Goal: Task Accomplishment & Management: Manage account settings

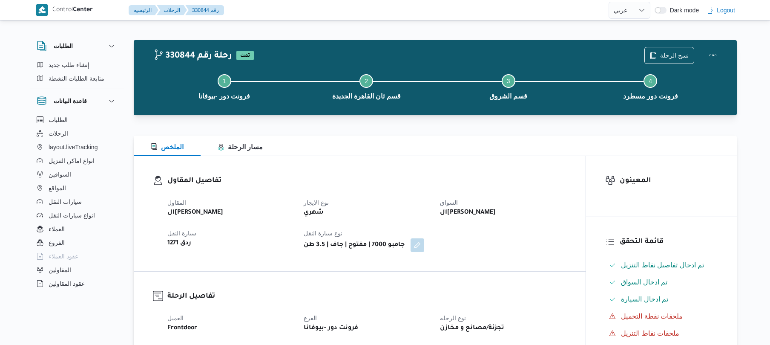
select select "ar"
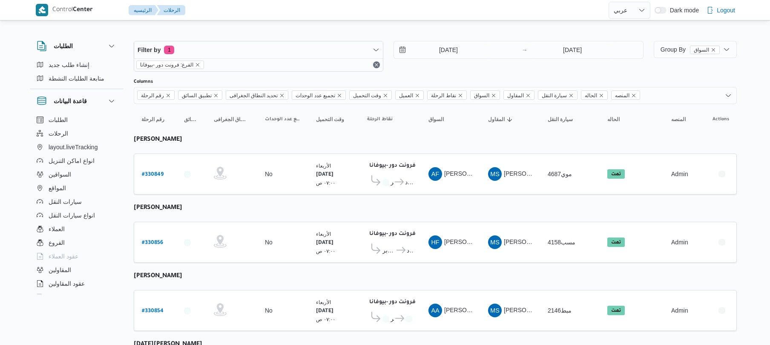
select select "ar"
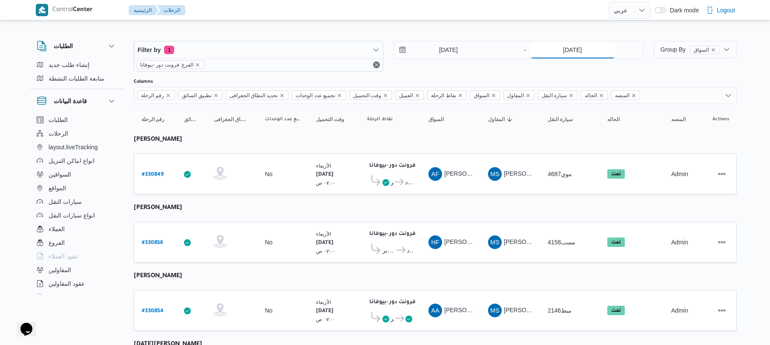
click at [578, 51] on input "13/8/2025" at bounding box center [572, 49] width 85 height 17
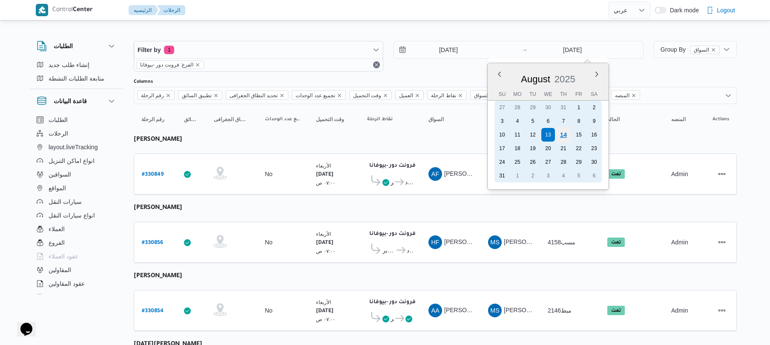
click at [565, 134] on div "14" at bounding box center [563, 135] width 16 height 16
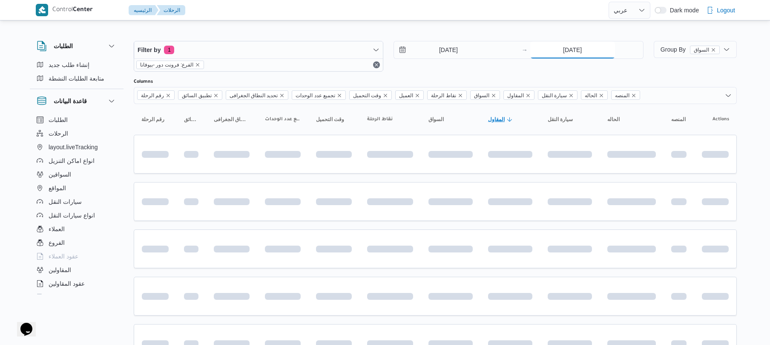
type input "14/8/2025"
click at [455, 47] on input "13/8/2025" at bounding box center [442, 49] width 97 height 17
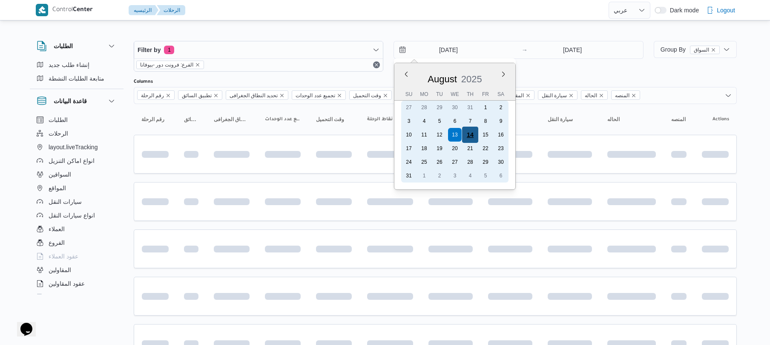
click at [470, 131] on div "14" at bounding box center [470, 135] width 16 height 16
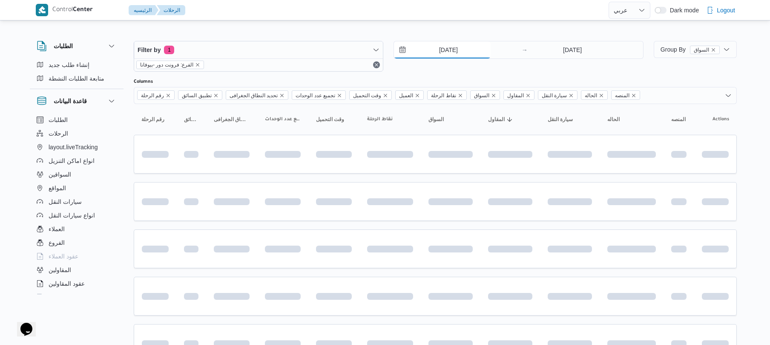
type input "14/8/2025"
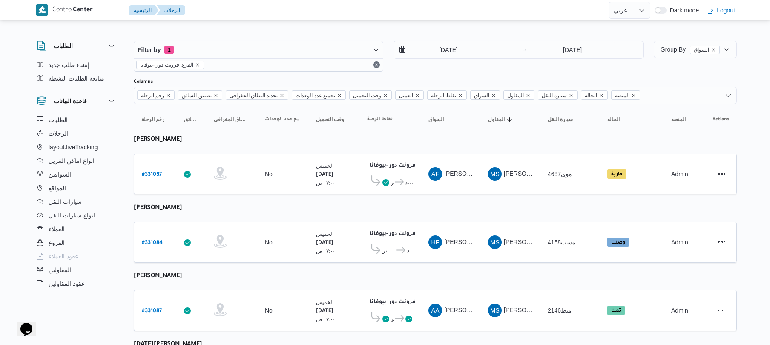
click at [155, 241] on b "# 331084" at bounding box center [152, 243] width 21 height 6
select select "ar"
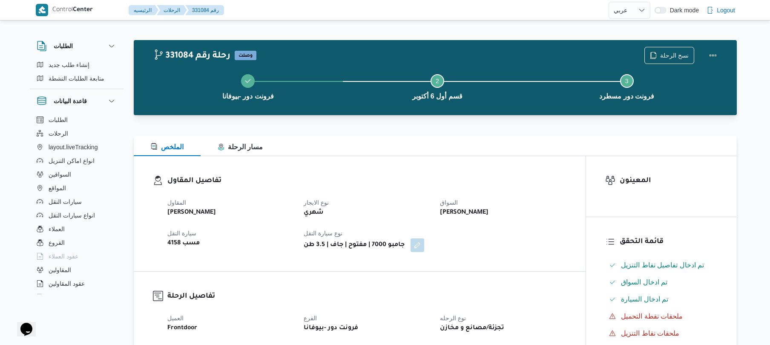
drag, startPoint x: 371, startPoint y: 205, endPoint x: 365, endPoint y: 212, distance: 8.5
click at [365, 212] on dl "نوع الايجار شهري" at bounding box center [367, 207] width 126 height 21
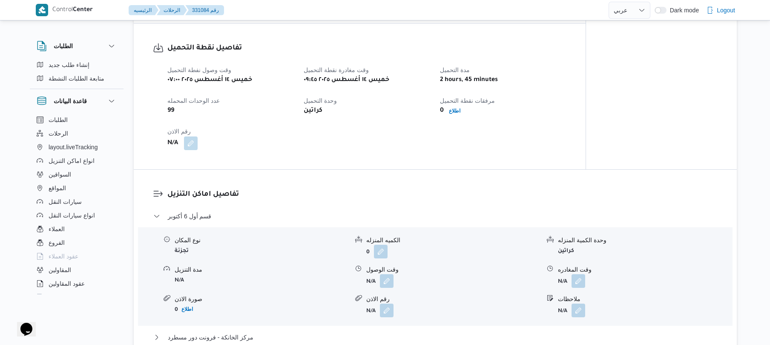
scroll to position [545, 0]
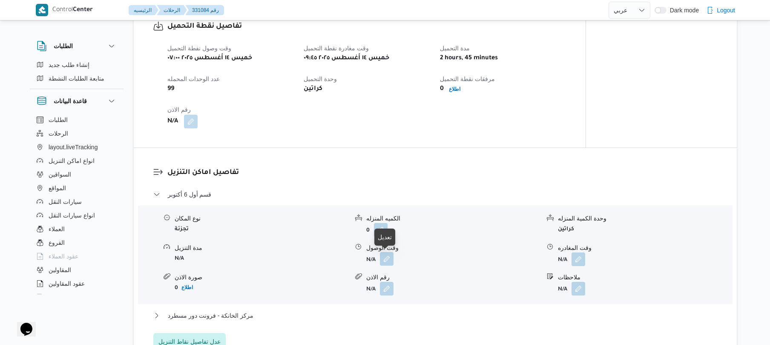
click at [387, 260] on button "button" at bounding box center [387, 259] width 14 height 14
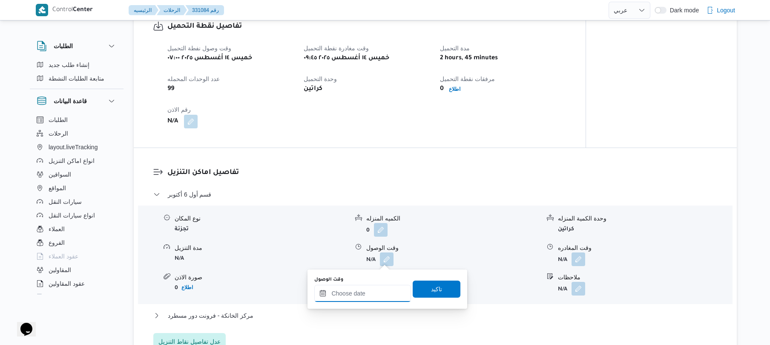
click at [362, 287] on div at bounding box center [362, 293] width 97 height 17
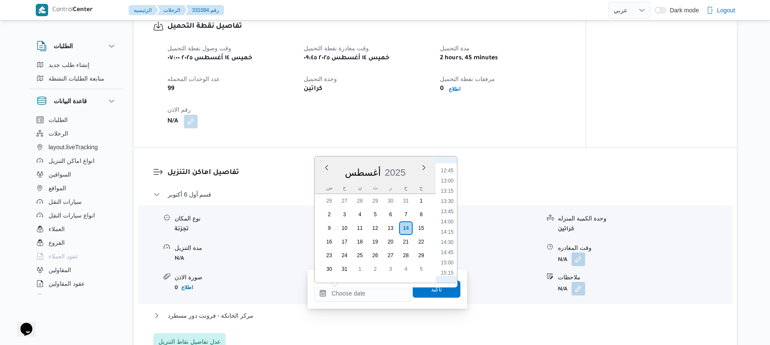
scroll to position [423, 0]
click at [445, 185] on li "10:45" at bounding box center [448, 184] width 20 height 9
type input "١٤/٠٨/٢٠٢٥ ١٠:٤٥"
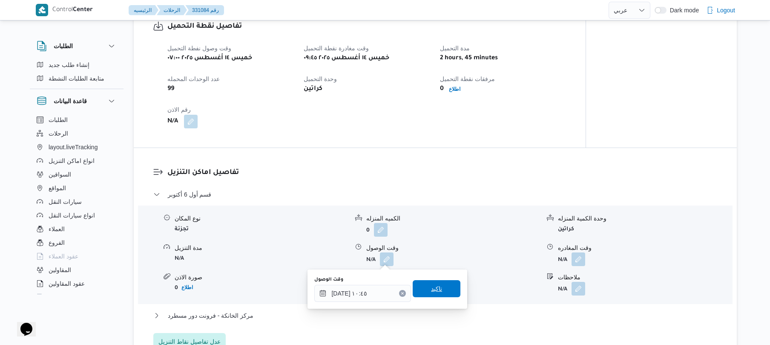
click at [431, 292] on span "تاكيد" at bounding box center [436, 288] width 11 height 10
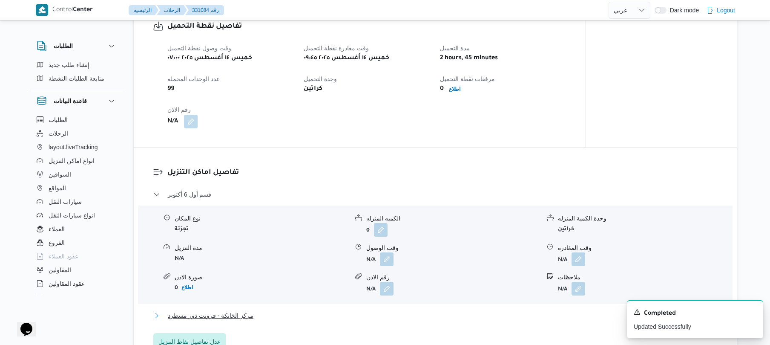
click at [388, 313] on button "مركز الخانكة - فرونت دور مسطرد" at bounding box center [435, 315] width 565 height 10
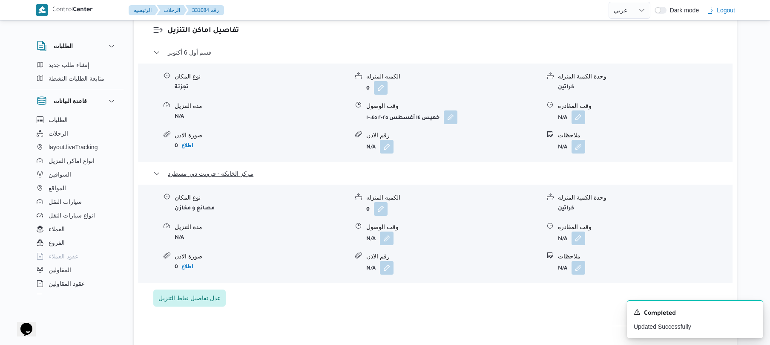
scroll to position [704, 0]
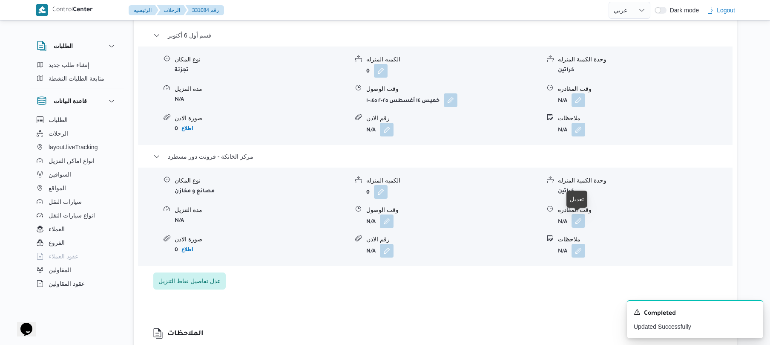
click at [581, 220] on button "button" at bounding box center [579, 221] width 14 height 14
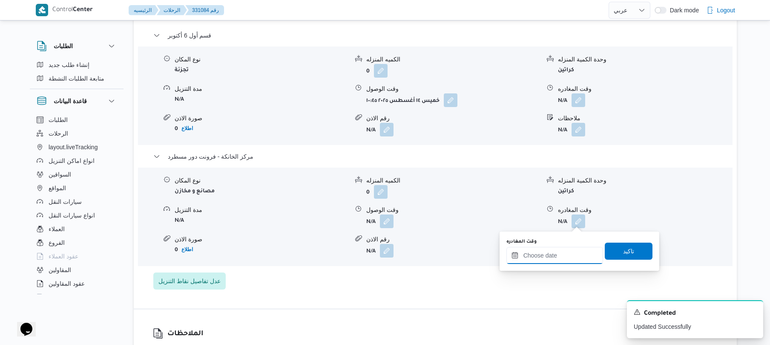
click at [542, 255] on input "وقت المغادره" at bounding box center [555, 255] width 97 height 17
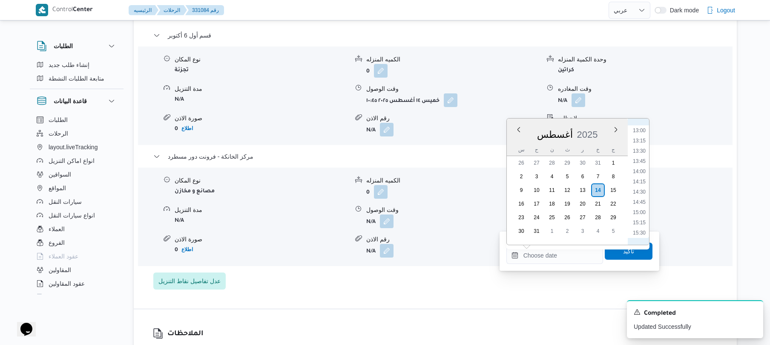
scroll to position [518, 0]
click at [638, 216] on li "14:45" at bounding box center [640, 214] width 20 height 9
type input "١٤/٠٨/٢٠٢٥ ١٤:٤٥"
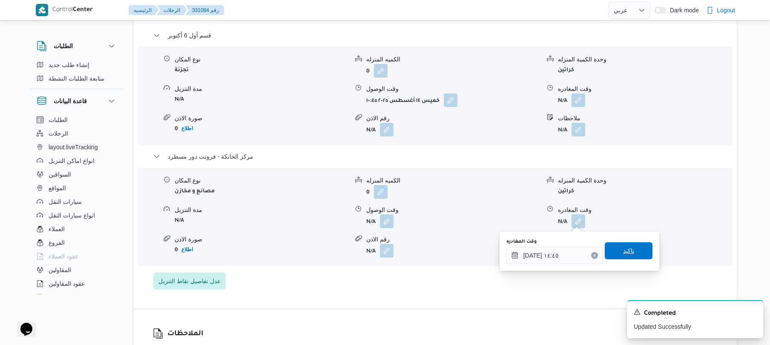
click at [613, 248] on span "تاكيد" at bounding box center [629, 250] width 48 height 17
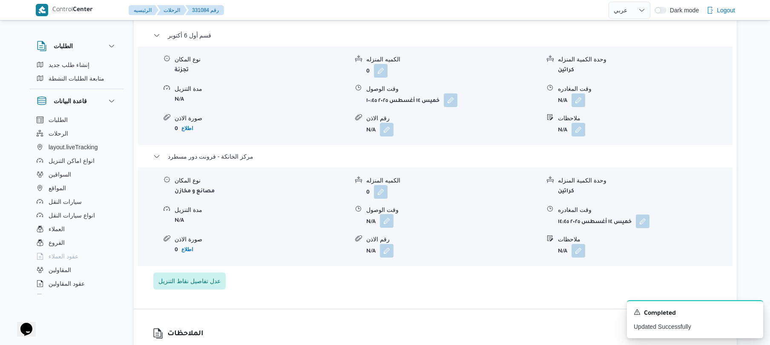
click at [387, 222] on button "button" at bounding box center [387, 221] width 14 height 14
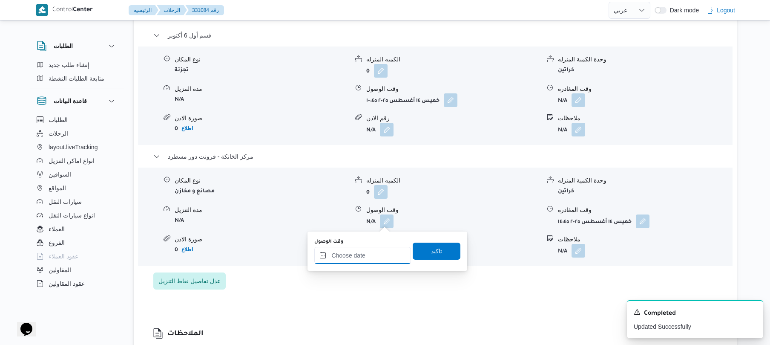
click at [367, 251] on input "وقت الوصول" at bounding box center [362, 255] width 97 height 17
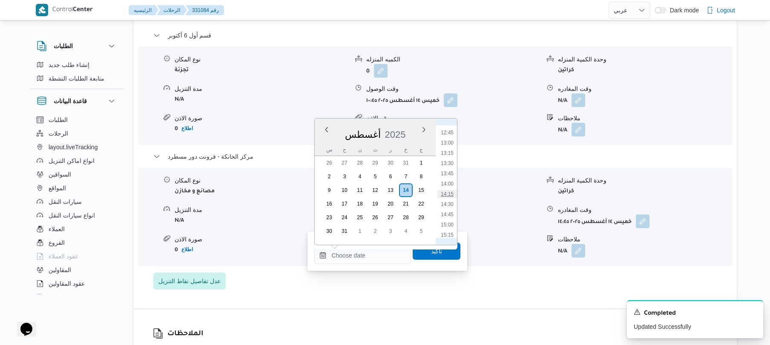
click at [443, 195] on li "14:15" at bounding box center [448, 194] width 20 height 9
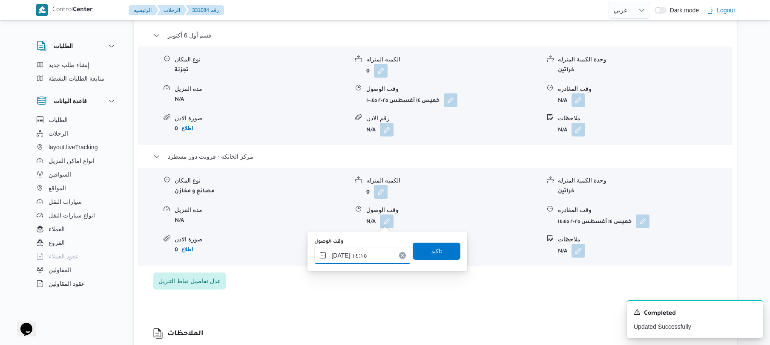
click at [340, 253] on input "١٤/٠٨/٢٠٢٥ ١٤:١٥" at bounding box center [362, 255] width 97 height 17
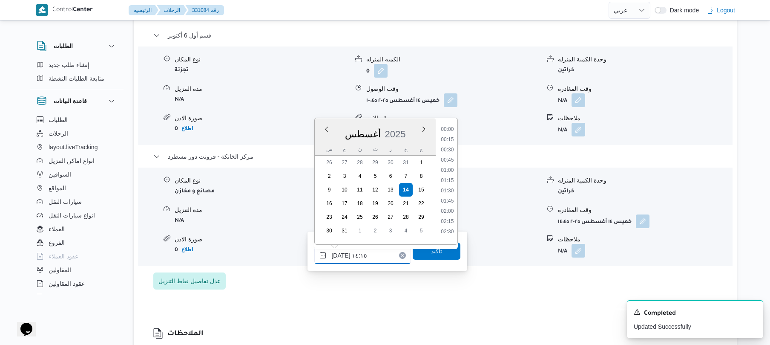
scroll to position [525, 0]
type input "١٤/٠٨/٢٠٢٥ ١٤:٣٥"
click at [413, 254] on span "تاكيد" at bounding box center [437, 250] width 48 height 17
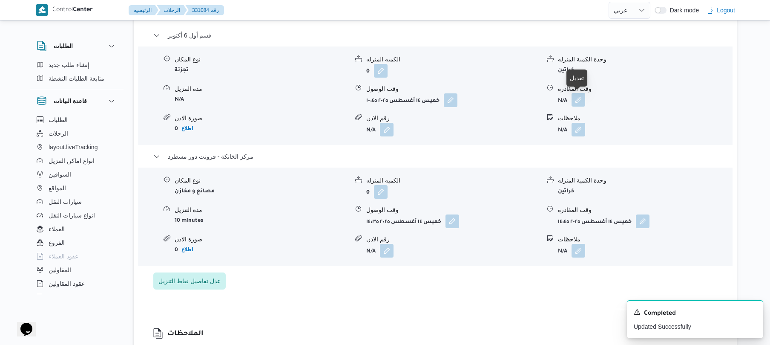
click at [579, 101] on button "button" at bounding box center [579, 100] width 14 height 14
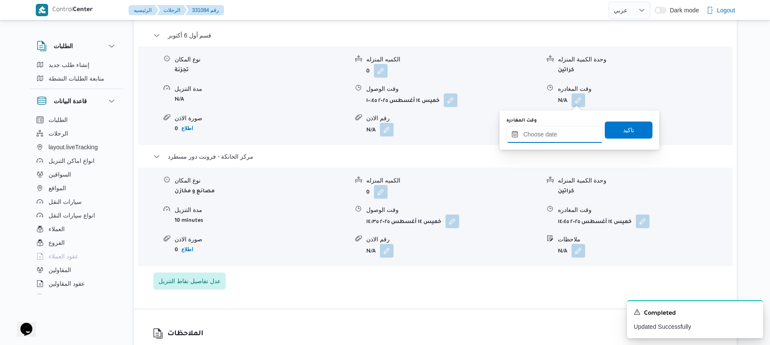
click at [547, 133] on input "وقت المغادره" at bounding box center [555, 134] width 97 height 17
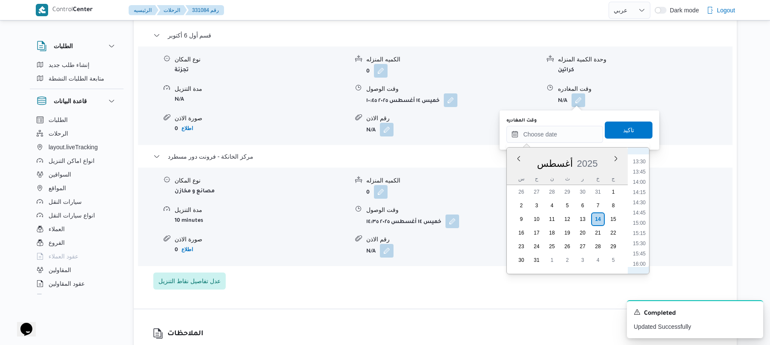
scroll to position [518, 0]
click at [638, 203] on li "13:45" at bounding box center [640, 202] width 20 height 9
type input "١٤/٠٨/٢٠٢٥ ١٣:٤٥"
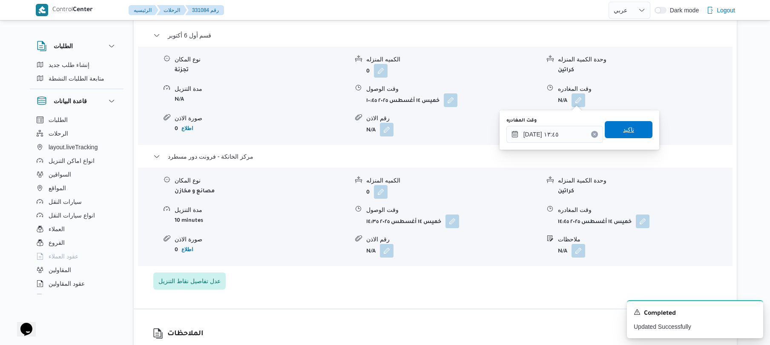
click at [631, 127] on span "تاكيد" at bounding box center [629, 129] width 48 height 17
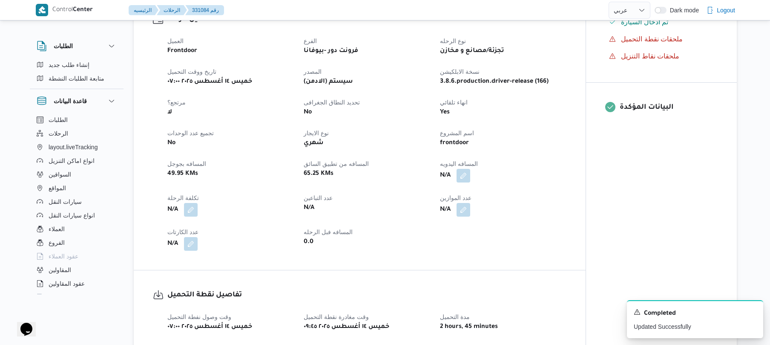
scroll to position [181, 0]
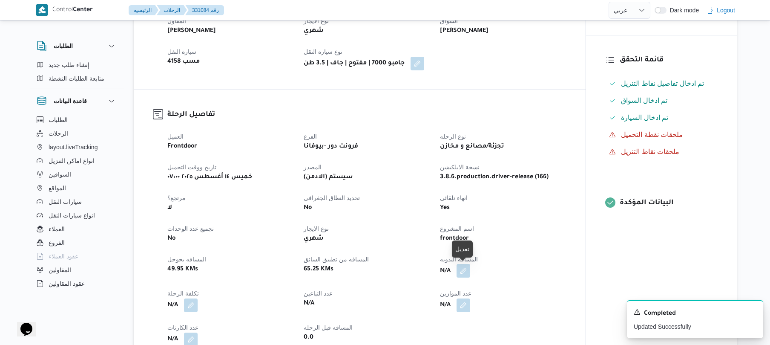
click at [462, 270] on button "button" at bounding box center [464, 271] width 14 height 14
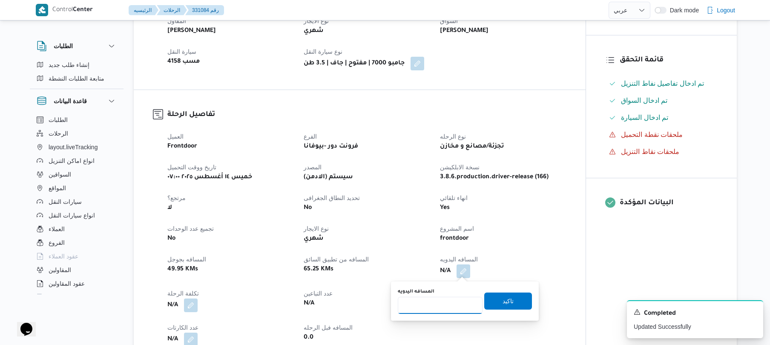
click at [441, 301] on input "المسافه اليدويه" at bounding box center [440, 305] width 85 height 17
type input "130"
click at [503, 300] on span "تاكيد" at bounding box center [508, 300] width 11 height 10
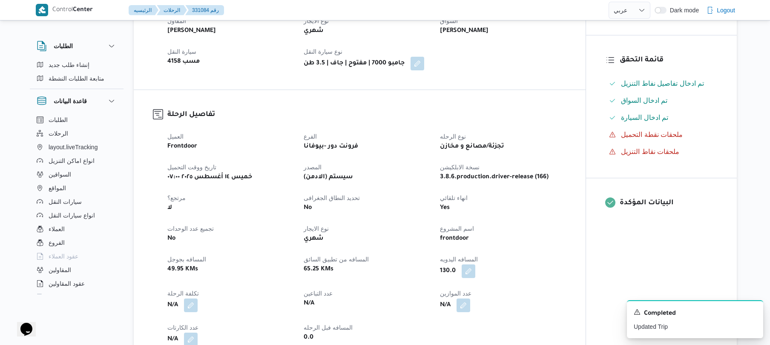
select select "ar"
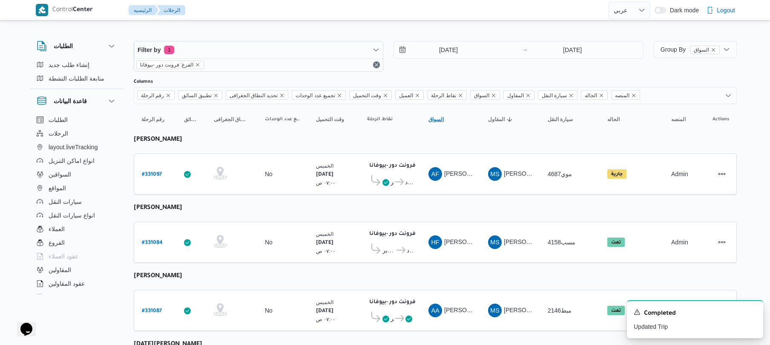
click at [470, 125] on span "السواق Click to sort in ascending order" at bounding box center [450, 119] width 51 height 14
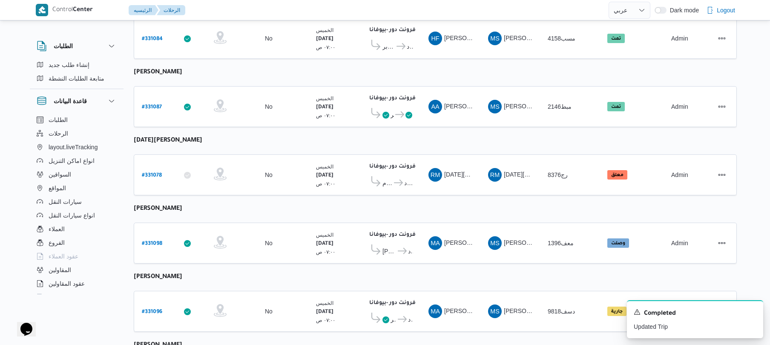
scroll to position [204, 0]
click at [150, 172] on b "# 331078" at bounding box center [152, 175] width 20 height 6
select select "ar"
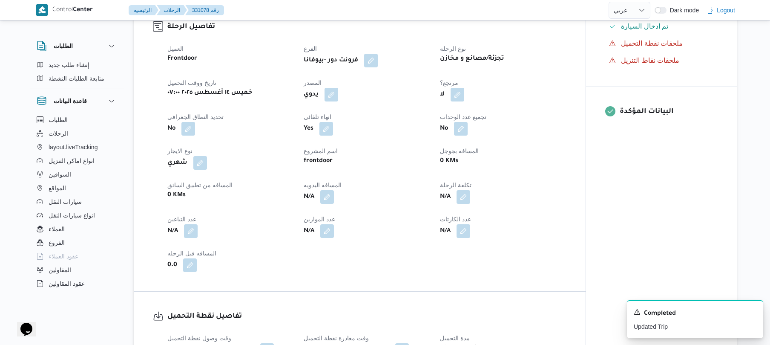
scroll to position [250, 0]
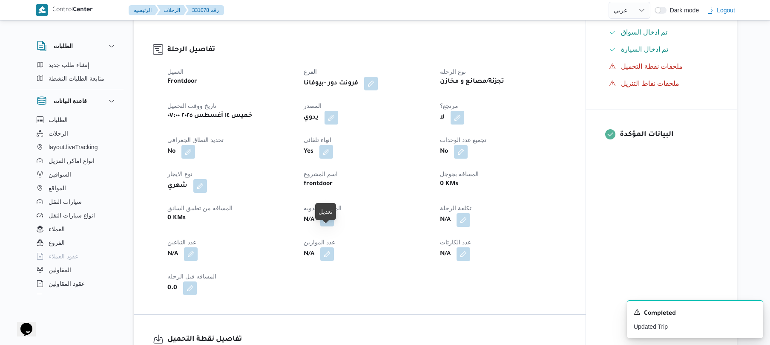
click at [328, 226] on button "button" at bounding box center [327, 220] width 14 height 14
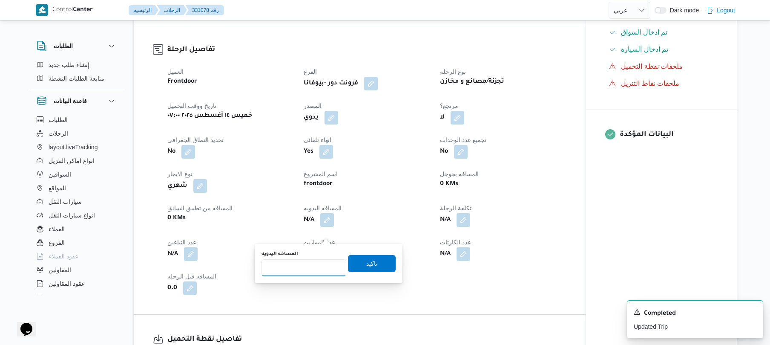
click at [310, 263] on input "المسافه اليدويه" at bounding box center [304, 267] width 85 height 17
type input "105"
click at [359, 262] on span "تاكيد" at bounding box center [372, 262] width 48 height 17
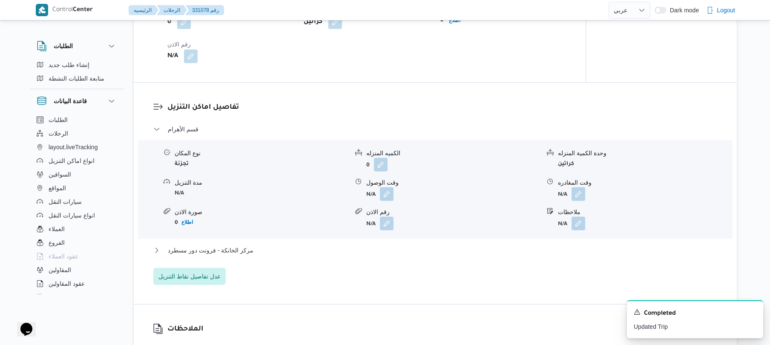
scroll to position [636, 0]
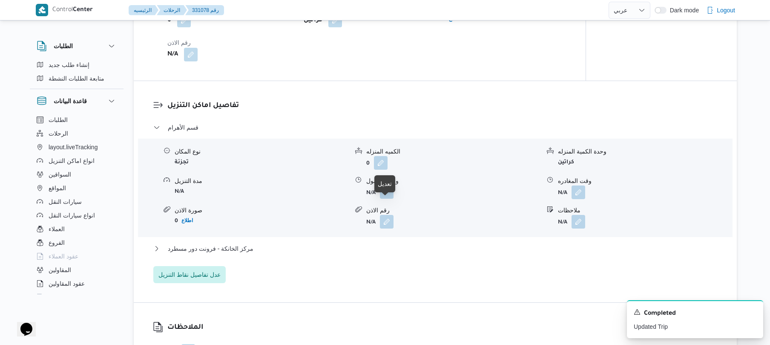
click at [383, 199] on button "button" at bounding box center [387, 192] width 14 height 14
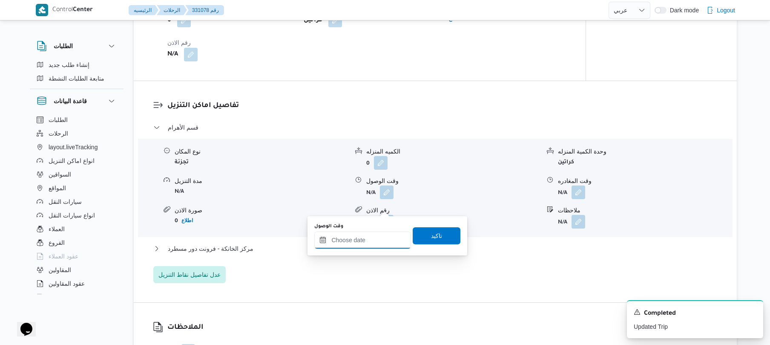
click at [372, 235] on div at bounding box center [362, 239] width 97 height 17
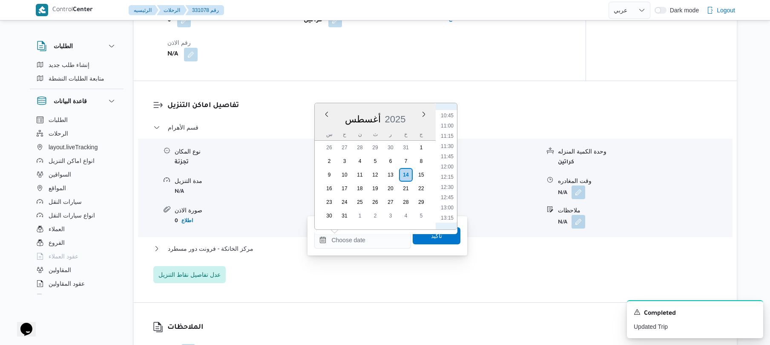
scroll to position [423, 0]
click at [452, 123] on li "10:30" at bounding box center [448, 120] width 20 height 9
type input "١٤/٠٨/٢٠٢٥ ١٠:٣٠"
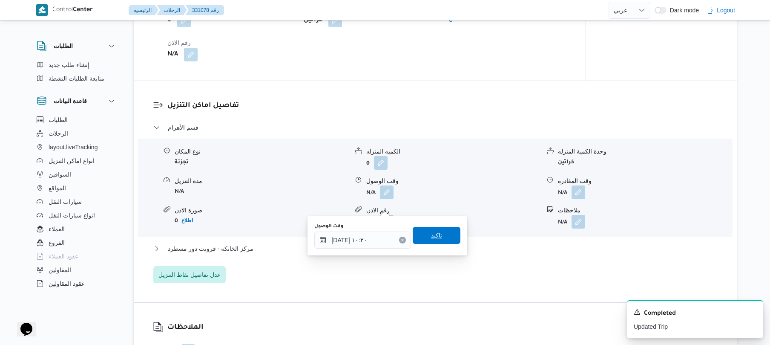
click at [438, 236] on span "تاكيد" at bounding box center [437, 235] width 48 height 17
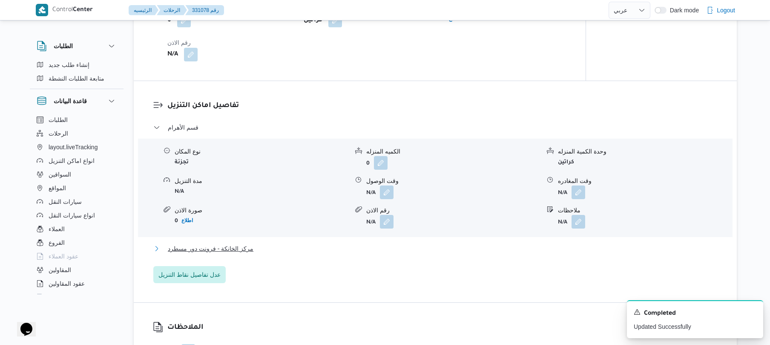
click at [400, 253] on button "مركز الخانكة - فرونت دور مسطرد" at bounding box center [435, 248] width 565 height 10
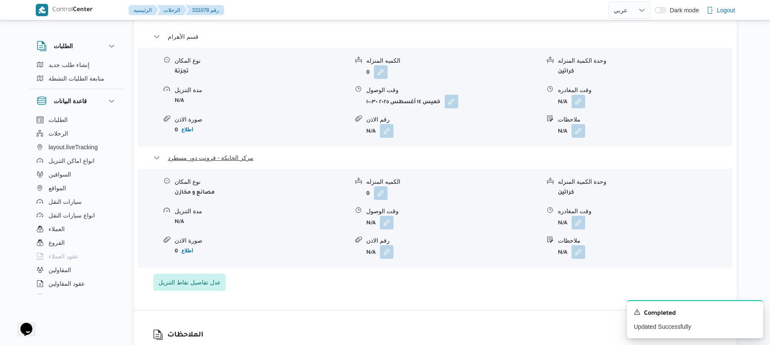
scroll to position [750, 0]
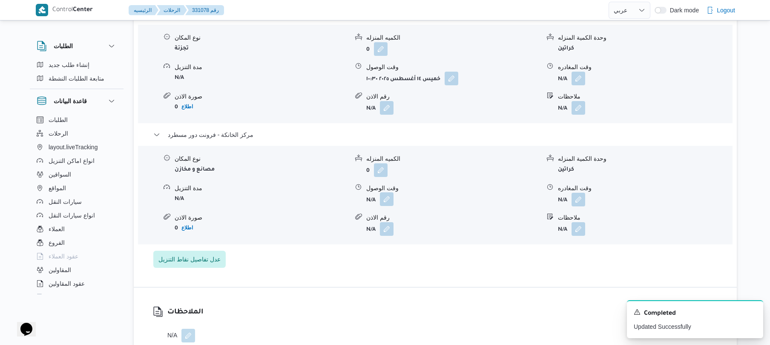
click at [390, 206] on button "button" at bounding box center [387, 199] width 14 height 14
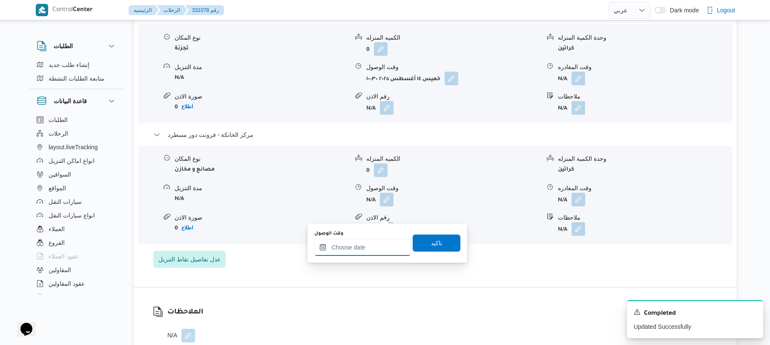
click at [369, 244] on input "وقت الوصول" at bounding box center [362, 247] width 97 height 17
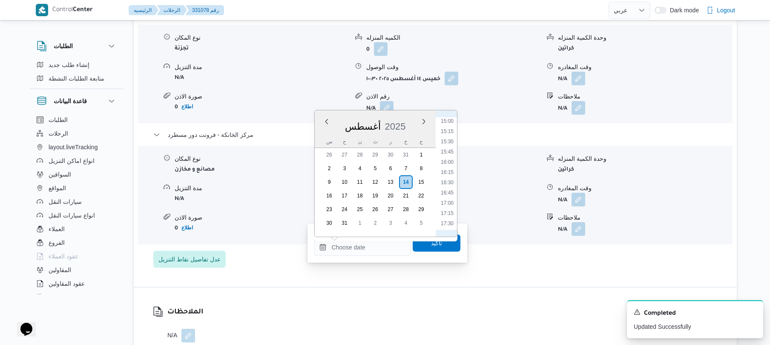
scroll to position [518, 0]
click at [449, 204] on li "14:45" at bounding box center [448, 206] width 20 height 9
type input "١٤/٠٨/٢٠٢٥ ١٤:٤٥"
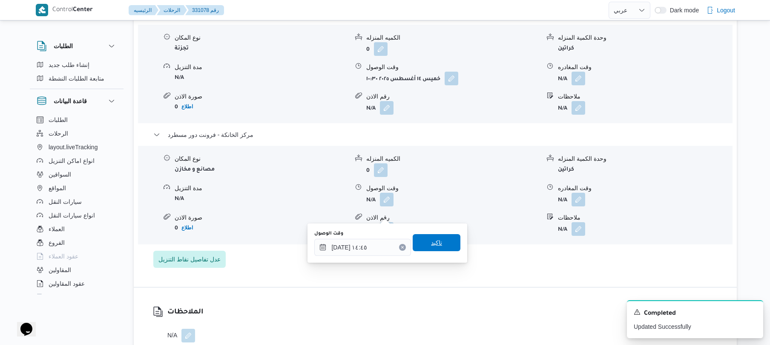
click at [440, 236] on span "تاكيد" at bounding box center [437, 242] width 48 height 17
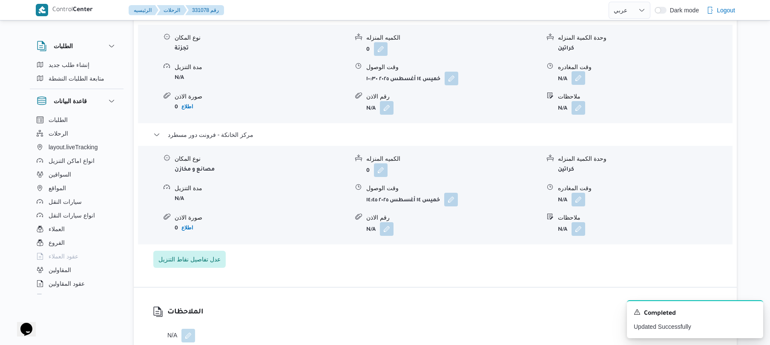
click at [578, 85] on button "button" at bounding box center [579, 78] width 14 height 14
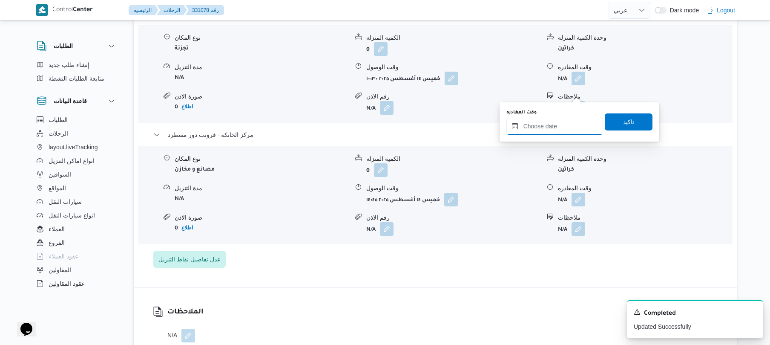
click at [533, 133] on input "وقت المغادره" at bounding box center [555, 126] width 97 height 17
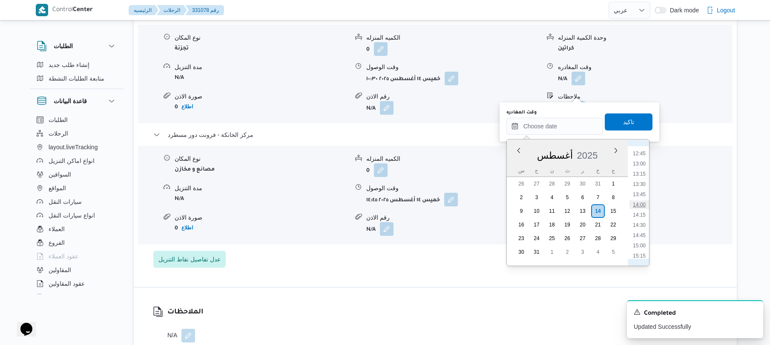
click at [639, 203] on li "14:00" at bounding box center [640, 204] width 20 height 9
type input "١٤/٠٨/٢٠٢٥ ١٤:٠٠"
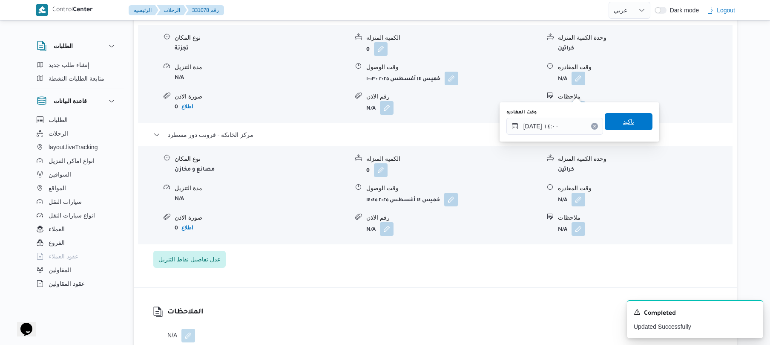
click at [623, 120] on span "تاكيد" at bounding box center [628, 121] width 11 height 10
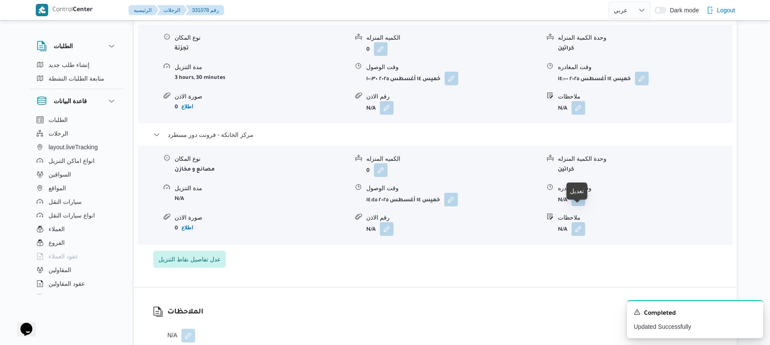
click at [579, 206] on button "button" at bounding box center [579, 199] width 14 height 14
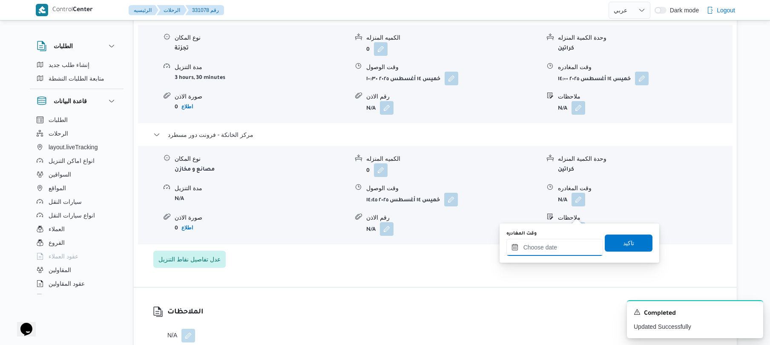
click at [544, 247] on input "وقت المغادره" at bounding box center [555, 247] width 97 height 17
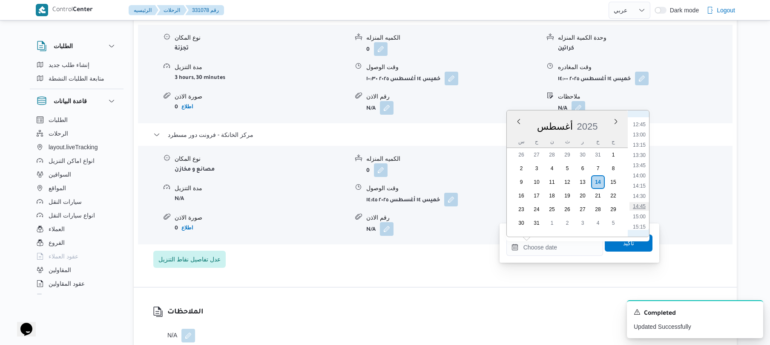
click at [637, 206] on li "14:45" at bounding box center [640, 206] width 20 height 9
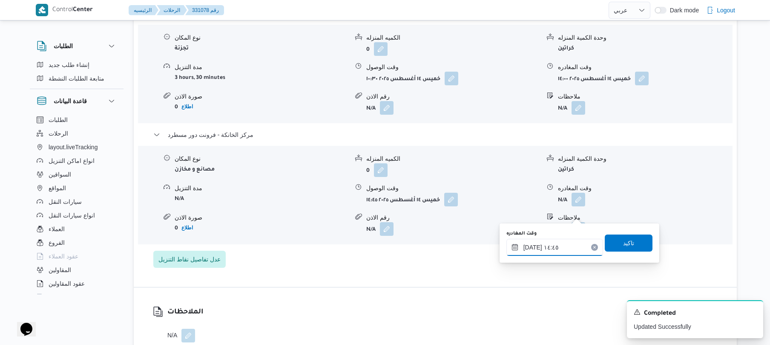
click at [533, 245] on input "١٤/٠٨/٢٠٢٥ ١٤:٤٥" at bounding box center [555, 247] width 97 height 17
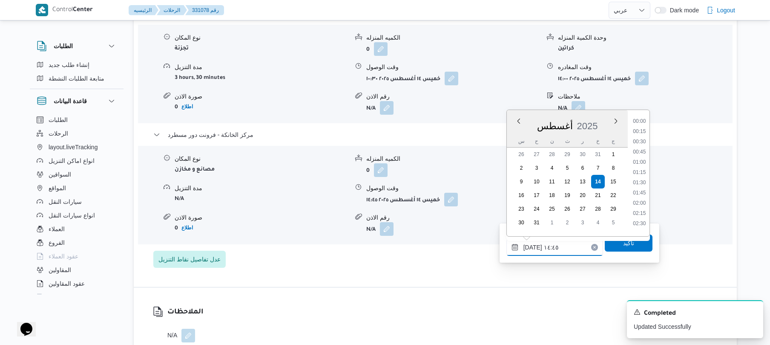
scroll to position [546, 0]
click at [533, 245] on input "١٤/٠٨/٢٠٢٥ ١٤:٤٥" at bounding box center [555, 247] width 97 height 17
type input "١٤/٠٨/٢٠٢٥ ١٤:٥٥"
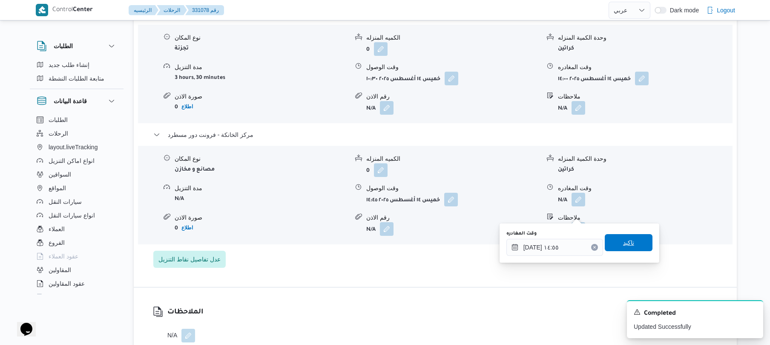
click at [612, 242] on span "تاكيد" at bounding box center [629, 242] width 48 height 17
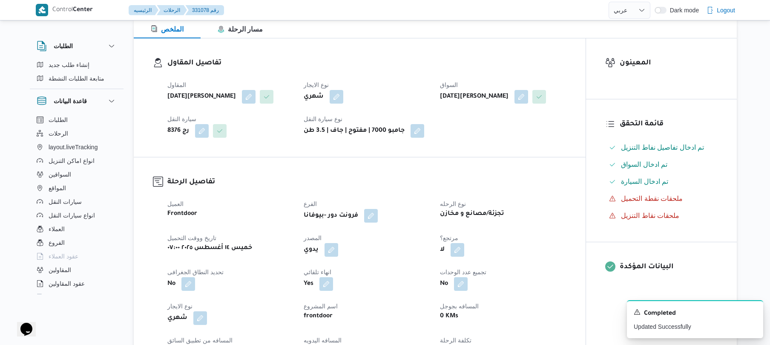
scroll to position [0, 0]
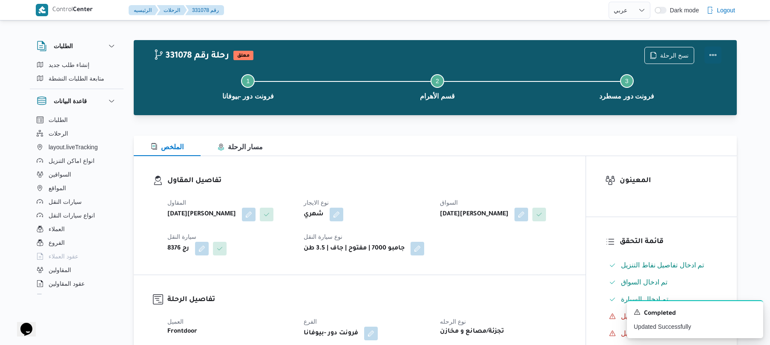
click at [716, 53] on button "Actions" at bounding box center [713, 54] width 17 height 17
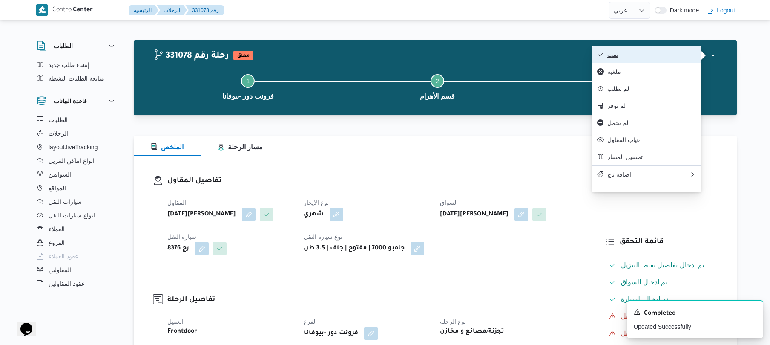
click at [672, 53] on span "تمت" at bounding box center [652, 54] width 89 height 7
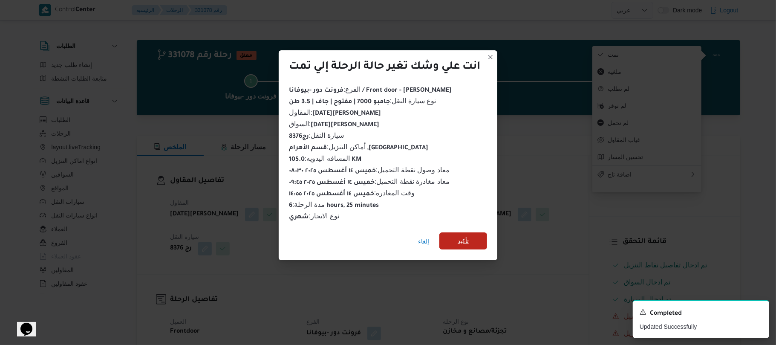
click at [469, 236] on span "تأكيد" at bounding box center [463, 241] width 11 height 10
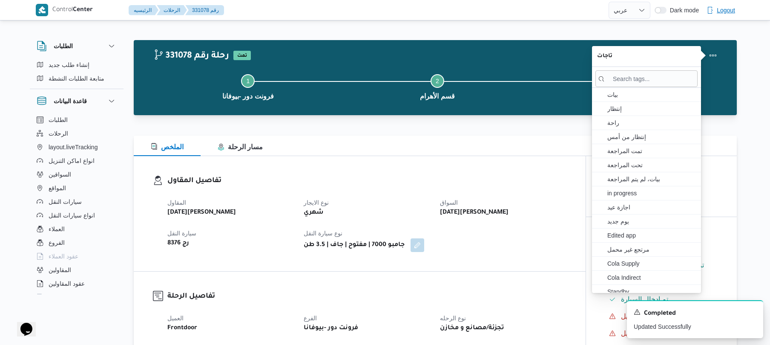
select select "ar"
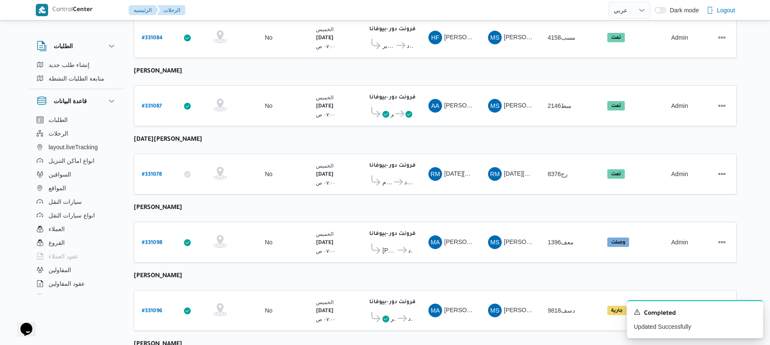
scroll to position [242, 0]
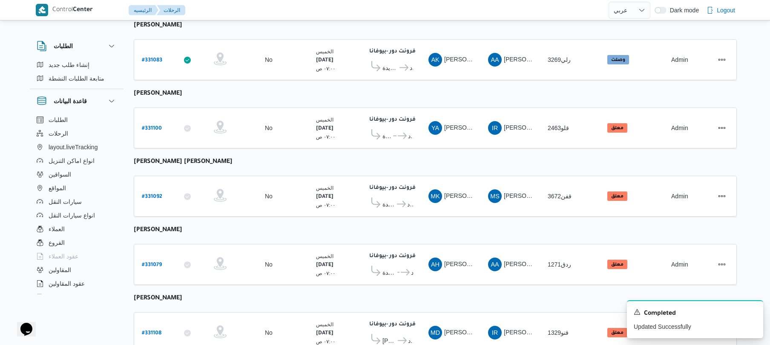
scroll to position [1163, 0]
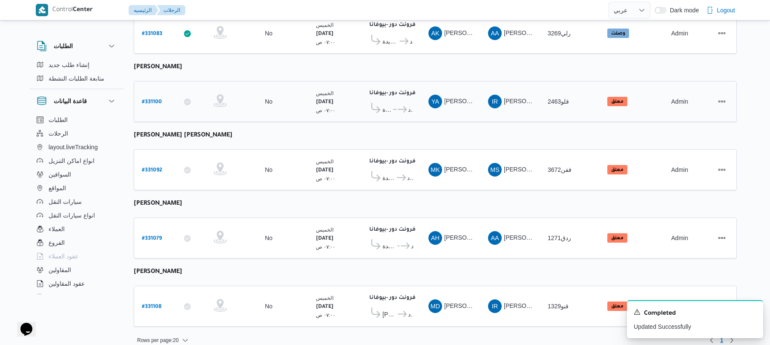
click at [152, 99] on b "# 331100" at bounding box center [152, 102] width 20 height 6
select select "ar"
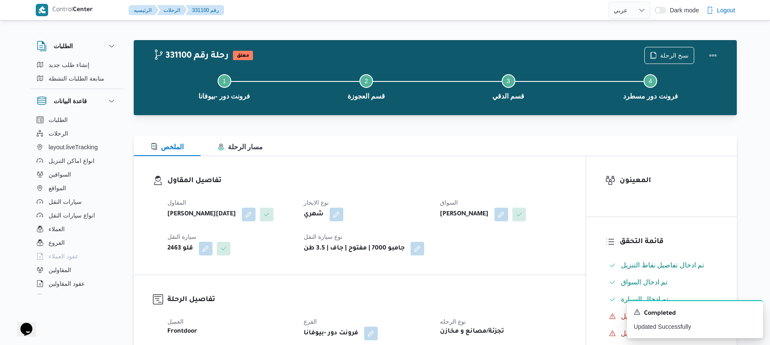
click at [533, 186] on h3 "تفاصيل المقاول" at bounding box center [366, 181] width 399 height 12
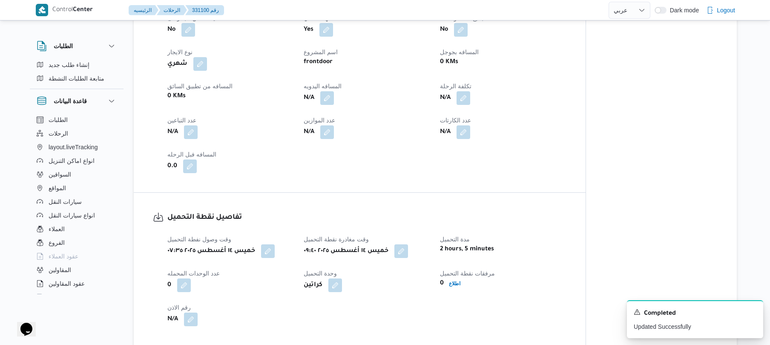
scroll to position [386, 0]
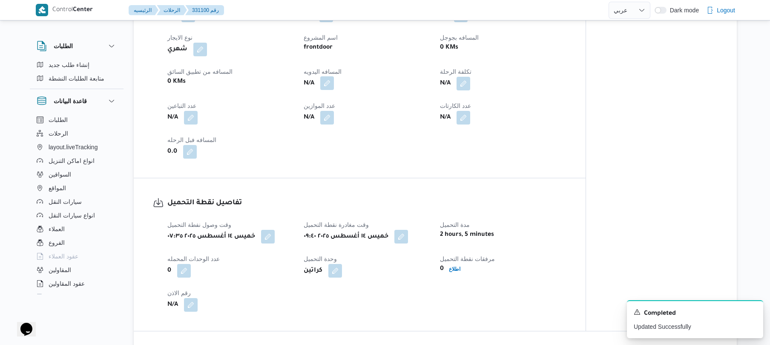
click at [332, 90] on button "button" at bounding box center [327, 83] width 14 height 14
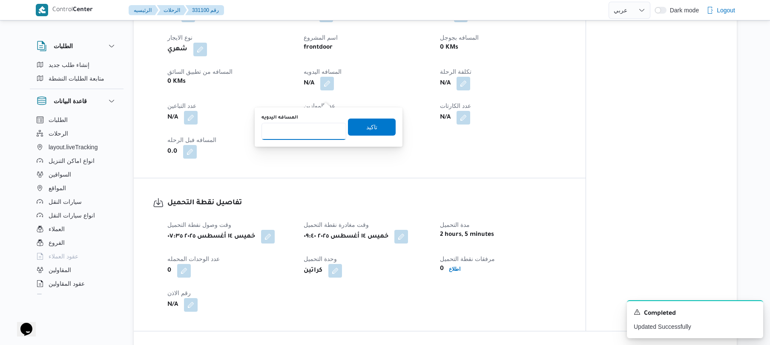
click at [319, 125] on input "المسافه اليدويه" at bounding box center [304, 131] width 85 height 17
type input "100"
click at [354, 127] on span "تاكيد" at bounding box center [372, 126] width 48 height 17
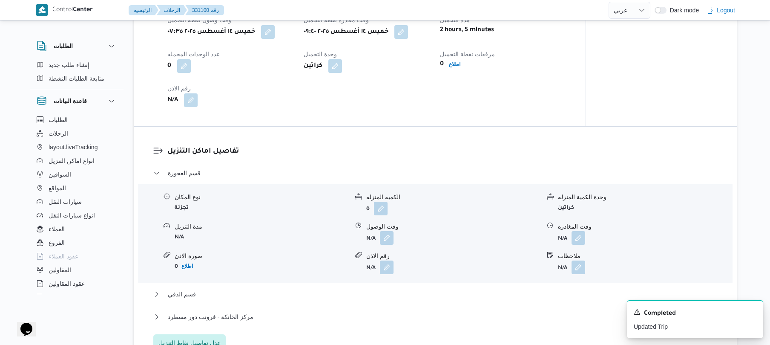
scroll to position [613, 0]
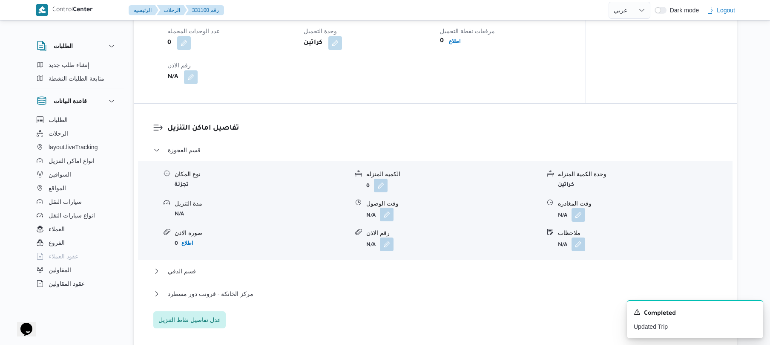
click at [391, 221] on button "button" at bounding box center [387, 214] width 14 height 14
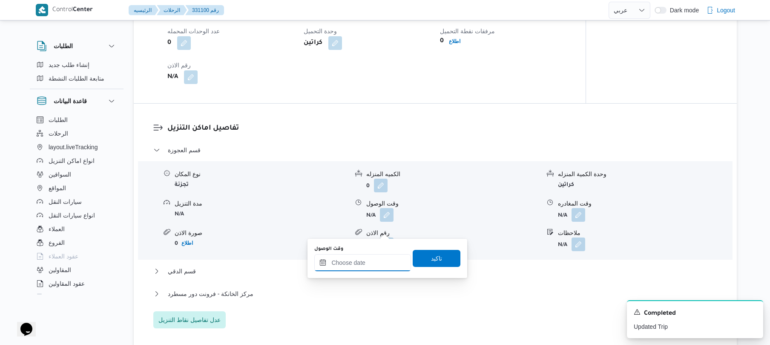
click at [372, 263] on input "وقت الوصول" at bounding box center [362, 262] width 97 height 17
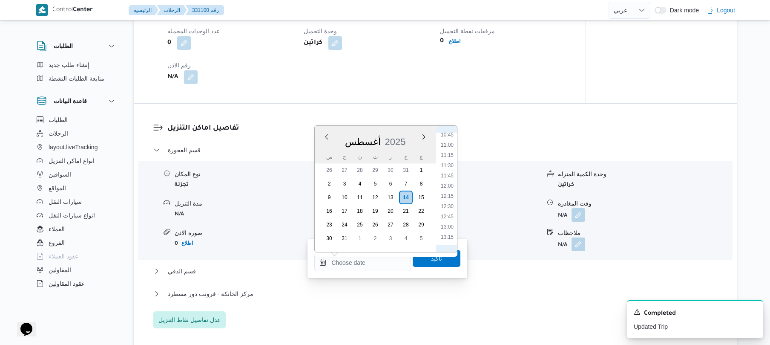
scroll to position [423, 0]
click at [450, 141] on li "10:30" at bounding box center [448, 143] width 20 height 9
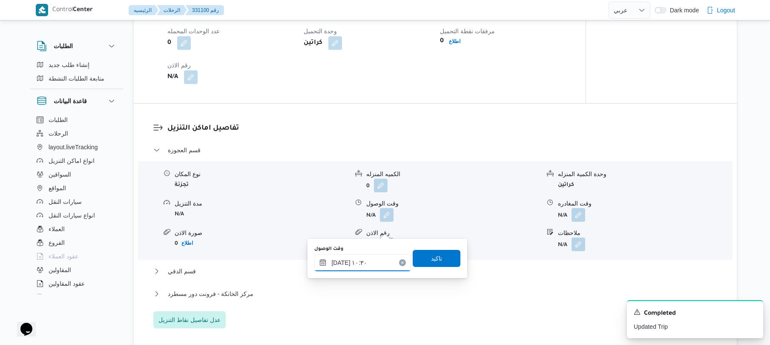
type input "١٤/٠٨/٢٠٢٥ ١٠:٣٠"
click at [435, 256] on span "تاكيد" at bounding box center [436, 258] width 11 height 10
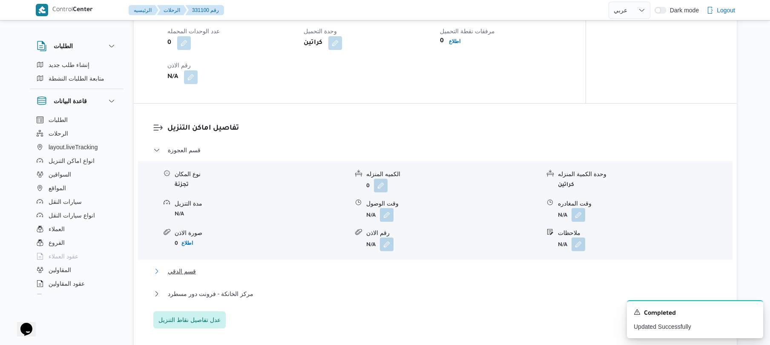
click at [381, 276] on button "قسم الدقي" at bounding box center [435, 271] width 565 height 10
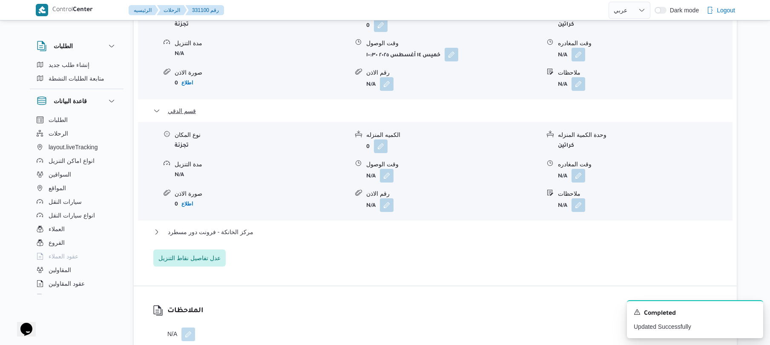
scroll to position [818, 0]
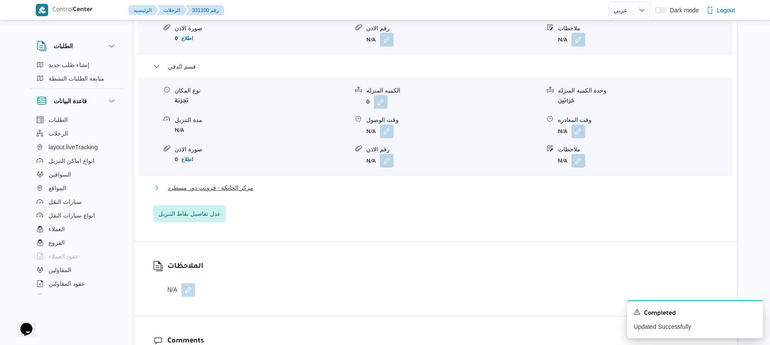
click at [421, 193] on button "مركز الخانكة - فرونت دور مسطرد" at bounding box center [435, 187] width 565 height 10
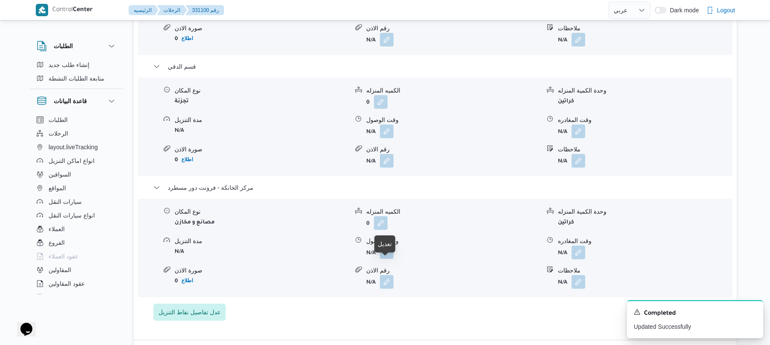
click at [387, 259] on button "button" at bounding box center [387, 252] width 14 height 14
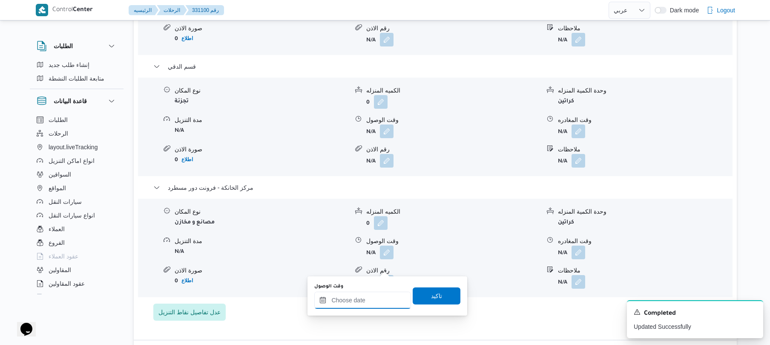
click at [362, 301] on input "وقت الوصول" at bounding box center [362, 299] width 97 height 17
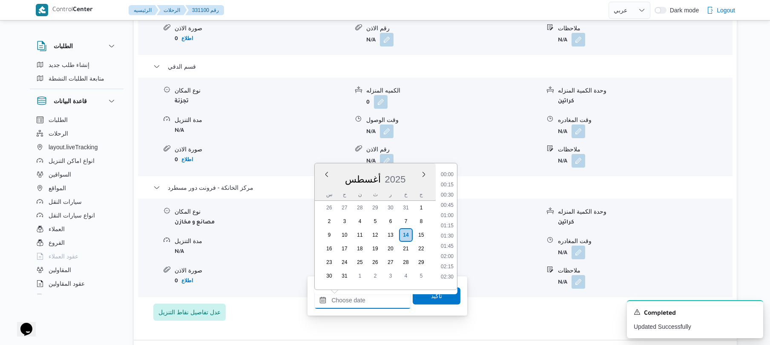
scroll to position [709, 0]
click at [458, 198] on div "Previous Month Next month أغسطس ٢٠٢٥ أغسطس 2025 س ح ن ث ر خ ج 26 27 28 29 30 31…" at bounding box center [385, 226] width 143 height 127
click at [447, 173] on li "15:00" at bounding box center [448, 174] width 20 height 9
type input "١٤/٠٨/٢٠٢٥ ١٥:٠٠"
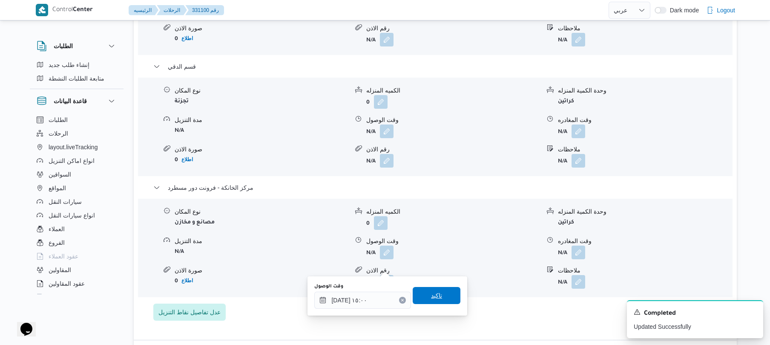
click at [423, 298] on span "تاكيد" at bounding box center [437, 295] width 48 height 17
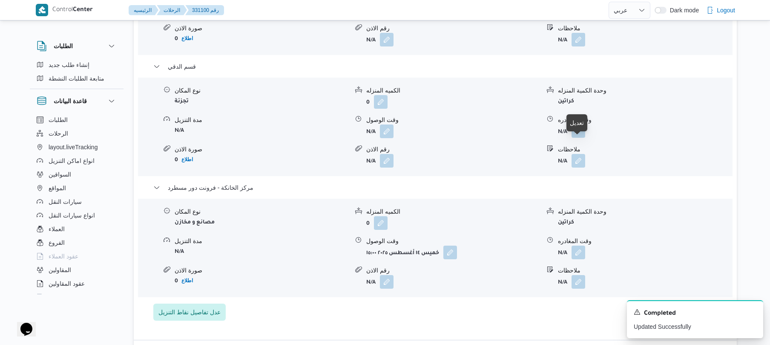
click at [573, 138] on button "button" at bounding box center [579, 131] width 14 height 14
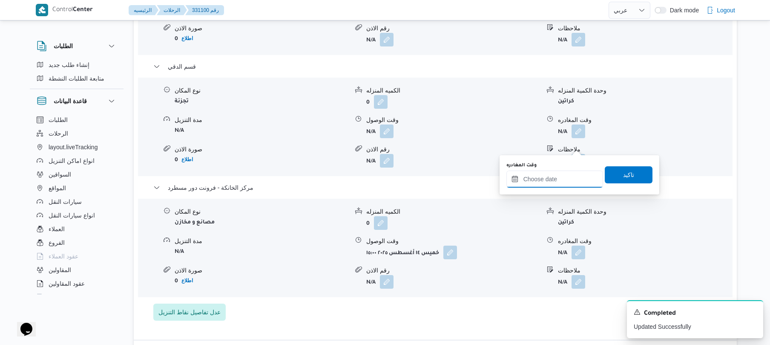
click at [556, 177] on input "وقت المغادره" at bounding box center [555, 178] width 97 height 17
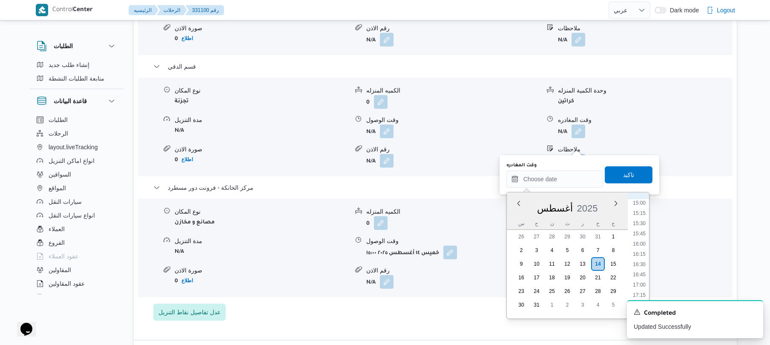
scroll to position [518, 0]
click at [637, 268] on li "14:15" at bounding box center [640, 267] width 20 height 9
type input "١٤/٠٨/٢٠٢٥ ١٤:١٥"
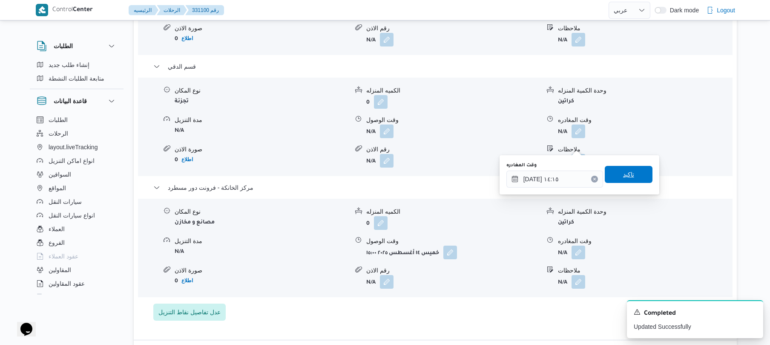
click at [624, 176] on span "تاكيد" at bounding box center [628, 174] width 11 height 10
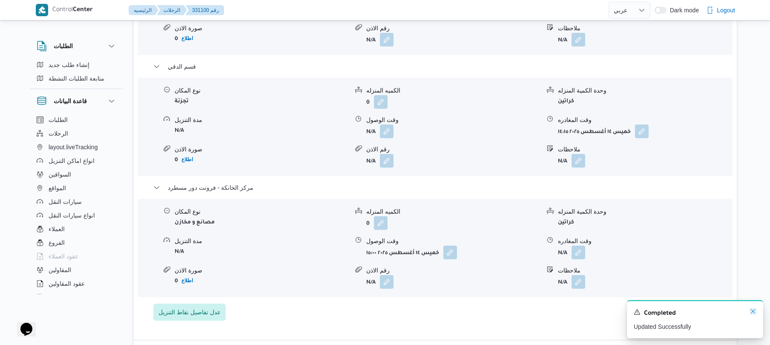
click at [753, 311] on icon "Dismiss toast" at bounding box center [753, 311] width 7 height 7
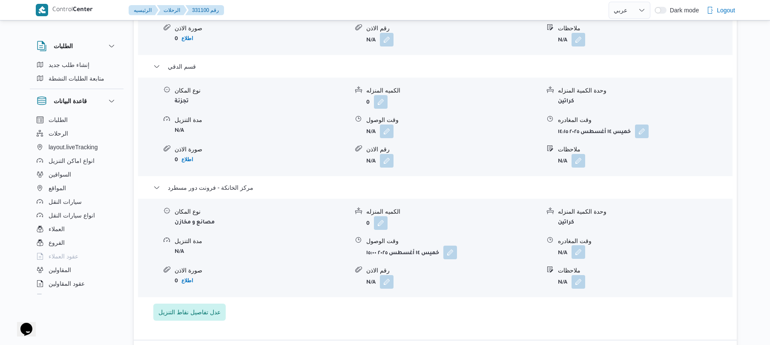
click at [580, 259] on button "button" at bounding box center [579, 252] width 14 height 14
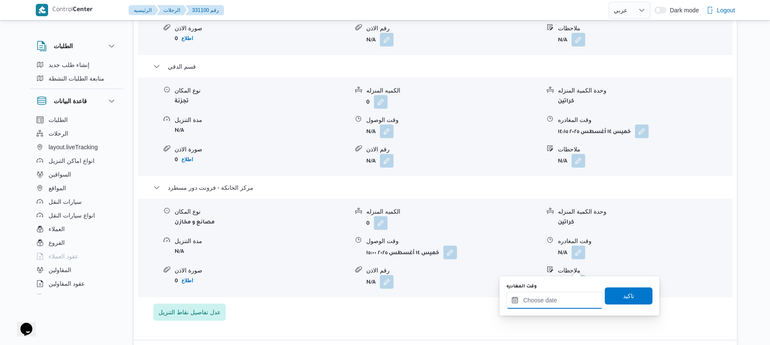
click at [562, 299] on input "وقت المغادره" at bounding box center [555, 299] width 97 height 17
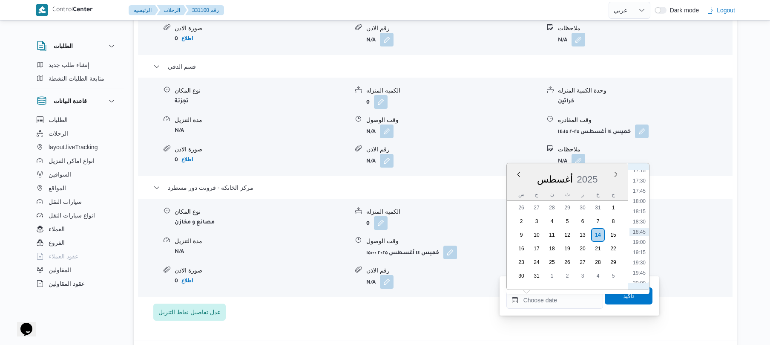
scroll to position [614, 0]
click at [640, 186] on li "15:15" at bounding box center [640, 184] width 20 height 9
type input "١٤/٠٨/٢٠٢٥ ١٥:١٥"
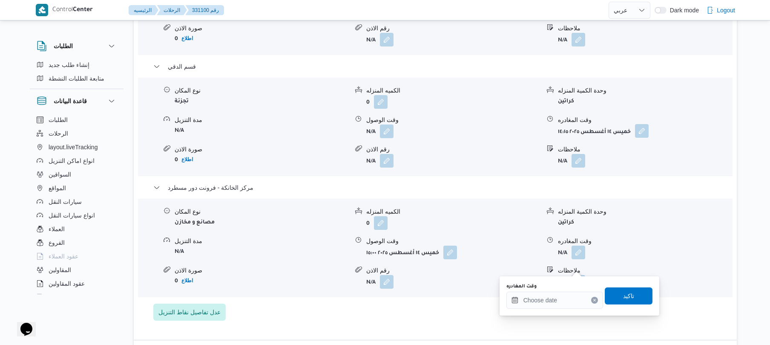
click at [647, 138] on button "button" at bounding box center [642, 131] width 14 height 14
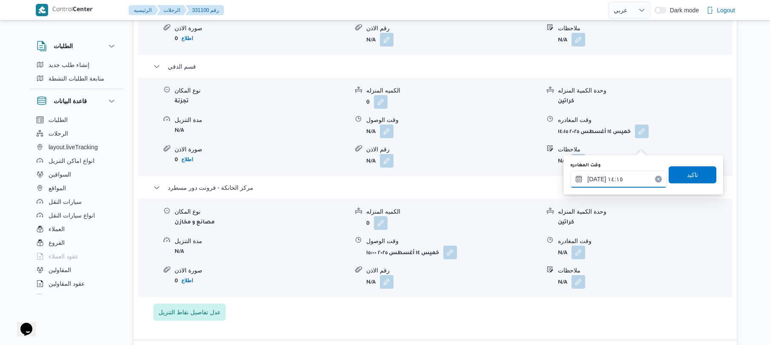
click at [617, 177] on input "١٤/٠٨/٢٠٢٥ ١٤:١٥" at bounding box center [618, 178] width 97 height 17
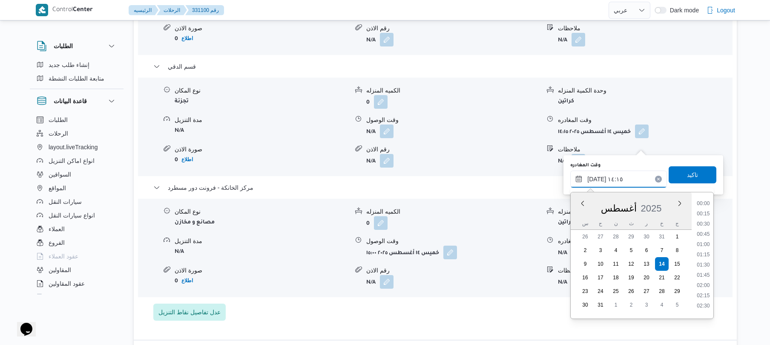
scroll to position [525, 0]
click at [527, 288] on form "N/A" at bounding box center [453, 282] width 174 height 14
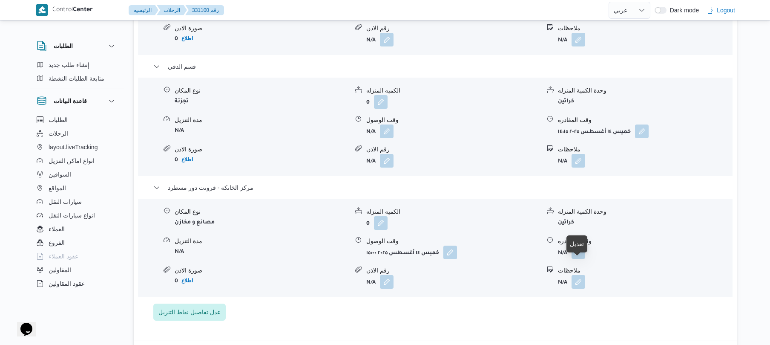
click at [579, 259] on button "button" at bounding box center [579, 252] width 14 height 14
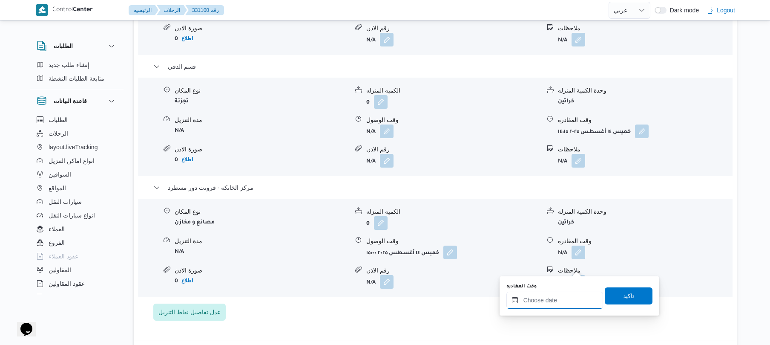
click at [556, 302] on input "وقت المغادره" at bounding box center [555, 299] width 97 height 17
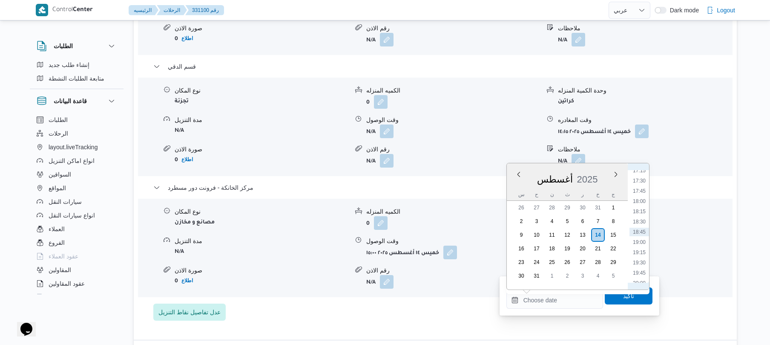
scroll to position [614, 0]
click at [637, 181] on li "15:15" at bounding box center [640, 184] width 20 height 9
type input "١٤/٠٨/٢٠٢٥ ١٥:١٥"
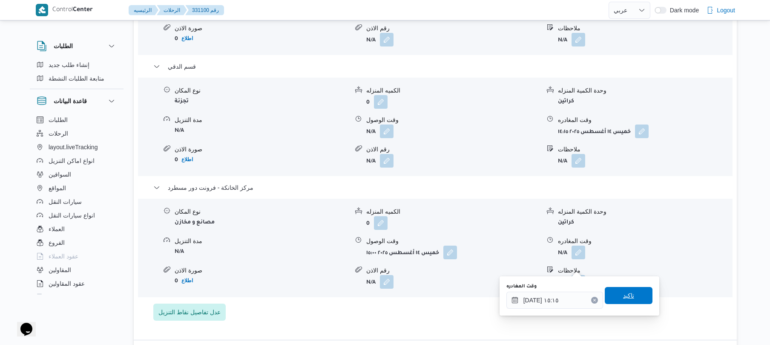
click at [610, 292] on span "تاكيد" at bounding box center [629, 295] width 48 height 17
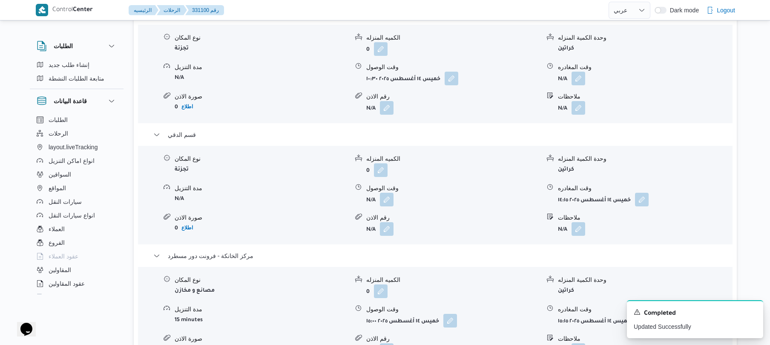
scroll to position [727, 0]
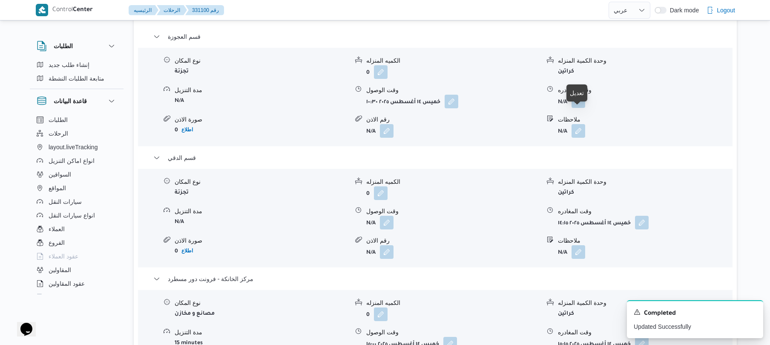
click at [581, 108] on button "button" at bounding box center [579, 101] width 14 height 14
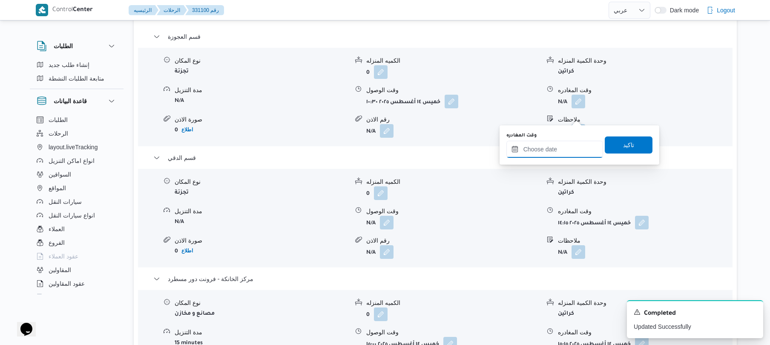
click at [556, 147] on input "وقت المغادره" at bounding box center [555, 149] width 97 height 17
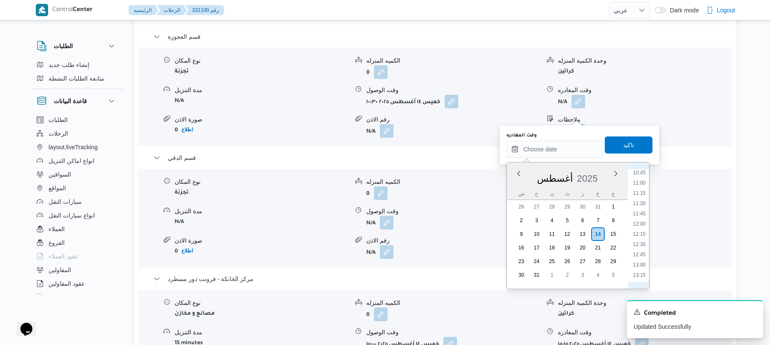
scroll to position [423, 0]
click at [641, 244] on li "12:00" at bounding box center [640, 241] width 20 height 9
type input "١٤/٠٨/٢٠٢٥ ١٢:٠٠"
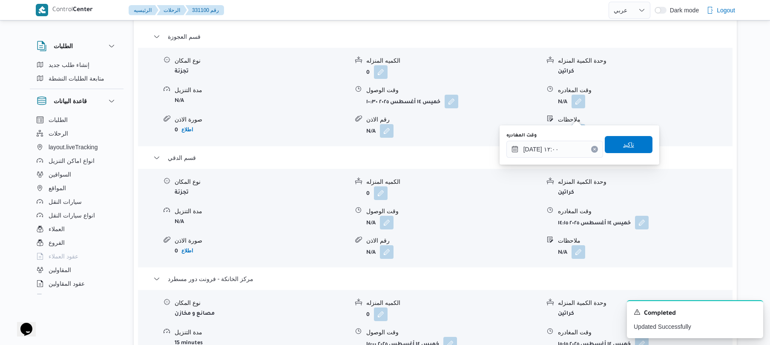
click at [625, 144] on span "تاكيد" at bounding box center [628, 144] width 11 height 10
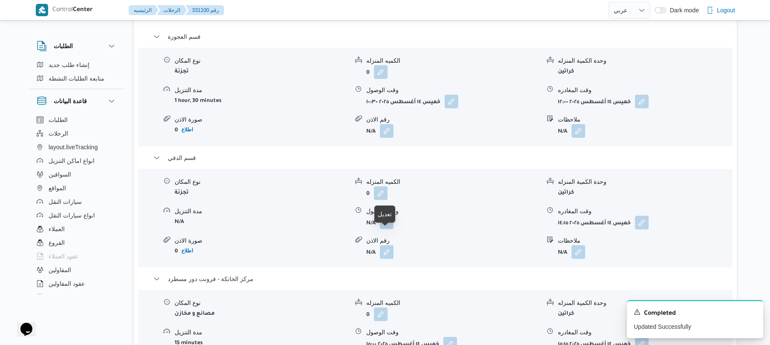
click at [385, 229] on button "button" at bounding box center [387, 222] width 14 height 14
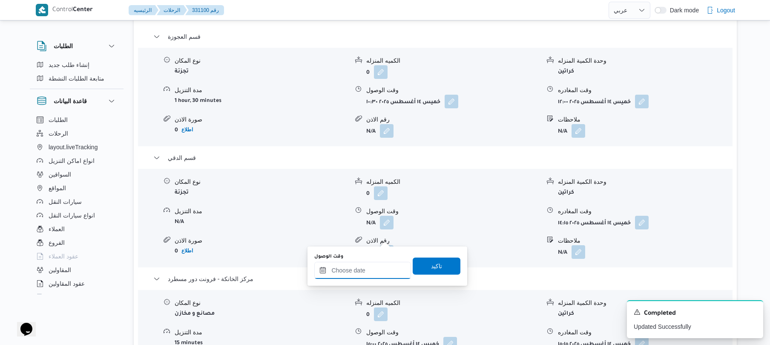
click at [364, 268] on input "وقت الوصول" at bounding box center [362, 270] width 97 height 17
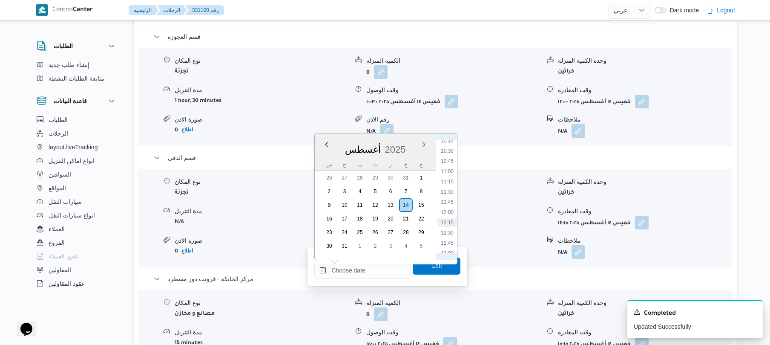
click at [446, 222] on li "12:15" at bounding box center [448, 222] width 20 height 9
type input "١٤/٠٨/٢٠٢٥ ١٢:١٥"
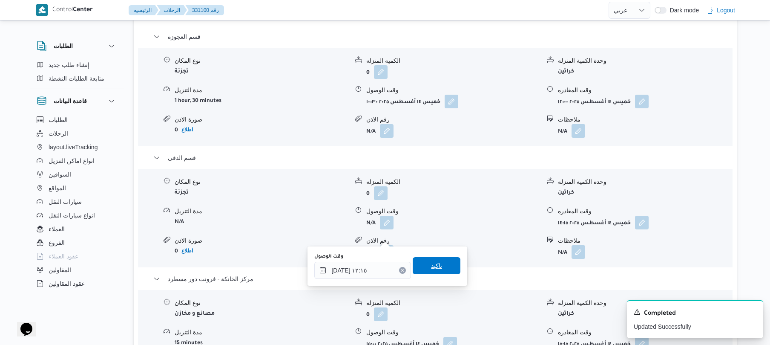
click at [432, 269] on span "تاكيد" at bounding box center [436, 265] width 11 height 10
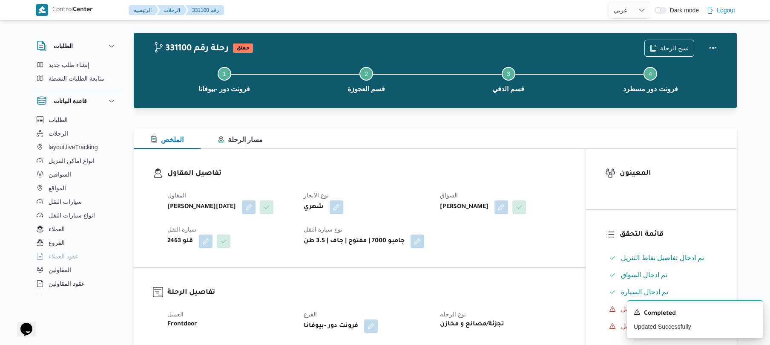
scroll to position [0, 0]
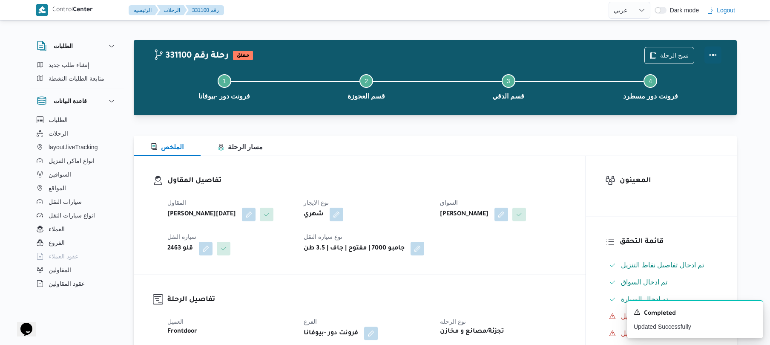
click at [717, 58] on button "Actions" at bounding box center [713, 54] width 17 height 17
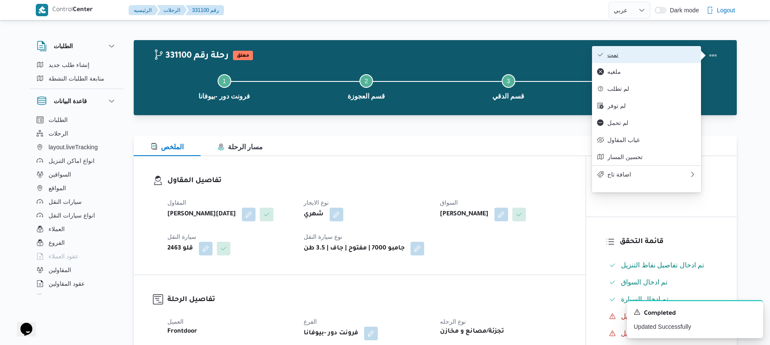
drag, startPoint x: 629, startPoint y: 61, endPoint x: 622, endPoint y: 59, distance: 7.3
drag, startPoint x: 622, startPoint y: 59, endPoint x: 638, endPoint y: 52, distance: 17.7
click at [638, 52] on span "تمت" at bounding box center [652, 54] width 89 height 7
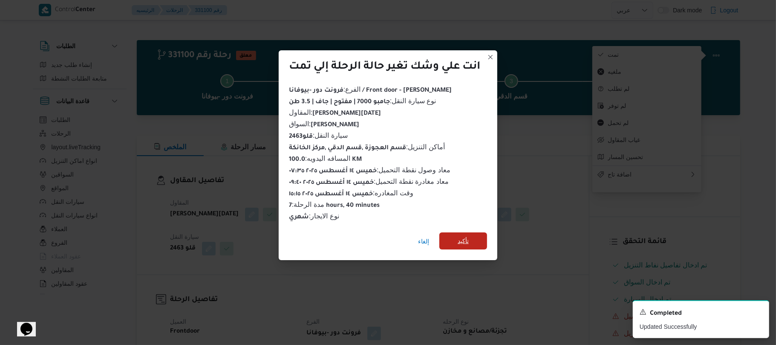
click at [472, 239] on span "تأكيد" at bounding box center [463, 240] width 48 height 17
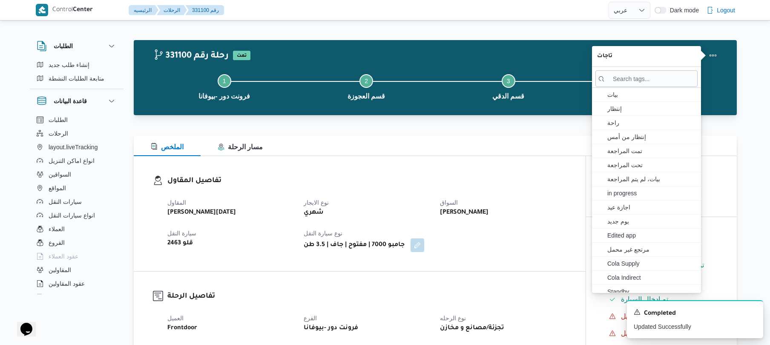
select select "ar"
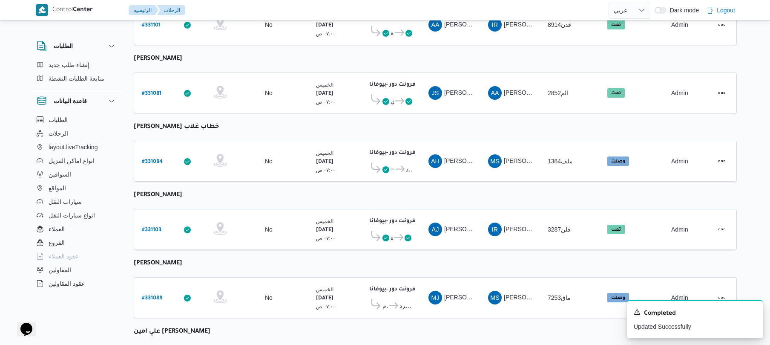
scroll to position [1040, 0]
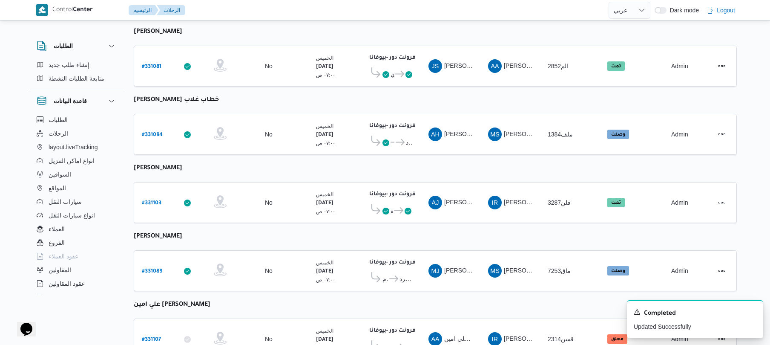
scroll to position [795, 0]
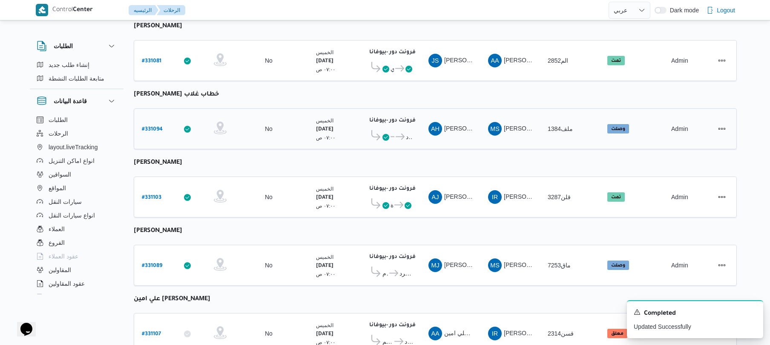
click at [154, 127] on b "# 331094" at bounding box center [152, 130] width 21 height 6
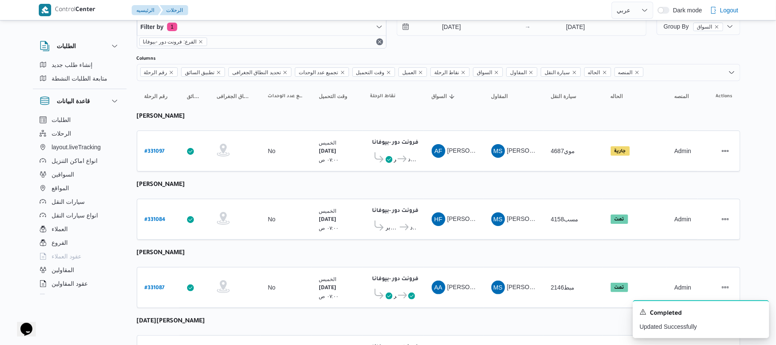
select select "ar"
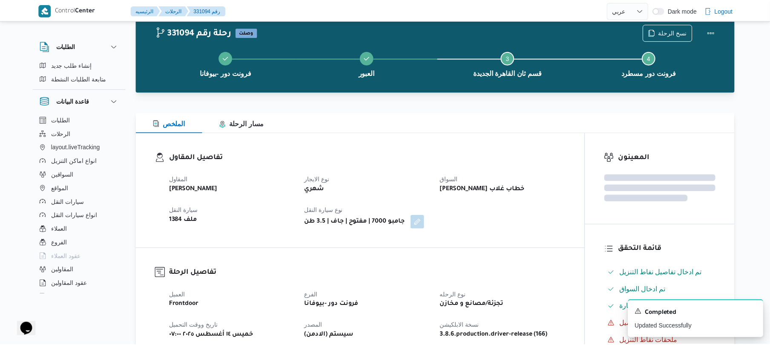
scroll to position [795, 0]
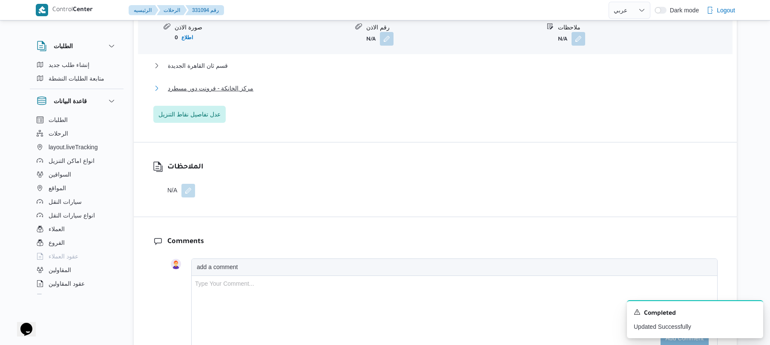
click at [424, 89] on button "مركز الخانكة - فرونت دور مسطرد" at bounding box center [435, 88] width 565 height 10
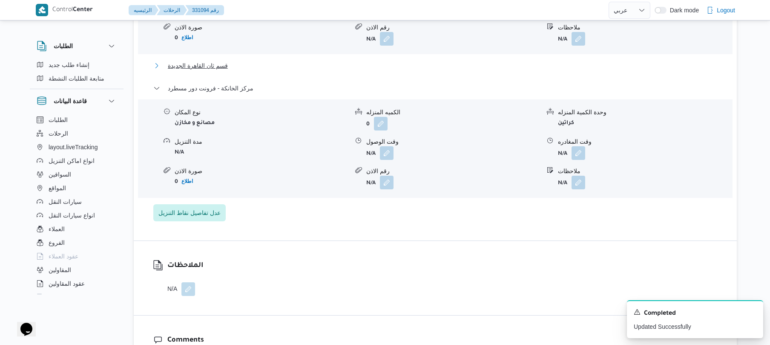
click at [438, 63] on button "قسم ثان القاهرة الجديدة" at bounding box center [435, 65] width 565 height 10
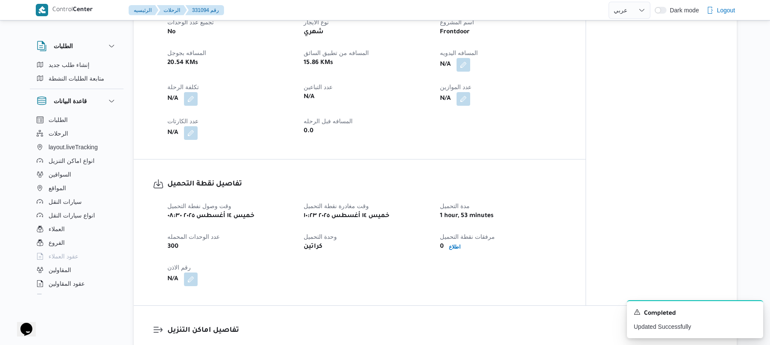
scroll to position [295, 0]
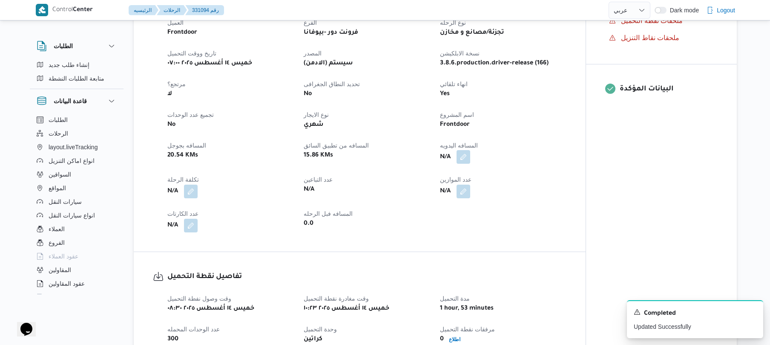
click at [467, 155] on button "button" at bounding box center [464, 157] width 14 height 14
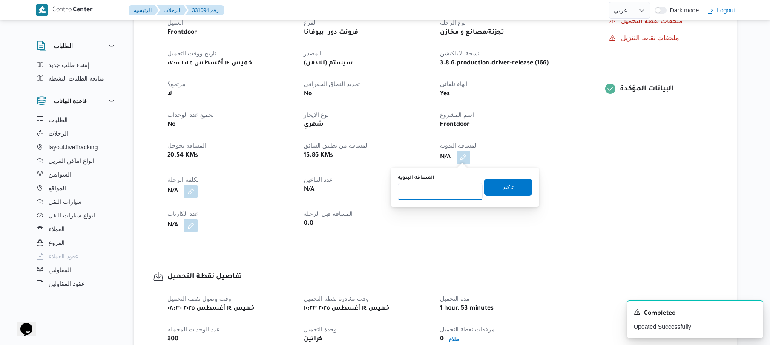
click at [450, 190] on input "المسافه اليدويه" at bounding box center [440, 191] width 85 height 17
type input "120"
click at [503, 186] on span "تاكيد" at bounding box center [508, 186] width 11 height 10
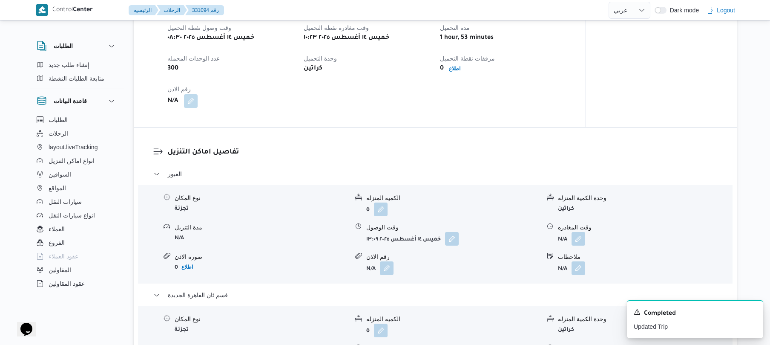
scroll to position [568, 0]
click at [454, 233] on button "button" at bounding box center [452, 236] width 14 height 14
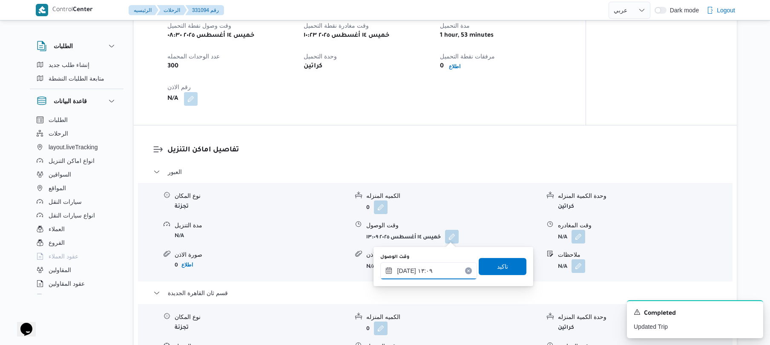
click at [422, 267] on input "١٤/٠٨/٢٠٢٥ ١٣:٠٩" at bounding box center [428, 270] width 97 height 17
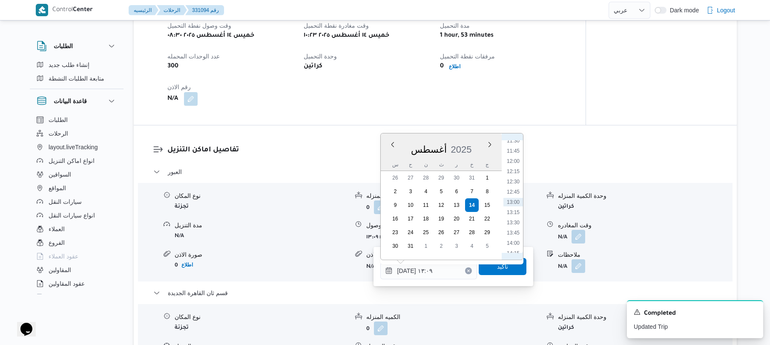
scroll to position [378, 0]
click at [513, 210] on ul "00:00 00:15 00:30 00:45 01:00 01:15 01:30 01:45 02:00 02:15 02:30 02:45 03:00 0…" at bounding box center [514, 196] width 20 height 112
click at [511, 215] on li "11:00" at bounding box center [514, 216] width 20 height 9
type input "١٤/٠٨/٢٠٢٥ ١١:٠٠"
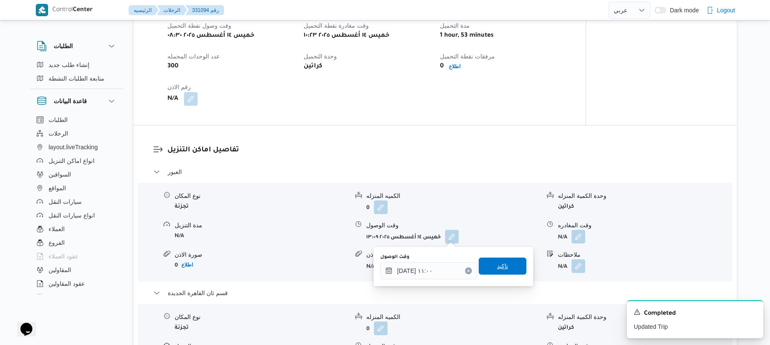
click at [498, 262] on span "تاكيد" at bounding box center [502, 266] width 11 height 10
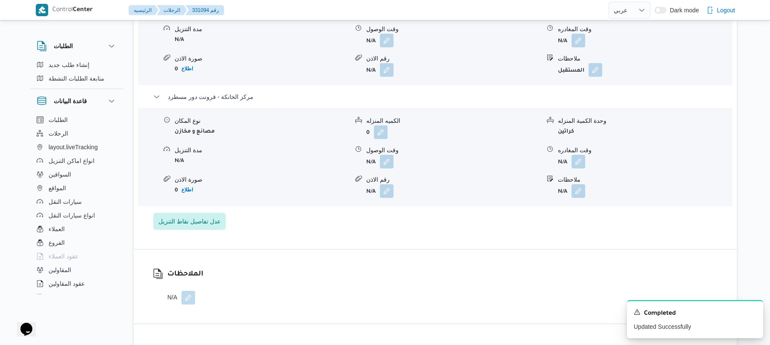
scroll to position [886, 0]
click at [389, 157] on button "button" at bounding box center [387, 160] width 14 height 14
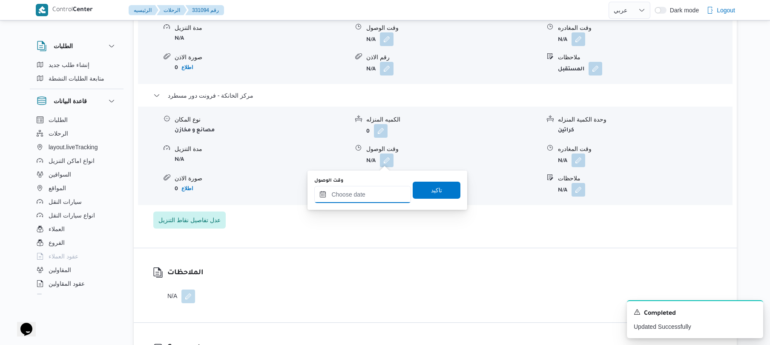
click at [366, 199] on input "وقت الوصول" at bounding box center [362, 194] width 97 height 17
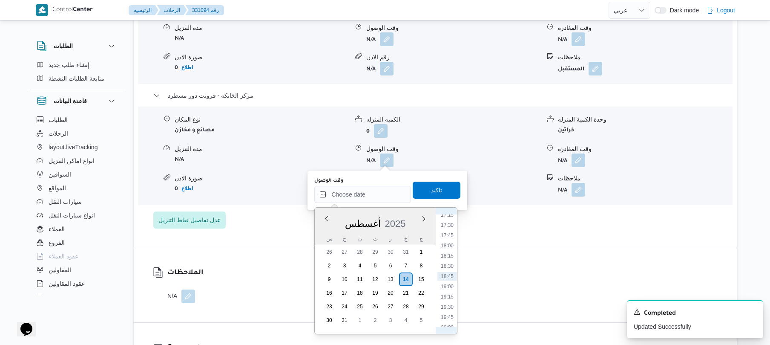
scroll to position [614, 0]
click at [452, 227] on li "15:15" at bounding box center [448, 228] width 20 height 9
type input "١٤/٠٨/٢٠٢٥ ١٥:١٥"
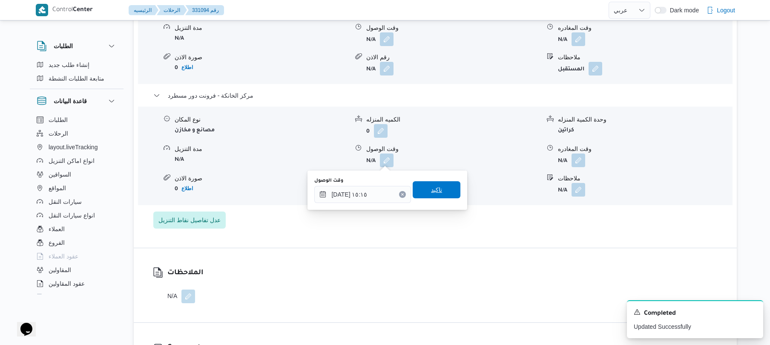
click at [443, 187] on span "تاكيد" at bounding box center [437, 189] width 48 height 17
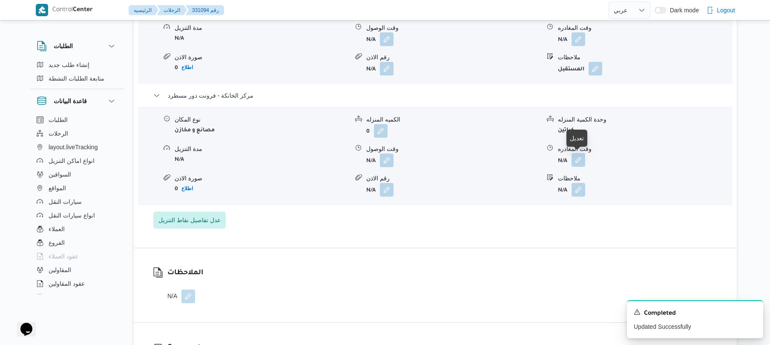
click at [579, 161] on button "button" at bounding box center [579, 160] width 14 height 14
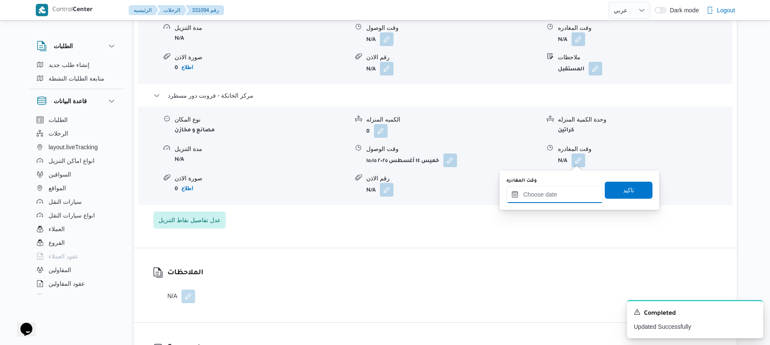
click at [551, 193] on input "وقت المغادره" at bounding box center [555, 194] width 97 height 17
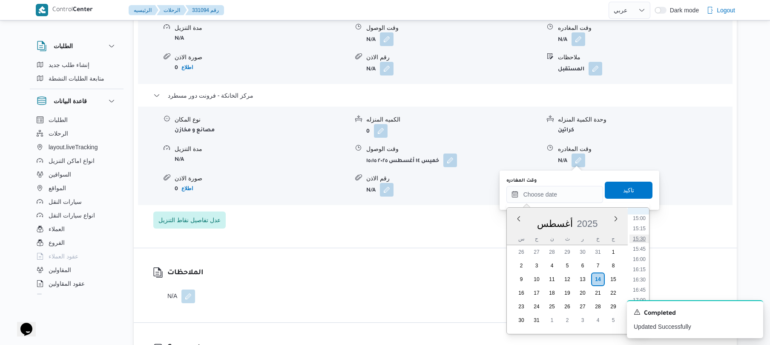
click at [643, 239] on li "15:30" at bounding box center [640, 238] width 20 height 9
type input "١٤/٠٨/٢٠٢٥ ١٥:٣٠"
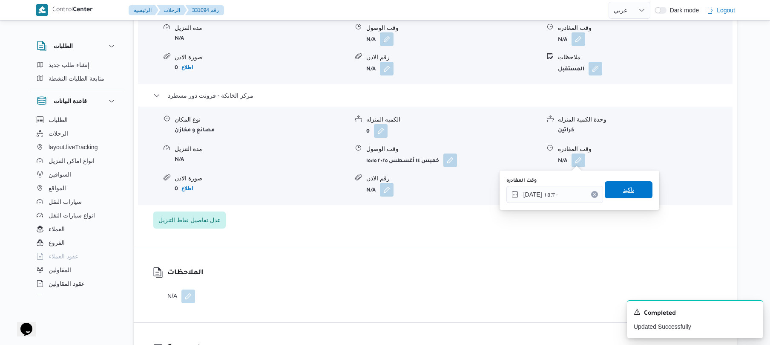
click at [625, 190] on span "تاكيد" at bounding box center [628, 189] width 11 height 10
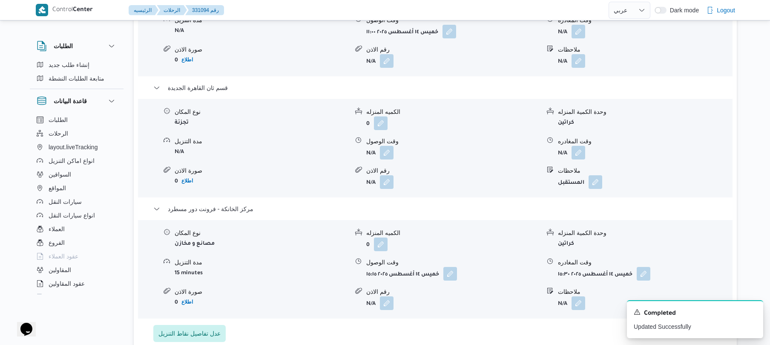
scroll to position [772, 0]
click at [580, 157] on button "button" at bounding box center [579, 153] width 14 height 14
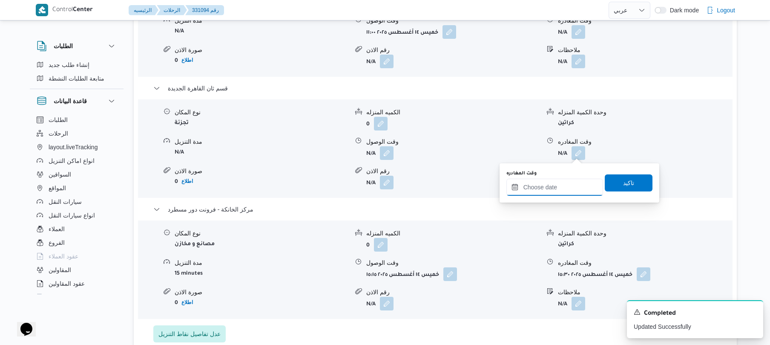
click at [556, 184] on input "وقت المغادره" at bounding box center [555, 187] width 97 height 17
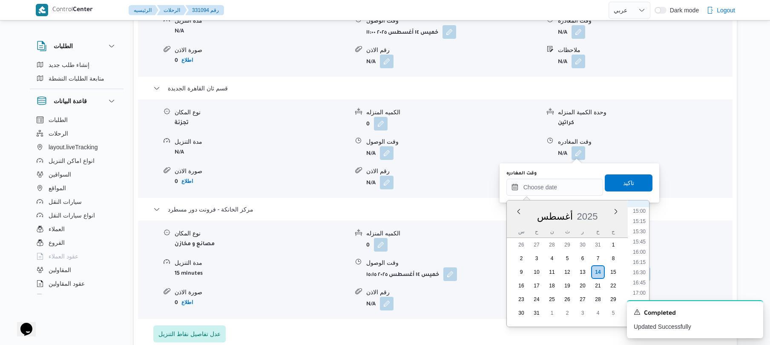
scroll to position [518, 0]
click at [638, 285] on li "14:30" at bounding box center [640, 286] width 20 height 9
type input "١٤/٠٨/٢٠٢٥ ١٤:٣٠"
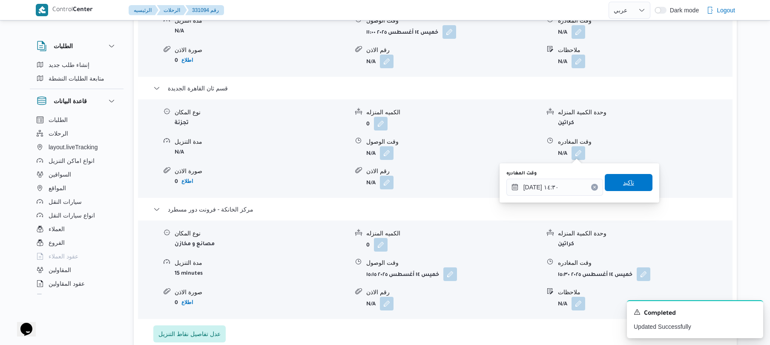
click at [629, 180] on span "تاكيد" at bounding box center [628, 182] width 11 height 10
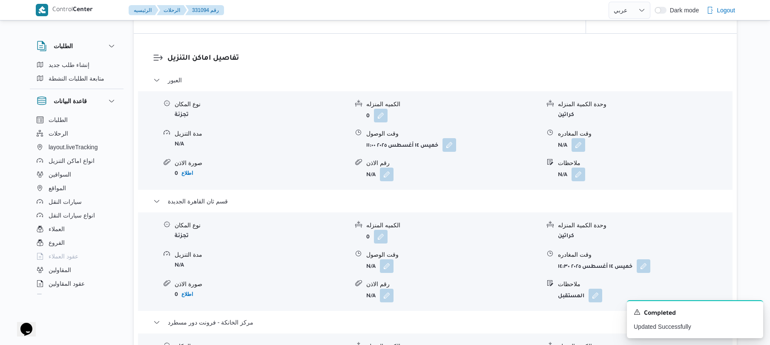
scroll to position [659, 0]
click at [579, 144] on button "button" at bounding box center [579, 145] width 14 height 14
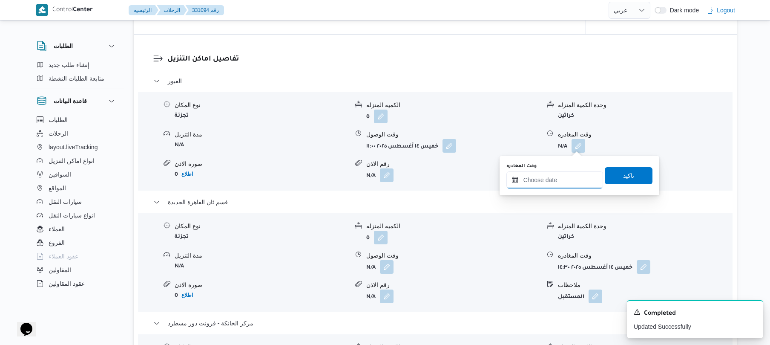
click at [547, 183] on input "وقت المغادره" at bounding box center [555, 179] width 97 height 17
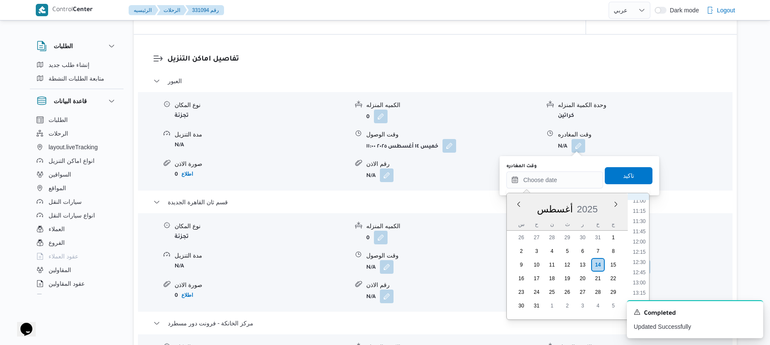
scroll to position [423, 0]
click at [639, 288] on li "12:30" at bounding box center [640, 292] width 20 height 9
type input "١٤/٠٨/٢٠٢٥ ١٢:٣٠"
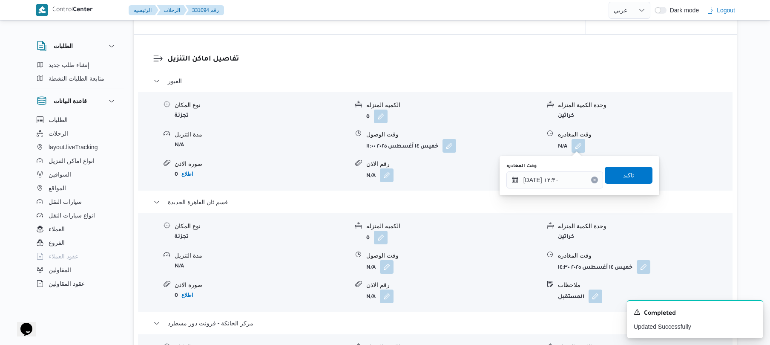
click at [612, 174] on span "تاكيد" at bounding box center [629, 175] width 48 height 17
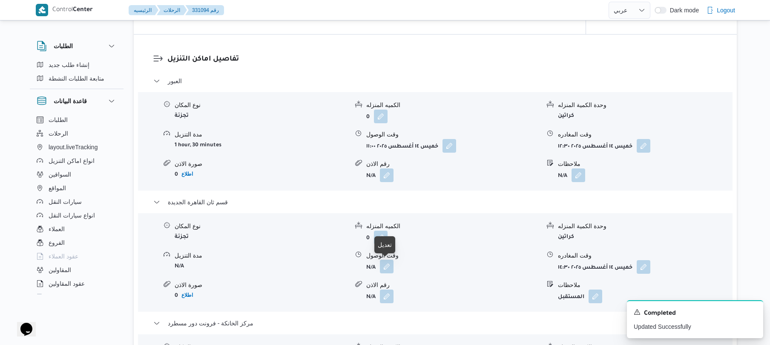
click at [384, 268] on button "button" at bounding box center [387, 266] width 14 height 14
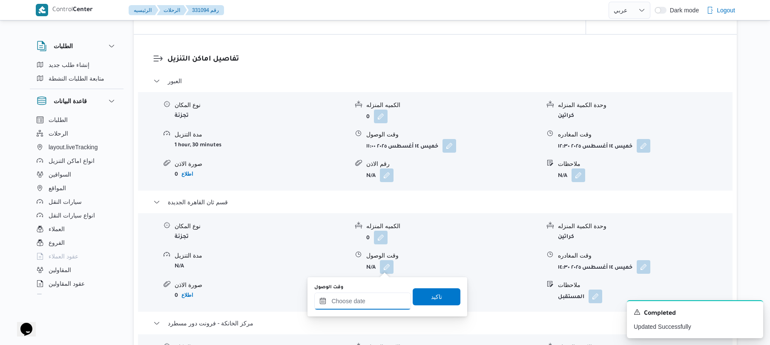
click at [372, 305] on input "وقت الوصول" at bounding box center [362, 300] width 97 height 17
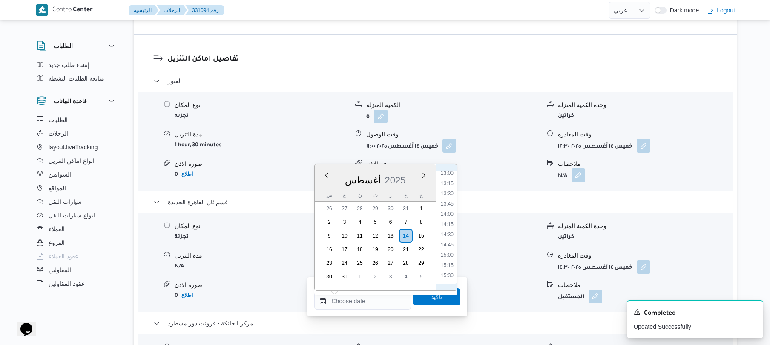
scroll to position [518, 0]
click at [449, 176] on li "12:45" at bounding box center [448, 178] width 20 height 9
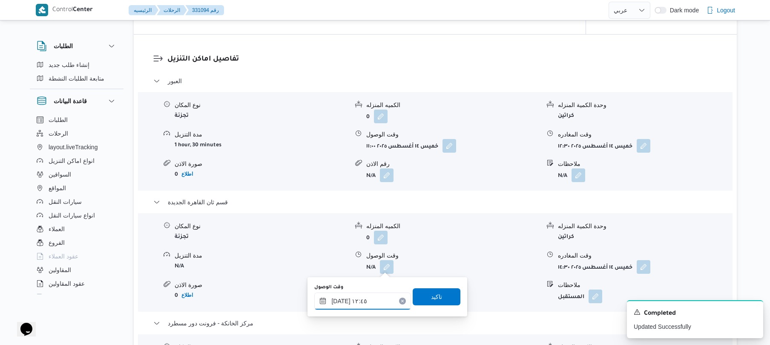
click at [340, 299] on input "١٤/٠٨/٢٠٢٥ ١٢:٤٥" at bounding box center [362, 300] width 97 height 17
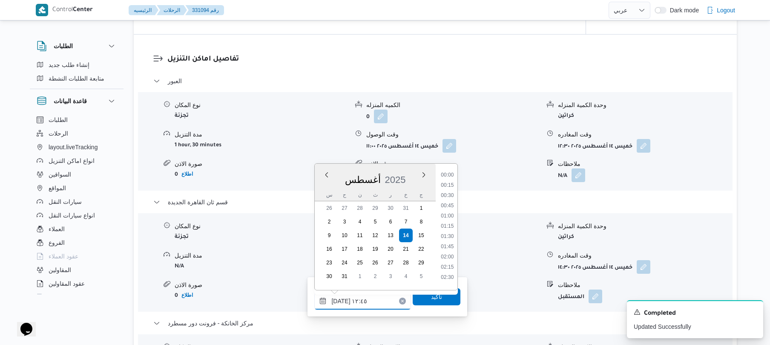
scroll to position [464, 0]
type input "١٤/٠٨/٢٠٢٥ ١٢:55"
click at [416, 300] on span "تاكيد" at bounding box center [437, 296] width 48 height 17
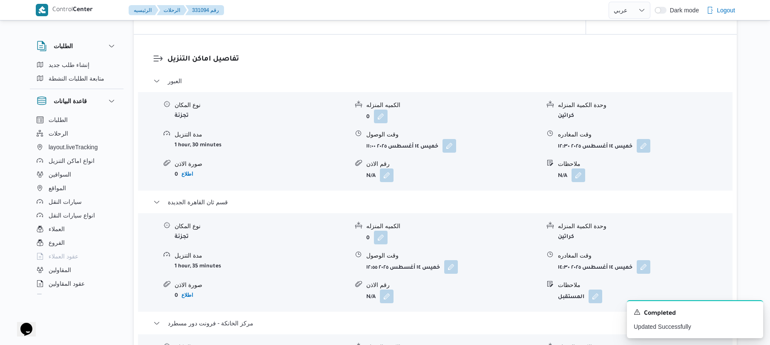
select select "ar"
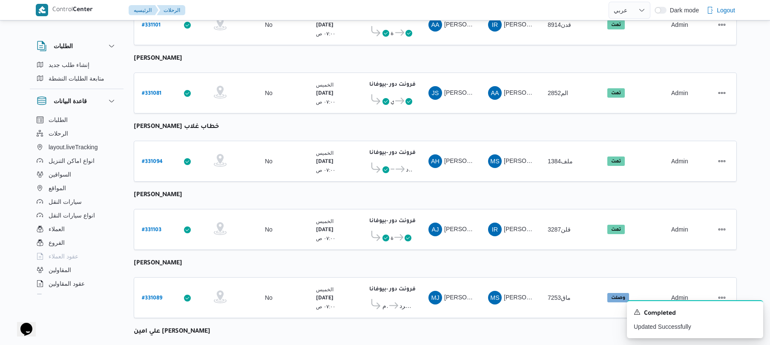
scroll to position [1040, 0]
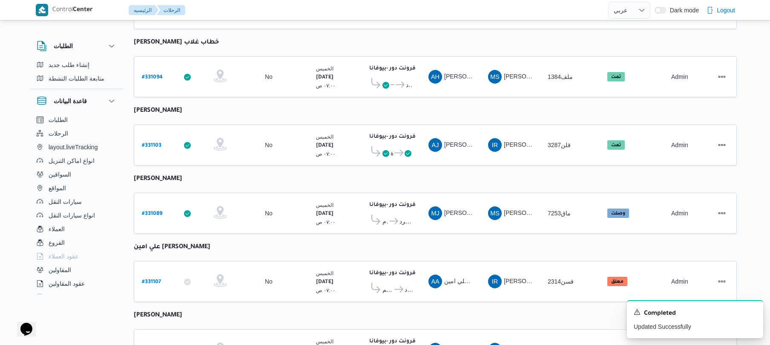
scroll to position [800, 0]
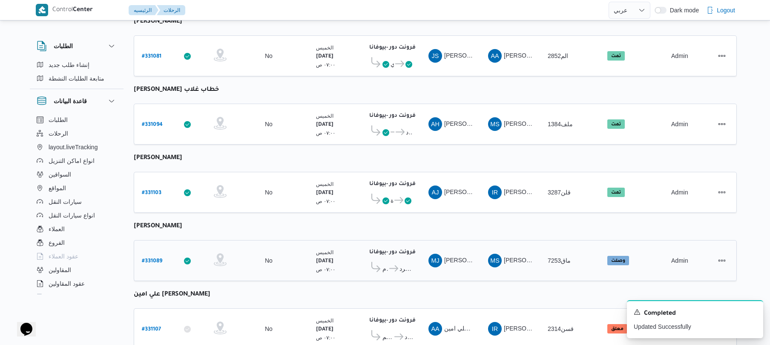
click at [150, 258] on b "# 331089" at bounding box center [152, 261] width 20 height 6
select select "ar"
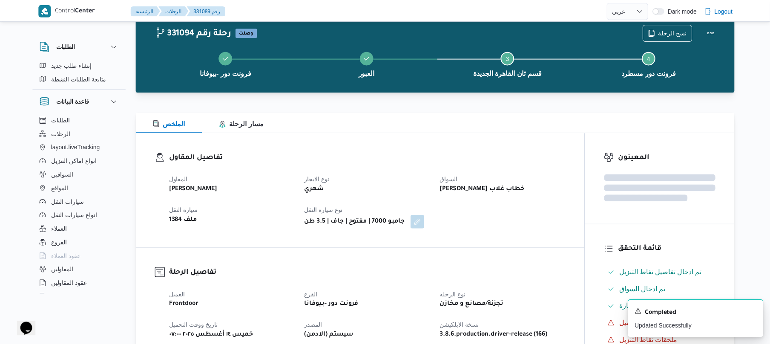
scroll to position [800, 0]
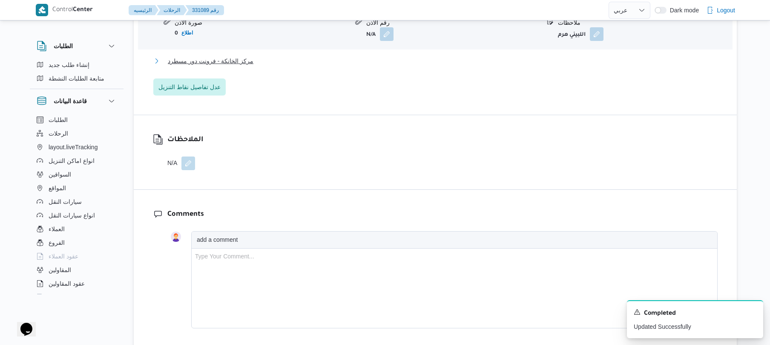
click at [376, 65] on button "مركز الخانكة - فرونت دور مسطرد" at bounding box center [435, 61] width 565 height 10
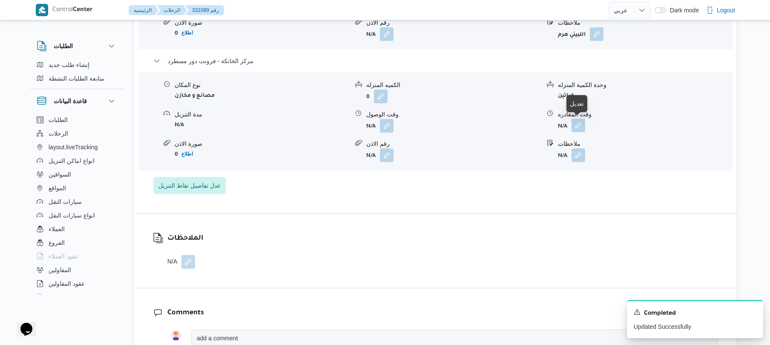
click at [579, 122] on button "button" at bounding box center [579, 125] width 14 height 14
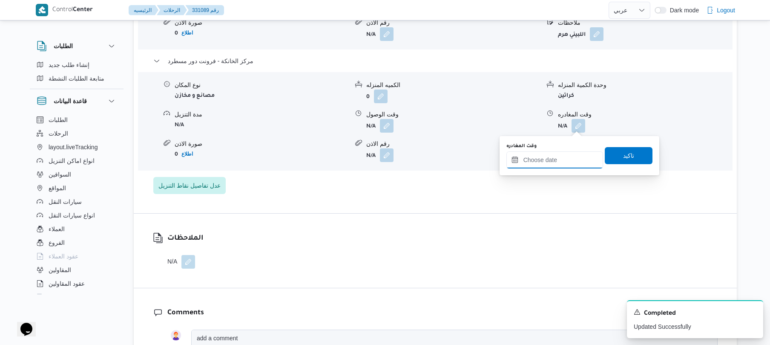
click at [540, 158] on input "وقت المغادره" at bounding box center [555, 159] width 97 height 17
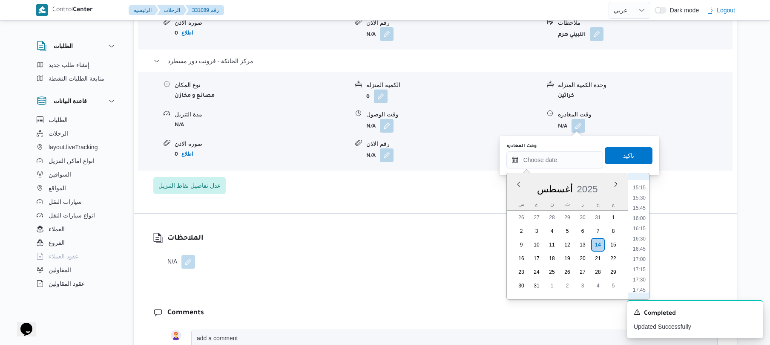
scroll to position [614, 0]
click at [637, 205] on li "15:30" at bounding box center [640, 204] width 20 height 9
type input "١٤/٠٨/٢٠٢٥ ١٥:٣٠"
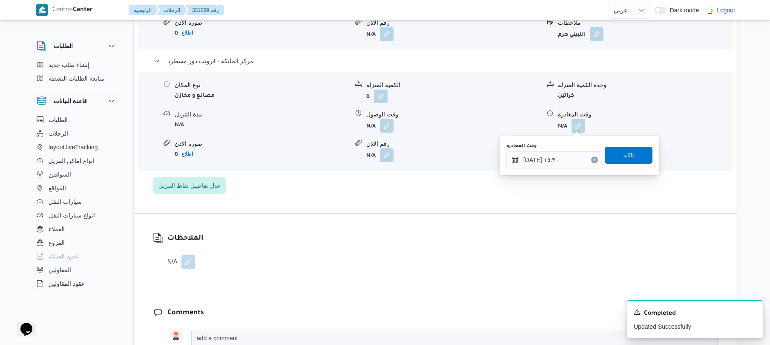
click at [633, 158] on span "تاكيد" at bounding box center [629, 155] width 48 height 17
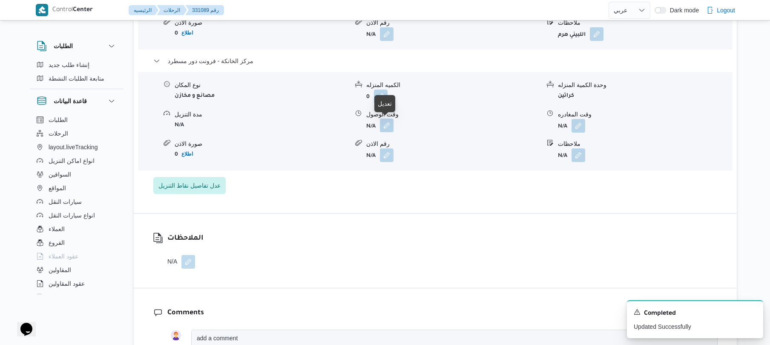
click at [386, 125] on button "button" at bounding box center [387, 125] width 14 height 14
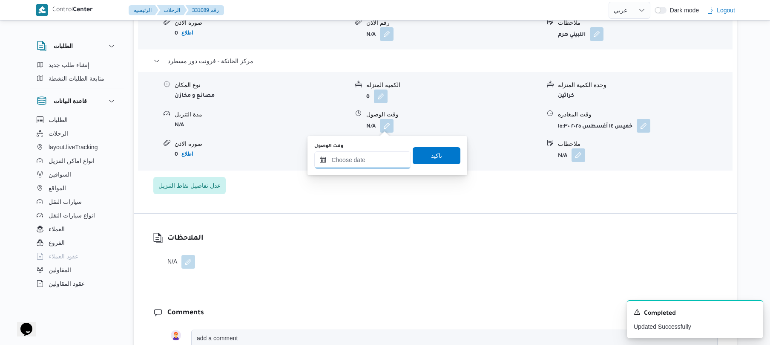
click at [372, 160] on input "وقت الوصول" at bounding box center [362, 159] width 97 height 17
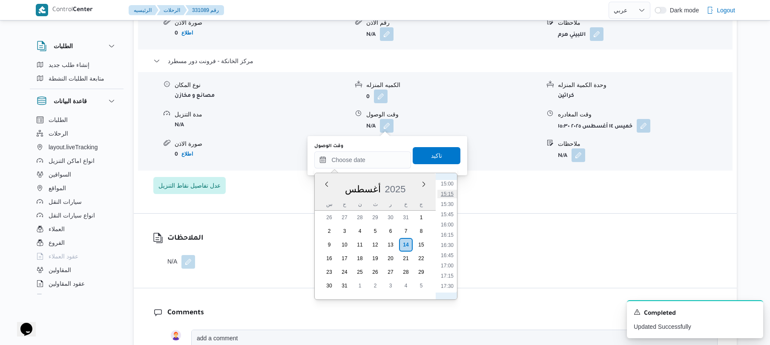
click at [450, 195] on li "15:15" at bounding box center [448, 194] width 20 height 9
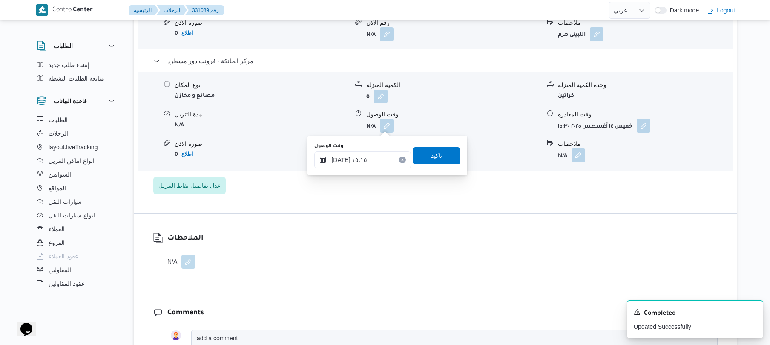
click at [339, 158] on input "١٤/٠٨/٢٠٢٥ ١٥:١٥" at bounding box center [362, 159] width 97 height 17
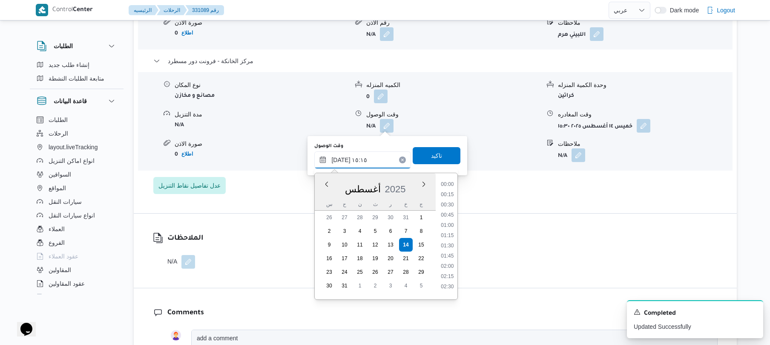
click at [339, 158] on input "١٤/٠٨/٢٠٢٥ ١٥:١٥" at bounding box center [362, 159] width 97 height 17
type input "١٤/٠٨/٢٠٢٥ ١٥:٢٠"
click at [446, 149] on span "تاكيد" at bounding box center [437, 155] width 48 height 17
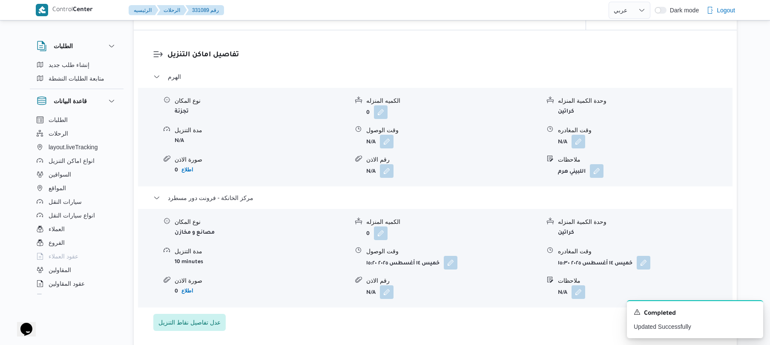
scroll to position [663, 0]
click at [576, 141] on button "button" at bounding box center [579, 141] width 14 height 14
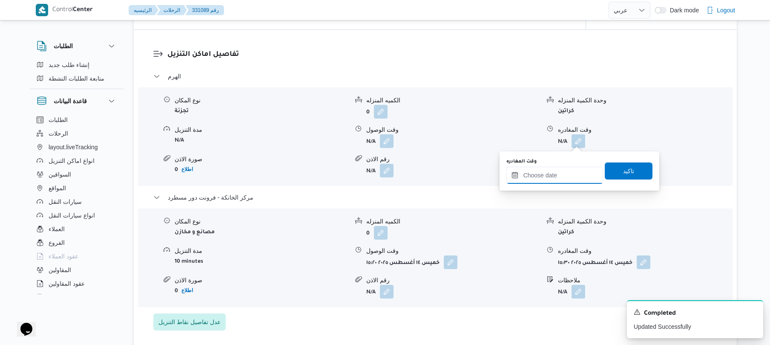
click at [547, 171] on input "وقت المغادره" at bounding box center [555, 175] width 97 height 17
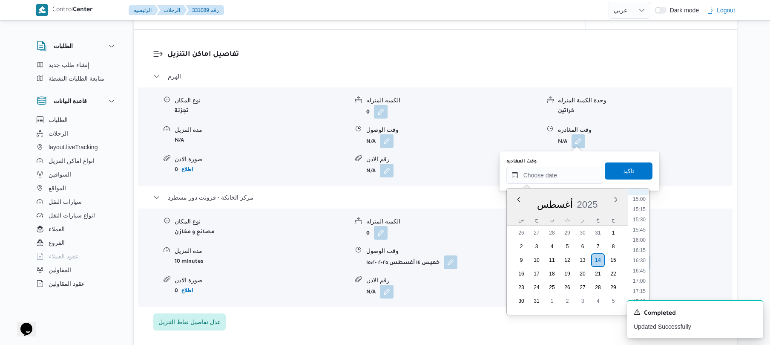
scroll to position [518, 0]
click at [641, 275] on li "14:30" at bounding box center [640, 274] width 20 height 9
type input "١٤/٠٨/٢٠٢٥ ١٤:٣٠"
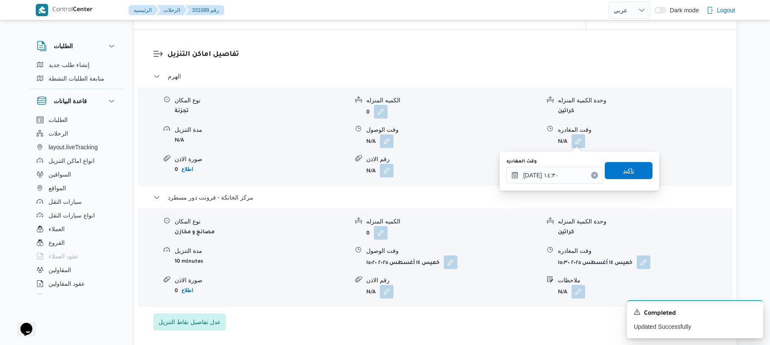
click at [633, 169] on span "تاكيد" at bounding box center [629, 170] width 48 height 17
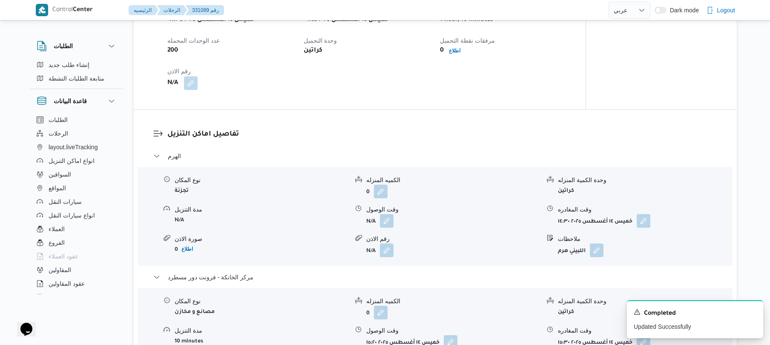
scroll to position [550, 0]
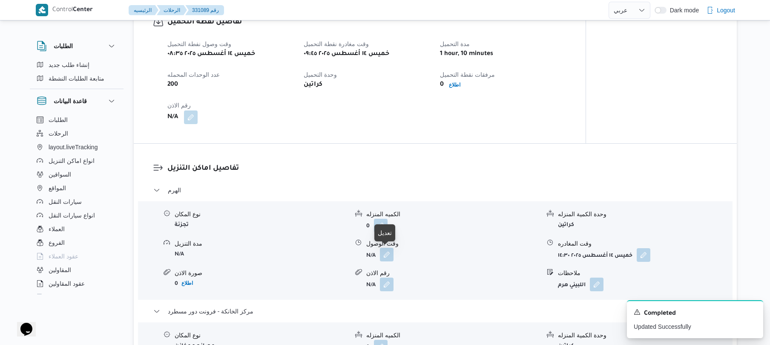
click at [389, 253] on button "button" at bounding box center [387, 255] width 14 height 14
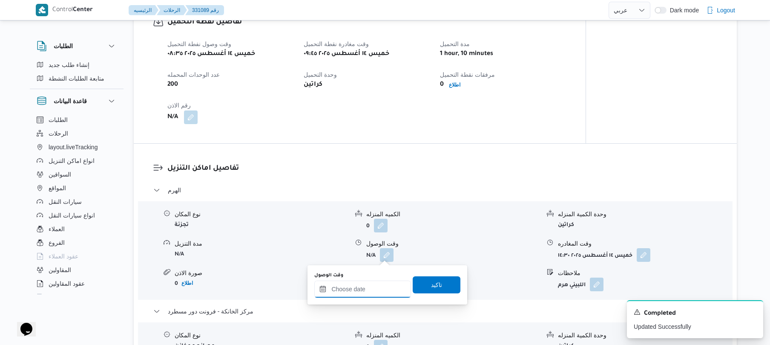
click at [363, 292] on input "وقت الوصول" at bounding box center [362, 288] width 97 height 17
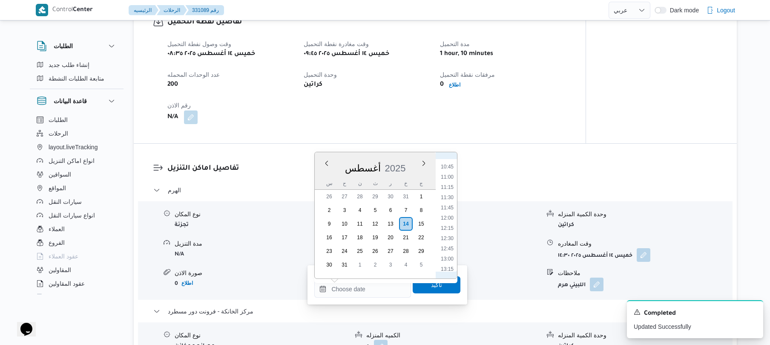
scroll to position [423, 0]
click at [450, 171] on li "10:30" at bounding box center [448, 169] width 20 height 9
type input "١٤/٠٨/٢٠٢٥ ١٠:٣٠"
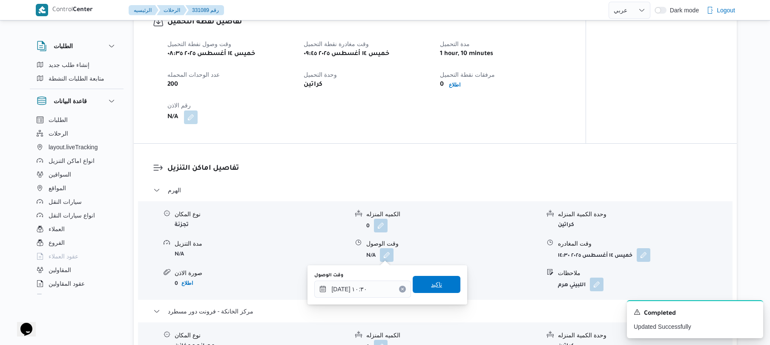
click at [432, 285] on span "تاكيد" at bounding box center [436, 284] width 11 height 10
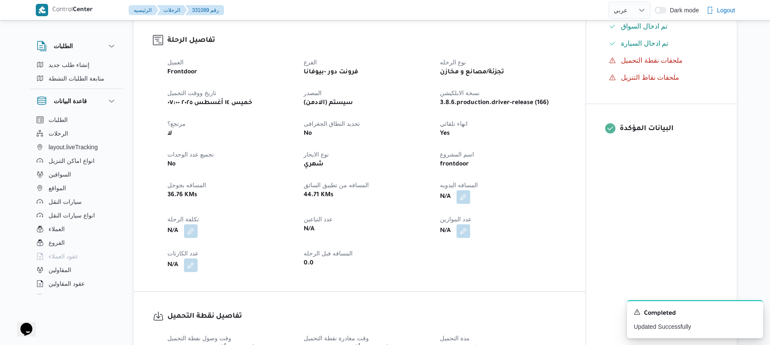
scroll to position [254, 0]
click at [464, 200] on button "button" at bounding box center [464, 198] width 14 height 14
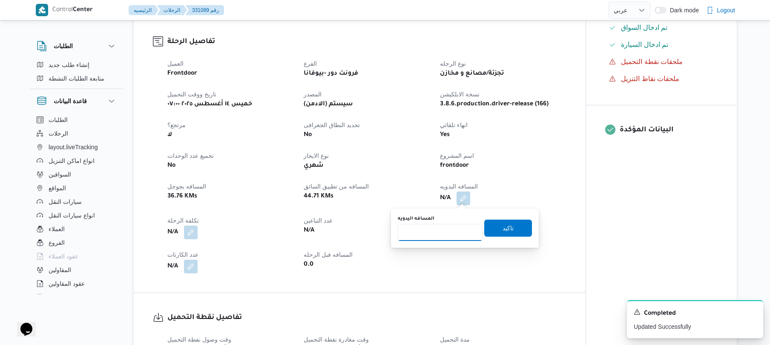
click at [448, 230] on input "المسافه اليدويه" at bounding box center [440, 232] width 85 height 17
type input "90"
click at [494, 231] on span "تاكيد" at bounding box center [508, 227] width 48 height 17
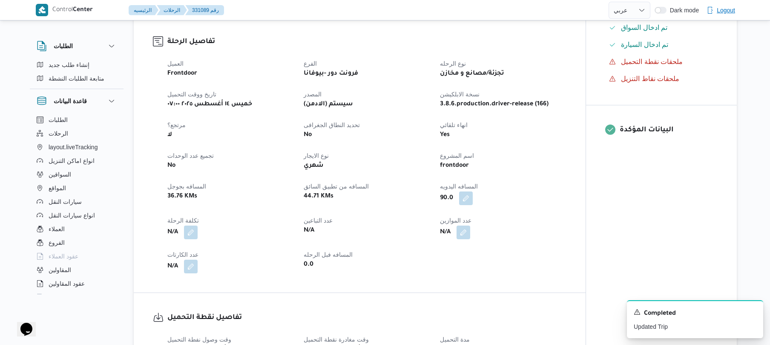
select select "ar"
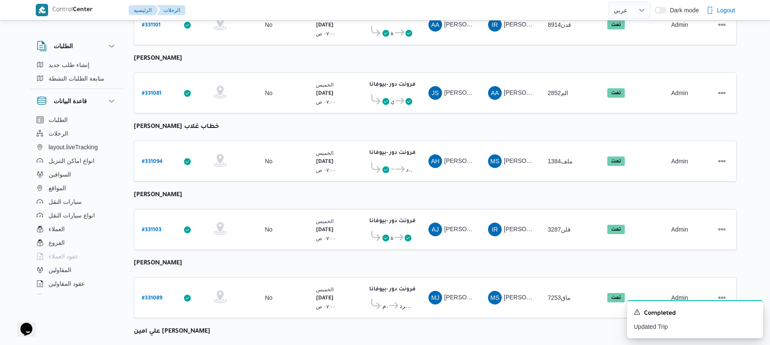
scroll to position [1040, 0]
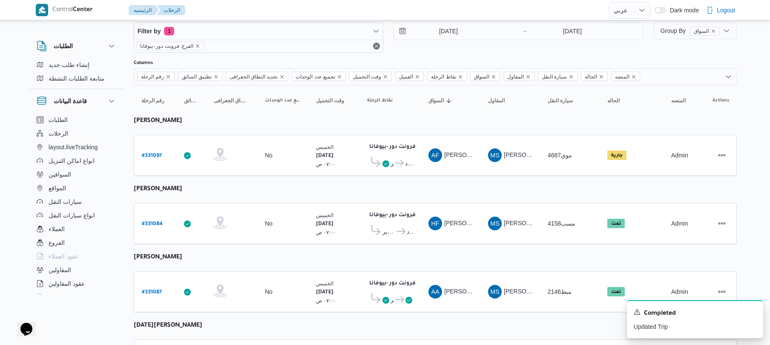
scroll to position [0, 0]
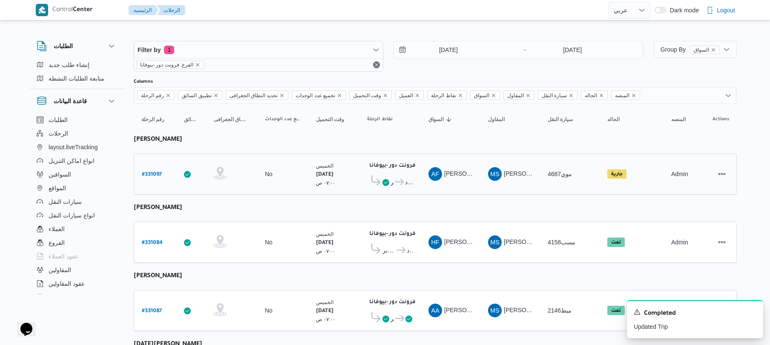
click at [153, 175] on b "# 331097" at bounding box center [152, 175] width 20 height 6
select select "ar"
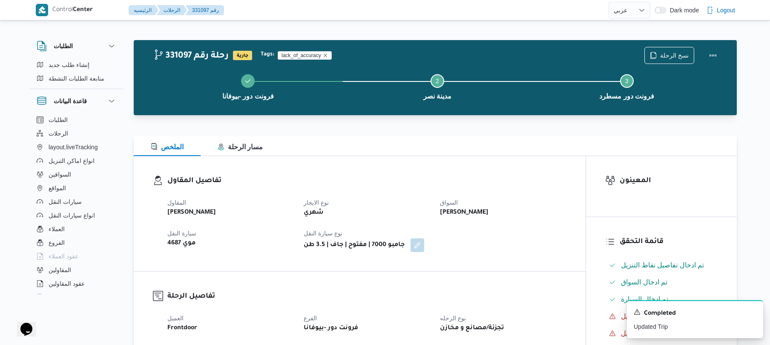
click at [493, 158] on div "تفاصيل المقاول المقاول محمد صلاح عبداللطيف الشريف نوع الايجار شهري السواق عبدال…" at bounding box center [360, 213] width 452 height 115
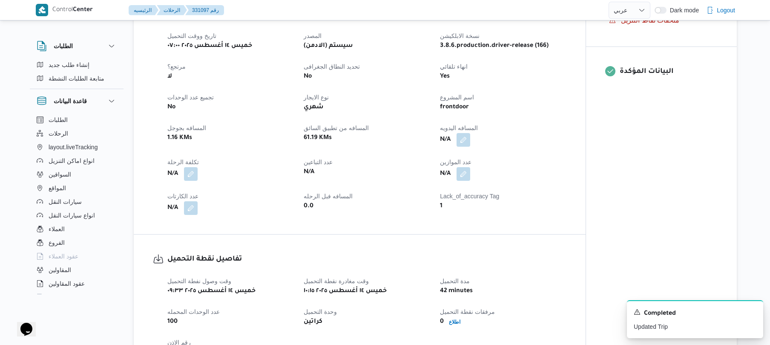
scroll to position [318, 0]
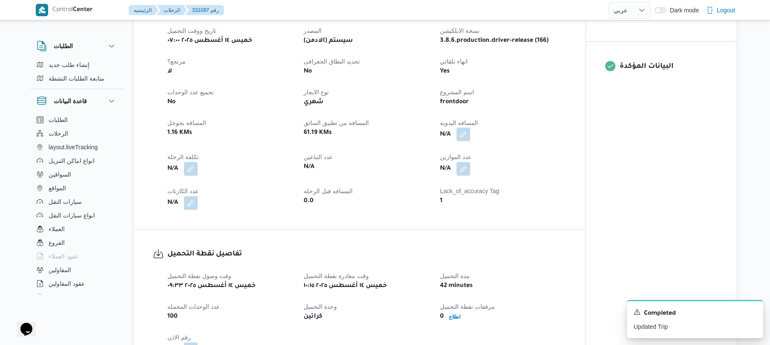
click at [464, 140] on button "button" at bounding box center [464, 134] width 14 height 14
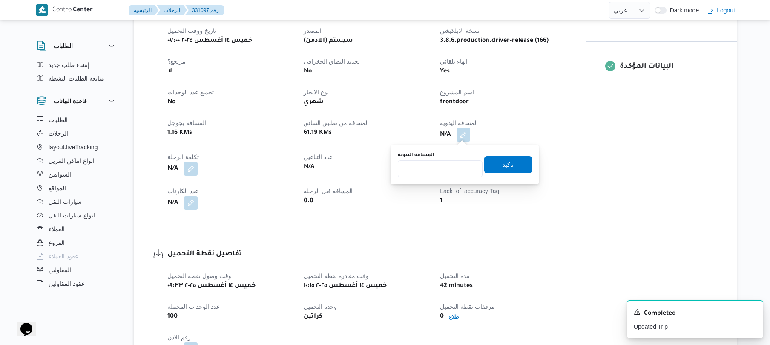
click at [461, 164] on input "المسافه اليدويه" at bounding box center [440, 168] width 85 height 17
type input "90"
click at [503, 164] on span "تاكيد" at bounding box center [508, 164] width 11 height 10
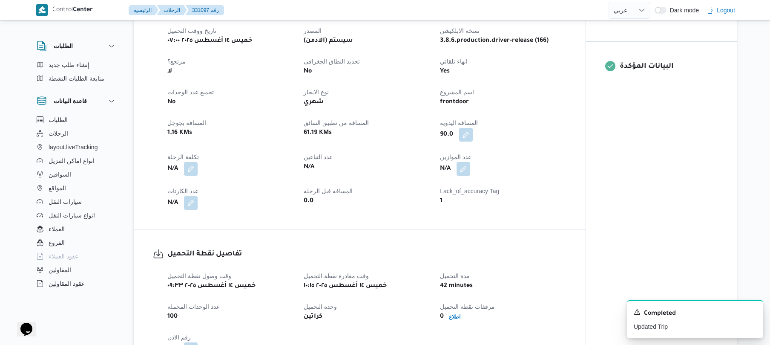
click at [550, 130] on div "90.0" at bounding box center [503, 134] width 128 height 15
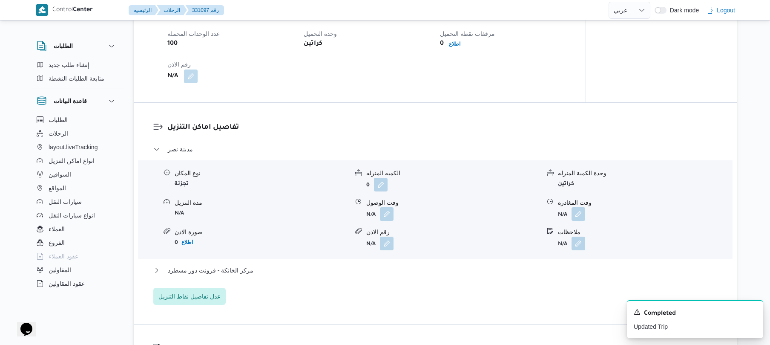
scroll to position [568, 0]
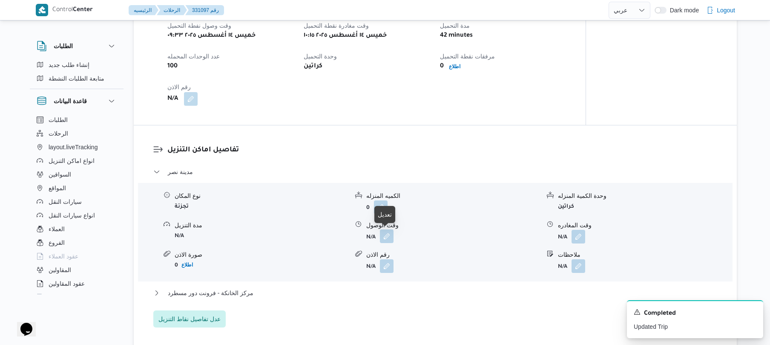
click at [386, 236] on button "button" at bounding box center [387, 236] width 14 height 14
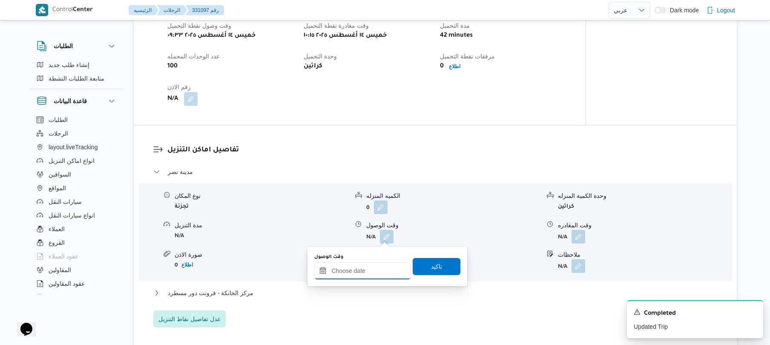
click at [357, 270] on input "وقت الوصول" at bounding box center [362, 270] width 97 height 17
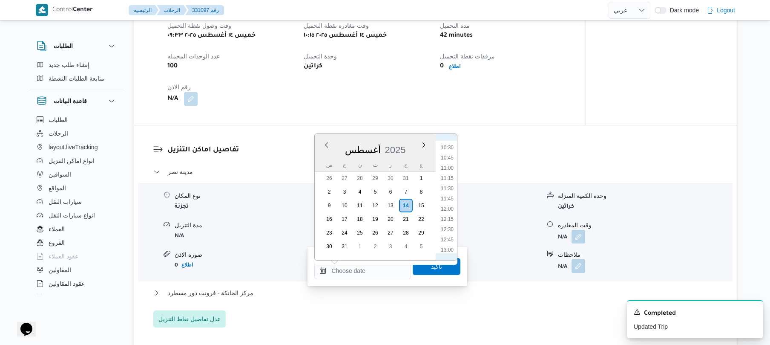
scroll to position [423, 0]
click at [451, 158] on li "10:45" at bounding box center [448, 161] width 20 height 9
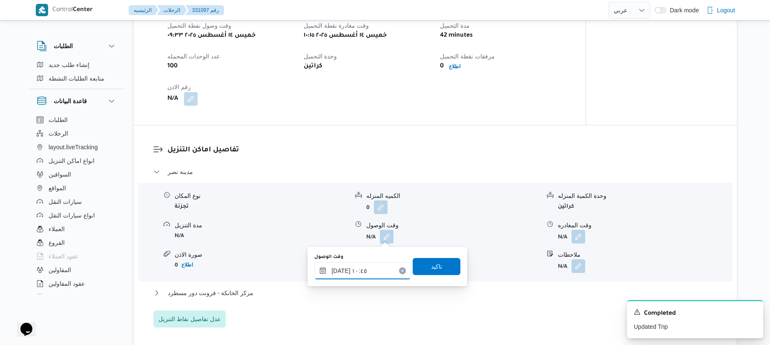
click at [339, 275] on input "١٤/٠٨/٢٠٢٥ ١٠:٤٥" at bounding box center [362, 270] width 97 height 17
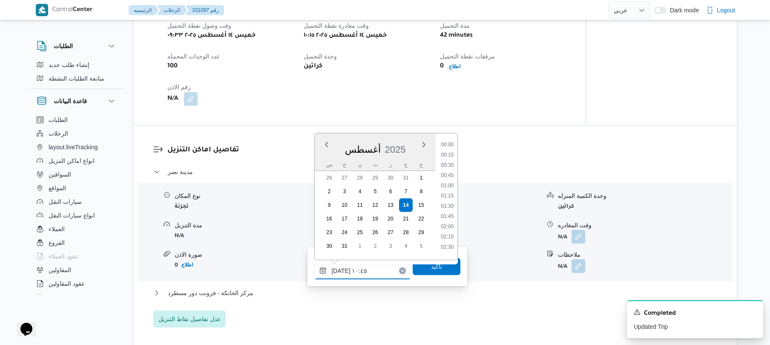
click at [339, 275] on input "١٤/٠٨/٢٠٢٥ ١٠:٤٥" at bounding box center [362, 270] width 97 height 17
click at [341, 268] on input "١٤/٠٨/٢٠٢٥ ١٠:٤٥" at bounding box center [362, 270] width 97 height 17
type input "١٤/٠٨/٢٠٢٥ ١٠:٥٠"
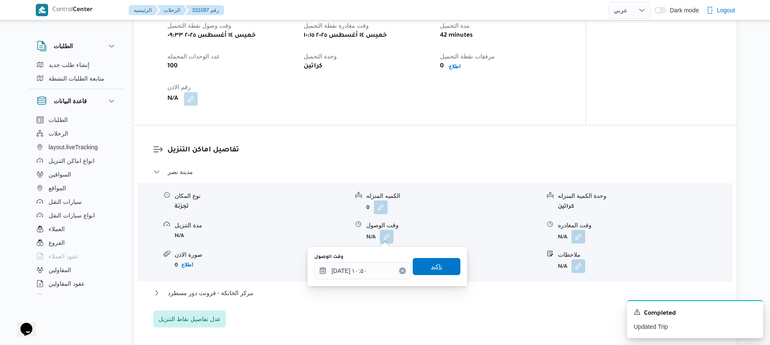
drag, startPoint x: 416, startPoint y: 273, endPoint x: 426, endPoint y: 271, distance: 10.4
click at [431, 271] on span "تاكيد" at bounding box center [436, 266] width 11 height 10
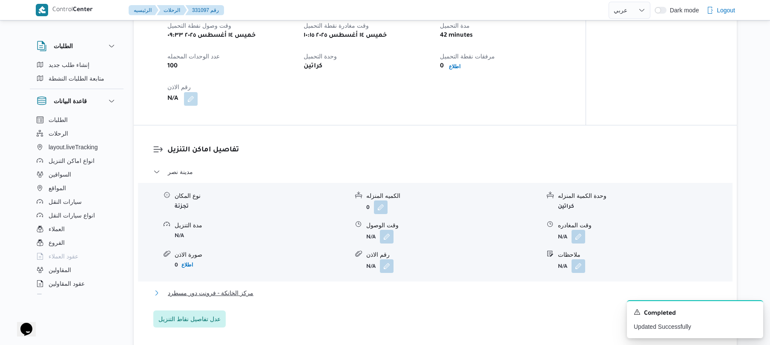
click at [421, 292] on button "مركز الخانكة - فرونت دور مسطرد" at bounding box center [435, 293] width 565 height 10
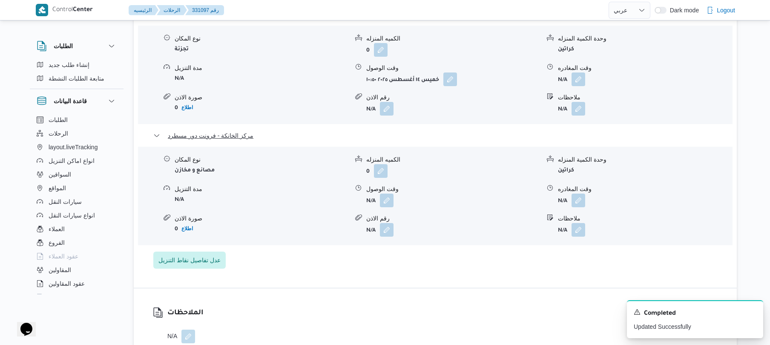
scroll to position [727, 0]
click at [383, 197] on button "button" at bounding box center [387, 198] width 14 height 14
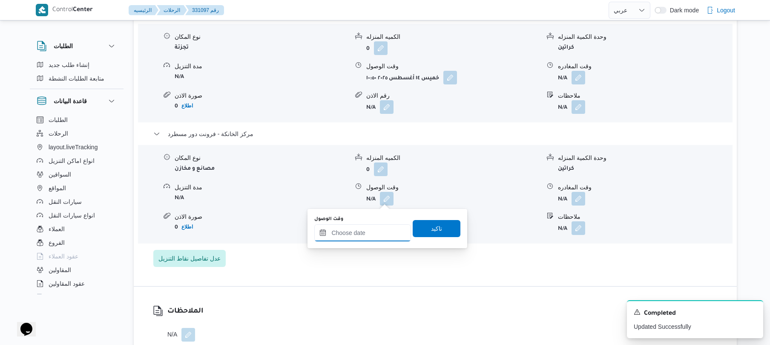
click at [364, 232] on input "وقت الوصول" at bounding box center [362, 232] width 97 height 17
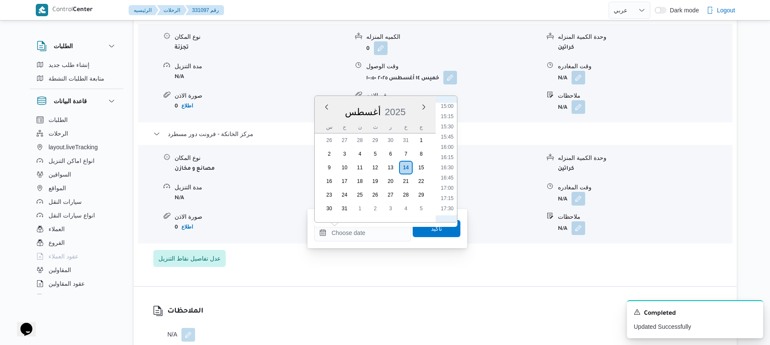
scroll to position [614, 0]
click at [452, 123] on li "15:30" at bounding box center [448, 127] width 20 height 9
type input "١٤/٠٨/٢٠٢٥ ١٥:٣٠"
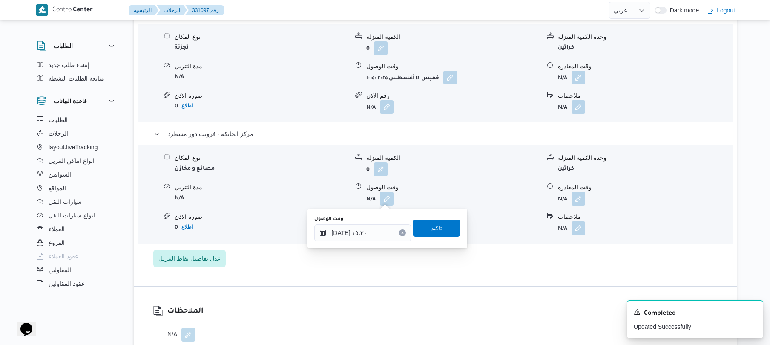
click at [435, 224] on span "تاكيد" at bounding box center [436, 228] width 11 height 10
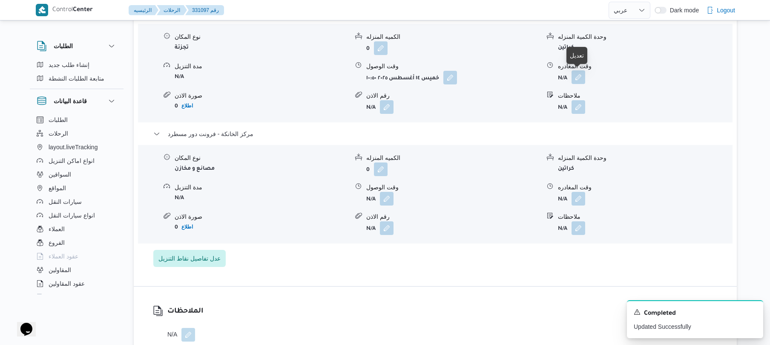
click at [576, 79] on button "button" at bounding box center [579, 77] width 14 height 14
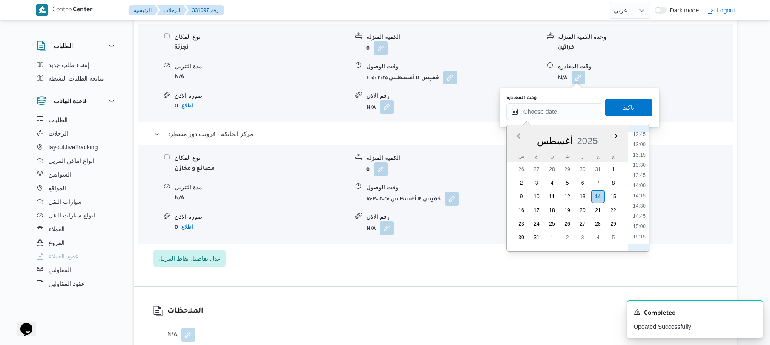
scroll to position [518, 0]
click at [637, 212] on li "14:30" at bounding box center [640, 210] width 20 height 9
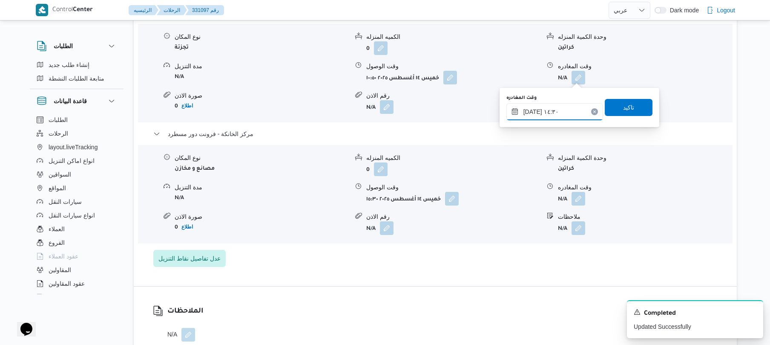
click at [533, 109] on input "١٤/٠٨/٢٠٢٥ ١٤:٣٠" at bounding box center [555, 111] width 97 height 17
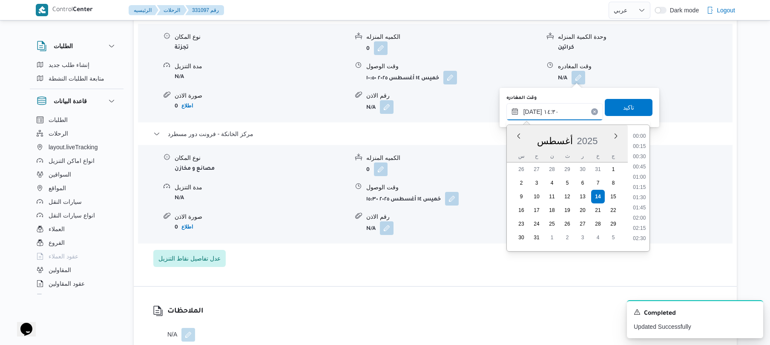
scroll to position [536, 0]
click at [533, 109] on input "١٤/٠٨/٢٠٢٥ ١٤:٣٠" at bounding box center [555, 111] width 97 height 17
type input "١٤/٠٨/٢٠٢٥ ١٤:٥٥"
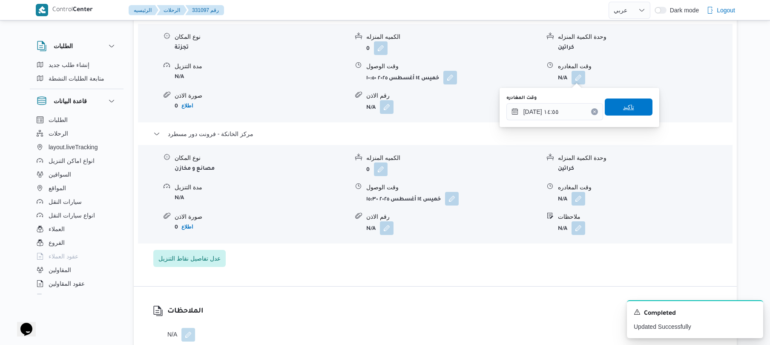
click at [615, 103] on span "تاكيد" at bounding box center [629, 106] width 48 height 17
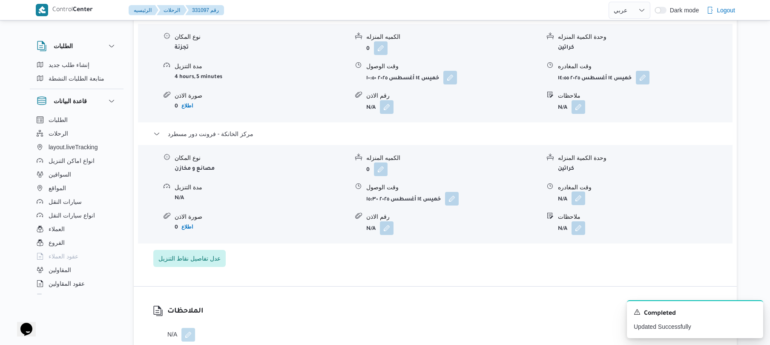
click at [576, 198] on button "button" at bounding box center [579, 198] width 14 height 14
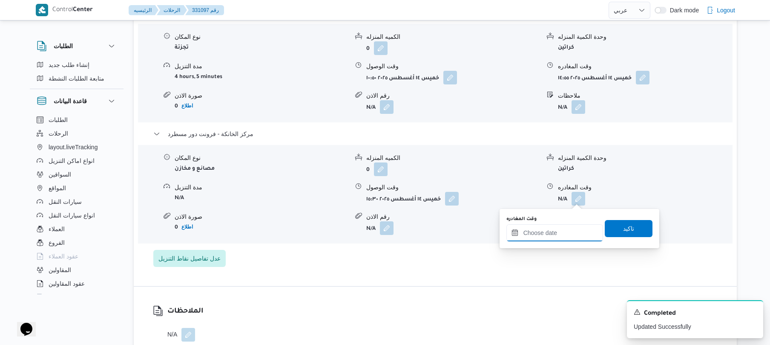
click at [550, 237] on input "وقت المغادره" at bounding box center [555, 232] width 97 height 17
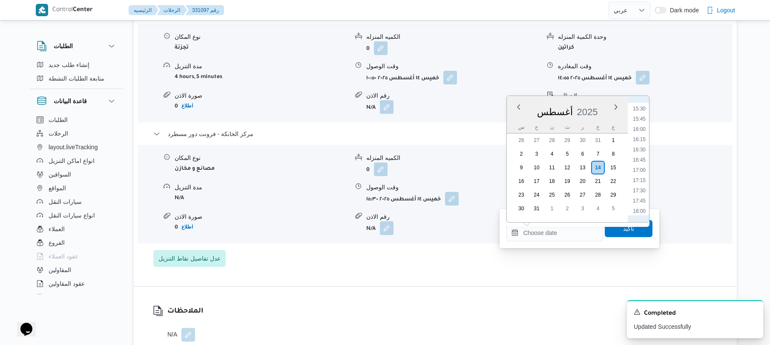
scroll to position [614, 0]
click at [641, 136] on li "15:45" at bounding box center [640, 137] width 20 height 9
type input "١٤/٠٨/٢٠٢٥ ١٥:٤٥"
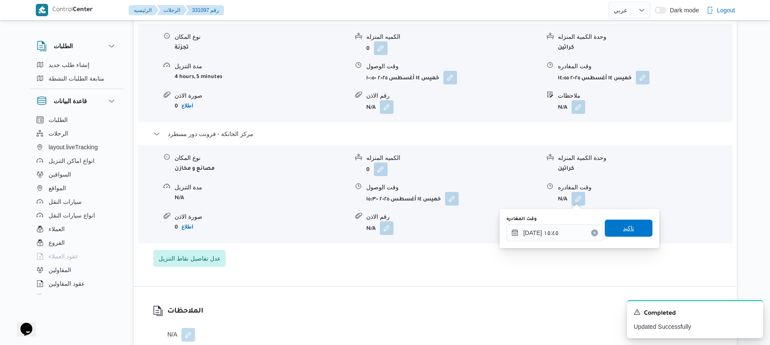
click at [614, 227] on span "تاكيد" at bounding box center [629, 227] width 48 height 17
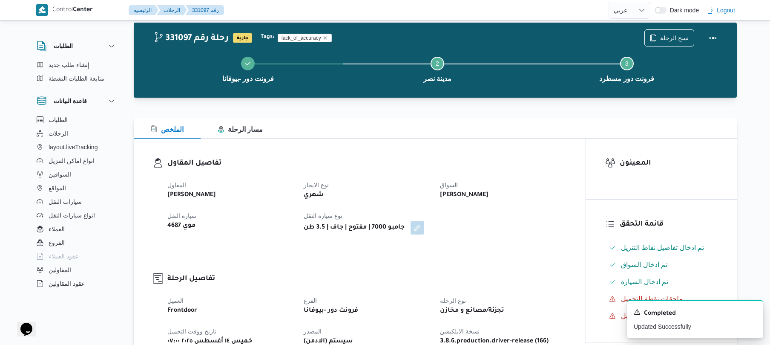
scroll to position [0, 0]
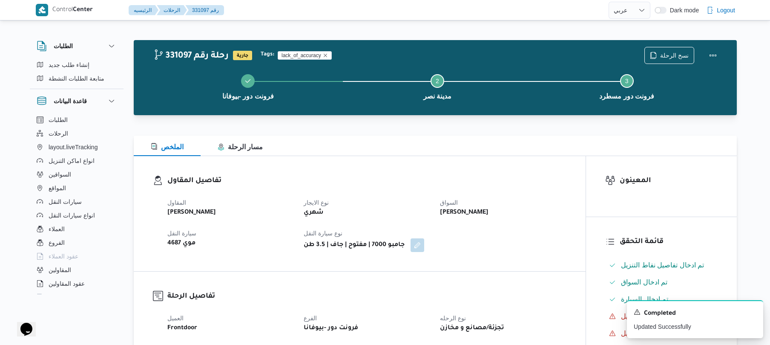
select select "ar"
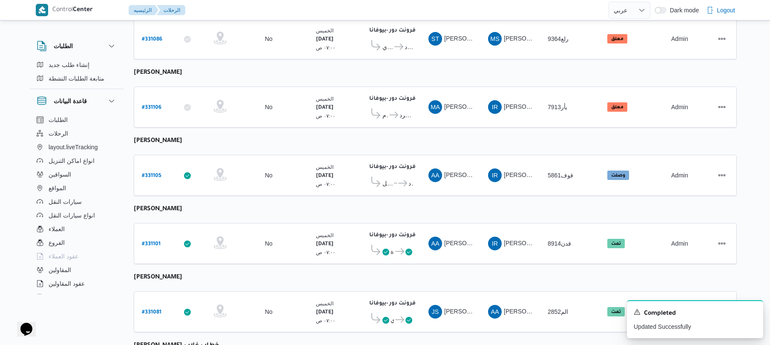
scroll to position [545, 0]
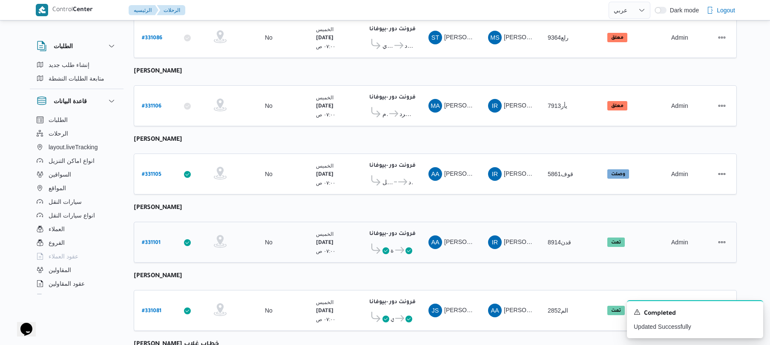
click at [155, 240] on b "# 331101" at bounding box center [151, 243] width 19 height 6
select select "ar"
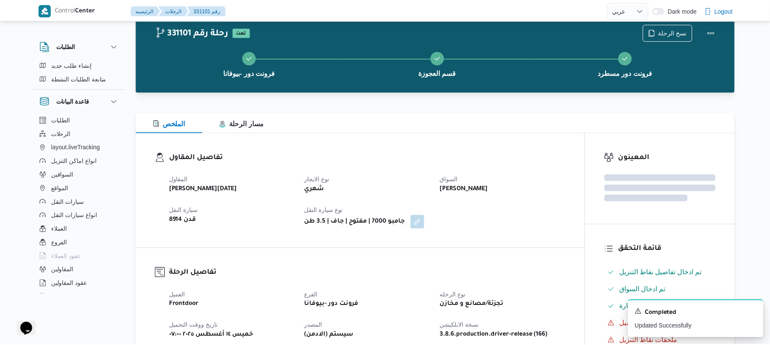
scroll to position [545, 0]
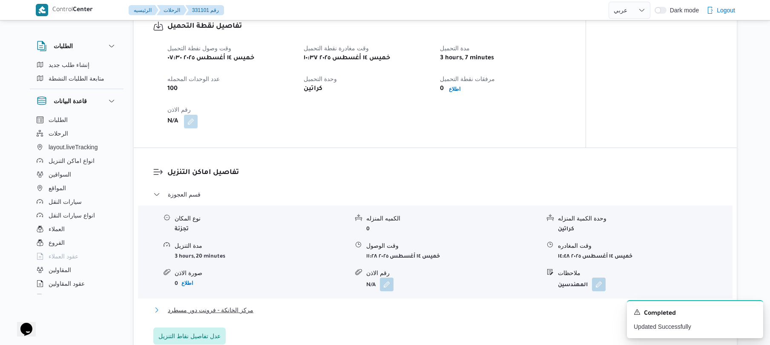
click at [278, 307] on button "مركز الخانكة - فرونت دور مسطرد" at bounding box center [435, 310] width 565 height 10
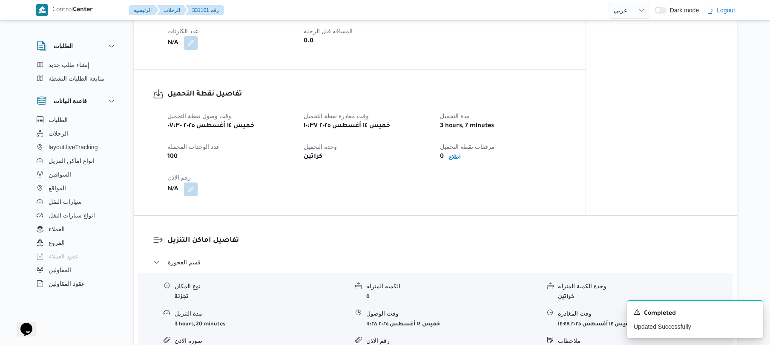
scroll to position [467, 0]
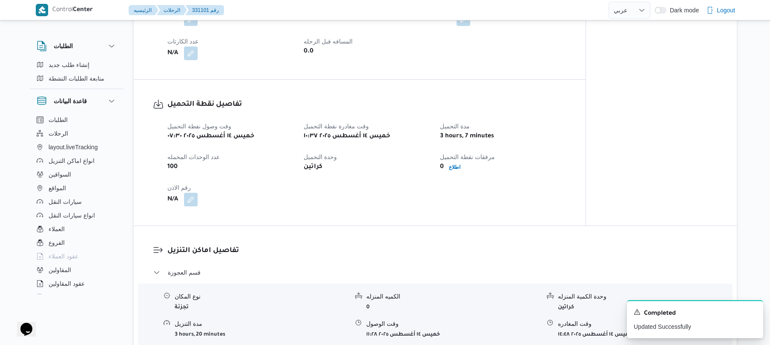
click at [553, 89] on div "تفاصيل نقطة التحميل وقت وصول نفطة التحميل خميس ١٤ أغسطس ٢٠٢٥ ٠٧:٣٠ وقت مغادرة ن…" at bounding box center [360, 153] width 452 height 146
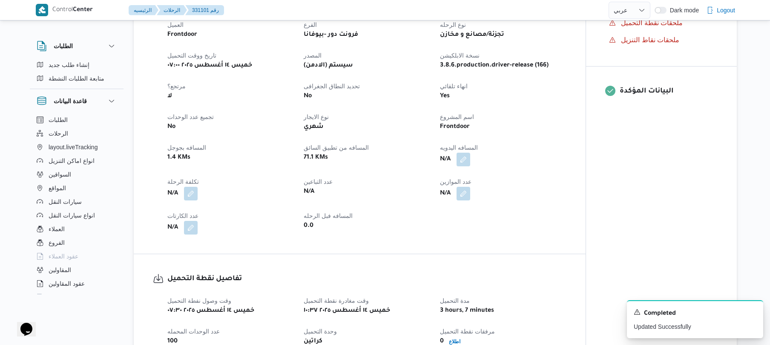
scroll to position [263, 0]
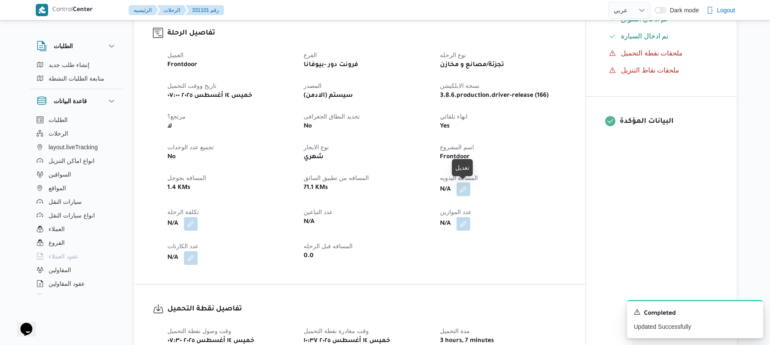
click at [465, 190] on button "button" at bounding box center [464, 189] width 14 height 14
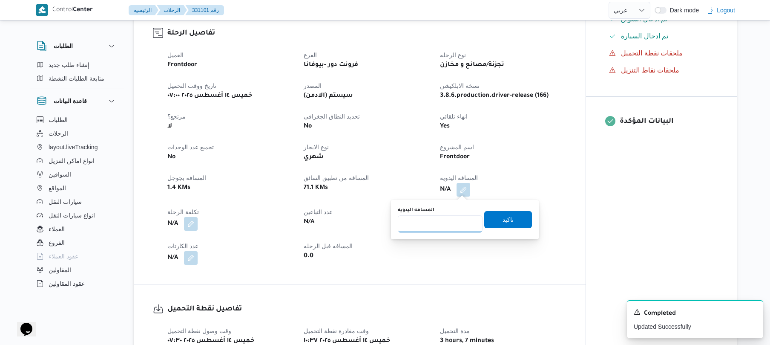
click at [443, 223] on input "المسافه اليدويه" at bounding box center [440, 223] width 85 height 17
type input "90"
click at [491, 219] on span "تاكيد" at bounding box center [508, 218] width 48 height 17
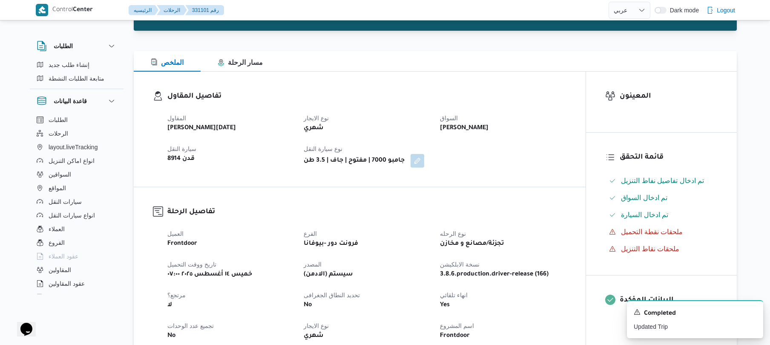
scroll to position [0, 0]
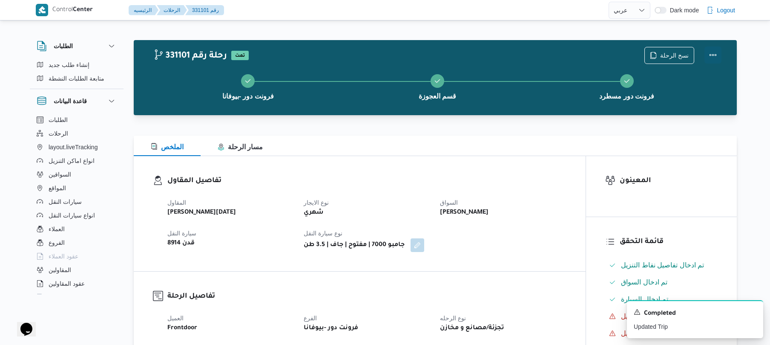
click at [711, 57] on button "Actions" at bounding box center [713, 54] width 17 height 17
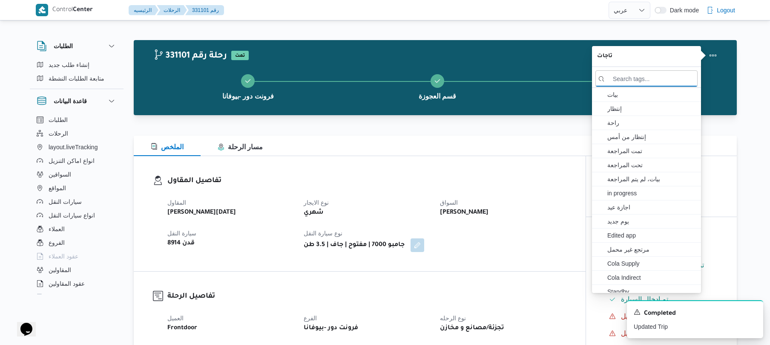
click at [517, 135] on div at bounding box center [435, 130] width 603 height 10
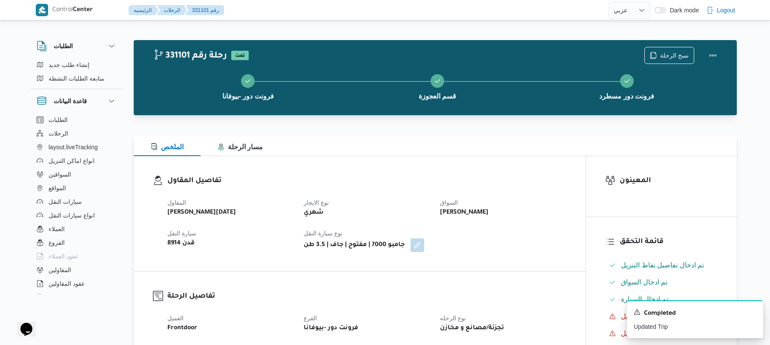
select select "ar"
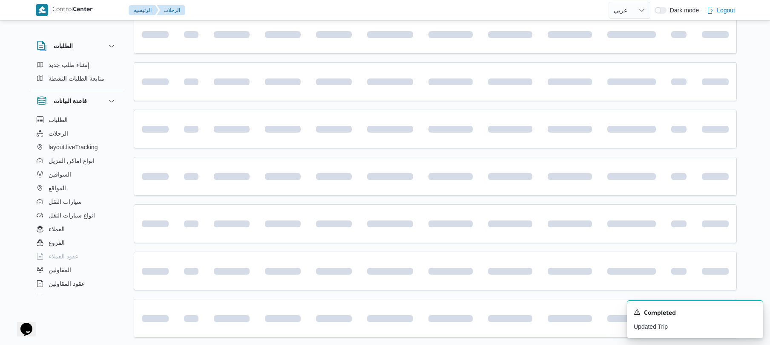
scroll to position [724, 0]
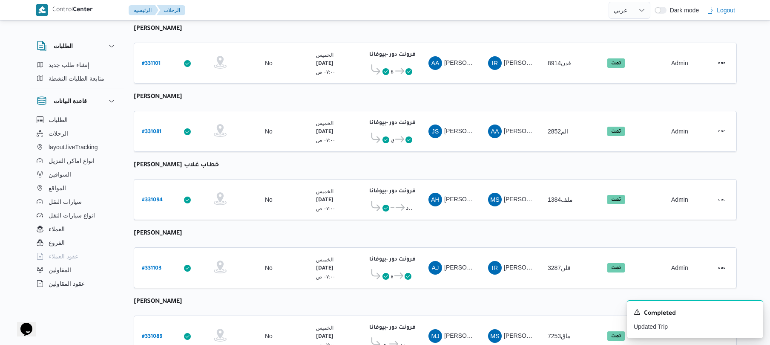
click at [312, 157] on table "رقم الرحلة Click to sort in ascending order تطبيق السائق Click to sort in ascen…" at bounding box center [435, 77] width 603 height 1394
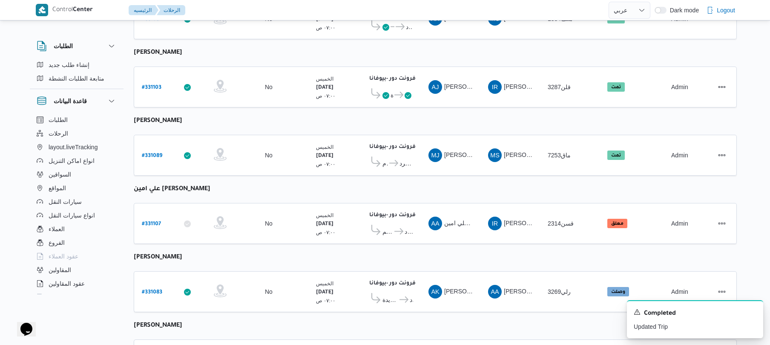
scroll to position [929, 0]
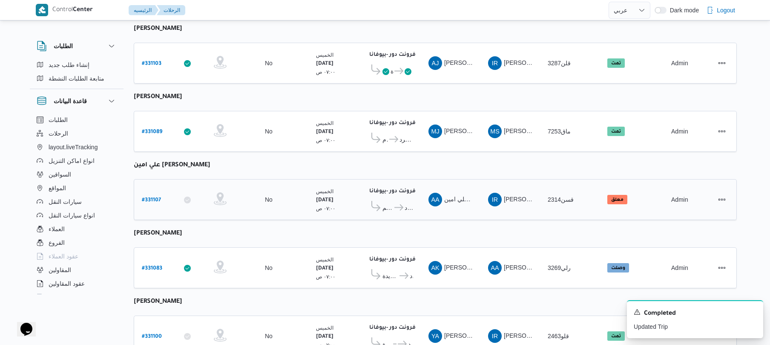
click at [147, 197] on b "# 331107" at bounding box center [151, 200] width 19 height 6
select select "ar"
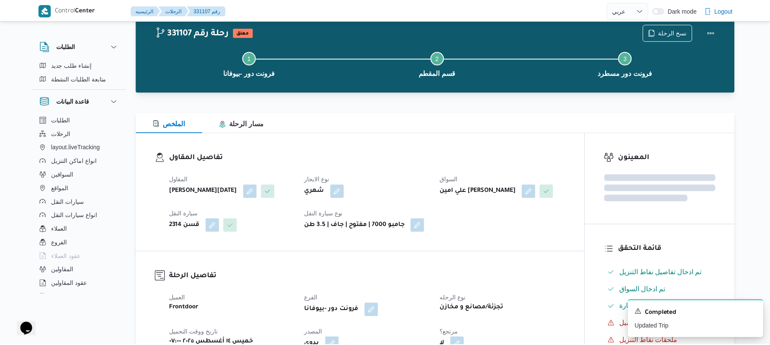
scroll to position [929, 0]
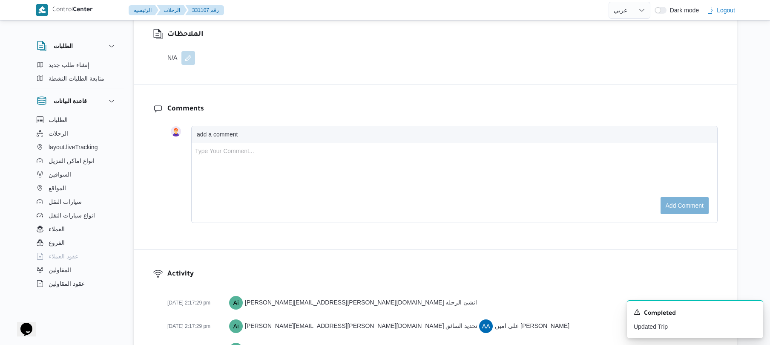
click at [331, 67] on div "الملاحظات N/A" at bounding box center [435, 47] width 603 height 74
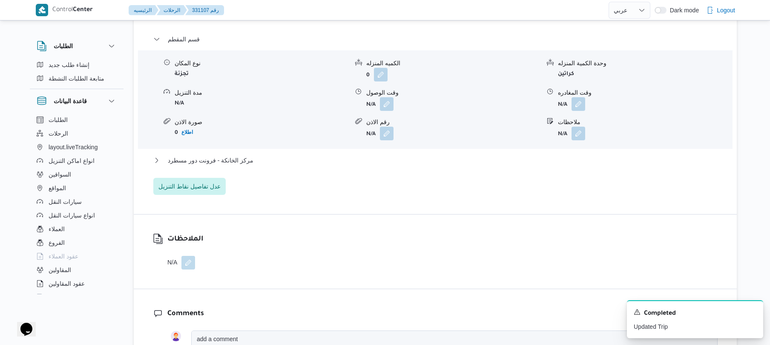
scroll to position [701, 0]
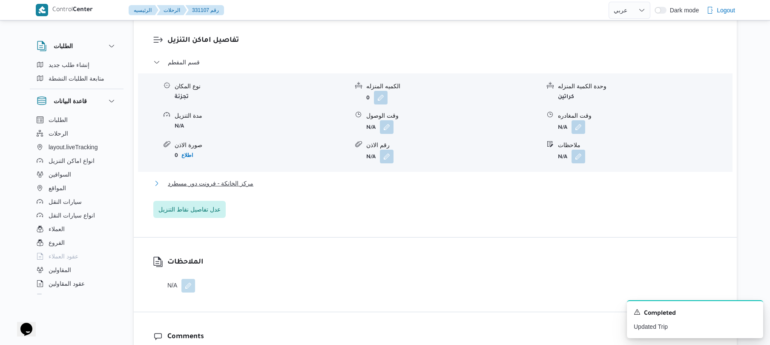
click at [318, 188] on button "مركز الخانكة - فرونت دور مسطرد" at bounding box center [435, 183] width 565 height 10
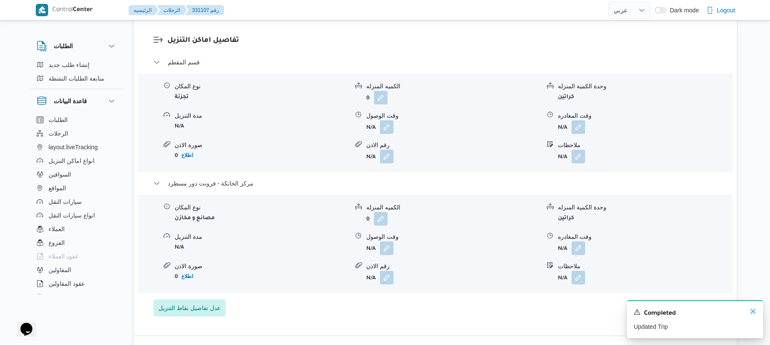
click at [754, 312] on icon "Dismiss toast" at bounding box center [753, 311] width 7 height 7
click at [580, 254] on button "button" at bounding box center [579, 248] width 14 height 14
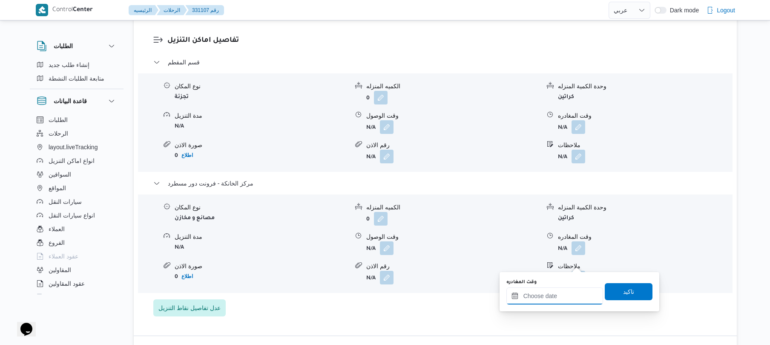
click at [545, 298] on input "وقت المغادره" at bounding box center [555, 295] width 97 height 17
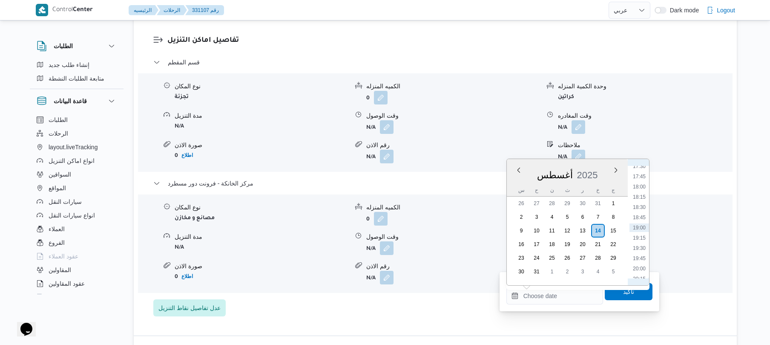
scroll to position [624, 0]
drag, startPoint x: 638, startPoint y: 202, endPoint x: 643, endPoint y: 199, distance: 5.3
click at [643, 199] on li "16:00" at bounding box center [640, 200] width 20 height 9
type input "١٤/٠٨/٢٠٢٥ ١٦:٠٠"
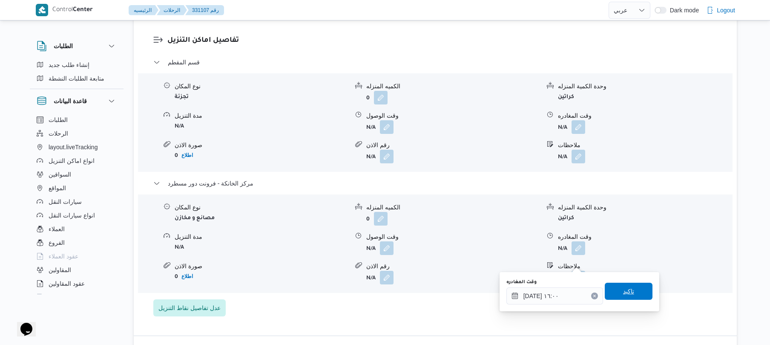
click at [623, 288] on span "تاكيد" at bounding box center [628, 291] width 11 height 10
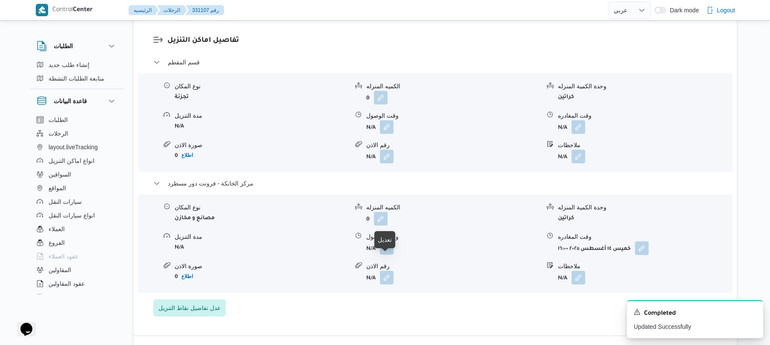
click at [388, 254] on button "button" at bounding box center [387, 248] width 14 height 14
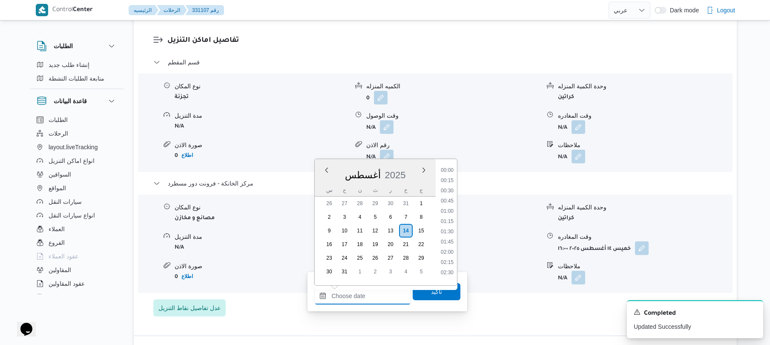
click at [369, 292] on input "وقت الوصول" at bounding box center [362, 295] width 97 height 17
click at [450, 190] on li "15:45" at bounding box center [448, 190] width 20 height 9
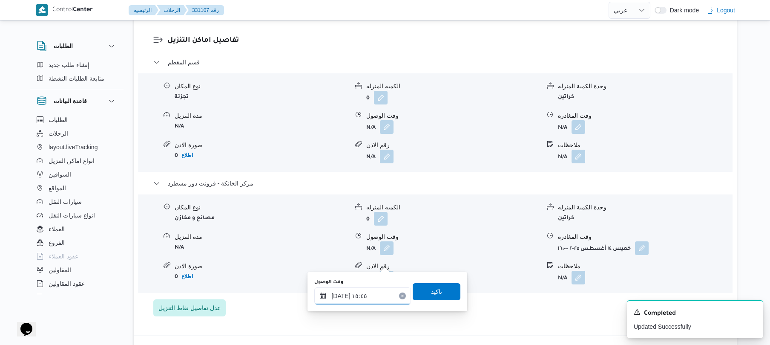
type input "١٤/٠٨/٢٠٢٥ ١٥:٤٥"
click at [431, 291] on span "تاكيد" at bounding box center [436, 291] width 11 height 10
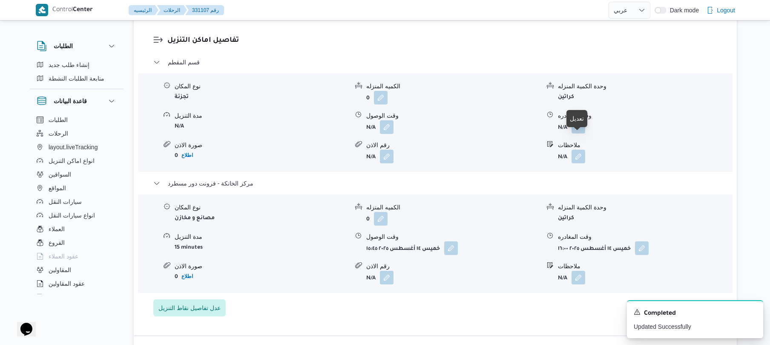
click at [578, 133] on button "button" at bounding box center [579, 127] width 14 height 14
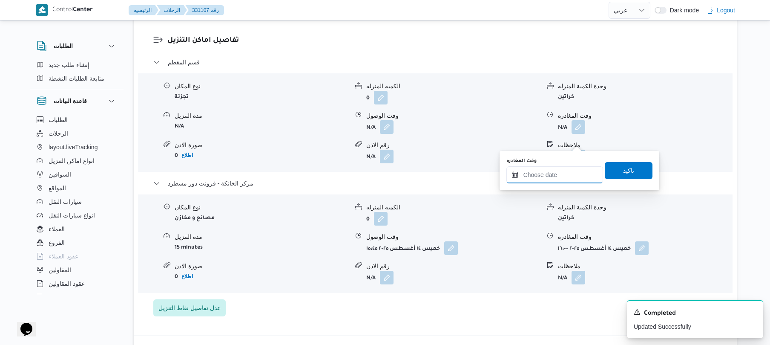
click at [549, 180] on input "وقت المغادره" at bounding box center [555, 174] width 97 height 17
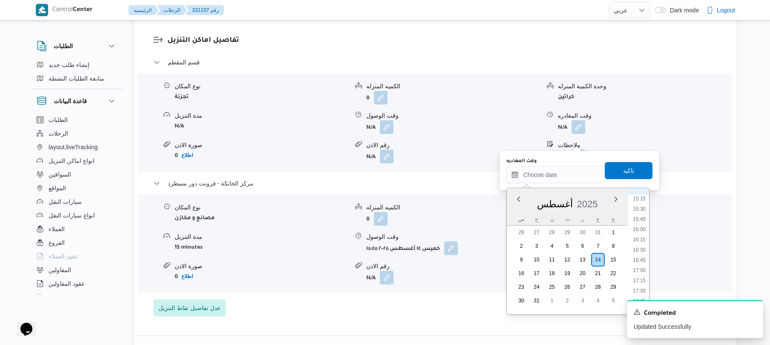
scroll to position [529, 0]
click at [638, 282] on li "15:00" at bounding box center [640, 283] width 20 height 9
type input "١٤/٠٨/٢٠٢٥ ١٥:٠٠"
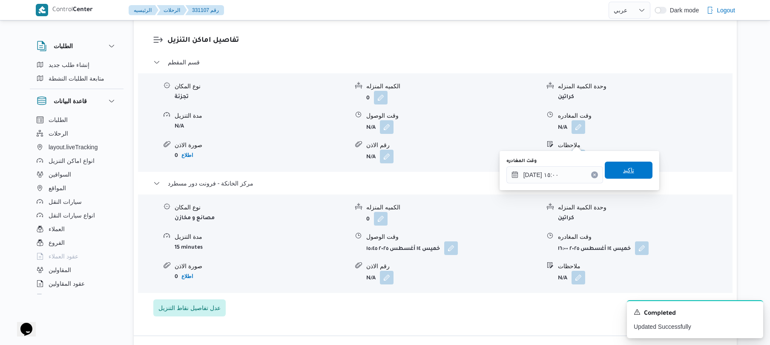
click at [636, 166] on span "تاكيد" at bounding box center [629, 169] width 48 height 17
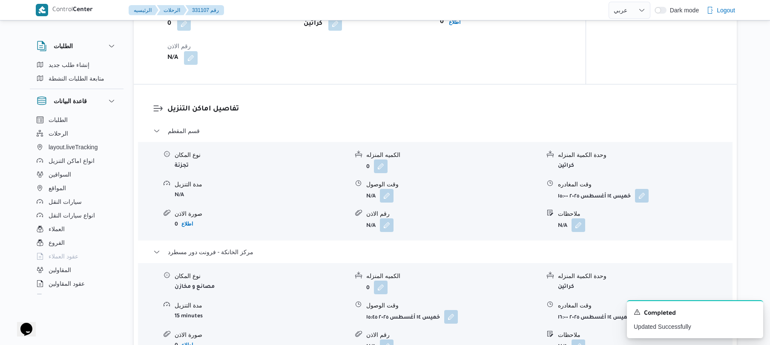
scroll to position [633, 0]
click at [381, 202] on button "button" at bounding box center [387, 195] width 14 height 14
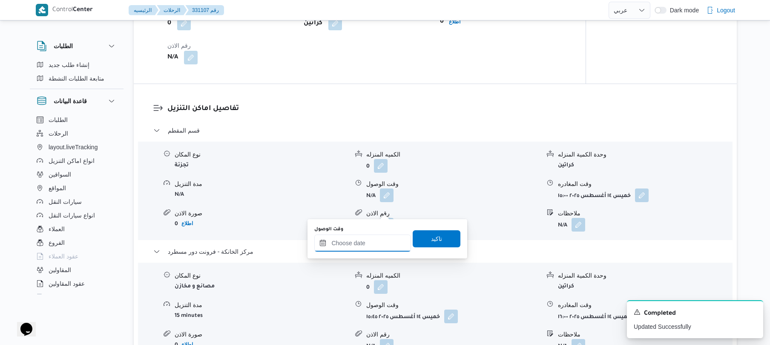
click at [384, 242] on input "وقت الوصول" at bounding box center [362, 242] width 97 height 17
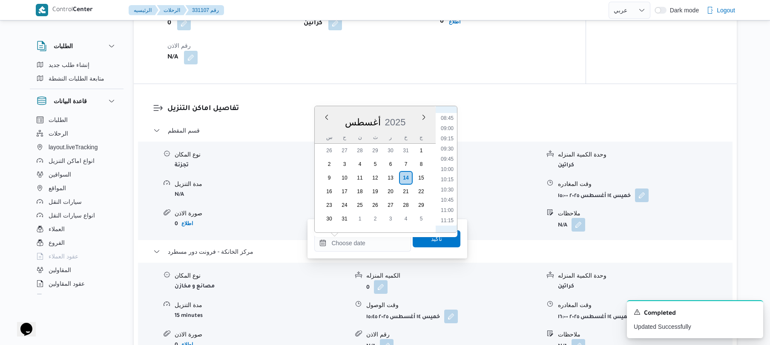
scroll to position [338, 0]
click at [446, 198] on li "10:15" at bounding box center [448, 198] width 20 height 9
type input "١٤/٠٨/٢٠٢٥ ١٠:١٥"
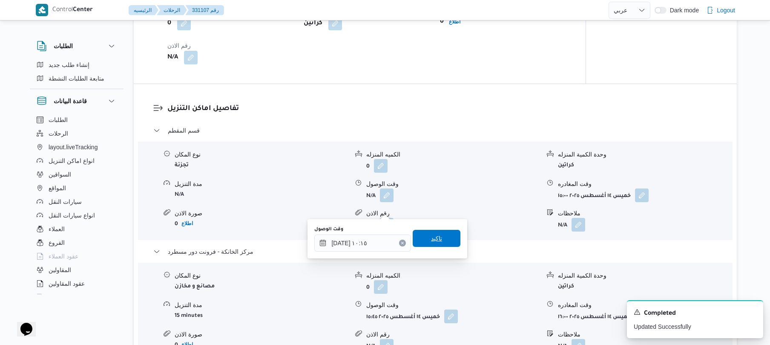
click at [435, 239] on span "تاكيد" at bounding box center [436, 238] width 11 height 10
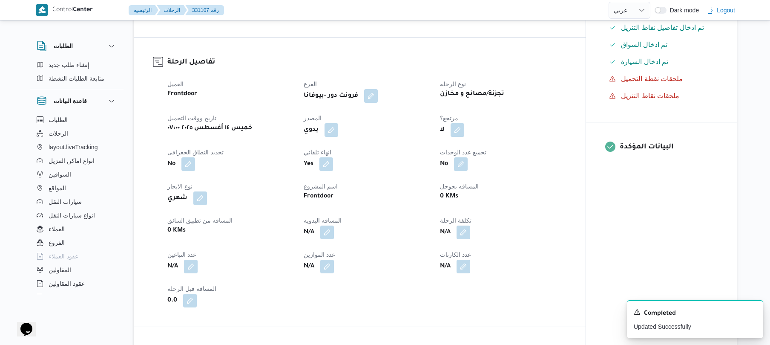
scroll to position [250, 0]
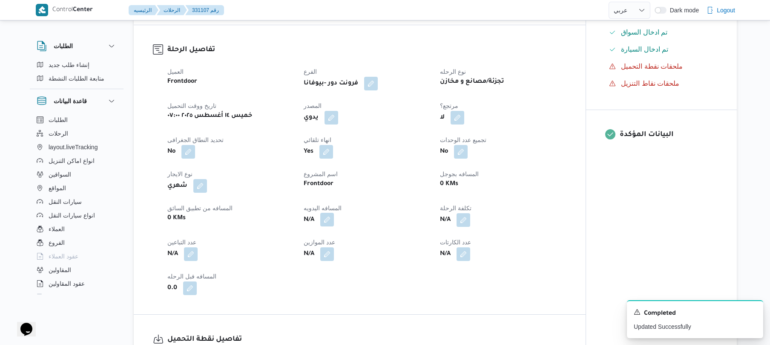
click at [326, 226] on button "button" at bounding box center [327, 220] width 14 height 14
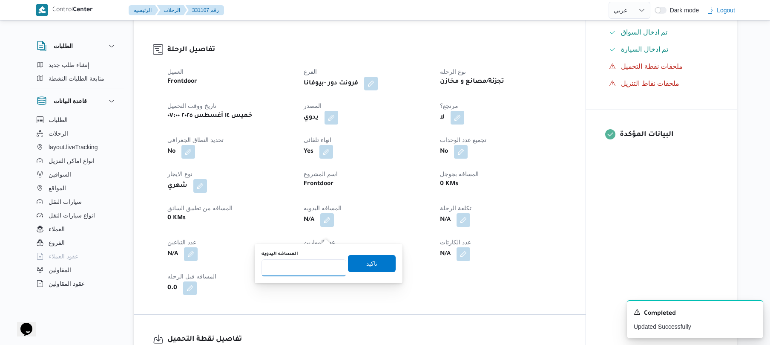
click at [311, 268] on input "المسافه اليدويه" at bounding box center [304, 267] width 85 height 17
type input "120"
click at [348, 265] on span "تاكيد" at bounding box center [372, 262] width 48 height 17
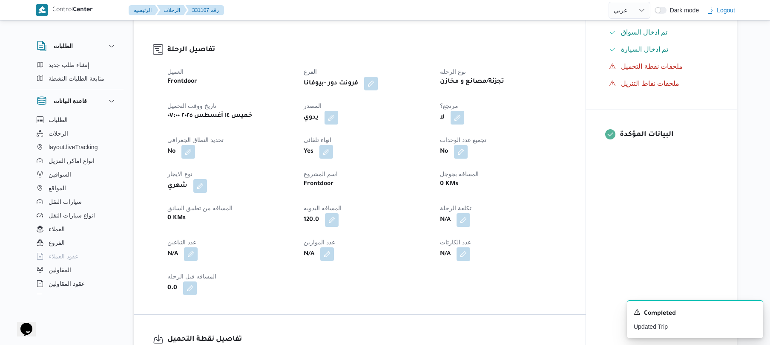
scroll to position [0, 0]
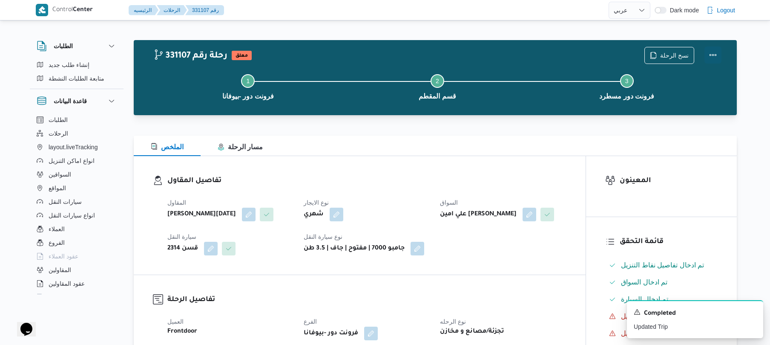
click at [711, 55] on button "Actions" at bounding box center [713, 54] width 17 height 17
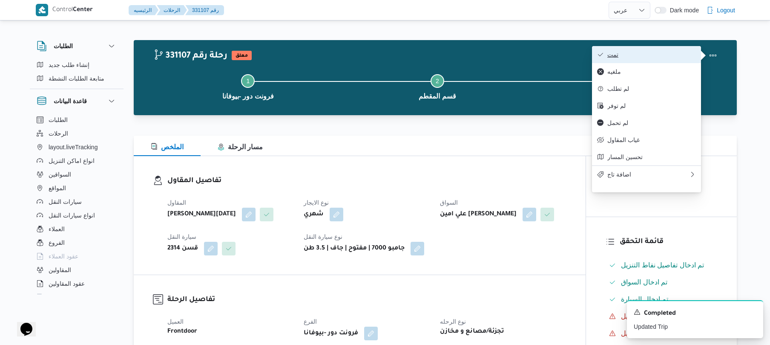
click at [657, 53] on span "تمت" at bounding box center [652, 54] width 89 height 7
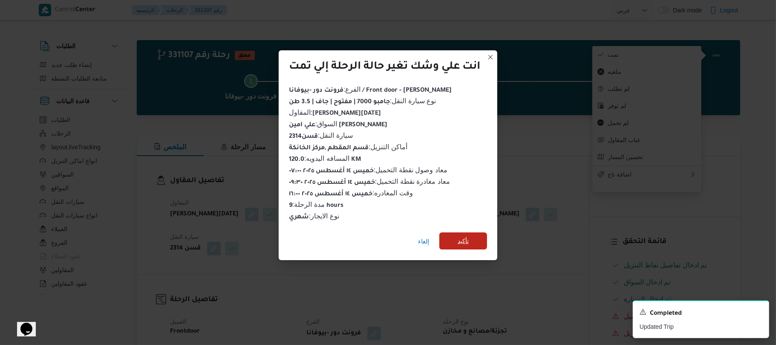
click at [475, 232] on span "تأكيد" at bounding box center [463, 240] width 48 height 17
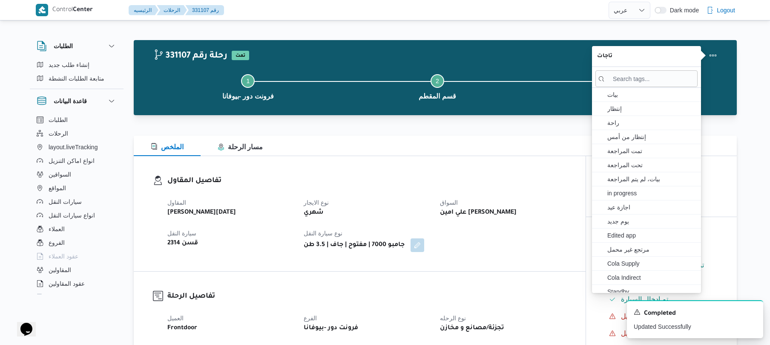
select select "ar"
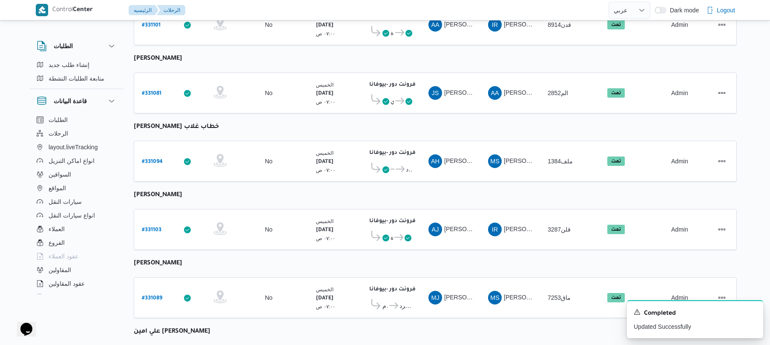
scroll to position [1040, 0]
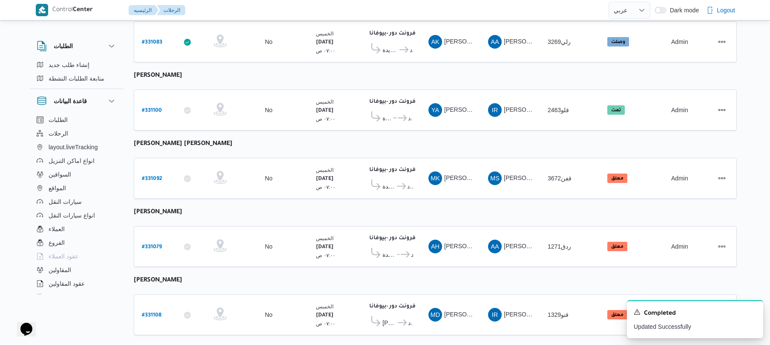
scroll to position [1163, 0]
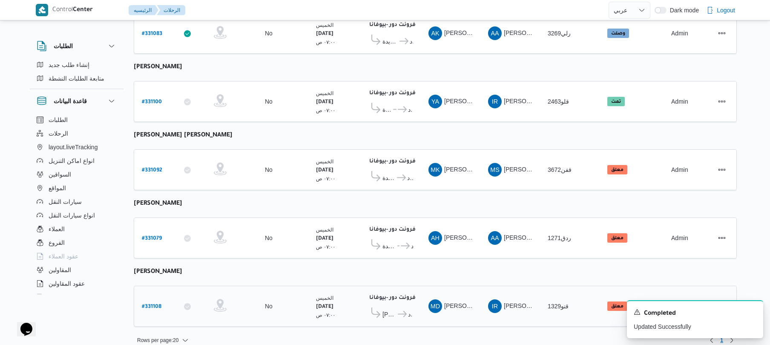
click at [147, 304] on b "# 331108" at bounding box center [152, 307] width 20 height 6
select select "ar"
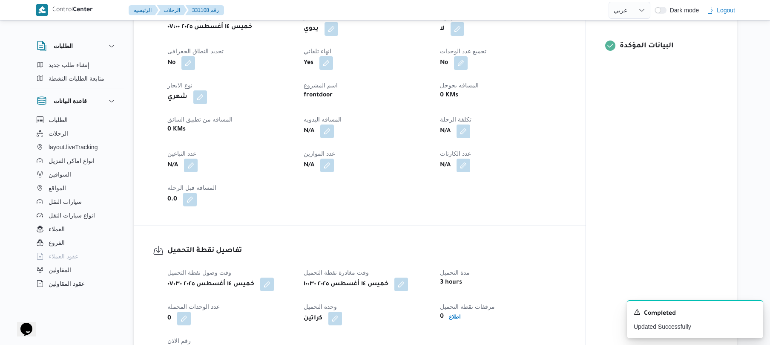
scroll to position [341, 0]
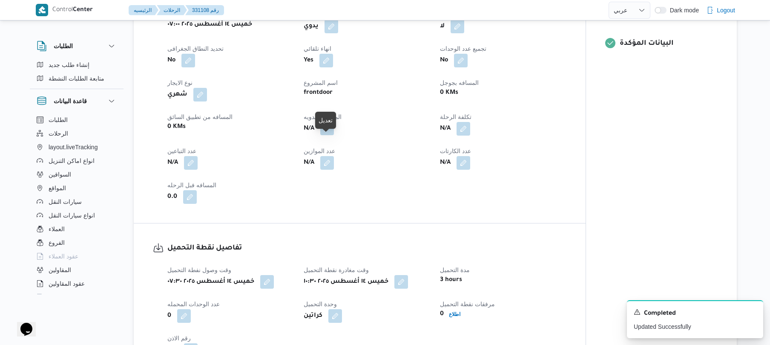
click at [328, 135] on button "button" at bounding box center [327, 128] width 14 height 14
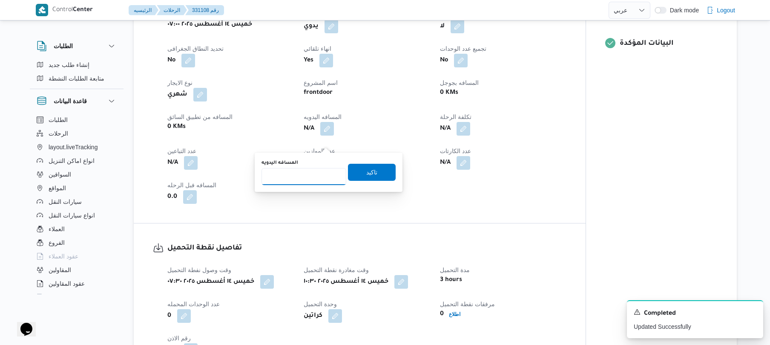
click at [322, 178] on input "المسافه اليدويه" at bounding box center [304, 176] width 85 height 17
type input "90"
click at [375, 173] on span "تاكيد" at bounding box center [372, 171] width 48 height 17
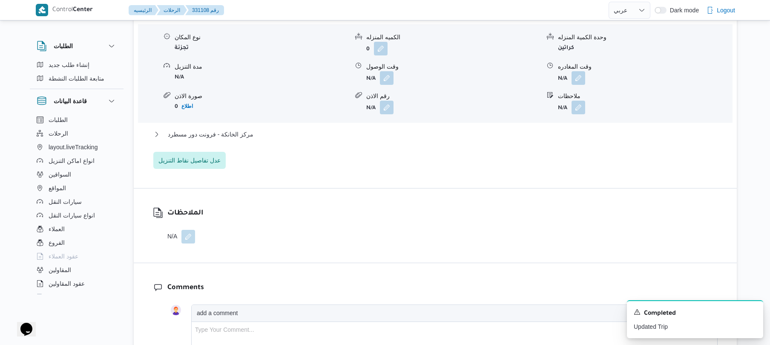
scroll to position [750, 0]
click at [401, 140] on button "مركز الخانكة - فرونت دور مسطرد" at bounding box center [435, 135] width 565 height 10
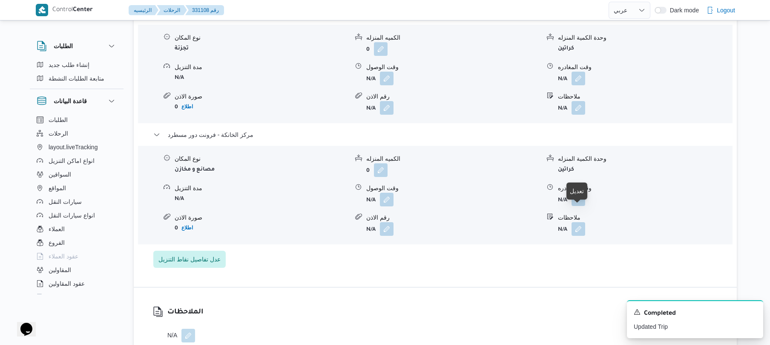
click at [580, 206] on button "button" at bounding box center [579, 199] width 14 height 14
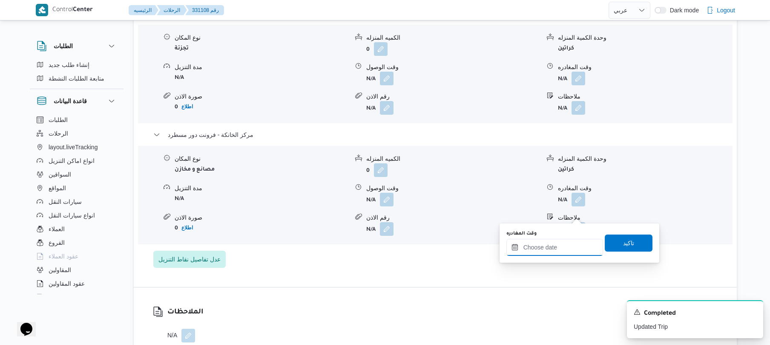
click at [555, 245] on input "وقت المغادره" at bounding box center [555, 247] width 97 height 17
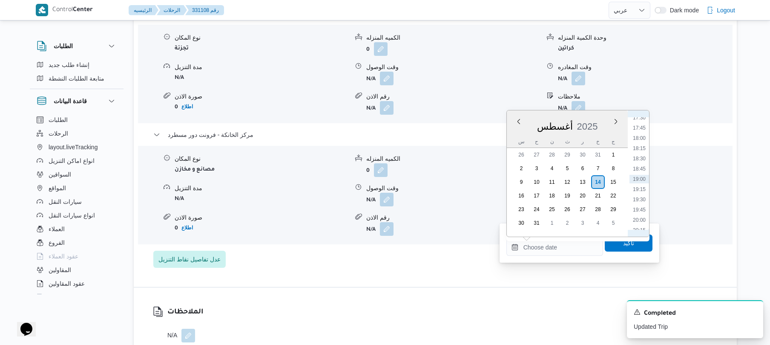
scroll to position [624, 0]
click at [641, 148] on li "16:00" at bounding box center [640, 151] width 20 height 9
type input "١٤/٠٨/٢٠٢٥ ١٦:٠٠"
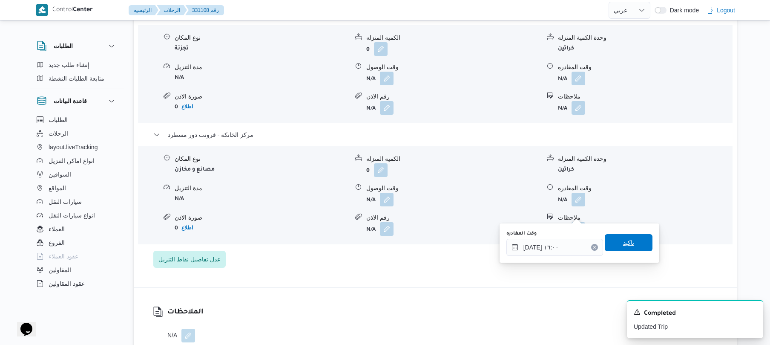
click at [615, 242] on span "تاكيد" at bounding box center [629, 242] width 48 height 17
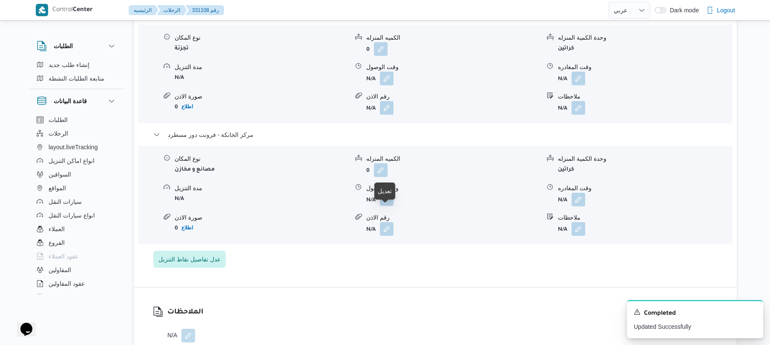
click at [389, 206] on button "button" at bounding box center [387, 199] width 14 height 14
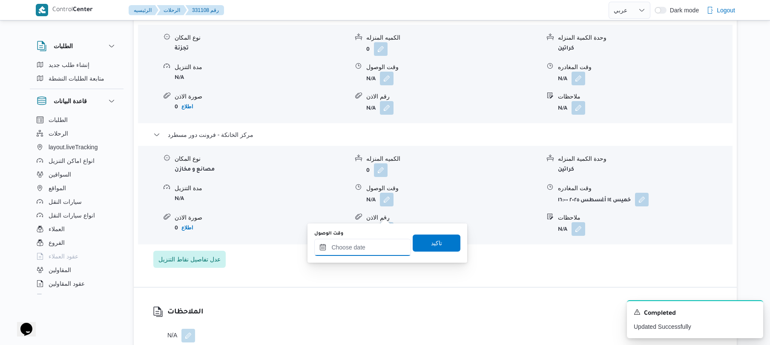
click at [355, 246] on input "وقت الوصول" at bounding box center [362, 247] width 97 height 17
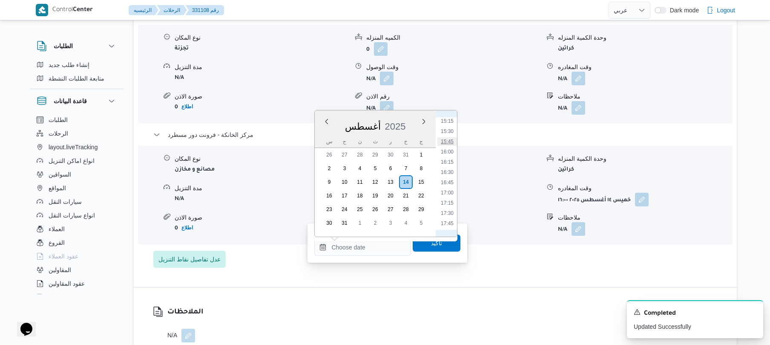
click at [447, 141] on li "15:45" at bounding box center [448, 141] width 20 height 9
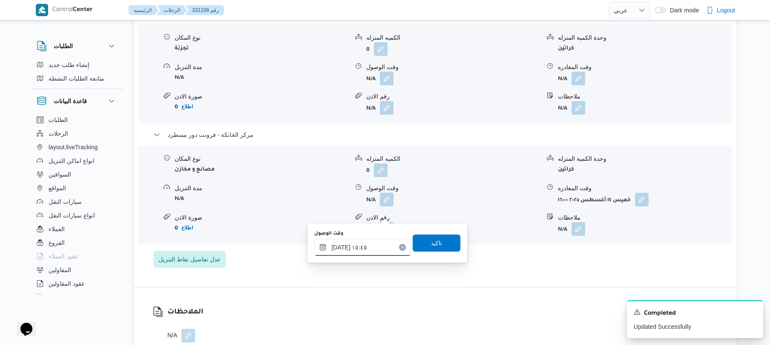
click at [342, 244] on input "١٤/٠٨/٢٠٢٥ ١٥:٤٥" at bounding box center [362, 247] width 97 height 17
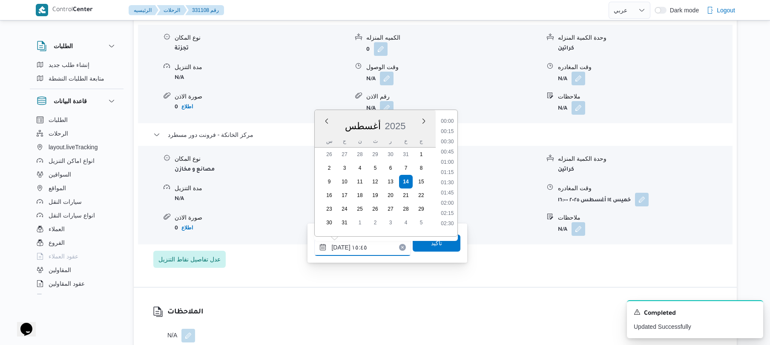
scroll to position [587, 0]
type input "١٤/٠٨/٢٠٢٥ ١٥:٥٠"
click at [431, 247] on span "تاكيد" at bounding box center [436, 242] width 11 height 10
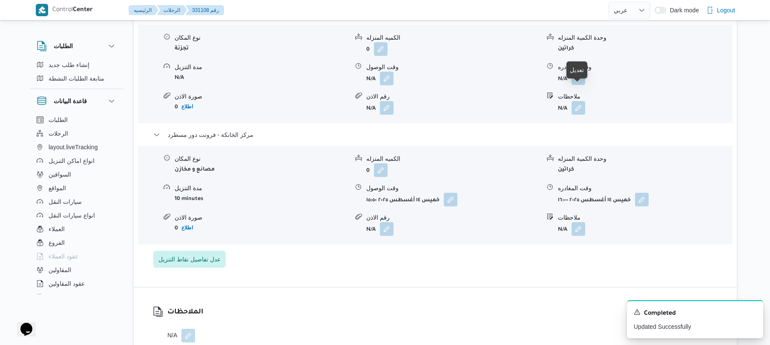
click at [582, 85] on button "button" at bounding box center [579, 78] width 14 height 14
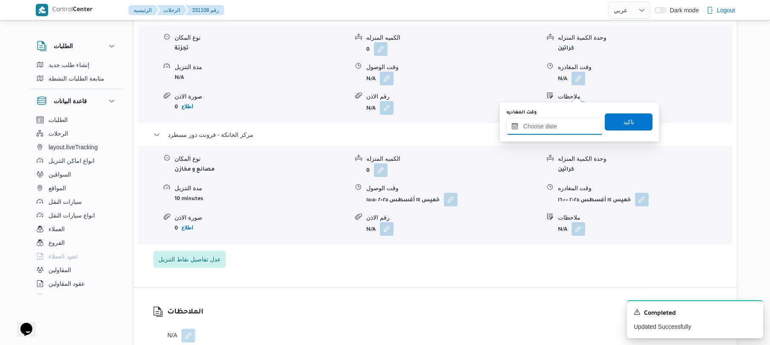
click at [555, 124] on input "وقت المغادره" at bounding box center [555, 126] width 97 height 17
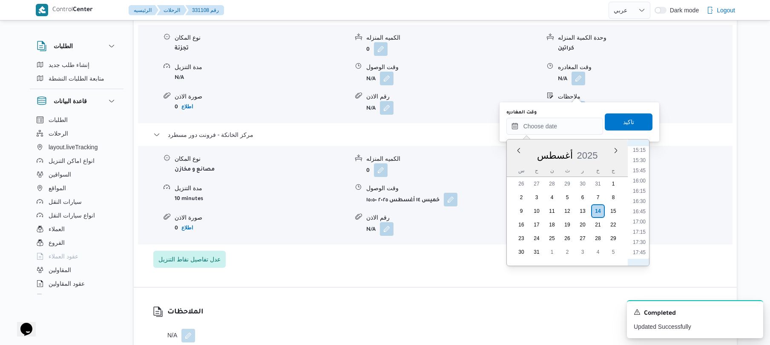
scroll to position [529, 0]
click at [642, 232] on li "15:00" at bounding box center [640, 235] width 20 height 9
type input "١٤/٠٨/٢٠٢٥ ١٥:٠٠"
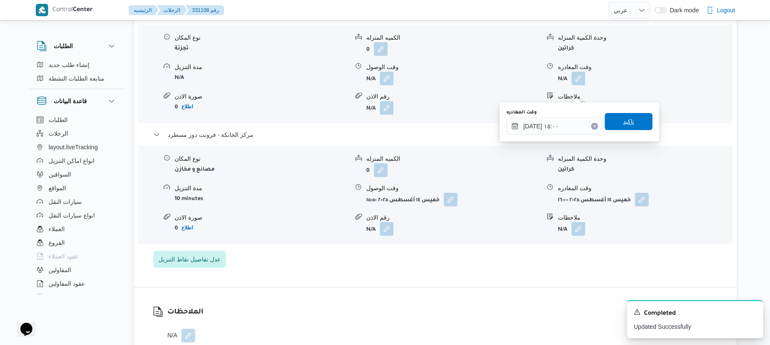
click at [614, 123] on span "تاكيد" at bounding box center [629, 121] width 48 height 17
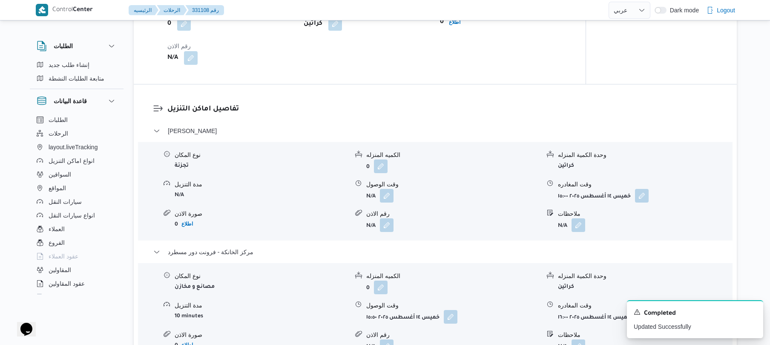
scroll to position [590, 0]
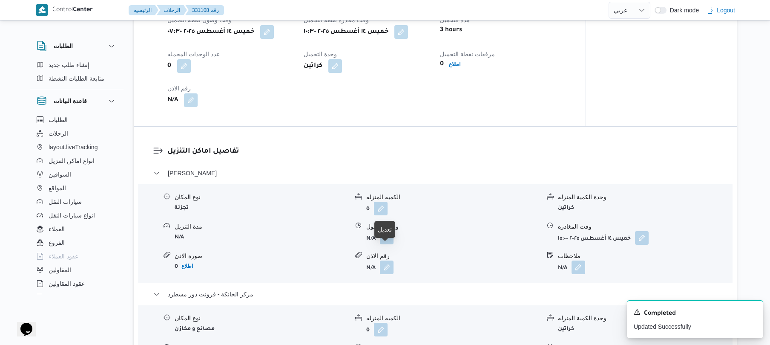
click at [389, 244] on button "button" at bounding box center [387, 237] width 14 height 14
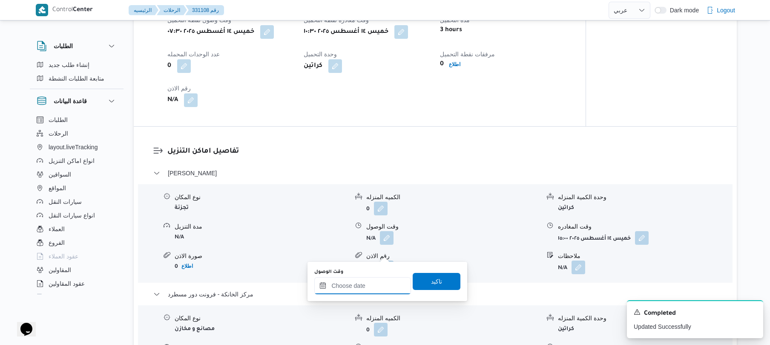
click at [368, 284] on input "وقت الوصول" at bounding box center [362, 285] width 97 height 17
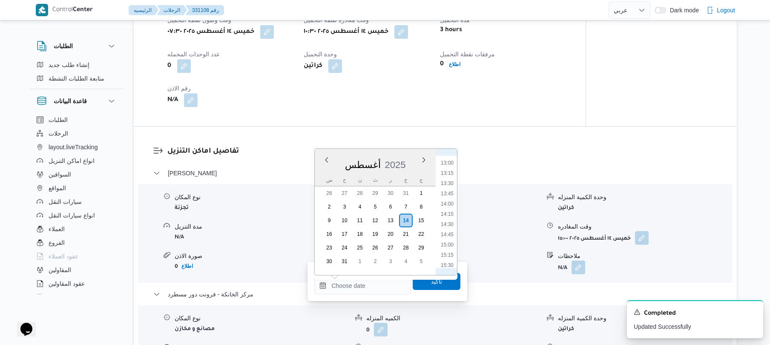
scroll to position [433, 0]
click at [450, 186] on li "11:15" at bounding box center [448, 186] width 20 height 9
type input "١٤/٠٨/٢٠٢٥ ١١:١٥"
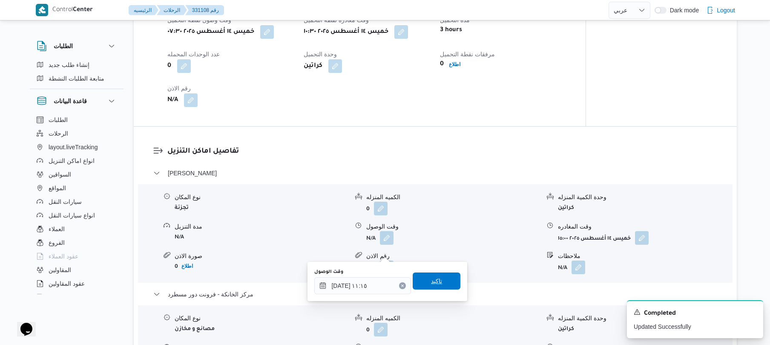
click at [433, 279] on span "تاكيد" at bounding box center [436, 281] width 11 height 10
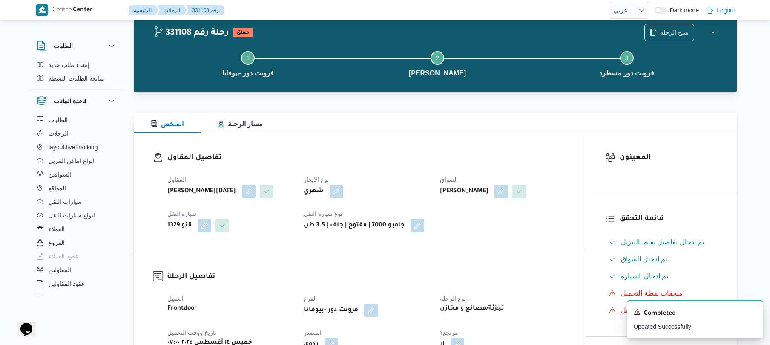
scroll to position [0, 0]
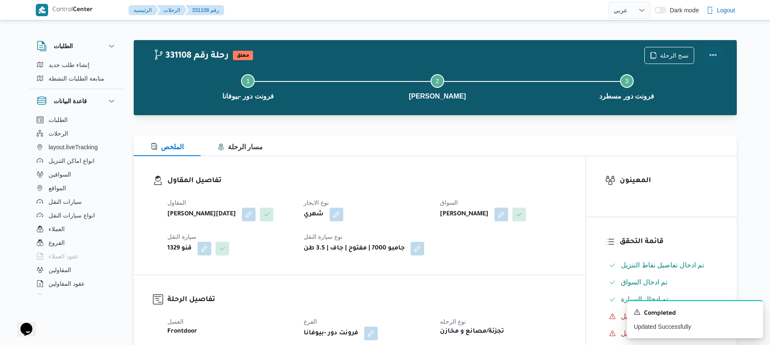
click at [710, 57] on button "Actions" at bounding box center [713, 54] width 17 height 17
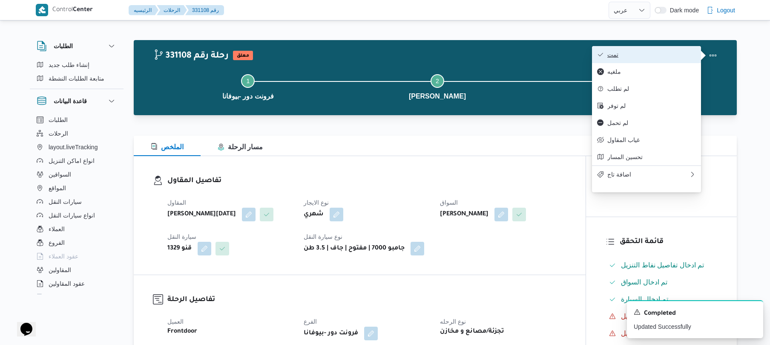
click at [670, 57] on span "تمت" at bounding box center [652, 54] width 89 height 7
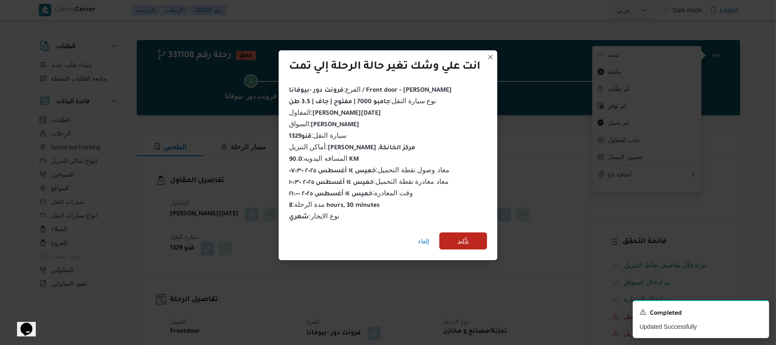
click at [477, 237] on span "تأكيد" at bounding box center [463, 240] width 48 height 17
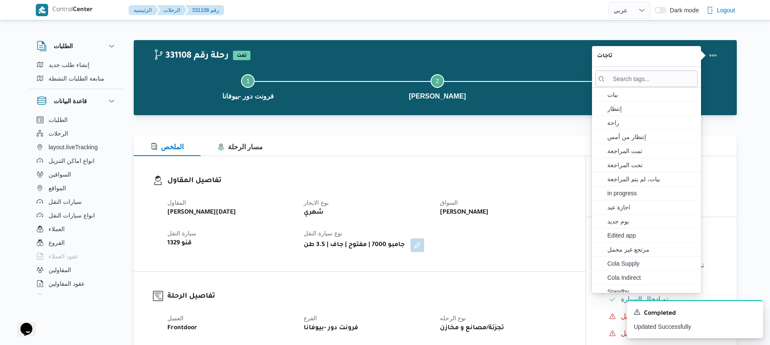
select select "ar"
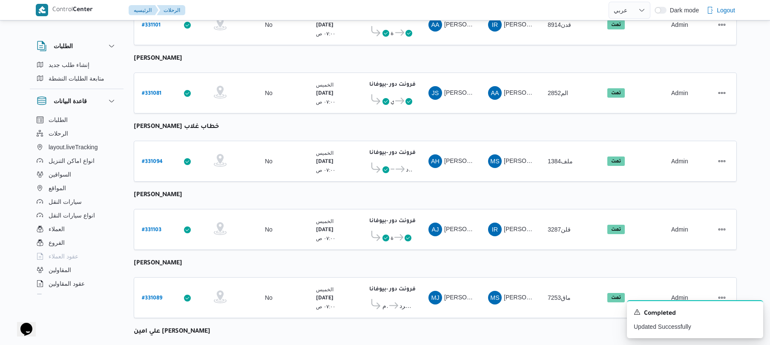
scroll to position [1040, 0]
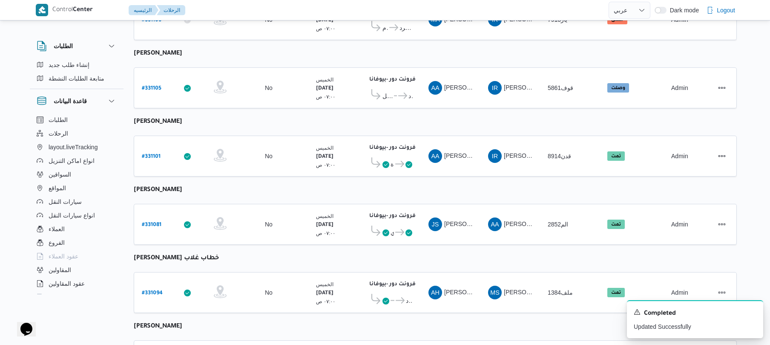
scroll to position [609, 0]
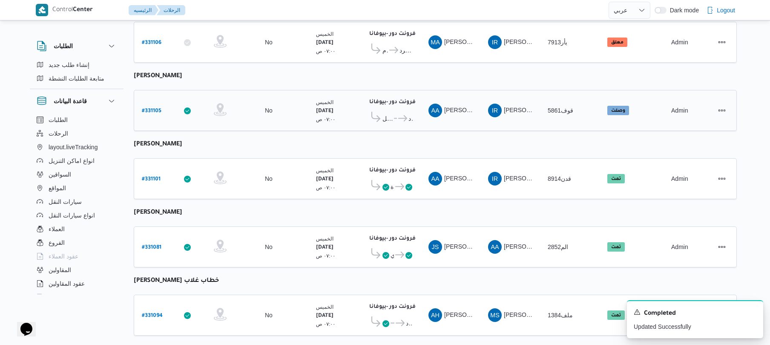
click at [149, 101] on div "# 331105" at bounding box center [155, 110] width 34 height 18
click at [150, 101] on div "# 331105" at bounding box center [155, 110] width 34 height 18
click at [153, 108] on b "# 331105" at bounding box center [152, 111] width 20 height 6
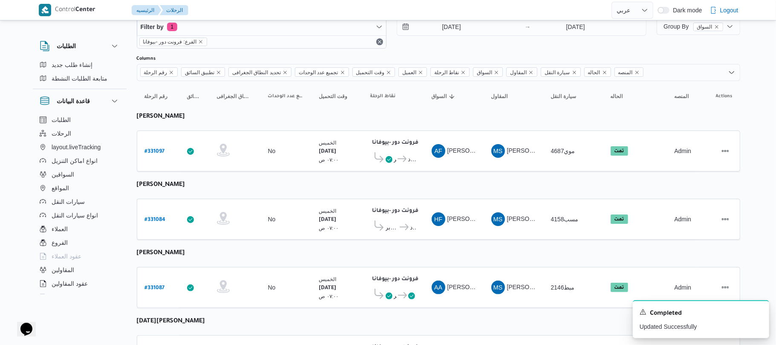
select select "ar"
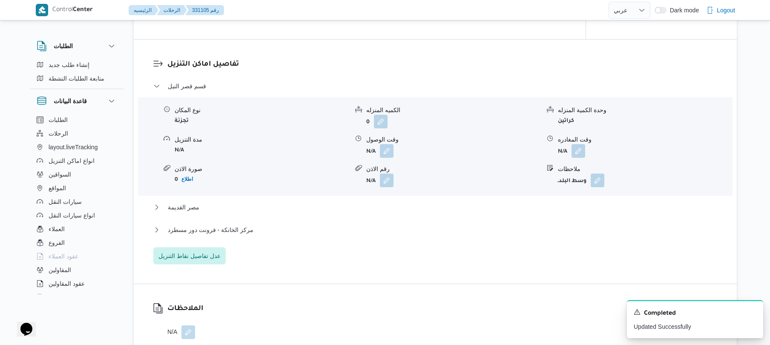
scroll to position [654, 0]
click at [484, 229] on button "مركز الخانكة - فرونت دور مسطرد" at bounding box center [435, 229] width 565 height 10
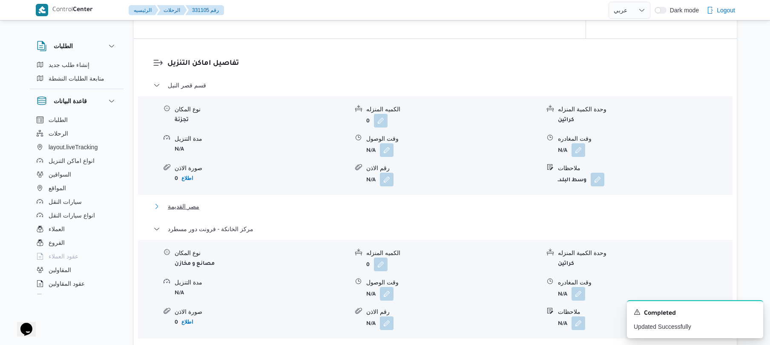
click at [483, 204] on button "مصر القديمة" at bounding box center [435, 206] width 565 height 10
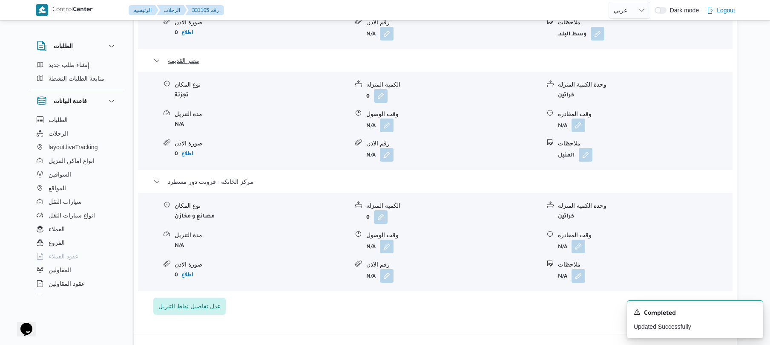
scroll to position [836, 0]
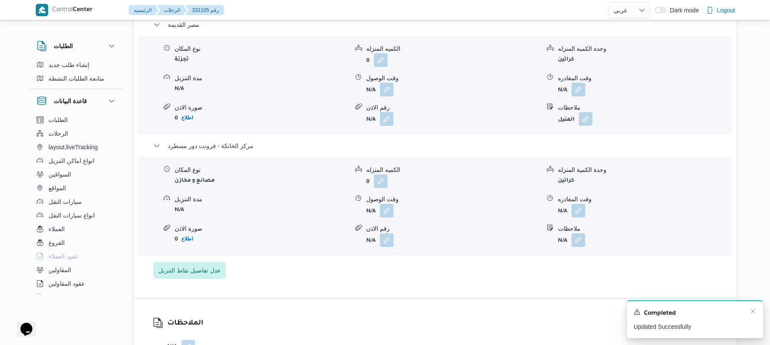
click at [749, 311] on div "Completed" at bounding box center [695, 313] width 123 height 11
click at [752, 311] on icon "Dismiss toast" at bounding box center [753, 311] width 7 height 7
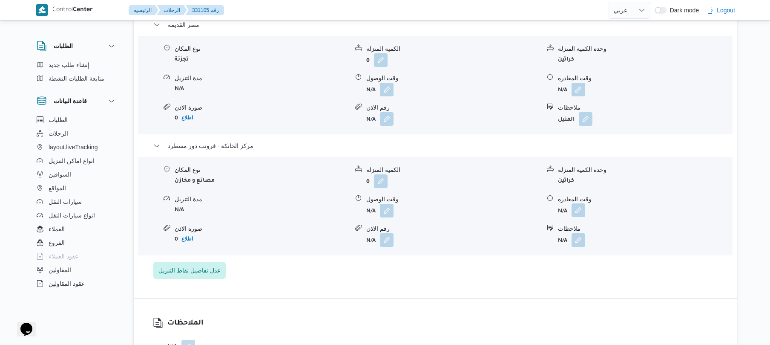
click at [580, 208] on button "button" at bounding box center [579, 210] width 14 height 14
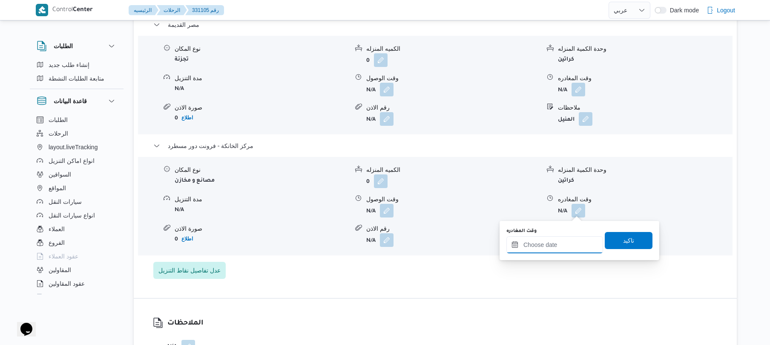
click at [559, 246] on input "وقت المغادره" at bounding box center [555, 244] width 97 height 17
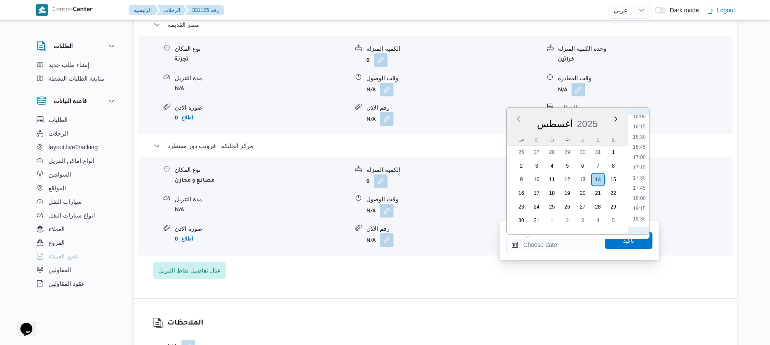
scroll to position [624, 0]
click at [636, 158] on li "16:15" at bounding box center [640, 159] width 20 height 9
type input "١٤/٠٨/٢٠٢٥ ١٦:١٥"
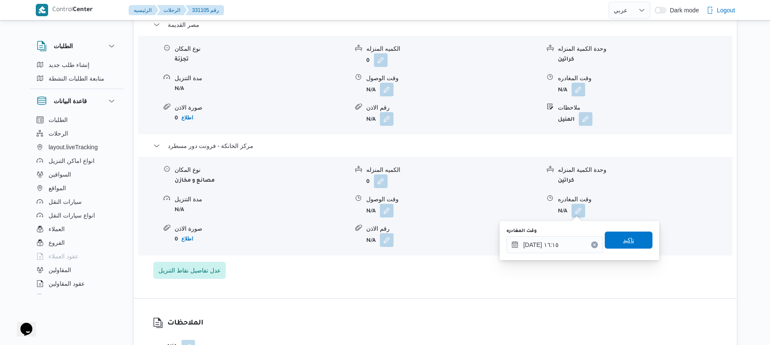
click at [625, 237] on span "تاكيد" at bounding box center [628, 240] width 11 height 10
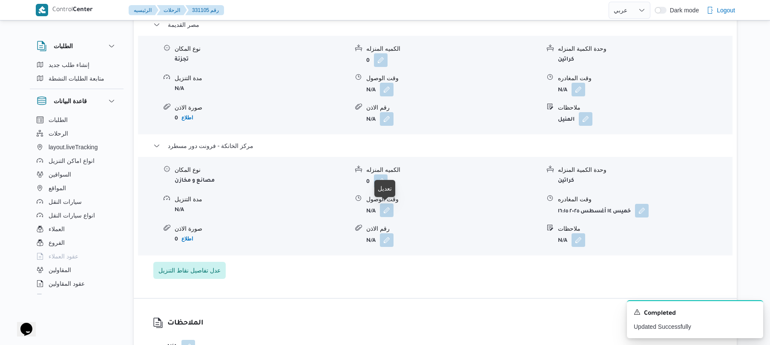
click at [386, 214] on button "button" at bounding box center [387, 210] width 14 height 14
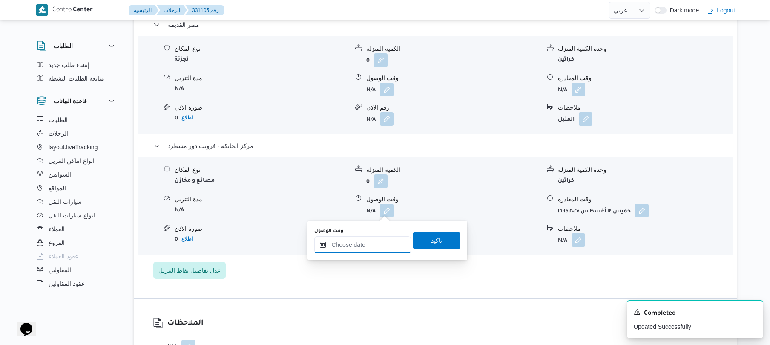
click at [370, 245] on input "وقت الوصول" at bounding box center [362, 244] width 97 height 17
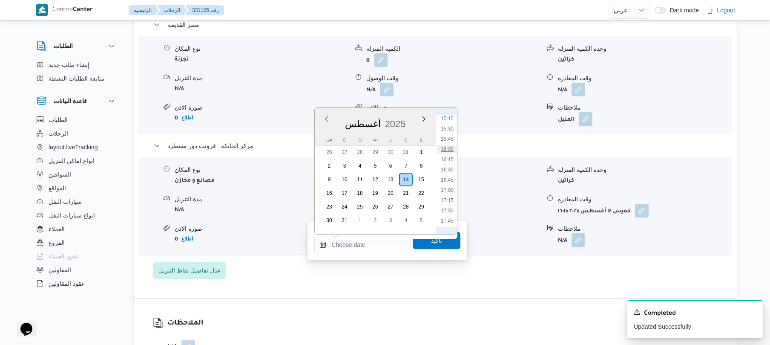
click at [447, 150] on li "16:00" at bounding box center [448, 149] width 20 height 9
type input "١٤/٠٨/٢٠٢٥ ١٦:٠٠"
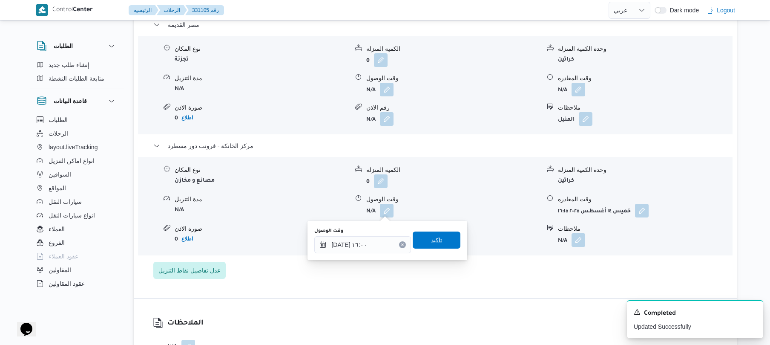
click at [425, 244] on span "تاكيد" at bounding box center [437, 239] width 48 height 17
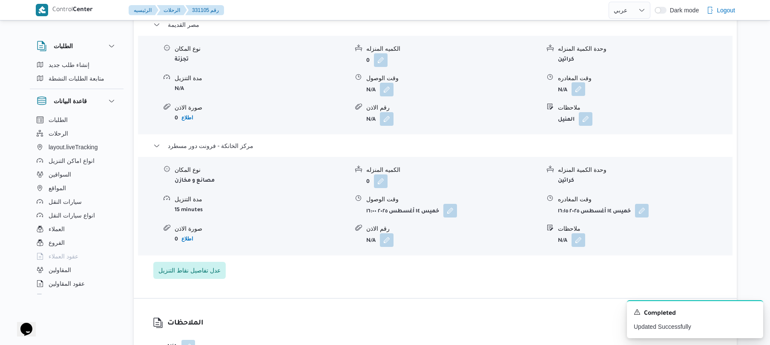
click at [577, 88] on button "button" at bounding box center [579, 89] width 14 height 14
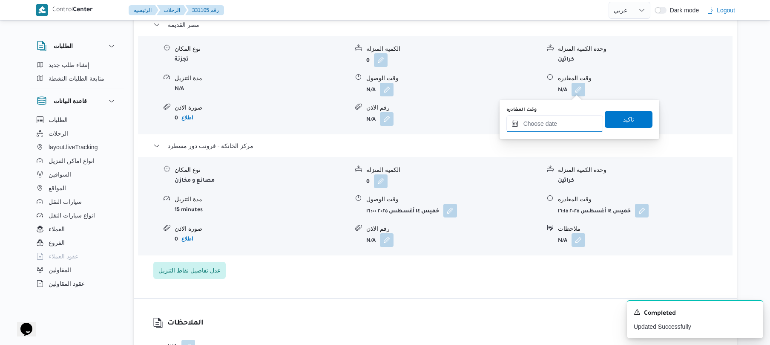
click at [549, 121] on input "وقت المغادره" at bounding box center [555, 123] width 97 height 17
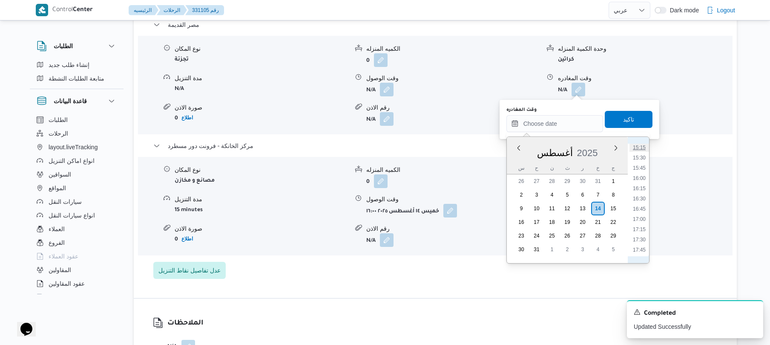
click at [642, 149] on li "15:15" at bounding box center [640, 147] width 20 height 9
type input "١٤/٠٨/٢٠٢٥ ١٥:١٥"
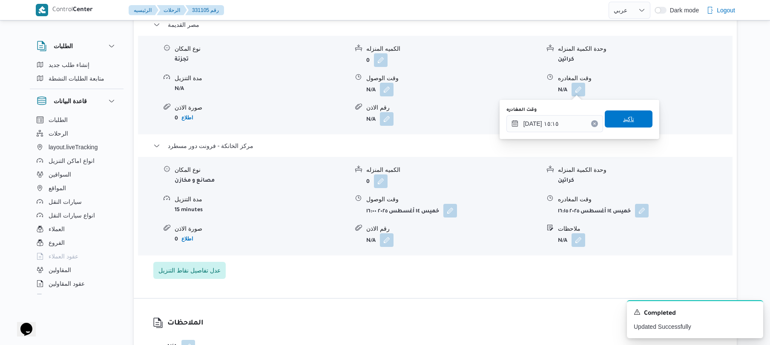
click at [626, 111] on span "تاكيد" at bounding box center [629, 118] width 48 height 17
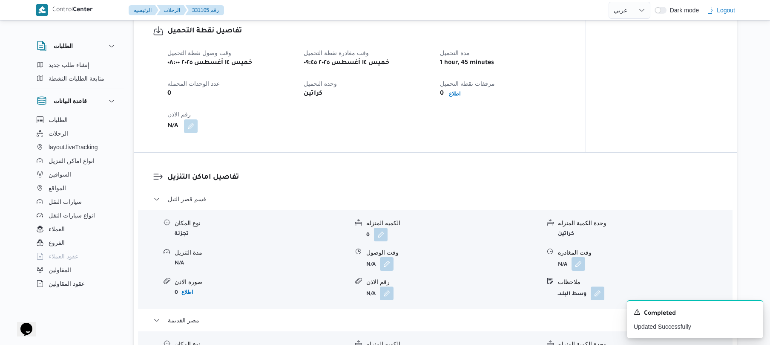
scroll to position [563, 0]
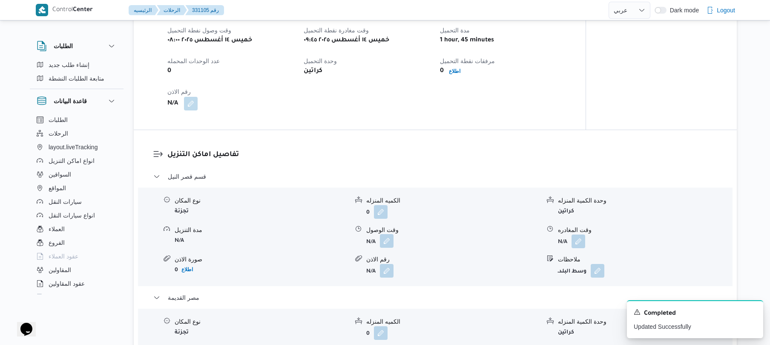
click at [386, 242] on button "button" at bounding box center [387, 241] width 14 height 14
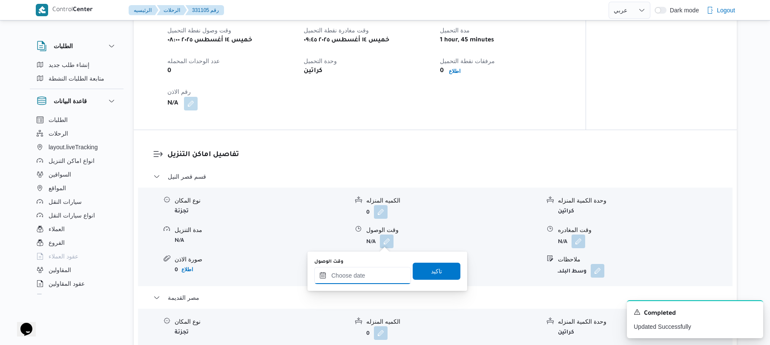
click at [372, 271] on input "وقت الوصول" at bounding box center [362, 275] width 97 height 17
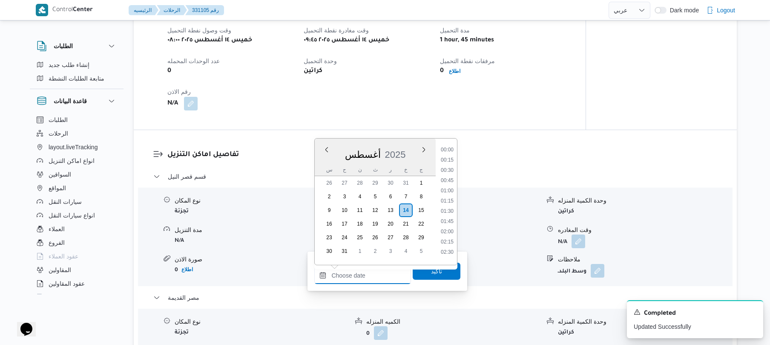
scroll to position [720, 0]
click at [498, 98] on div "وقت وصول نفطة التحميل خميس ١٤ أغسطس ٢٠٢٥ ٠٨:٠٠ وقت مغادرة نقطة التحميل خميس ١٤ …" at bounding box center [366, 67] width 409 height 95
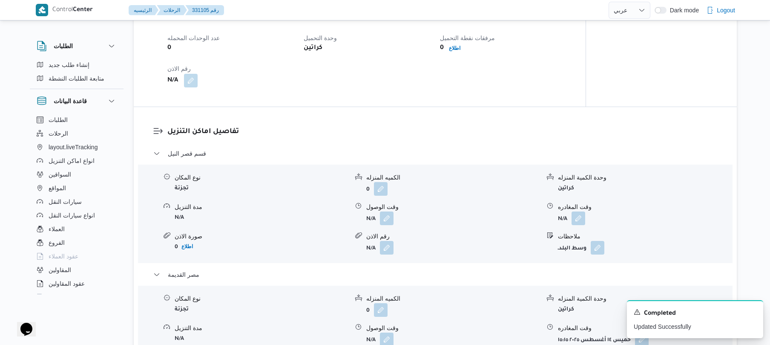
scroll to position [609, 0]
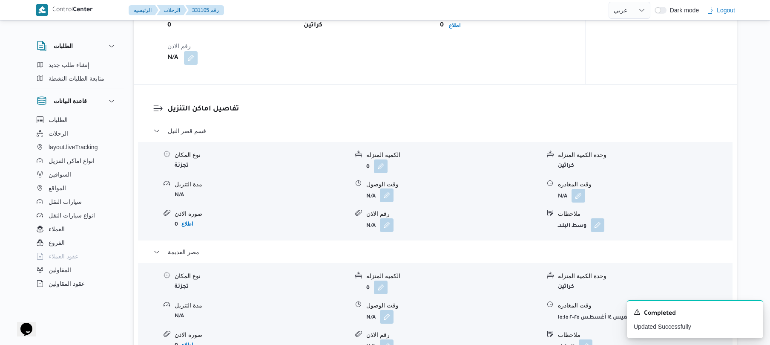
click at [388, 191] on button "button" at bounding box center [387, 195] width 14 height 14
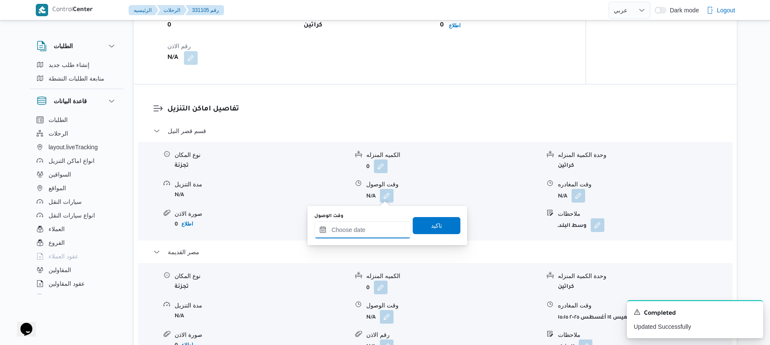
click at [367, 225] on input "وقت الوصول" at bounding box center [362, 229] width 97 height 17
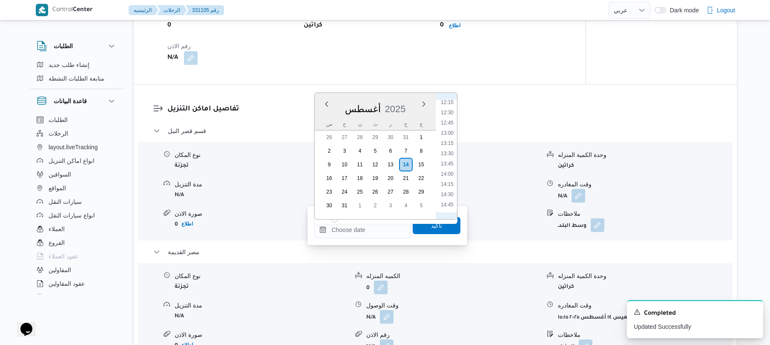
scroll to position [433, 0]
click at [450, 108] on li "10:45" at bounding box center [448, 110] width 20 height 9
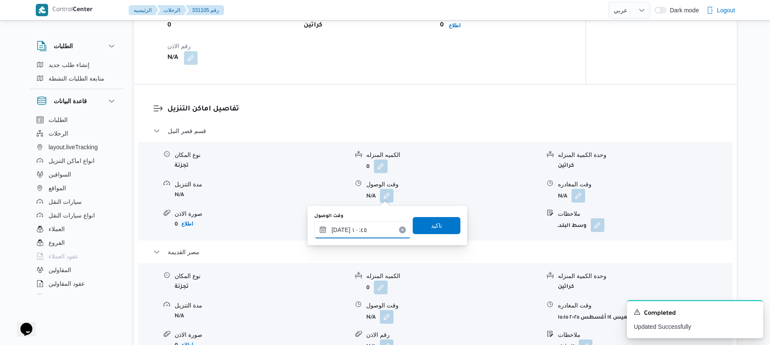
click at [341, 225] on input "١٤/٠٨/٢٠٢٥ ١٠:٤٥" at bounding box center [362, 229] width 97 height 17
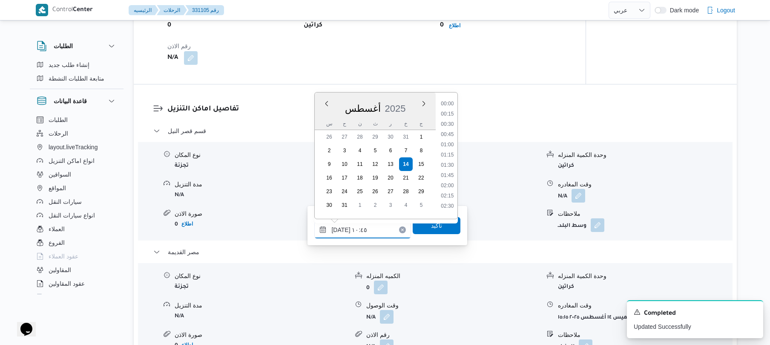
scroll to position [382, 0]
type input "١٤/٠٨/٢٠٢٥ ١٠:٢٠"
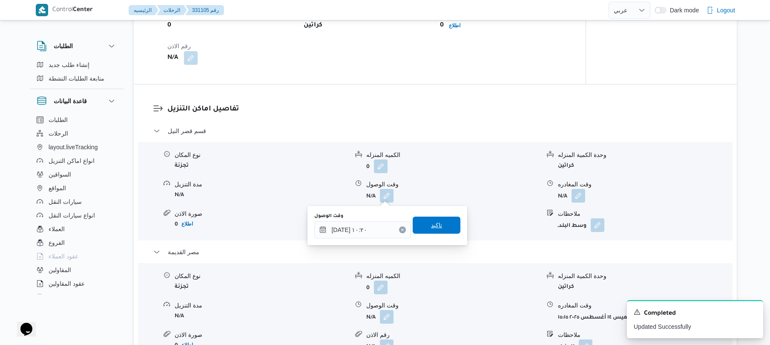
click at [426, 230] on span "تاكيد" at bounding box center [437, 224] width 48 height 17
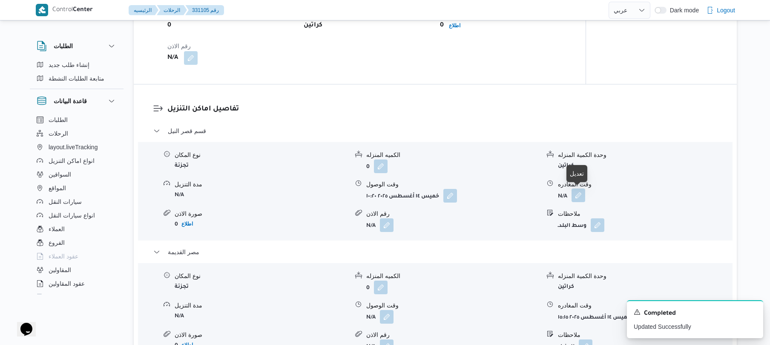
click at [581, 198] on button "button" at bounding box center [579, 195] width 14 height 14
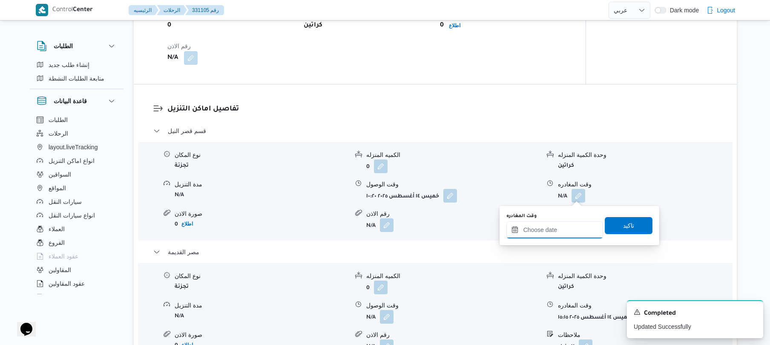
click at [552, 225] on input "وقت المغادره" at bounding box center [555, 229] width 97 height 17
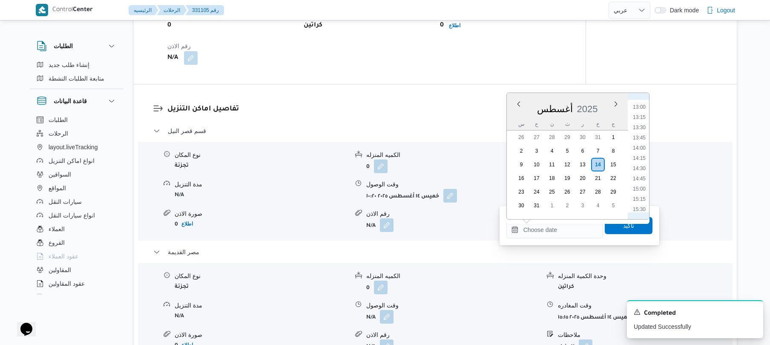
scroll to position [433, 0]
click at [640, 171] on li "12:15" at bounding box center [640, 171] width 20 height 9
type input "١٤/٠٨/٢٠٢٥ ١٢:١٥"
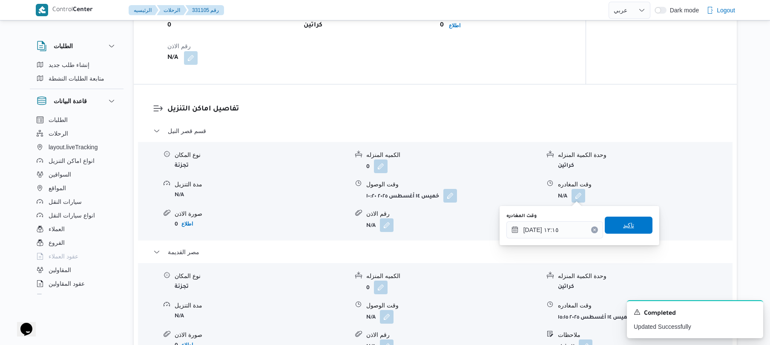
click at [623, 225] on span "تاكيد" at bounding box center [628, 225] width 11 height 10
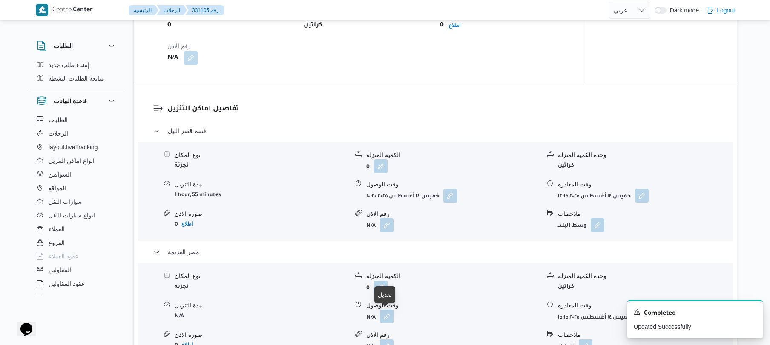
click at [388, 317] on button "button" at bounding box center [387, 316] width 14 height 14
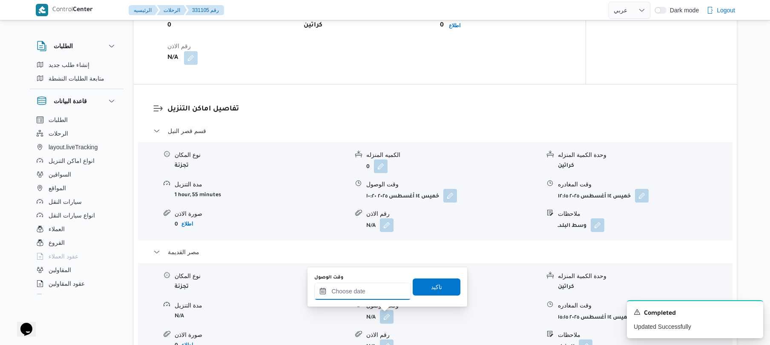
click at [384, 292] on input "وقت الوصول" at bounding box center [362, 290] width 97 height 17
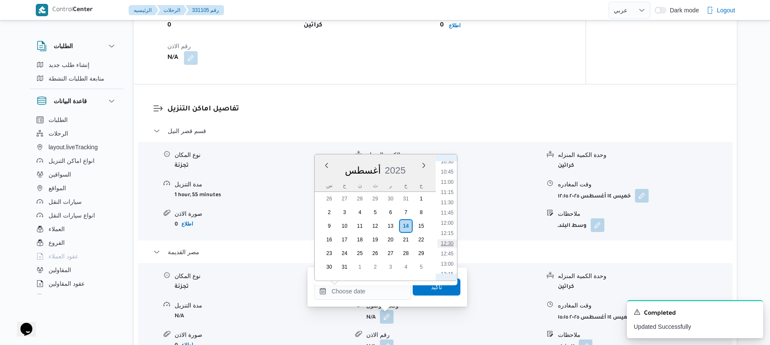
click at [446, 244] on li "12:30" at bounding box center [448, 243] width 20 height 9
type input "١٤/٠٨/٢٠٢٥ ١٢:٣٠"
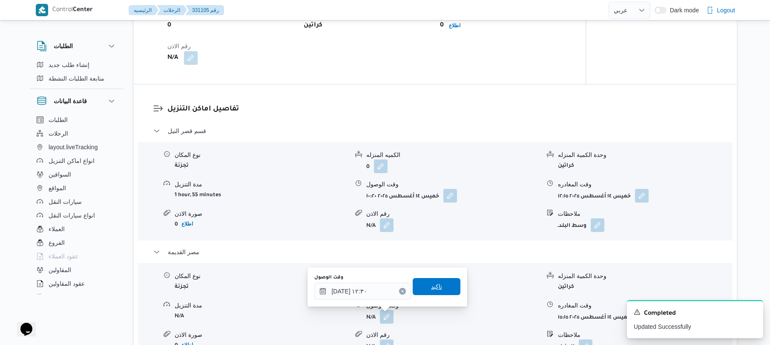
click at [431, 288] on span "تاكيد" at bounding box center [436, 286] width 11 height 10
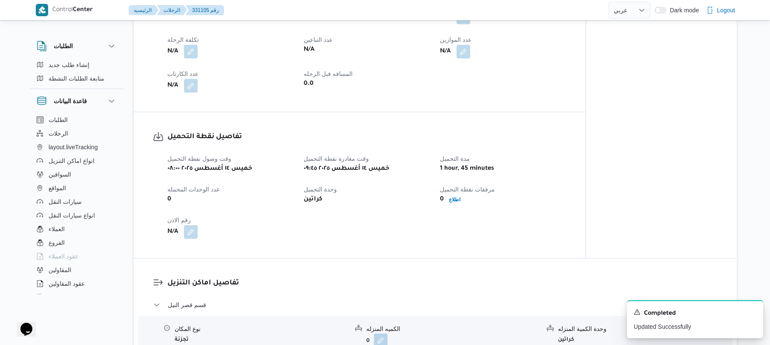
scroll to position [336, 0]
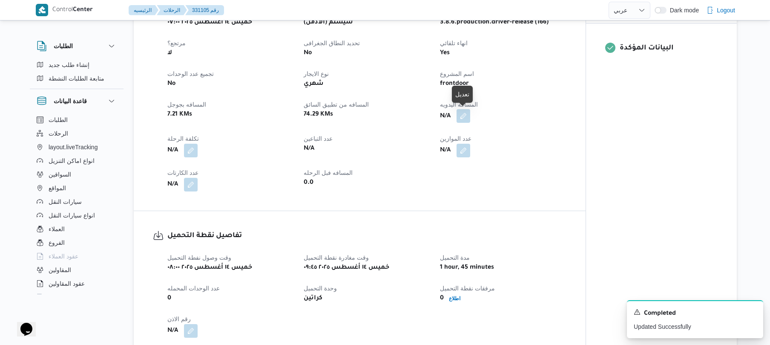
click at [464, 118] on button "button" at bounding box center [464, 116] width 14 height 14
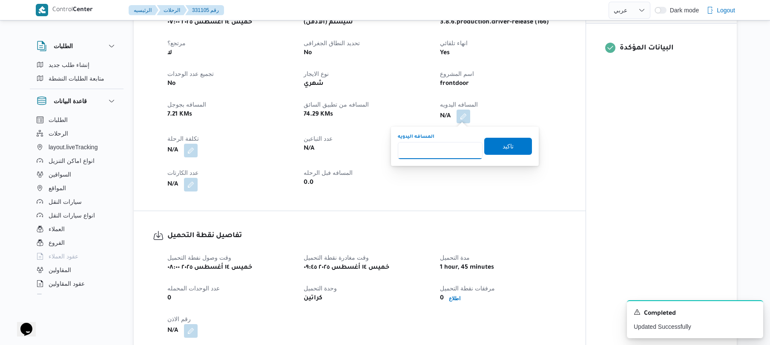
click at [437, 154] on input "المسافه اليدويه" at bounding box center [440, 150] width 85 height 17
type input "95"
click at [503, 147] on span "تاكيد" at bounding box center [508, 146] width 11 height 10
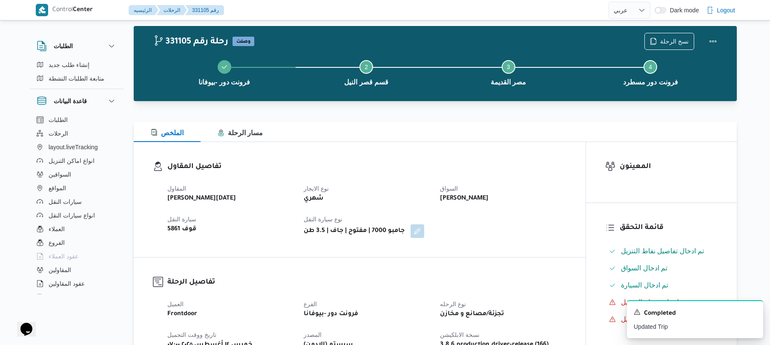
scroll to position [0, 0]
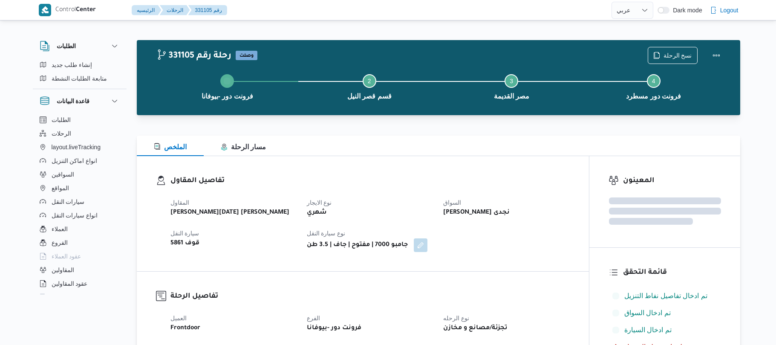
select select "ar"
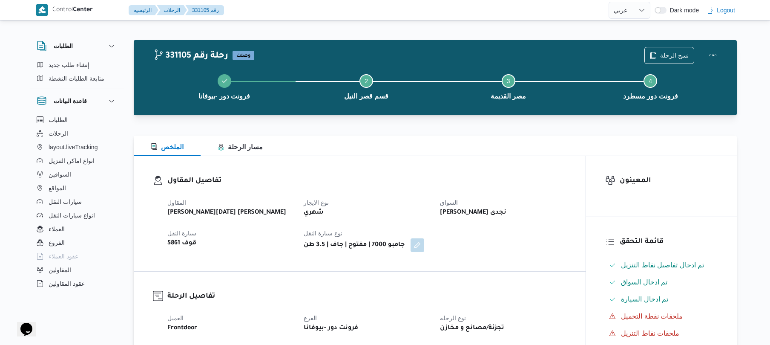
select select "ar"
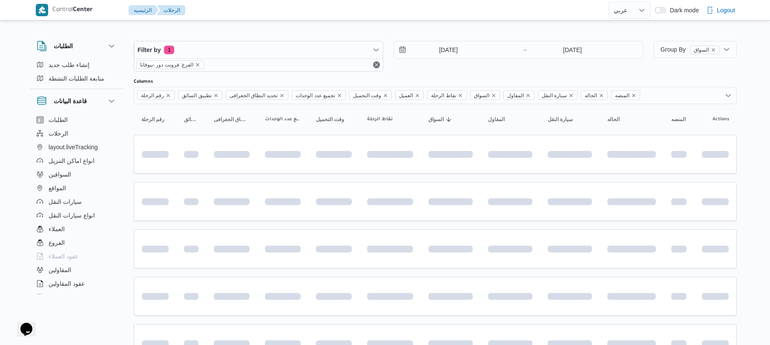
scroll to position [609, 0]
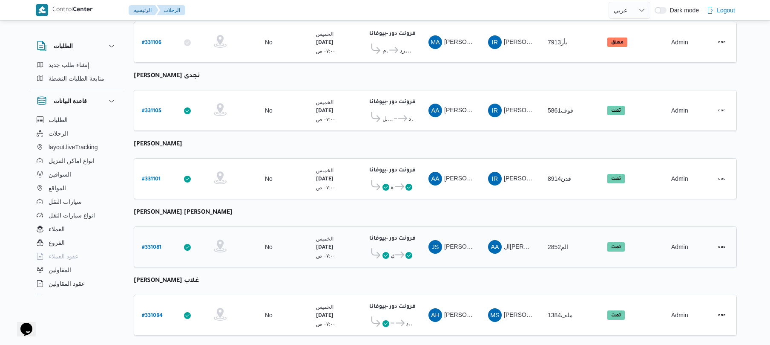
click at [150, 245] on b "# 331081" at bounding box center [152, 248] width 20 height 6
select select "ar"
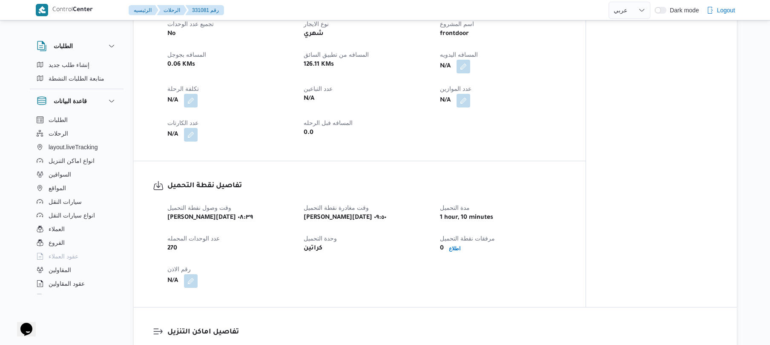
scroll to position [363, 0]
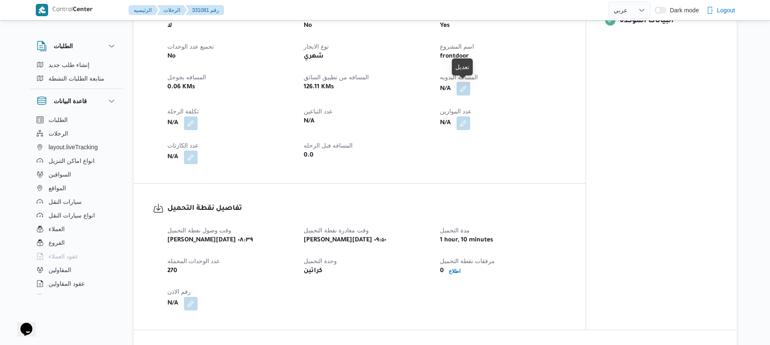
click at [466, 92] on button "button" at bounding box center [464, 89] width 14 height 14
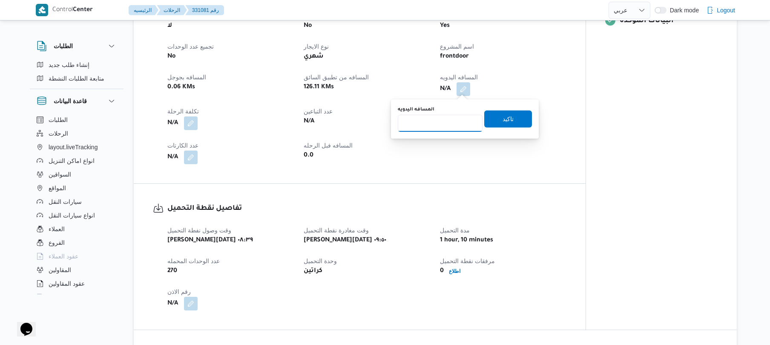
click at [447, 122] on input "المسافه اليدويه" at bounding box center [440, 123] width 85 height 17
type input "125"
click at [496, 120] on span "تاكيد" at bounding box center [508, 118] width 48 height 17
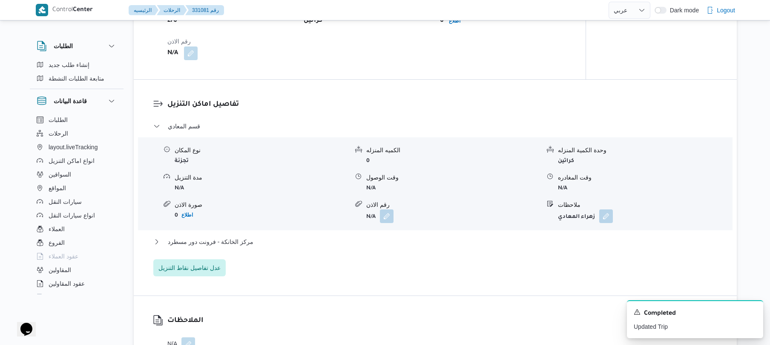
scroll to position [636, 0]
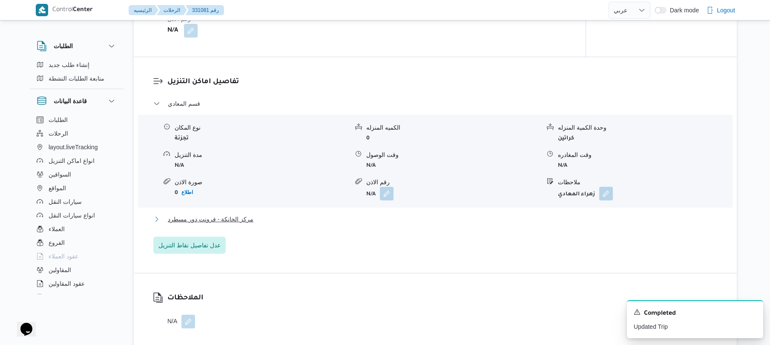
click at [439, 223] on button "مركز الخانكة - فرونت دور مسطرد" at bounding box center [435, 219] width 565 height 10
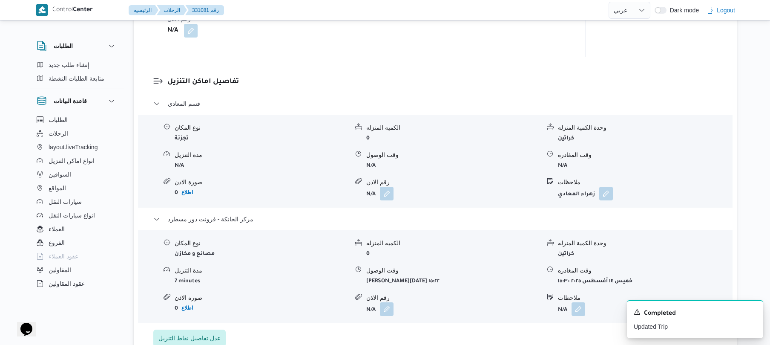
select select "ar"
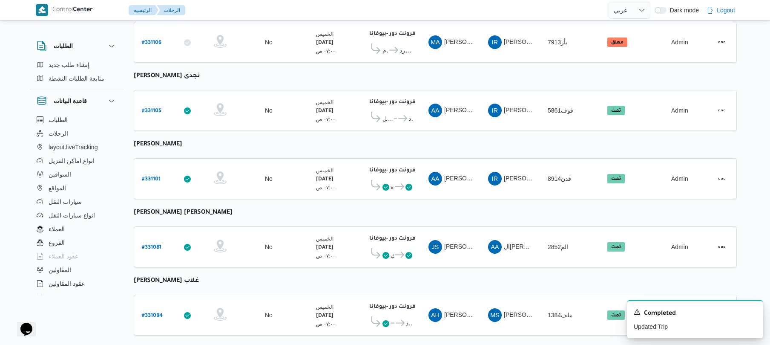
scroll to position [827, 0]
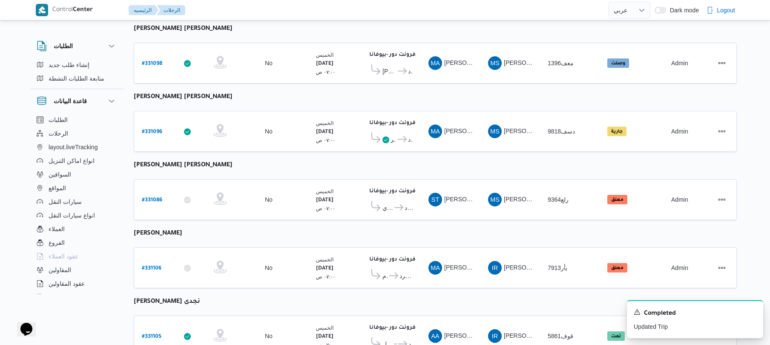
scroll to position [368, 0]
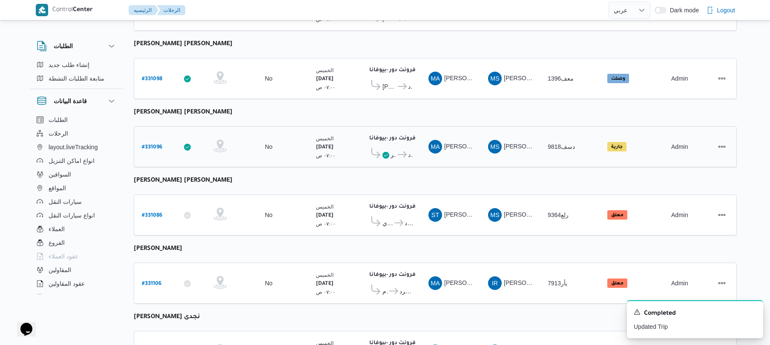
click at [159, 144] on b "# 331096" at bounding box center [152, 147] width 20 height 6
select select "ar"
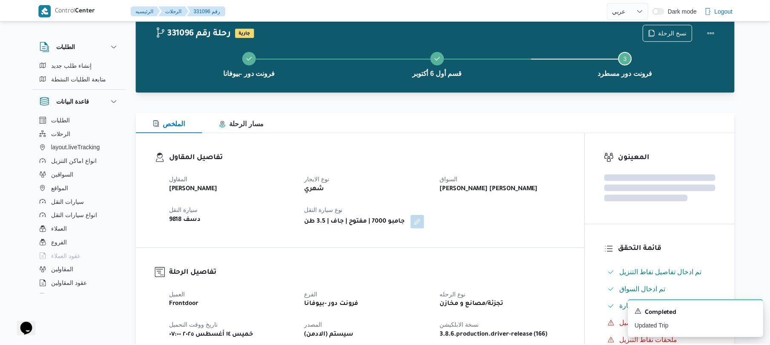
scroll to position [368, 0]
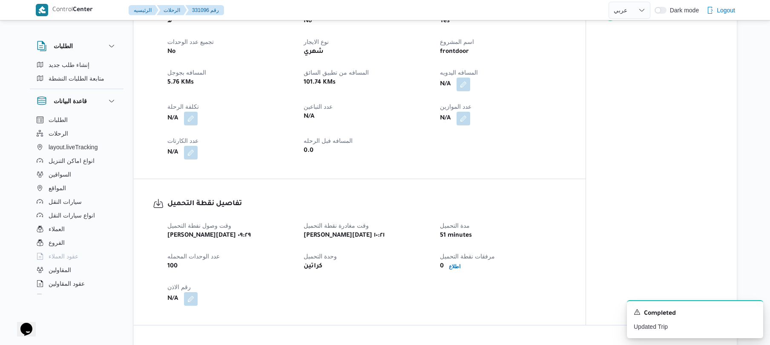
click at [399, 176] on div "تفاصيل الرحلة العميل Frontdoor الفرع فرونت دور -بيوفانا نوع الرحله تجزئة/مصانع …" at bounding box center [360, 40] width 452 height 275
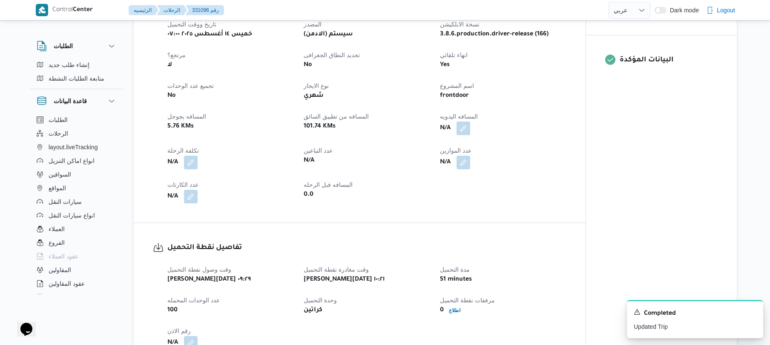
scroll to position [341, 0]
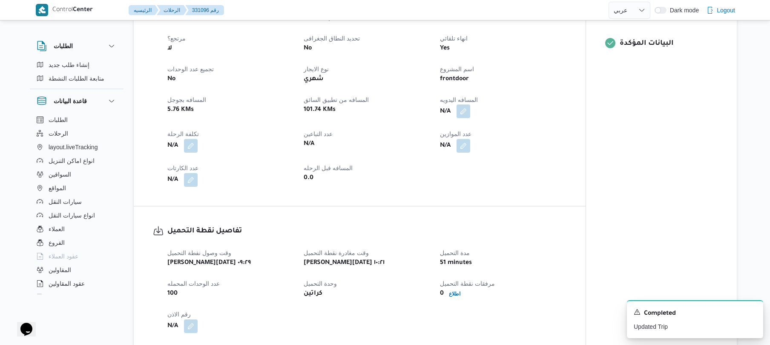
click at [464, 115] on button "button" at bounding box center [464, 111] width 14 height 14
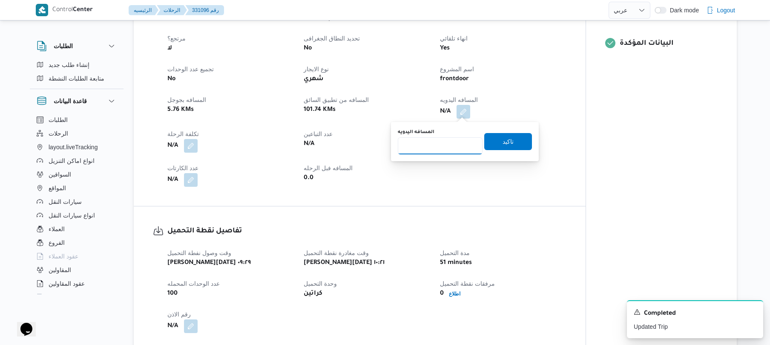
click at [445, 141] on input "المسافه اليدويه" at bounding box center [440, 145] width 85 height 17
type input "131"
click at [544, 71] on dt "اسم المشروع" at bounding box center [503, 69] width 126 height 10
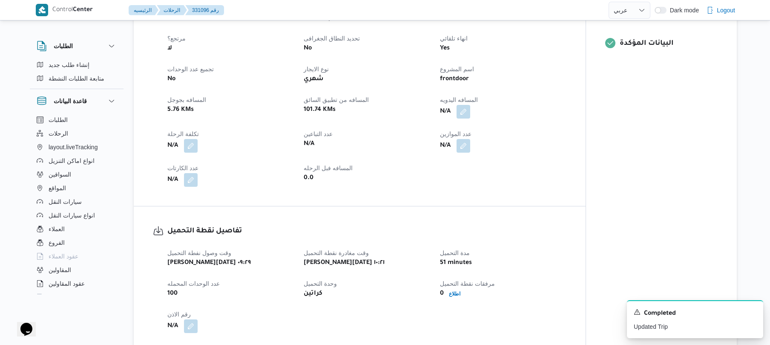
click at [544, 71] on dt "اسم المشروع" at bounding box center [503, 69] width 126 height 10
click at [461, 112] on button "button" at bounding box center [464, 111] width 14 height 14
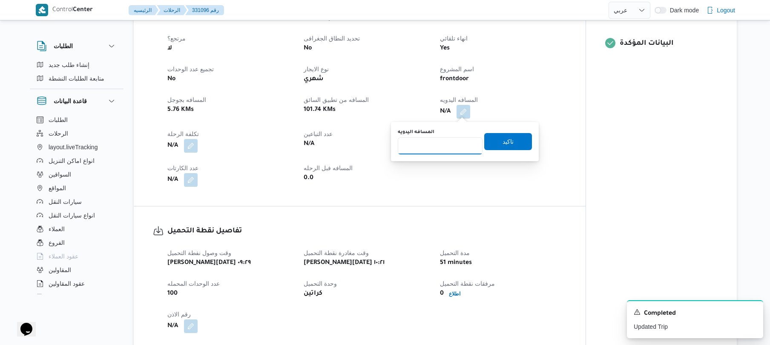
click at [431, 145] on input "المسافه اليدويه" at bounding box center [440, 145] width 85 height 17
type input "130"
click at [512, 143] on span "تاكيد" at bounding box center [508, 140] width 48 height 17
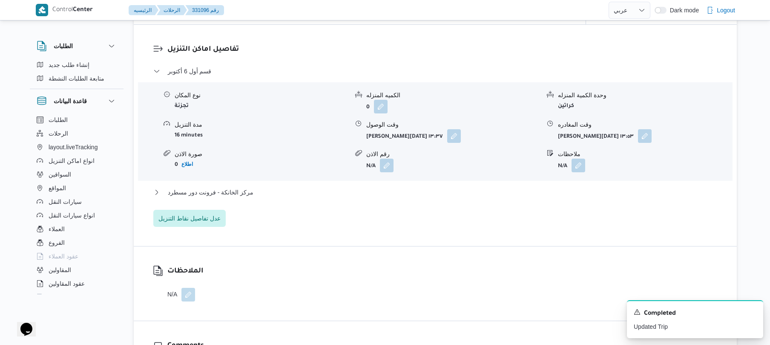
scroll to position [682, 0]
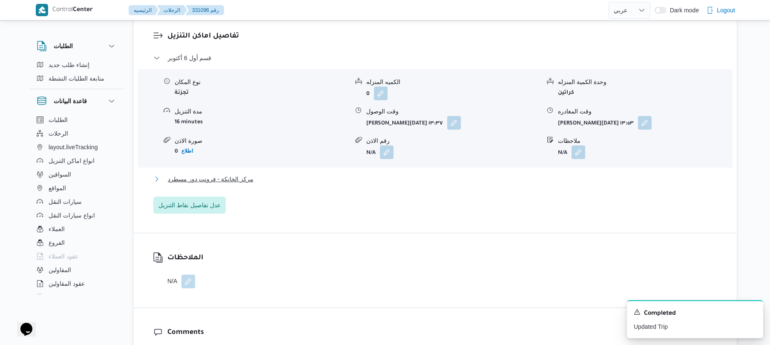
drag, startPoint x: 452, startPoint y: 183, endPoint x: 529, endPoint y: 178, distance: 77.3
click at [529, 178] on button "مركز الخانكة - فرونت دور مسطرد" at bounding box center [435, 179] width 565 height 10
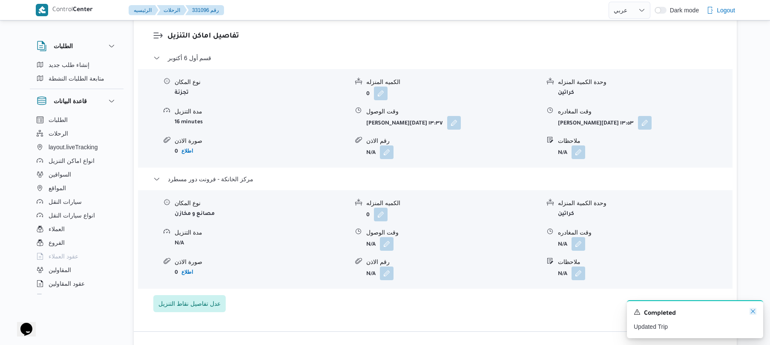
click at [753, 311] on icon "Dismiss toast" at bounding box center [753, 311] width 7 height 7
click at [579, 242] on button "button" at bounding box center [579, 243] width 14 height 14
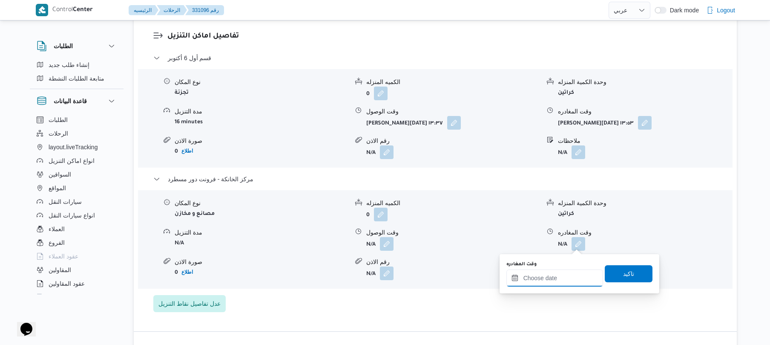
click at [541, 283] on input "وقت المغادره" at bounding box center [555, 277] width 97 height 17
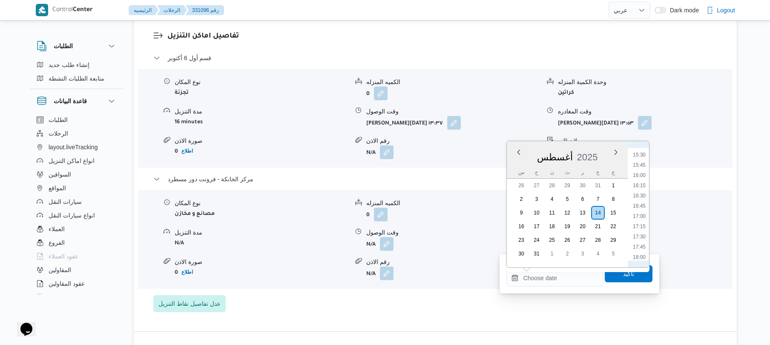
scroll to position [624, 0]
click at [640, 200] on li "16:30" at bounding box center [640, 203] width 20 height 9
type input "١٤/٠٨/٢٠٢٥ ١٦:٣٠"
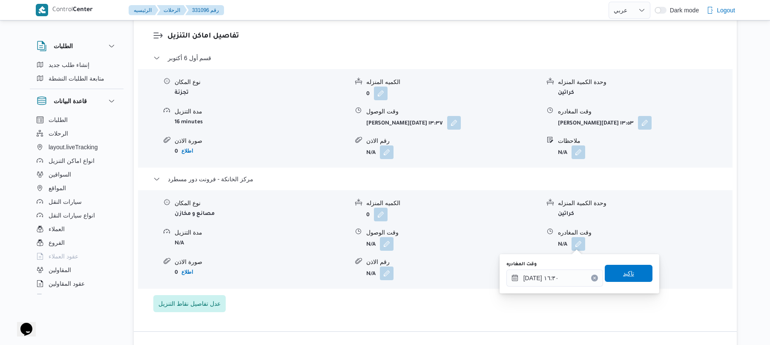
click at [616, 272] on span "تاكيد" at bounding box center [629, 273] width 48 height 17
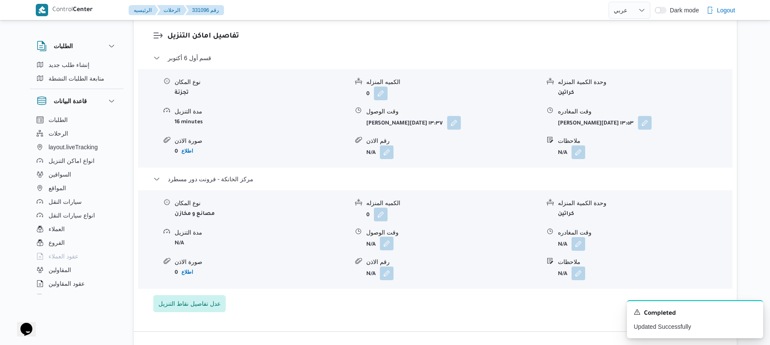
click at [385, 242] on button "button" at bounding box center [387, 243] width 14 height 14
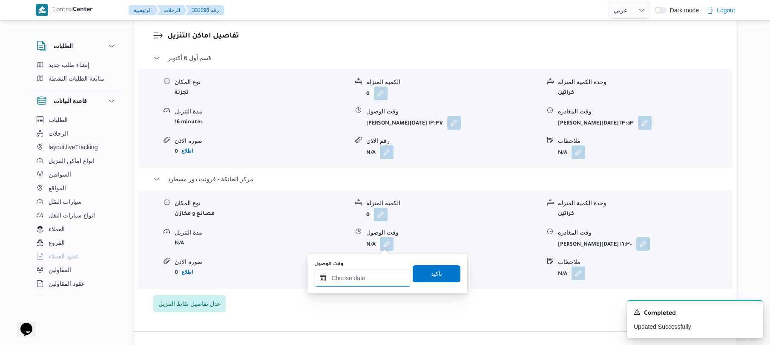
click at [372, 273] on div at bounding box center [362, 277] width 97 height 17
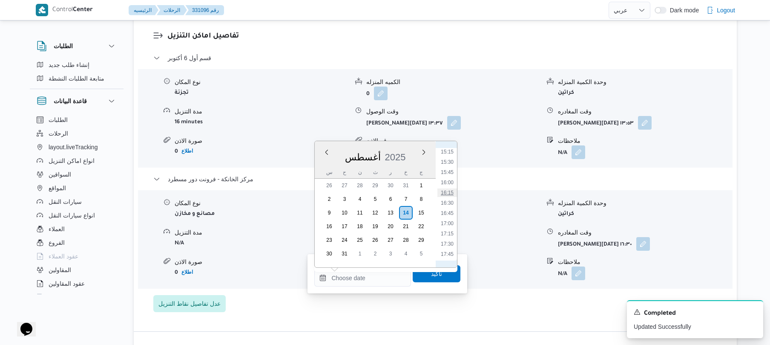
click at [449, 192] on li "16:15" at bounding box center [448, 192] width 20 height 9
type input "١٤/٠٨/٢٠٢٥ ١٦:١٥"
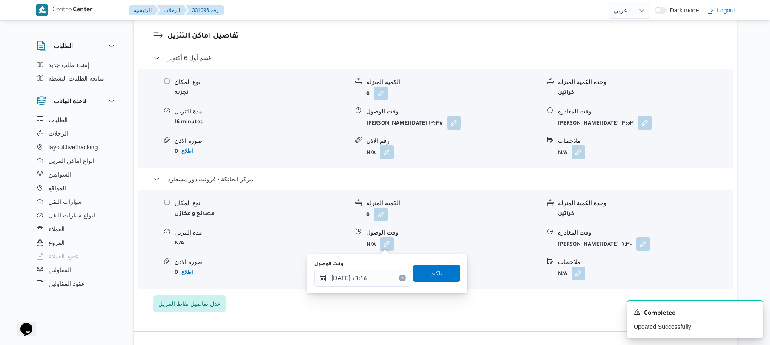
click at [431, 271] on span "تاكيد" at bounding box center [436, 273] width 11 height 10
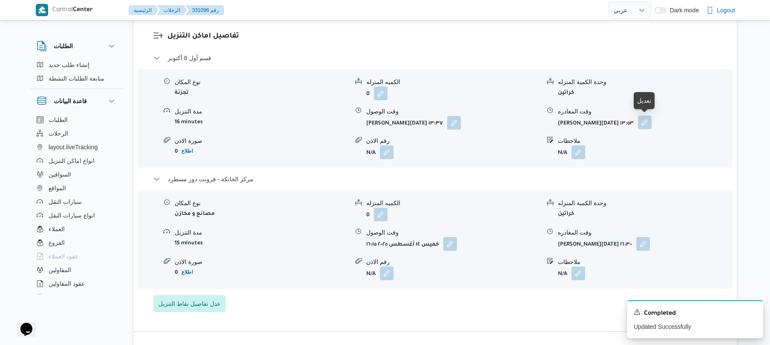
click at [647, 123] on button "button" at bounding box center [645, 122] width 14 height 14
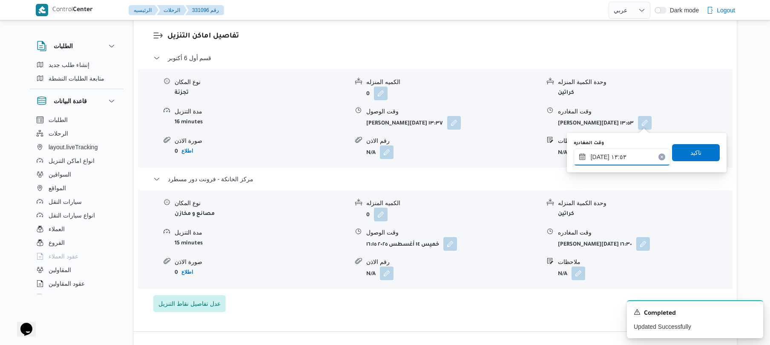
click at [609, 155] on input "١٤/٠٨/٢٠٢٥ ١٣:٥٣" at bounding box center [622, 156] width 97 height 17
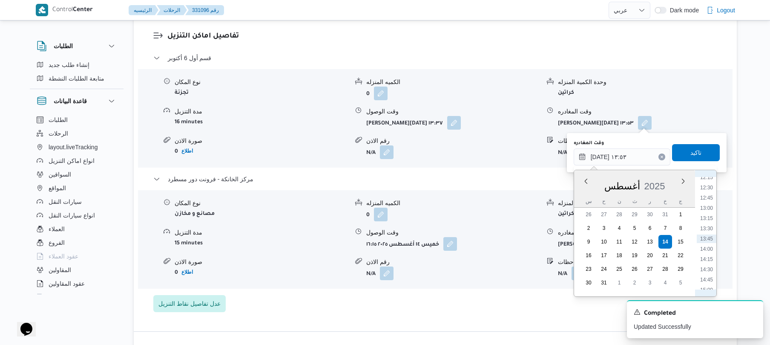
scroll to position [600, 0]
click at [708, 205] on li "15:15" at bounding box center [707, 204] width 20 height 9
type input "١٤/٠٨/٢٠٢٥ ١٥:١٥"
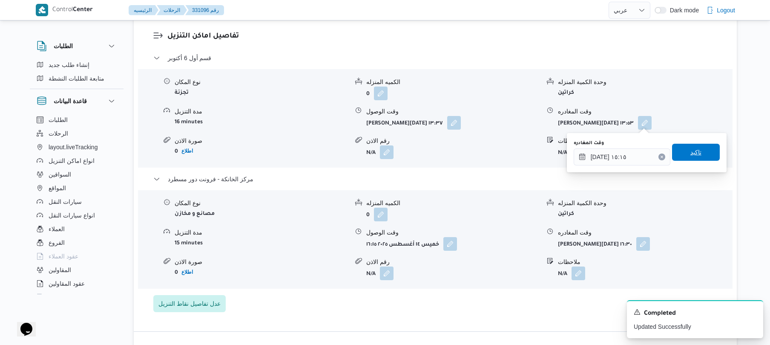
click at [701, 159] on span "تاكيد" at bounding box center [696, 152] width 48 height 17
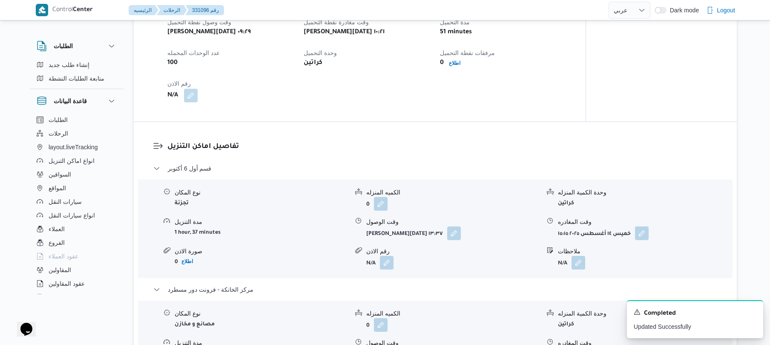
scroll to position [572, 0]
click at [457, 232] on button "button" at bounding box center [454, 232] width 14 height 14
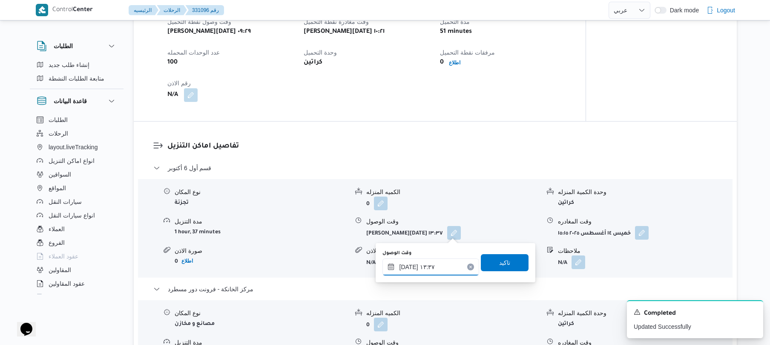
click at [430, 262] on div "١٤/٠٨/٢٠٢٥ ١٣:٣٧" at bounding box center [431, 266] width 97 height 17
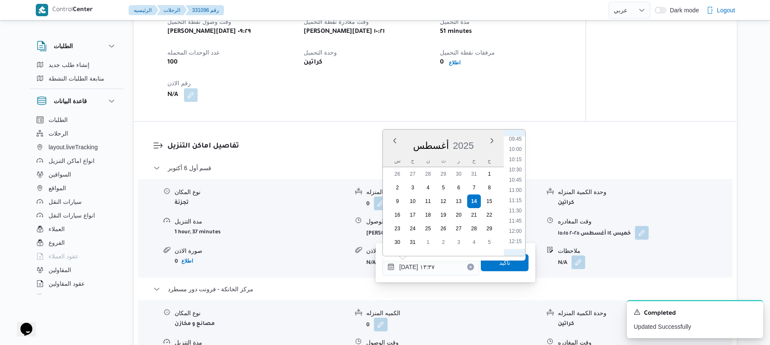
scroll to position [399, 0]
click at [515, 200] on li "11:15" at bounding box center [516, 202] width 20 height 9
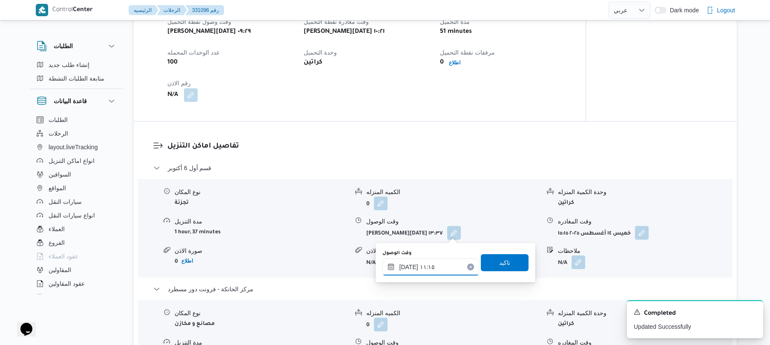
type input "١٤/٠٨/٢٠٢٥ ١١:١٥"
click at [493, 265] on span "تاكيد" at bounding box center [505, 261] width 48 height 17
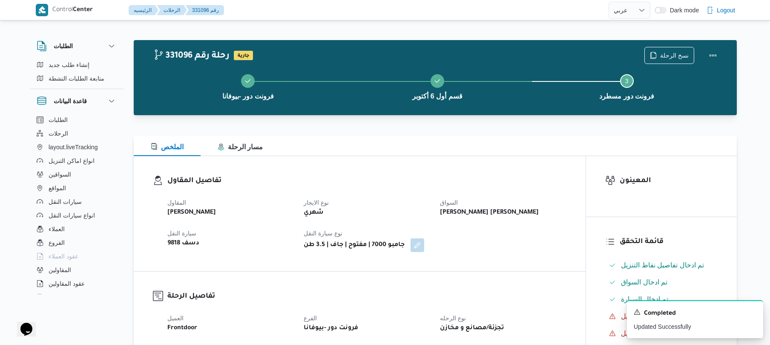
scroll to position [23, 0]
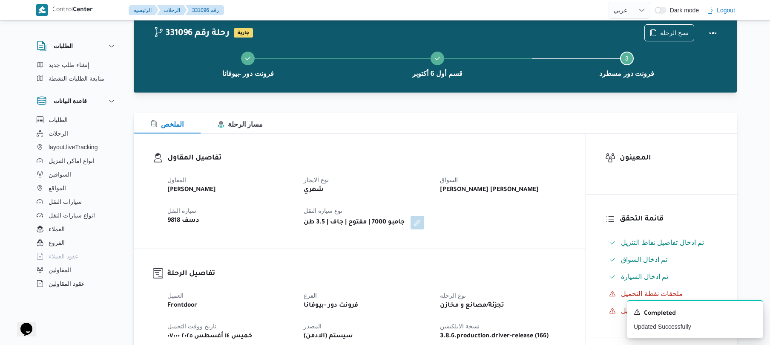
scroll to position [368, 0]
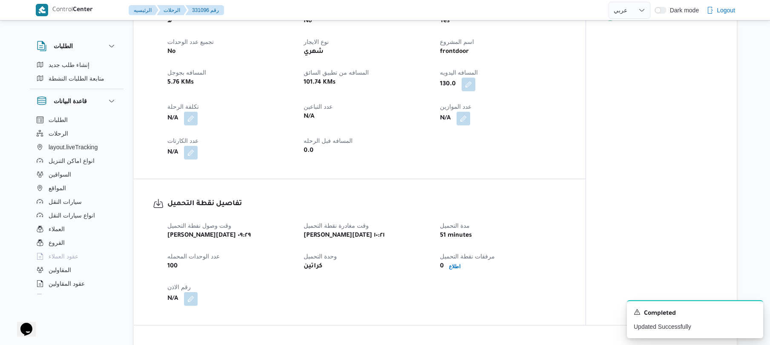
select select "ar"
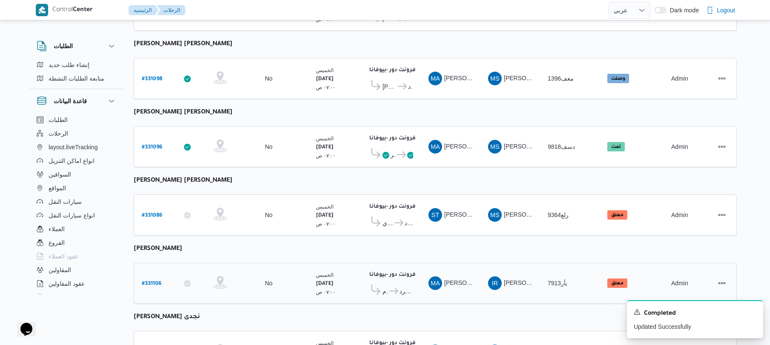
scroll to position [487, 0]
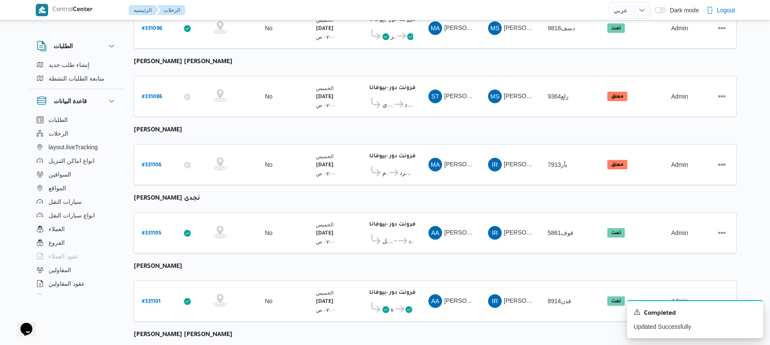
click at [297, 190] on table "رقم الرحلة Click to sort in ascending order تطبيق السائق Click to sort in ascen…" at bounding box center [435, 314] width 603 height 1394
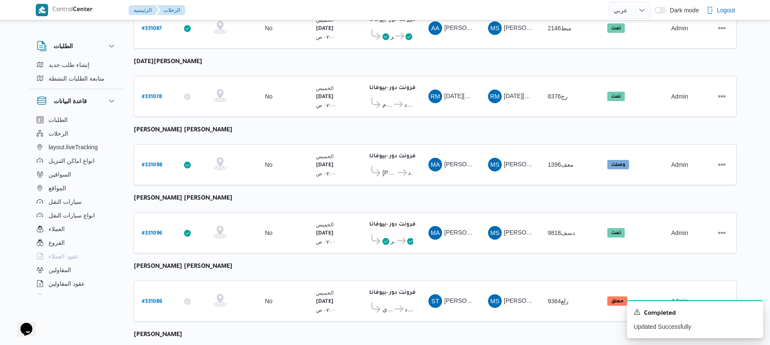
scroll to position [259, 0]
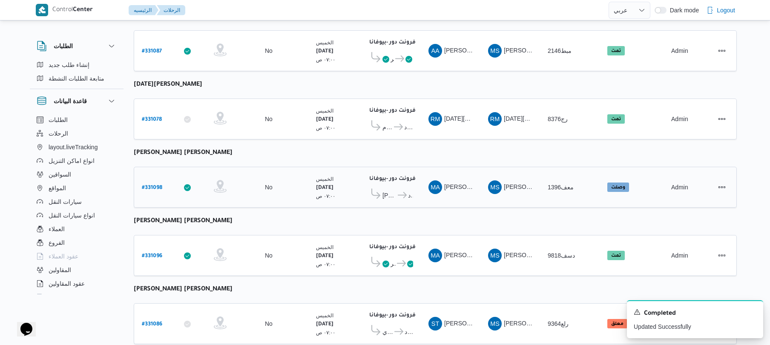
click at [157, 185] on b "# 331098" at bounding box center [152, 188] width 20 height 6
select select "ar"
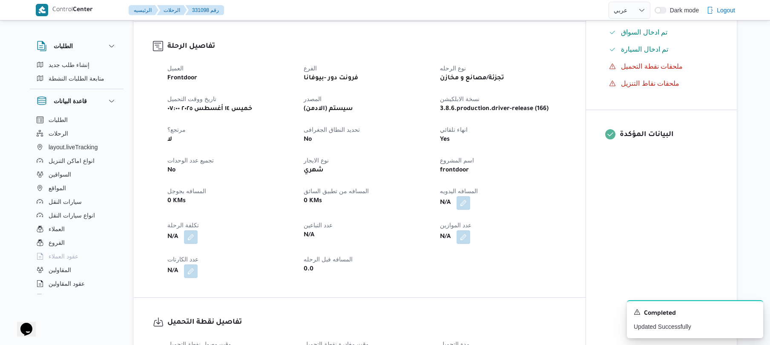
scroll to position [341, 0]
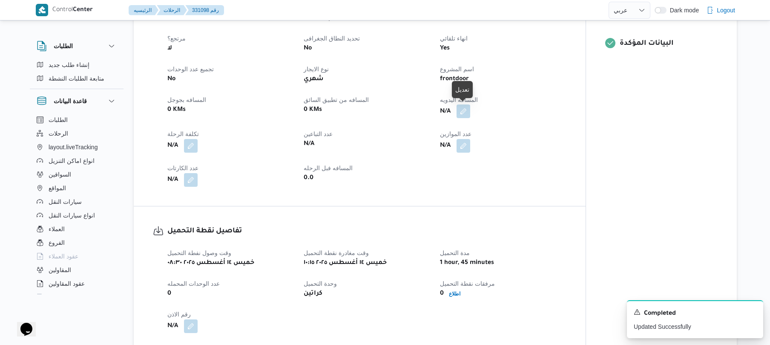
click at [466, 110] on button "button" at bounding box center [464, 111] width 14 height 14
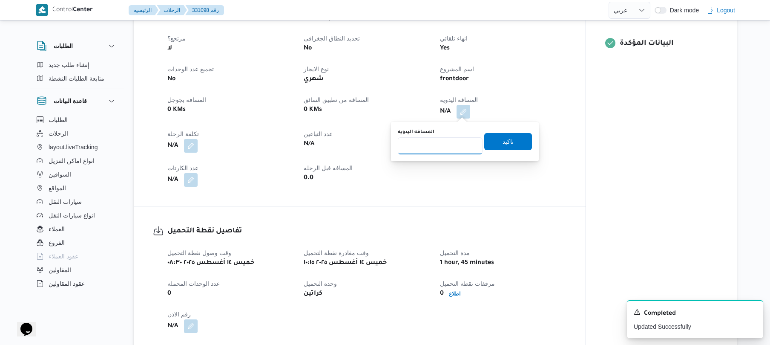
click at [445, 150] on input "المسافه اليدويه" at bounding box center [440, 145] width 85 height 17
type input "90"
click at [513, 141] on span "تاكيد" at bounding box center [508, 140] width 48 height 17
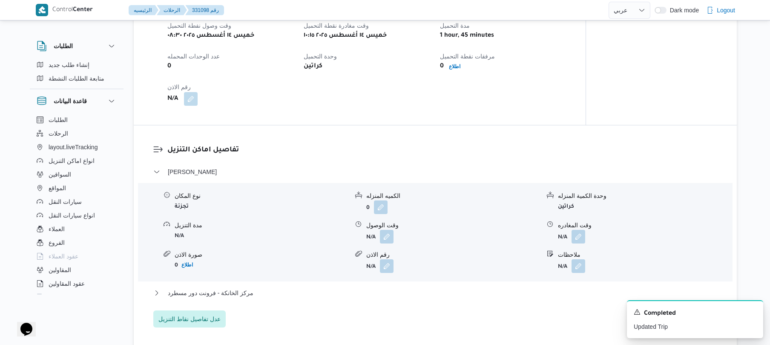
scroll to position [590, 0]
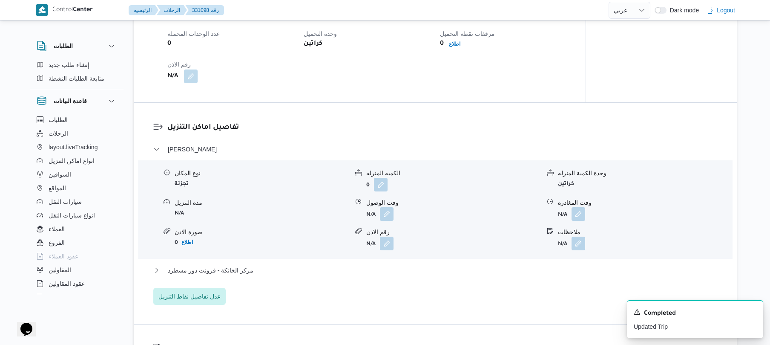
click at [299, 276] on div "مركز الخانكة - فرونت دور مسطرد" at bounding box center [435, 273] width 565 height 16
click at [302, 272] on button "مركز الخانكة - فرونت دور مسطرد" at bounding box center [435, 270] width 565 height 10
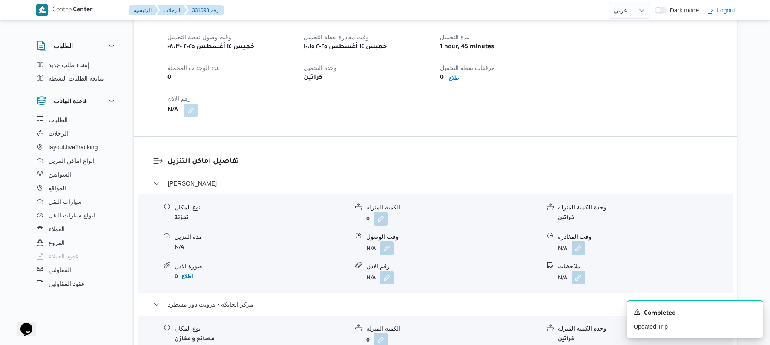
scroll to position [522, 0]
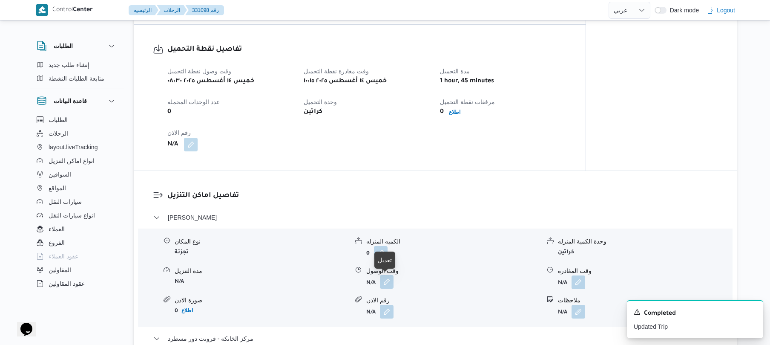
click at [391, 280] on button "button" at bounding box center [387, 282] width 14 height 14
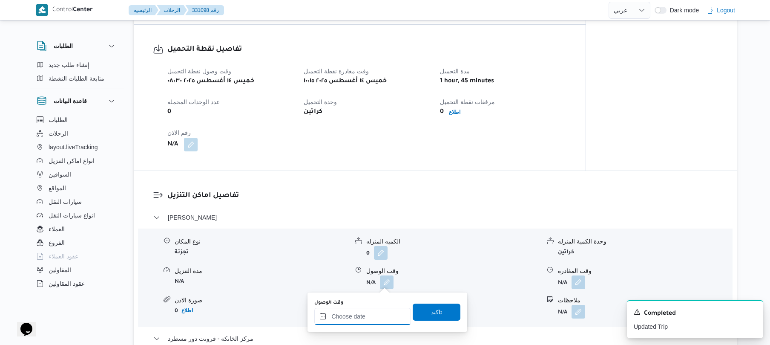
click at [365, 314] on input "وقت الوصول" at bounding box center [362, 316] width 97 height 17
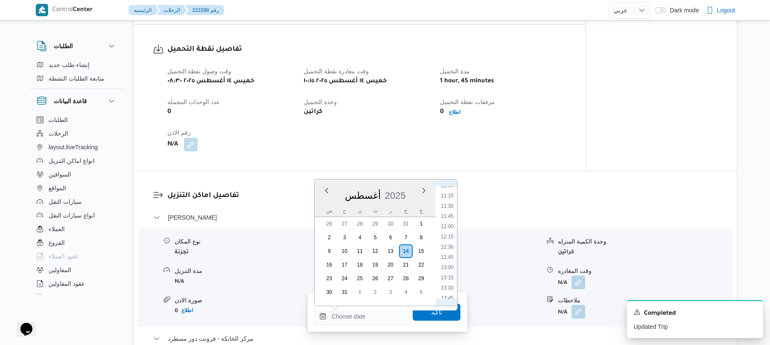
scroll to position [433, 0]
click at [450, 205] on li "11:00" at bounding box center [448, 207] width 20 height 9
type input "١٤/٠٨/٢٠٢٥ ١١:٠٠"
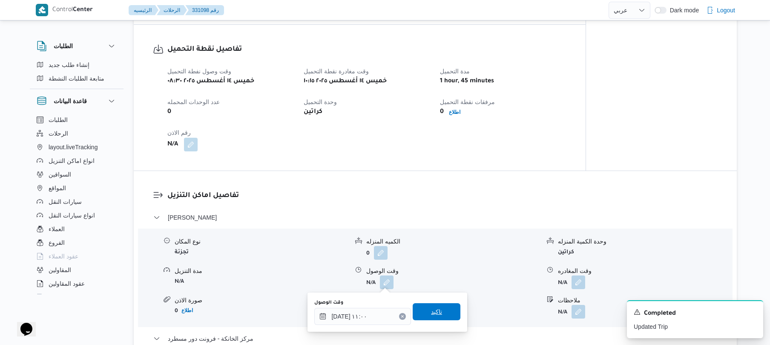
click at [443, 314] on span "تاكيد" at bounding box center [437, 311] width 48 height 17
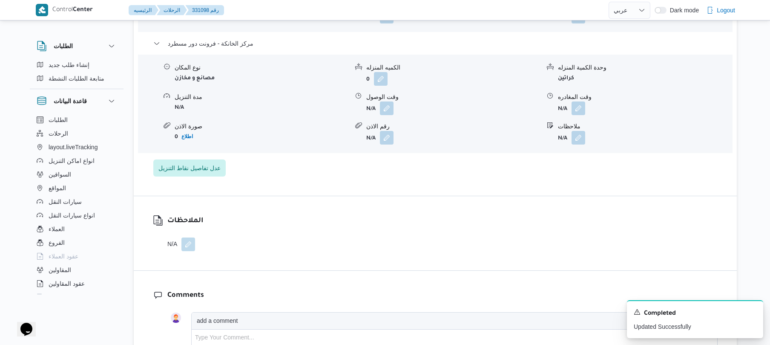
scroll to position [818, 0]
click at [585, 101] on button "button" at bounding box center [579, 107] width 14 height 14
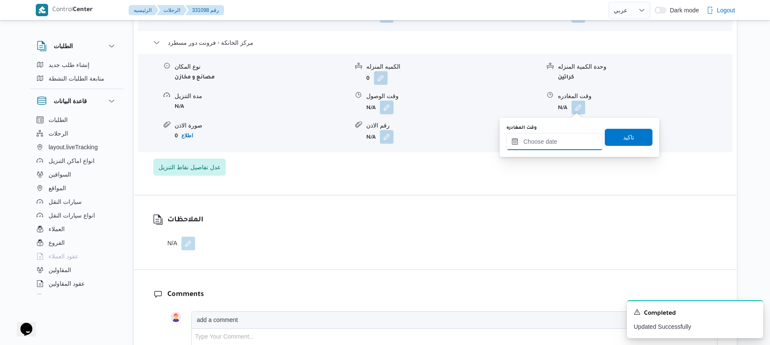
click at [556, 144] on input "وقت المغادره" at bounding box center [555, 141] width 97 height 17
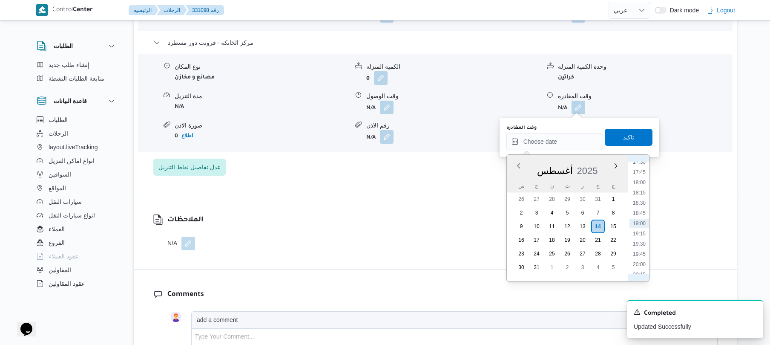
scroll to position [624, 0]
click at [637, 215] on li "16:30" at bounding box center [640, 216] width 20 height 9
type input "١٤/٠٨/٢٠٢٥ ١٦:٣٠"
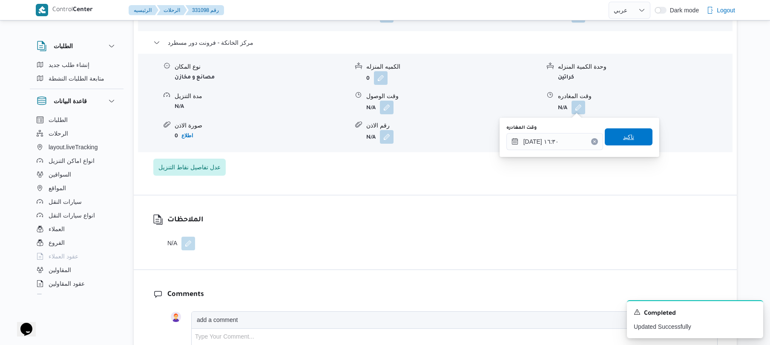
click at [634, 137] on span "تاكيد" at bounding box center [629, 136] width 48 height 17
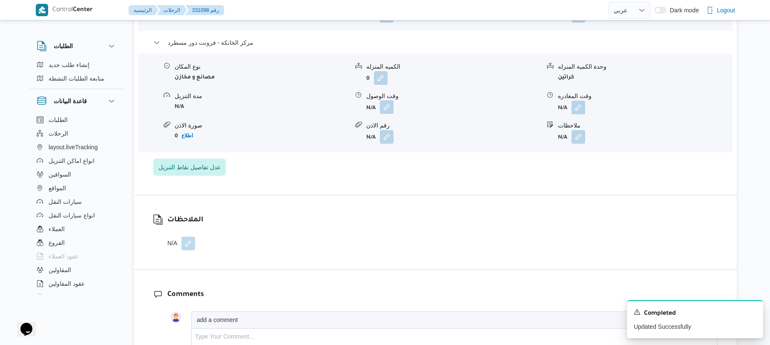
click at [389, 108] on button "button" at bounding box center [387, 107] width 14 height 14
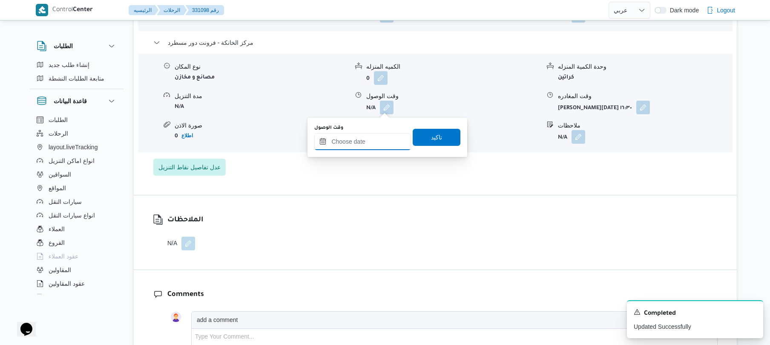
click at [371, 140] on input "وقت الوصول" at bounding box center [362, 141] width 97 height 17
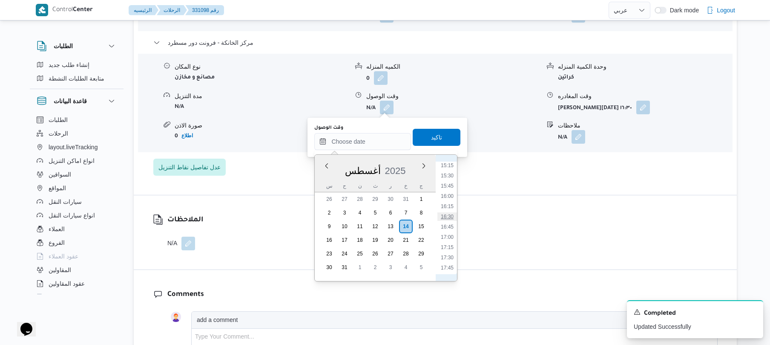
click at [447, 217] on li "16:30" at bounding box center [448, 216] width 20 height 9
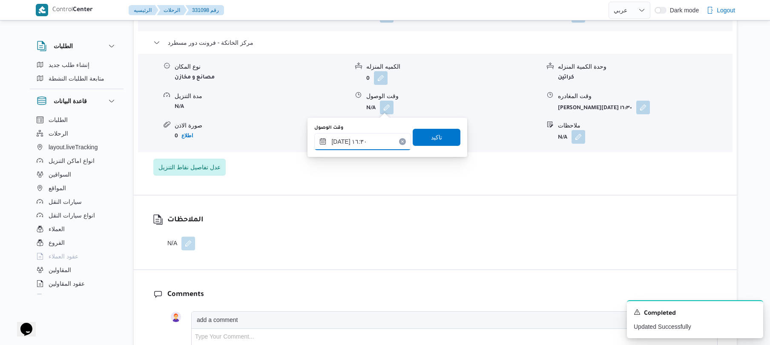
click at [341, 136] on input "١٤/٠٨/٢٠٢٥ ١٦:٣٠" at bounding box center [362, 141] width 97 height 17
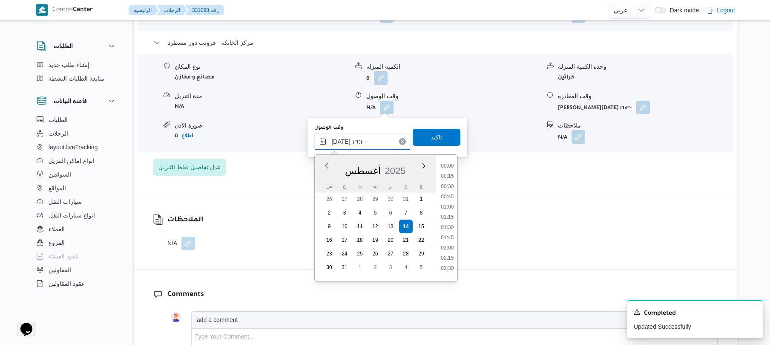
scroll to position [617, 0]
type input "١٤/٠٨/٢٠٢٥ ١٦:20"
click at [436, 141] on span "تاكيد" at bounding box center [436, 137] width 11 height 10
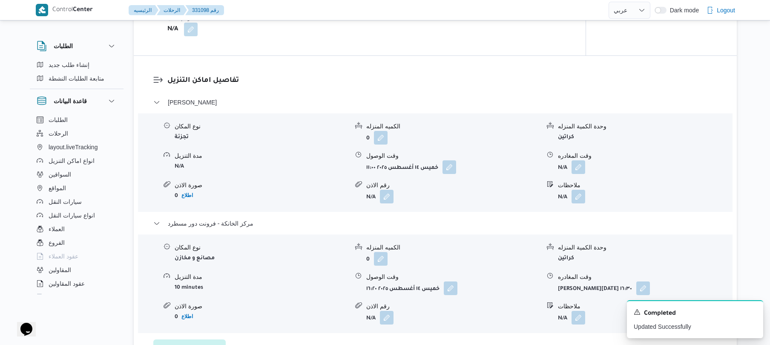
scroll to position [636, 0]
click at [580, 173] on button "button" at bounding box center [579, 168] width 14 height 14
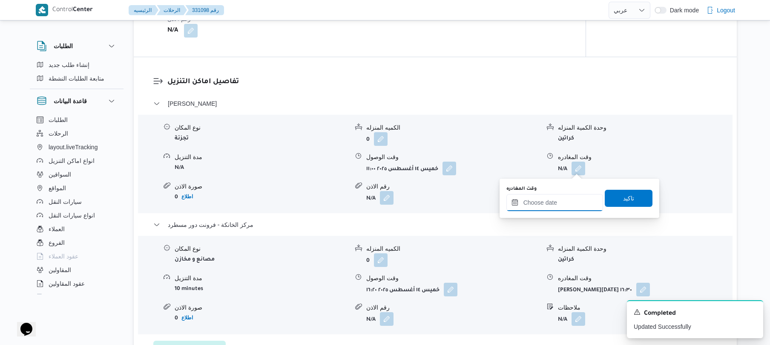
click at [551, 198] on input "وقت المغادره" at bounding box center [555, 202] width 97 height 17
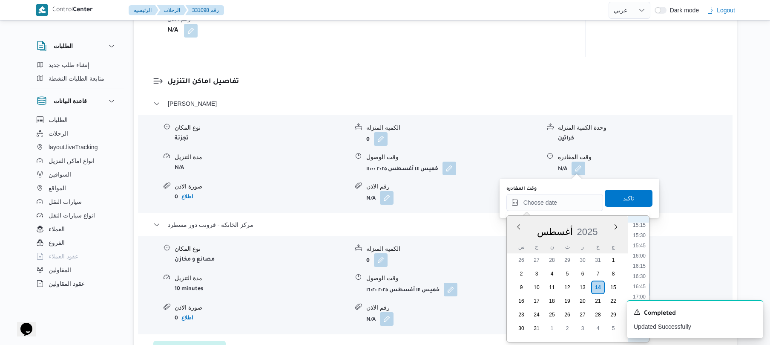
scroll to position [624, 0]
click at [639, 238] on li "15:30" at bounding box center [640, 236] width 20 height 9
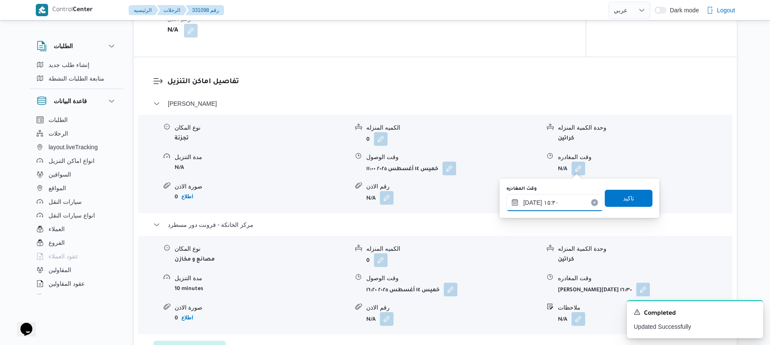
click at [533, 198] on input "١٤/٠٨/٢٠٢٥ ١٥:٣٠" at bounding box center [555, 202] width 97 height 17
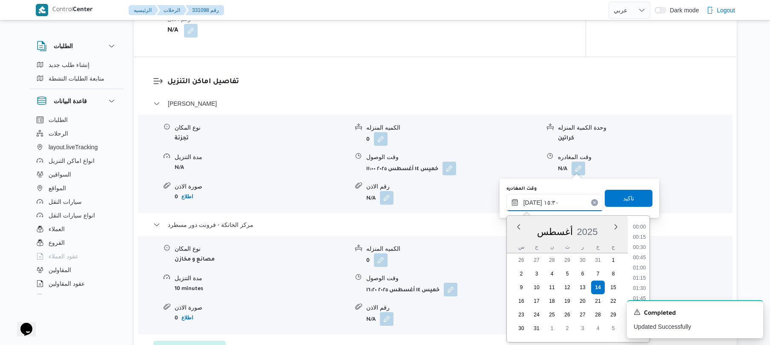
click at [533, 198] on input "١٤/٠٨/٢٠٢٥ ١٥:٣٠" at bounding box center [555, 202] width 97 height 17
type input "١٤/٠٨/٢٠٢٥ ١٥:35"
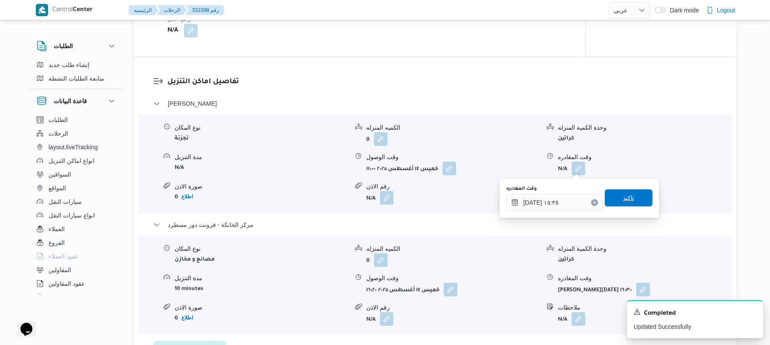
click at [623, 196] on span "تاكيد" at bounding box center [628, 198] width 11 height 10
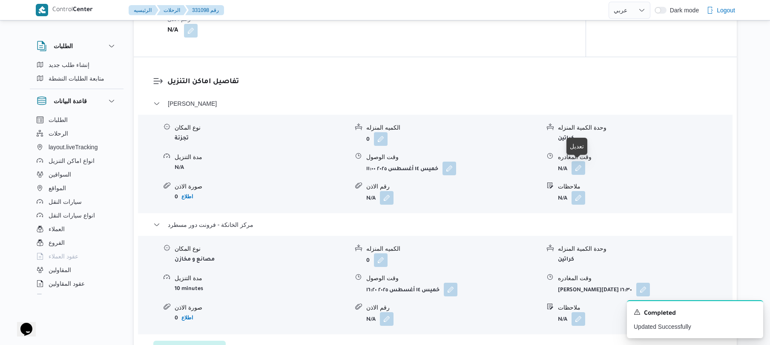
click at [578, 168] on button "button" at bounding box center [579, 168] width 14 height 14
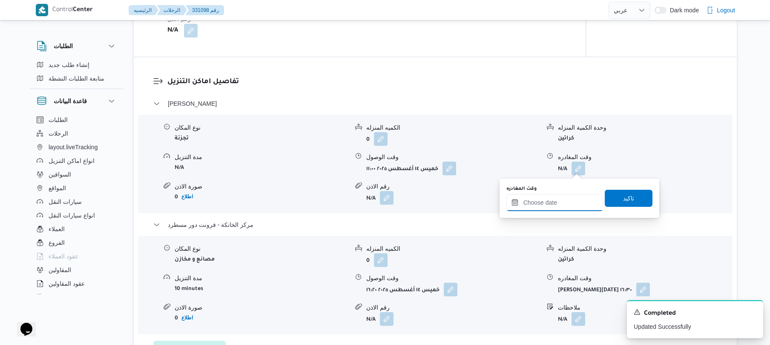
click at [544, 202] on input "وقت المغادره" at bounding box center [555, 202] width 97 height 17
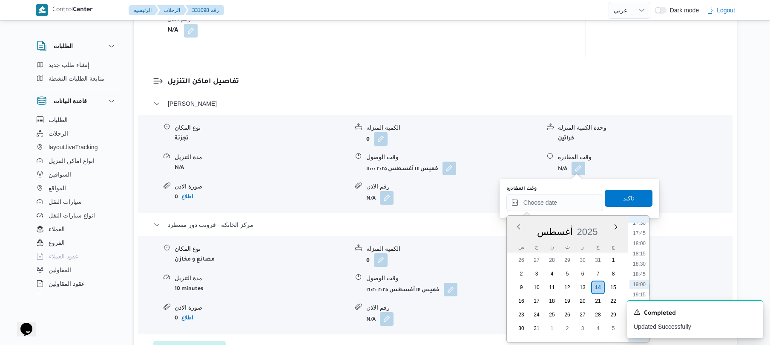
scroll to position [624, 0]
click at [645, 245] on li "15:45" at bounding box center [640, 246] width 20 height 9
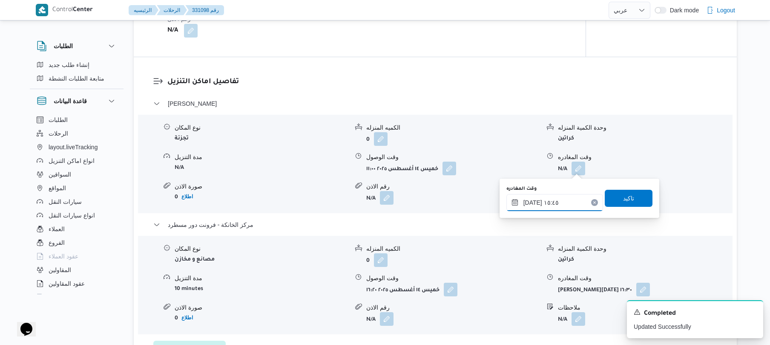
click at [532, 200] on input "١٤/٠٨/٢٠٢٥ ١٥:٤٥" at bounding box center [555, 202] width 97 height 17
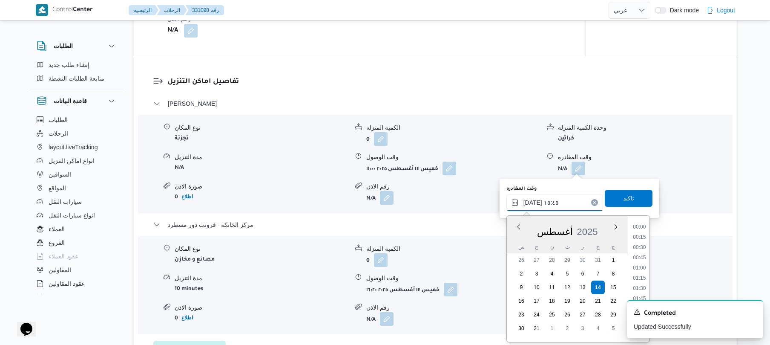
click at [532, 200] on input "١٤/٠٨/٢٠٢٥ ١٥:٤٥" at bounding box center [555, 202] width 97 height 17
type input "١٤/٠٨/٢٠٢٥ ١٥:35"
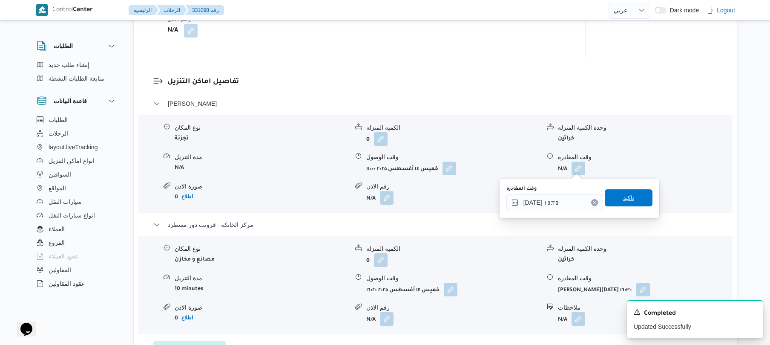
click at [629, 199] on span "تاكيد" at bounding box center [629, 197] width 48 height 17
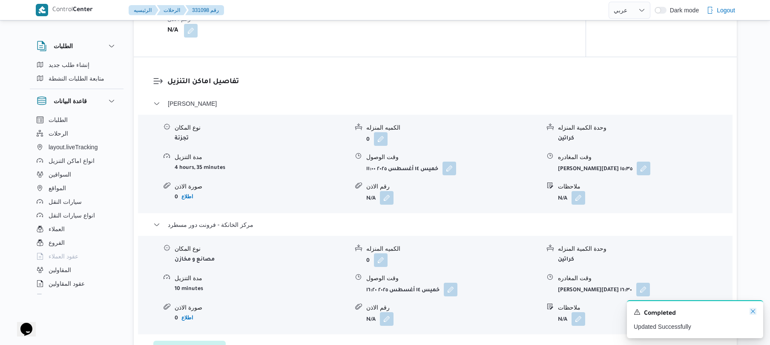
click at [752, 308] on icon "Dismiss toast" at bounding box center [753, 311] width 7 height 7
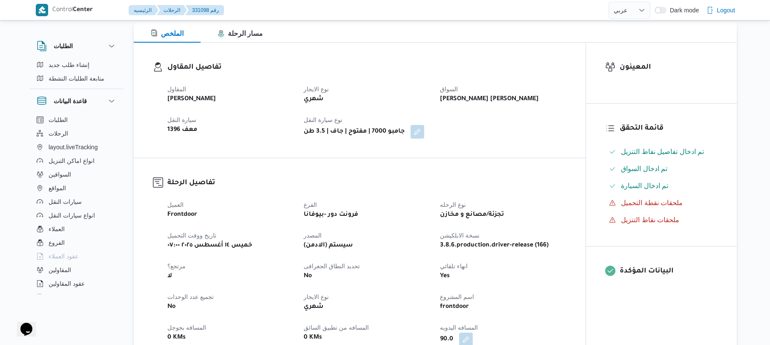
scroll to position [91, 0]
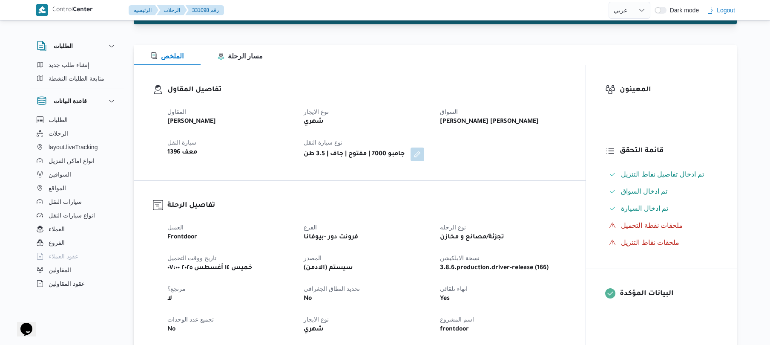
select select "ar"
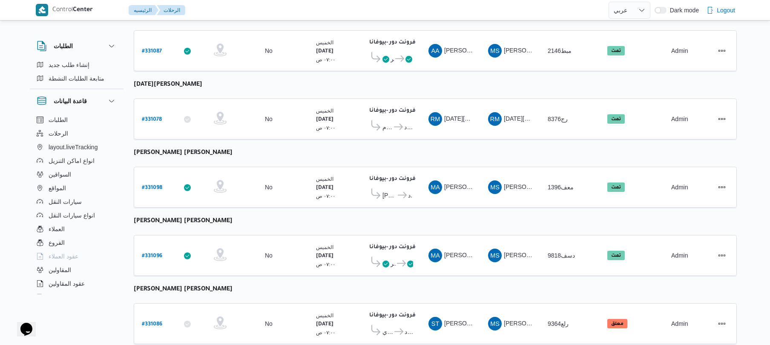
scroll to position [318, 0]
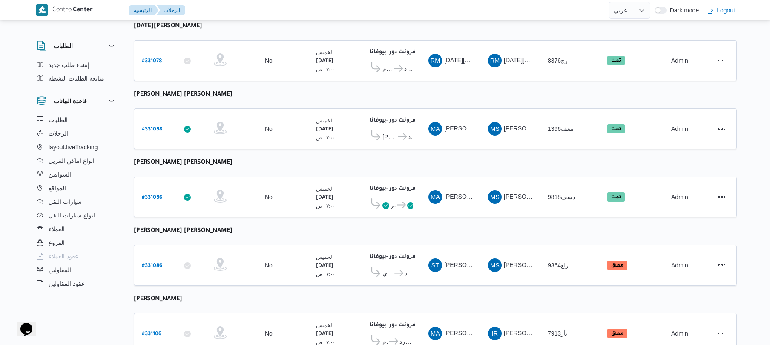
click at [160, 263] on b "# 331086" at bounding box center [152, 266] width 20 height 6
select select "ar"
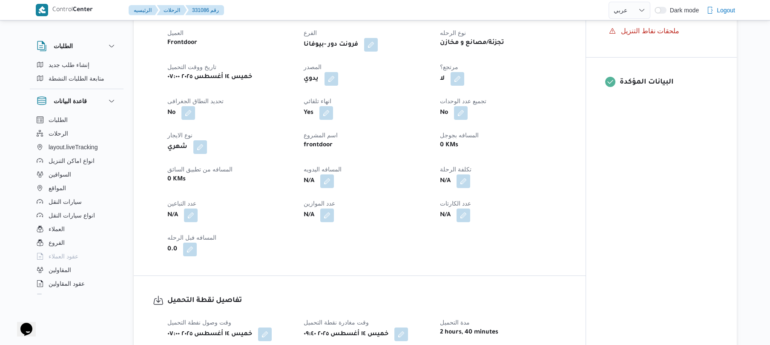
scroll to position [318, 0]
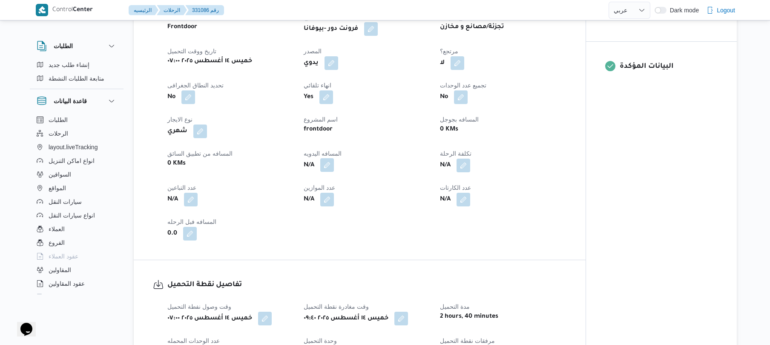
click at [326, 164] on button "button" at bounding box center [327, 165] width 14 height 14
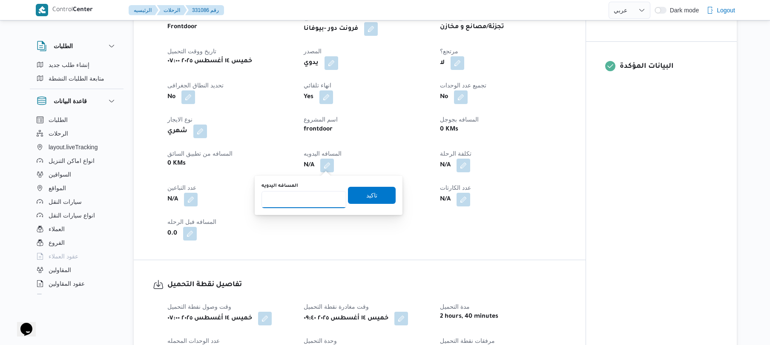
click at [297, 196] on input "المسافه اليدويه" at bounding box center [304, 199] width 85 height 17
type input "120"
click at [367, 199] on span "تاكيد" at bounding box center [371, 195] width 11 height 10
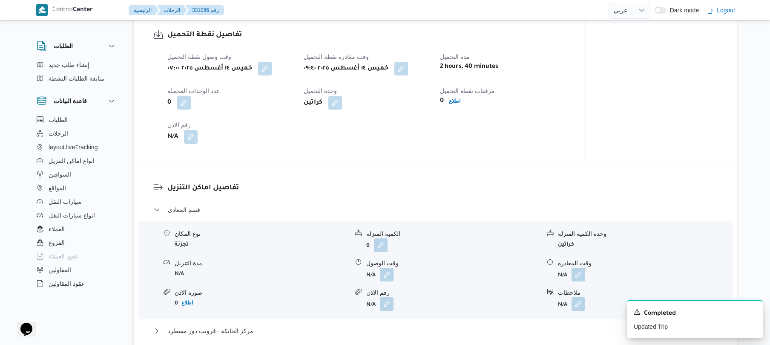
scroll to position [568, 0]
click at [388, 270] on button "button" at bounding box center [387, 274] width 14 height 14
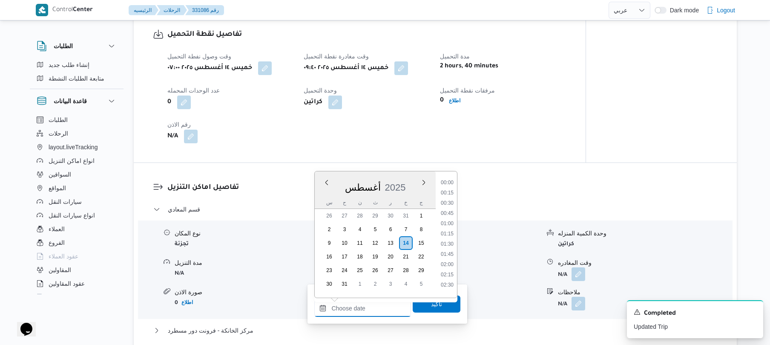
click at [362, 304] on input "وقت الوصول" at bounding box center [362, 308] width 97 height 17
click at [446, 262] on li "10:30" at bounding box center [448, 263] width 20 height 9
type input "١٤/٠٨/٢٠٢٥ ١٠:٣٠"
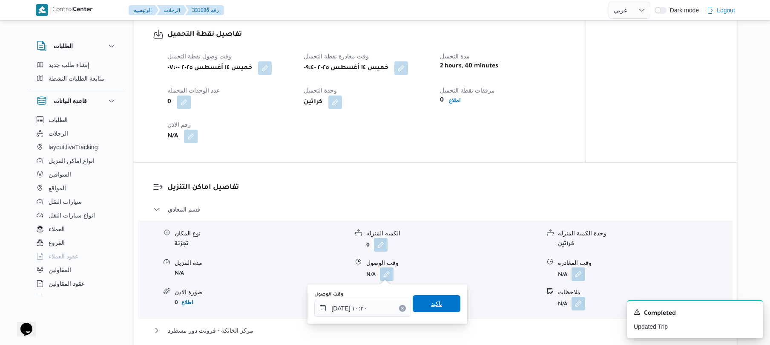
click at [430, 298] on span "تاكيد" at bounding box center [437, 303] width 48 height 17
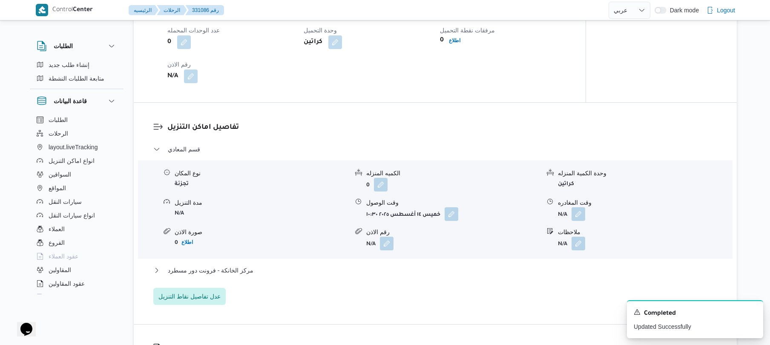
scroll to position [727, 0]
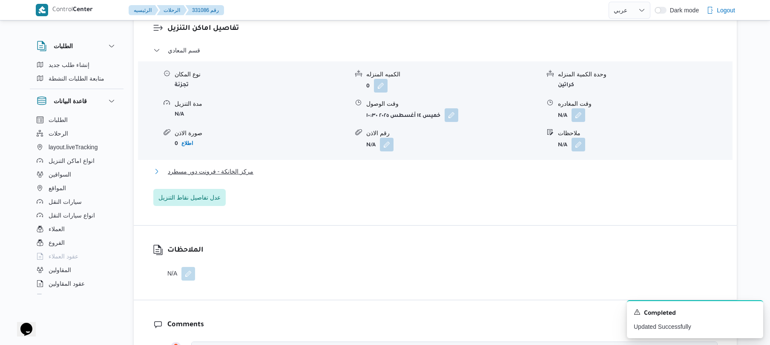
click at [491, 169] on button "مركز الخانكة - فرونت دور مسطرد" at bounding box center [435, 171] width 565 height 10
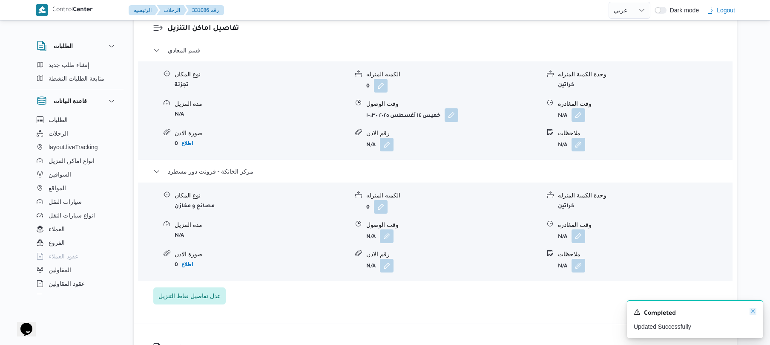
click at [752, 310] on icon "Dismiss toast" at bounding box center [753, 311] width 7 height 7
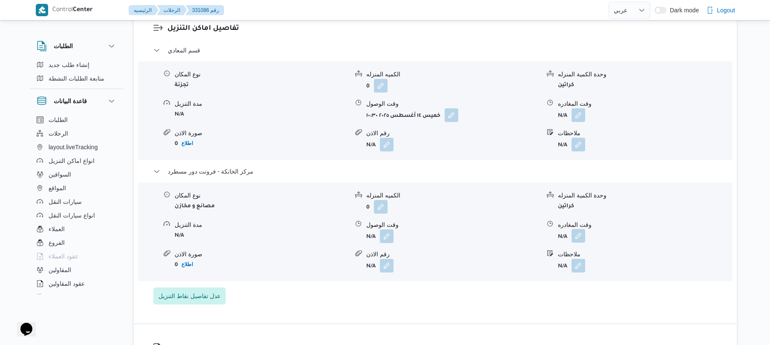
click at [572, 230] on button "button" at bounding box center [579, 236] width 14 height 14
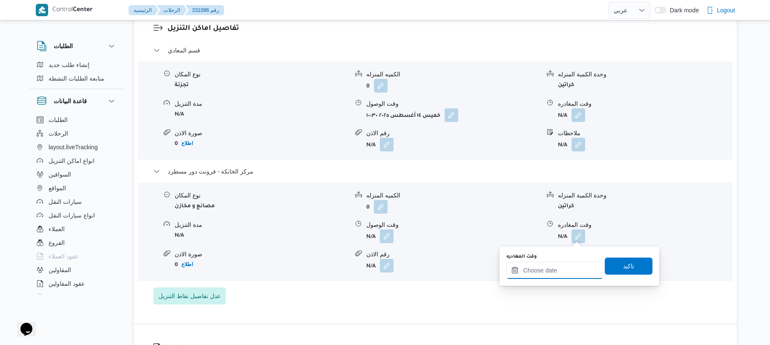
click at [545, 271] on input "وقت المغادره" at bounding box center [555, 270] width 97 height 17
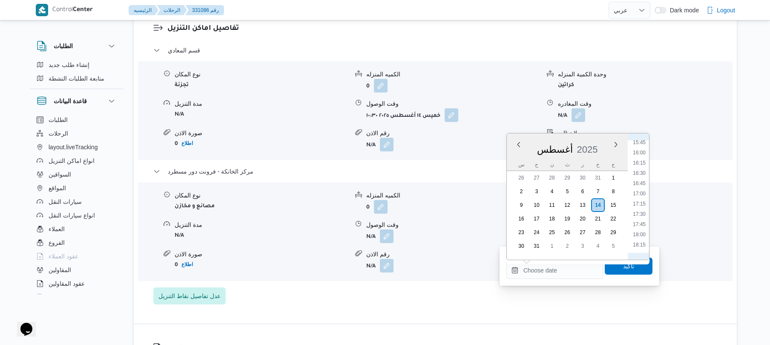
scroll to position [634, 0]
click at [642, 182] on li "16:30" at bounding box center [640, 185] width 20 height 9
type input "١٤/٠٨/٢٠٢٥ ١٦:٣٠"
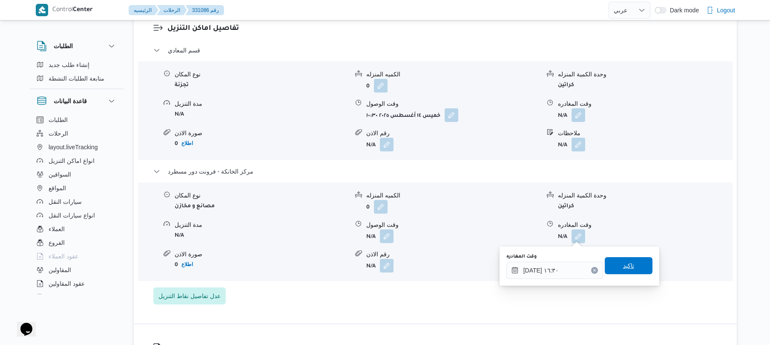
click at [626, 263] on span "تاكيد" at bounding box center [628, 265] width 11 height 10
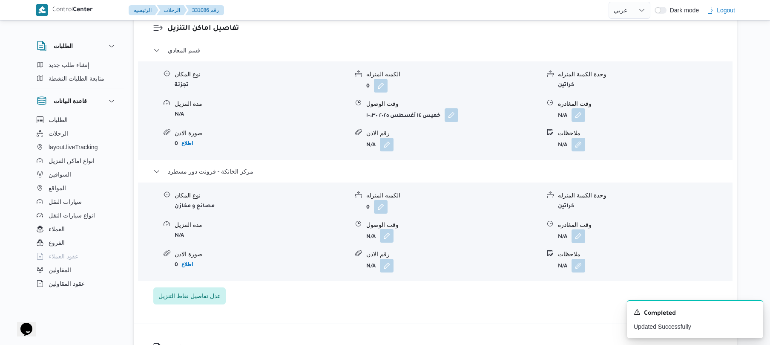
click at [386, 235] on button "button" at bounding box center [387, 236] width 14 height 14
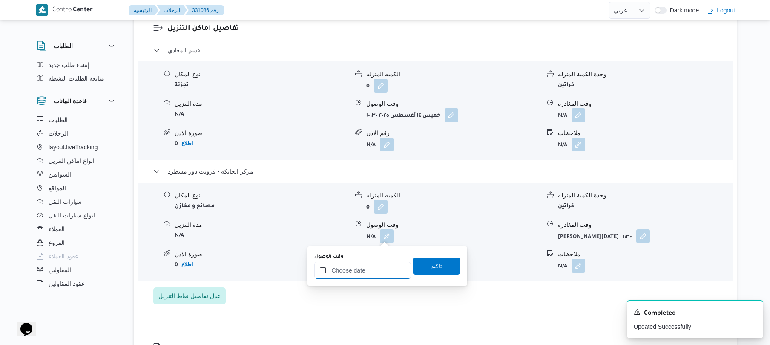
click at [377, 267] on input "وقت الوصول" at bounding box center [362, 270] width 97 height 17
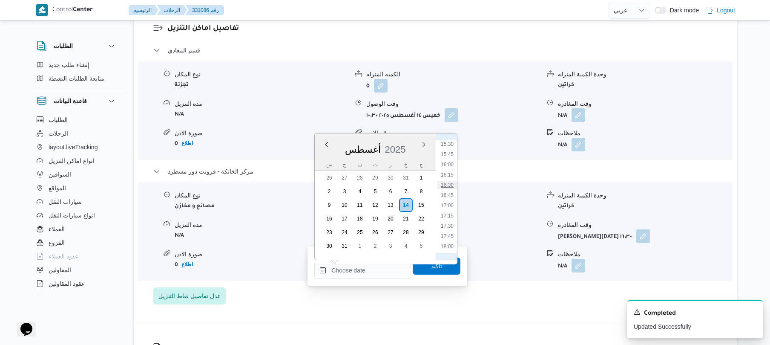
click at [452, 184] on li "16:30" at bounding box center [448, 185] width 20 height 9
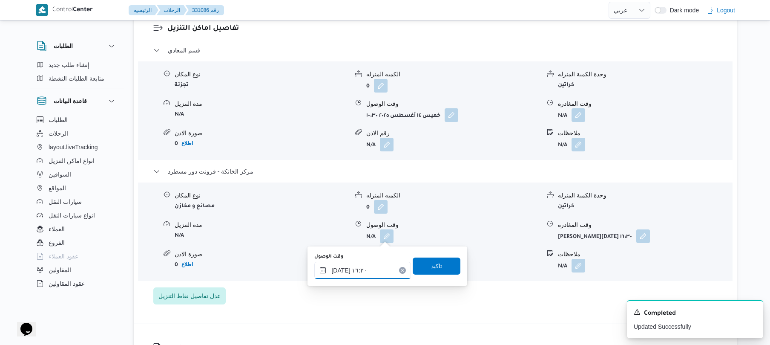
click at [341, 266] on input "١٤/٠٨/٢٠٢٥ ١٦:٣٠" at bounding box center [362, 270] width 97 height 17
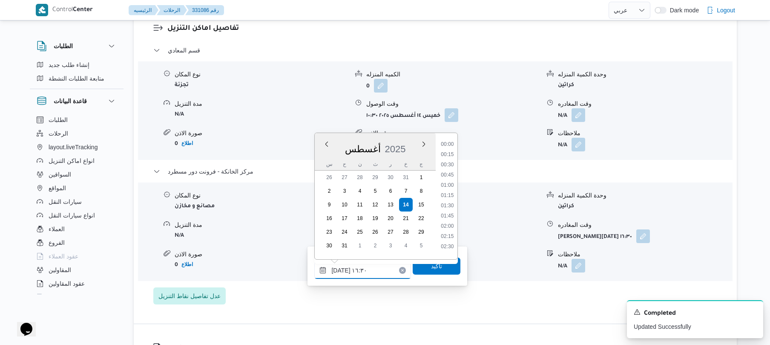
click at [341, 266] on input "١٤/٠٨/٢٠٢٥ ١٦:٣٠" at bounding box center [362, 270] width 97 height 17
type input "١٤/٠٨/٢٠٢٥ ١٦:20"
click at [418, 271] on span "تاكيد" at bounding box center [437, 265] width 48 height 17
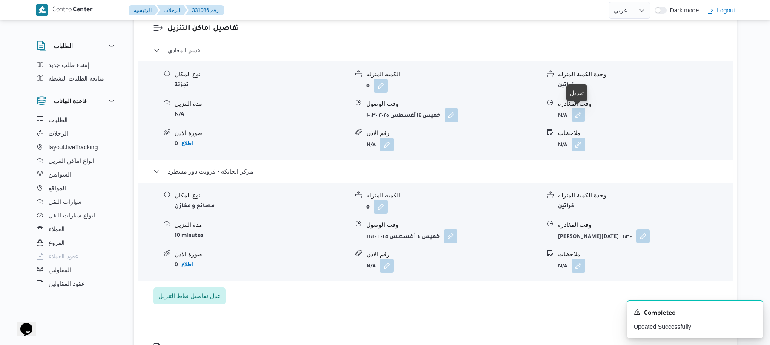
click at [580, 114] on button "button" at bounding box center [579, 115] width 14 height 14
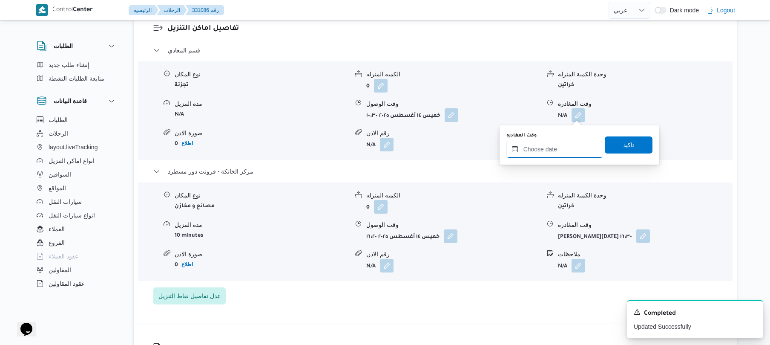
click at [551, 145] on input "وقت المغادره" at bounding box center [555, 149] width 97 height 17
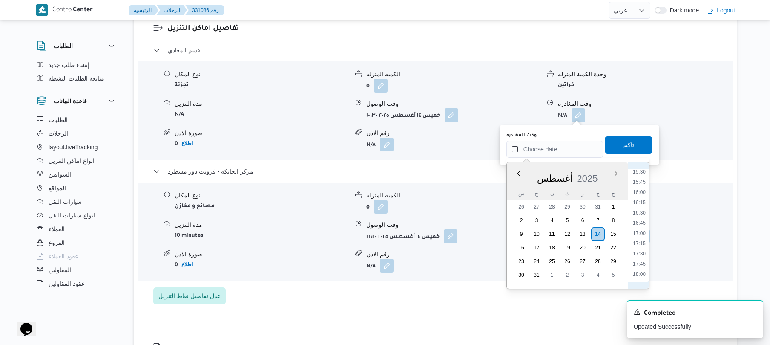
scroll to position [634, 0]
click at [641, 183] on li "15:45" at bounding box center [640, 183] width 20 height 9
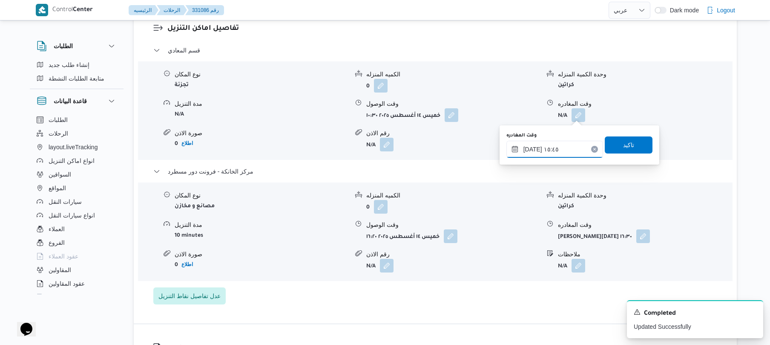
click at [534, 149] on input "١٤/٠٨/٢٠٢٥ ١٥:٤٥" at bounding box center [555, 149] width 97 height 17
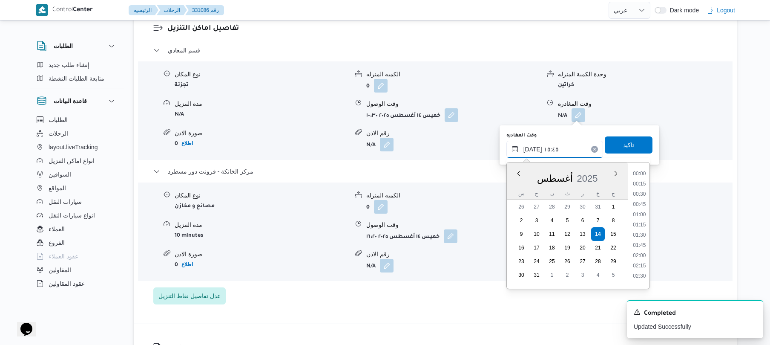
click at [534, 149] on input "١٤/٠٨/٢٠٢٥ ١٥:٤٥" at bounding box center [555, 149] width 97 height 17
type input "١٤/٠٨/٢٠٢٥ ١٥:٤٠"
click at [624, 141] on span "تاكيد" at bounding box center [628, 144] width 11 height 10
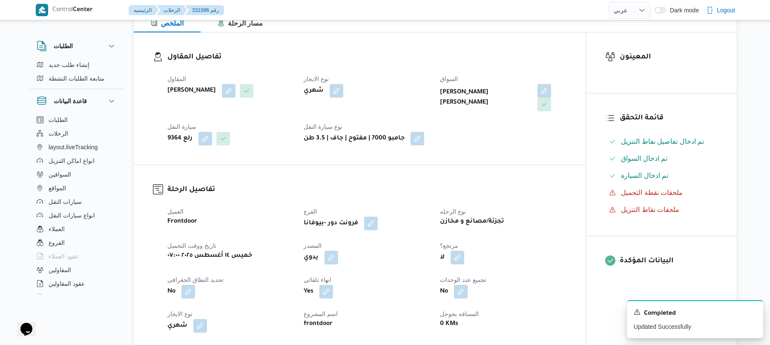
scroll to position [0, 0]
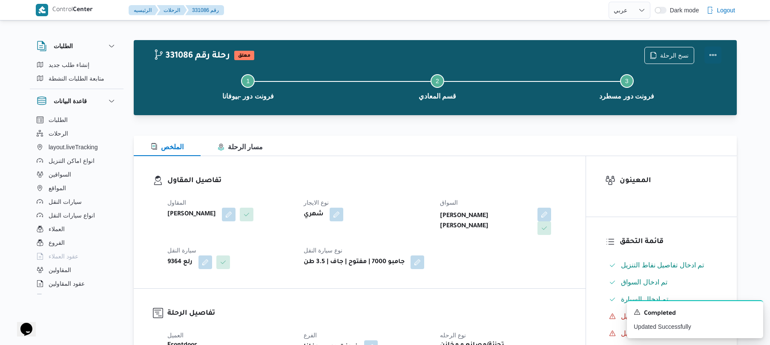
click at [714, 50] on button "Actions" at bounding box center [713, 54] width 17 height 17
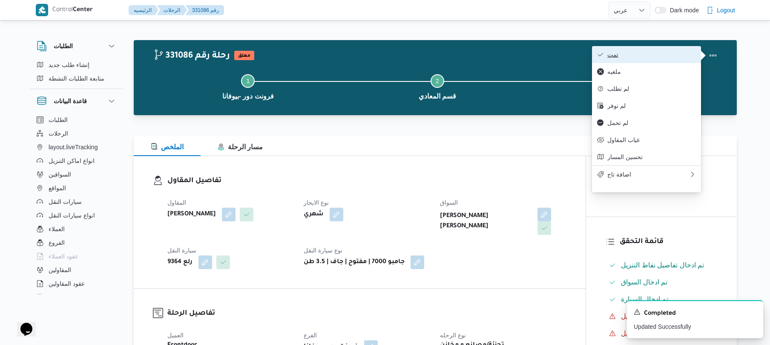
click at [661, 57] on span "تمت" at bounding box center [652, 54] width 89 height 7
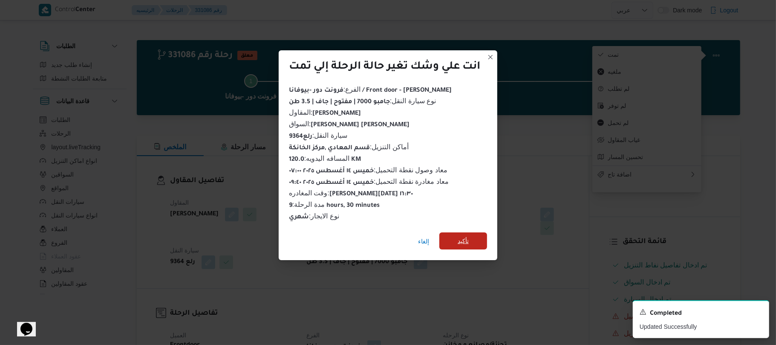
click at [471, 244] on span "تأكيد" at bounding box center [463, 240] width 48 height 17
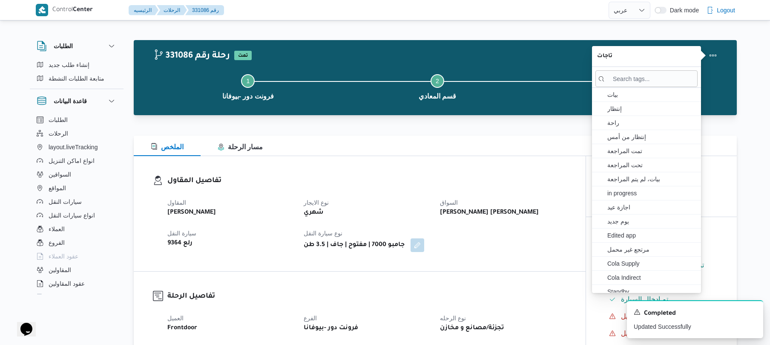
select select "ar"
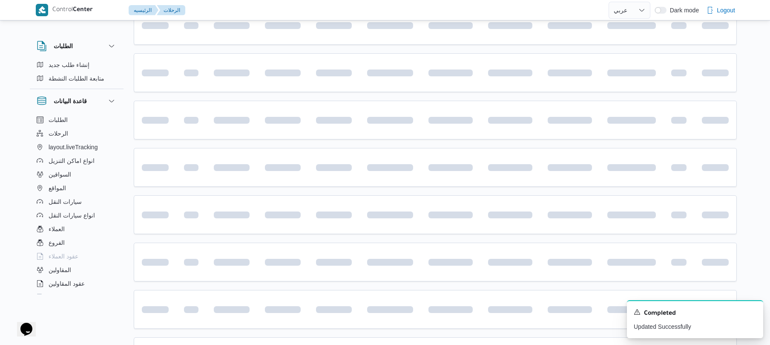
scroll to position [417, 0]
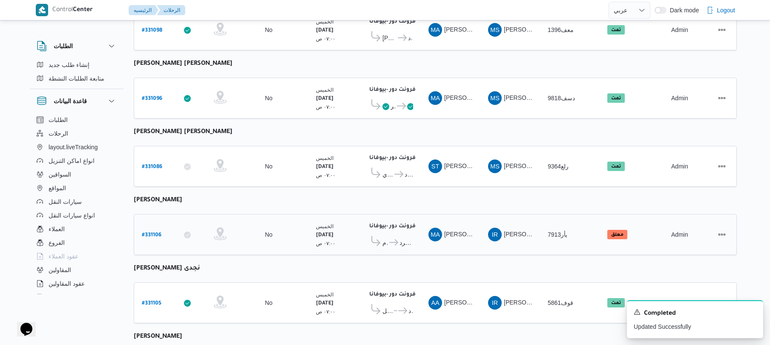
click at [156, 232] on b "# 331106" at bounding box center [152, 235] width 20 height 6
select select "ar"
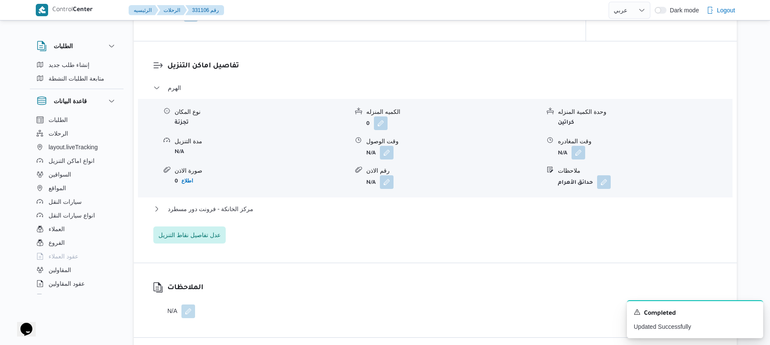
scroll to position [712, 0]
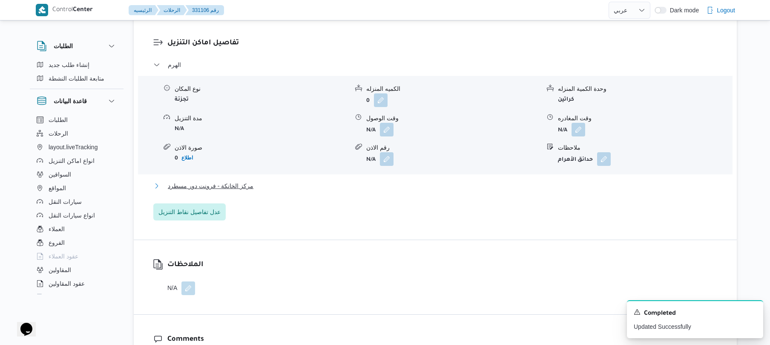
click at [543, 187] on button "مركز الخانكة - فرونت دور مسطرد" at bounding box center [435, 186] width 565 height 10
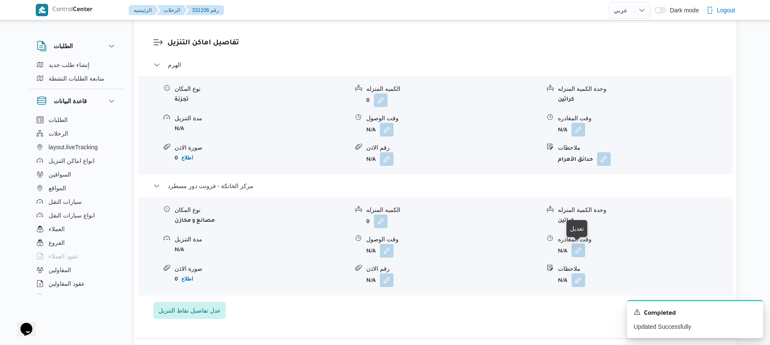
click at [580, 250] on button "button" at bounding box center [579, 250] width 14 height 14
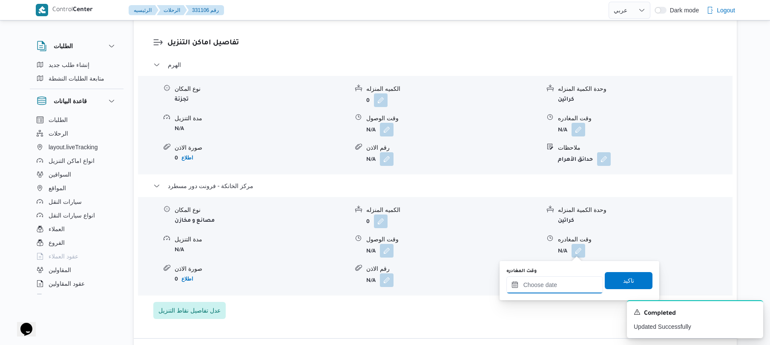
click at [563, 283] on input "وقت المغادره" at bounding box center [555, 284] width 97 height 17
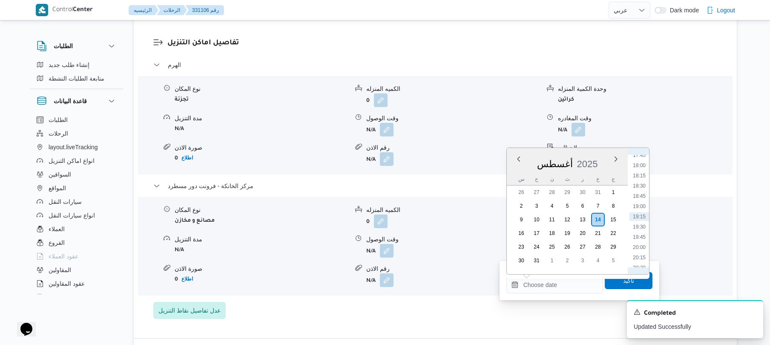
scroll to position [634, 0]
click at [639, 209] on li "16:45" at bounding box center [640, 209] width 20 height 9
type input "١٤/٠٨/٢٠٢٥ ١٦:٤٥"
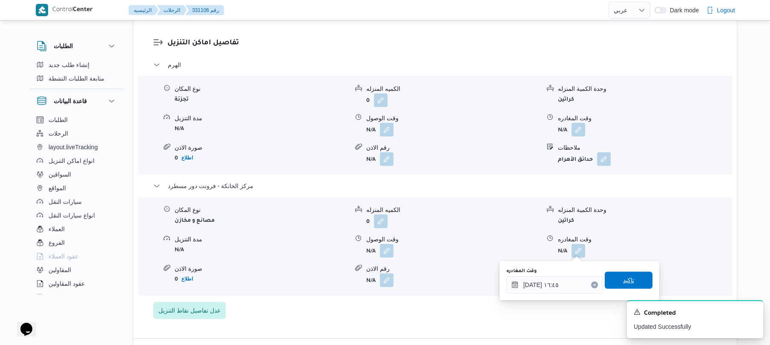
click at [623, 282] on span "تاكيد" at bounding box center [628, 280] width 11 height 10
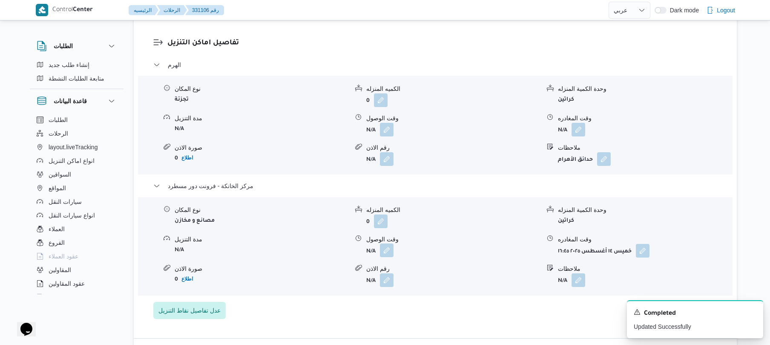
click at [383, 246] on button "button" at bounding box center [387, 250] width 14 height 14
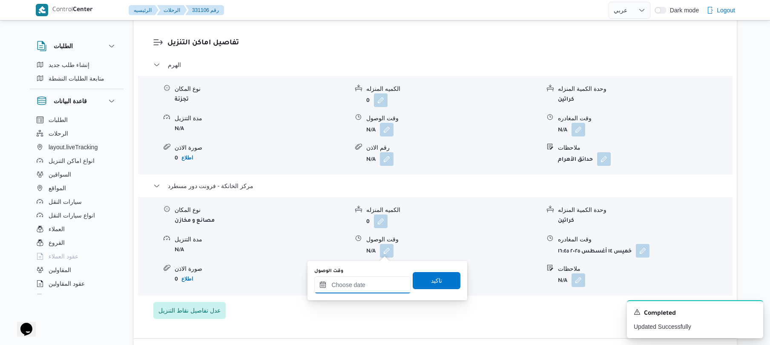
click at [363, 281] on input "وقت الوصول" at bounding box center [362, 284] width 97 height 17
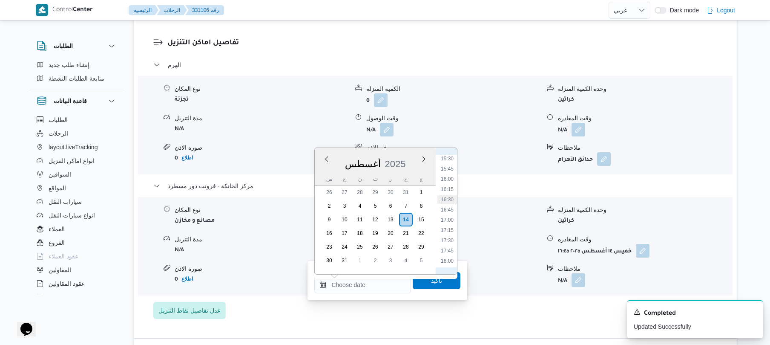
click at [449, 199] on li "16:30" at bounding box center [448, 199] width 20 height 9
type input "١٤/٠٨/٢٠٢٥ ١٦:٣٠"
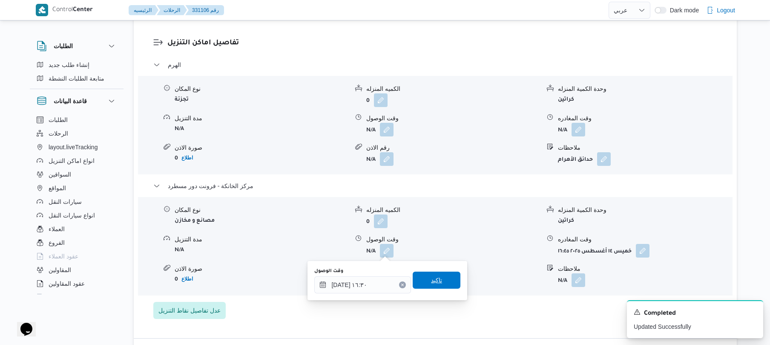
click at [422, 283] on span "تاكيد" at bounding box center [437, 279] width 48 height 17
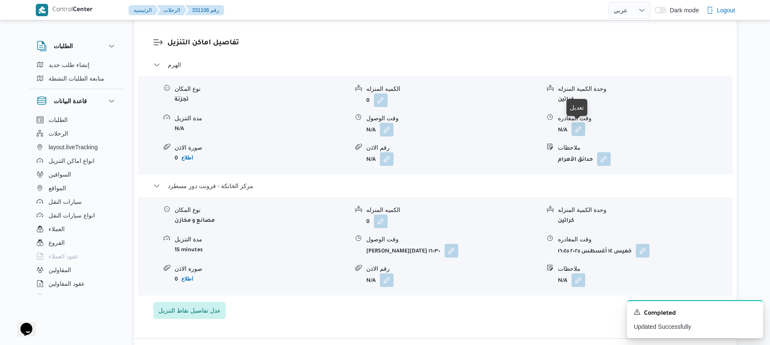
click at [577, 128] on button "button" at bounding box center [579, 129] width 14 height 14
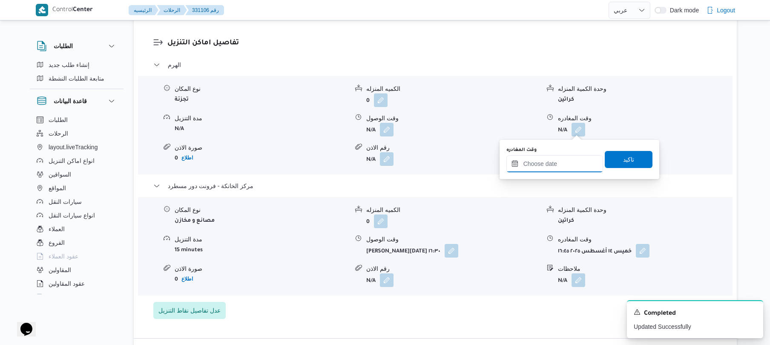
click at [545, 167] on input "وقت المغادره" at bounding box center [555, 163] width 97 height 17
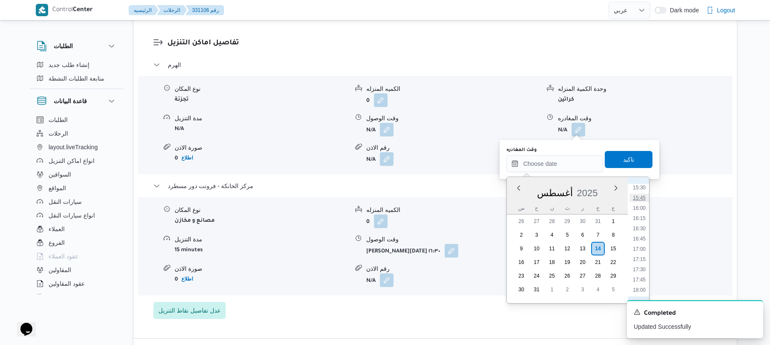
click at [641, 199] on li "15:45" at bounding box center [640, 197] width 20 height 9
type input "١٤/٠٨/٢٠٢٥ ١٥:٤٥"
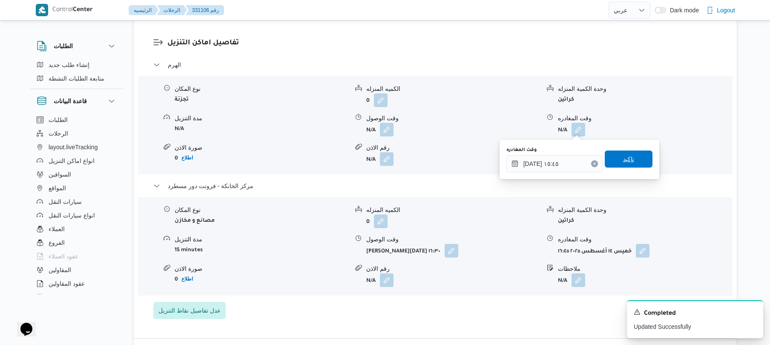
click at [627, 162] on span "تاكيد" at bounding box center [628, 159] width 11 height 10
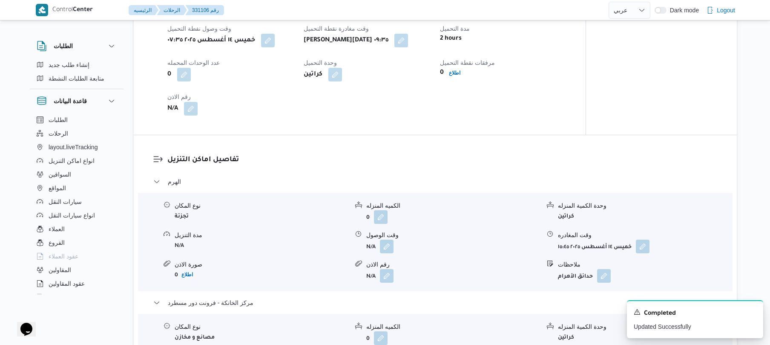
scroll to position [576, 0]
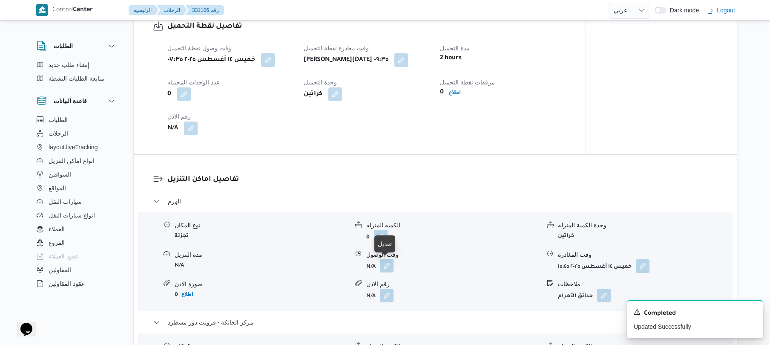
click at [386, 263] on button "button" at bounding box center [387, 266] width 14 height 14
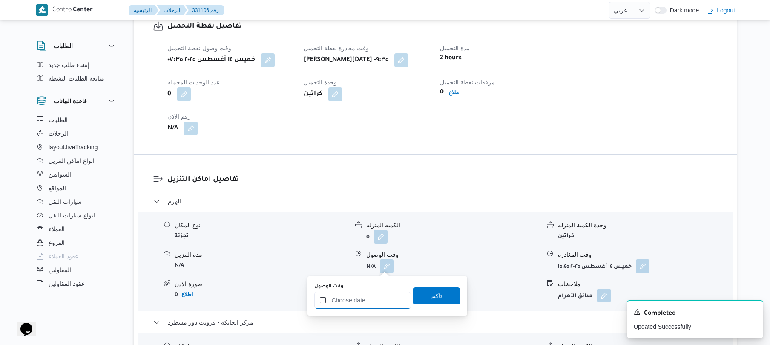
click at [366, 298] on input "وقت الوصول" at bounding box center [362, 299] width 97 height 17
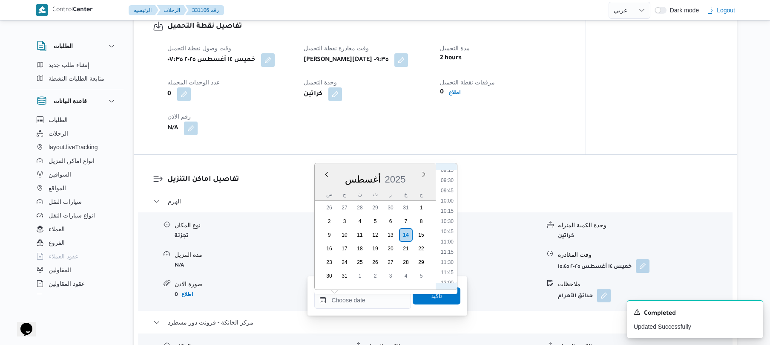
scroll to position [348, 0]
click at [446, 256] on li "10:30" at bounding box center [448, 255] width 20 height 9
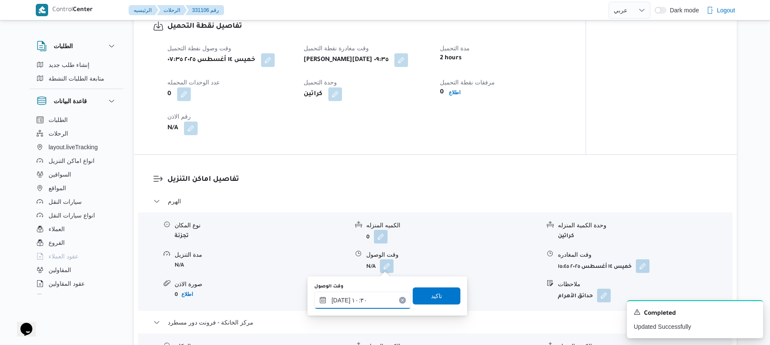
click at [340, 297] on input "١٤/٠٨/٢٠٢٥ ١٠:٣٠" at bounding box center [362, 299] width 97 height 17
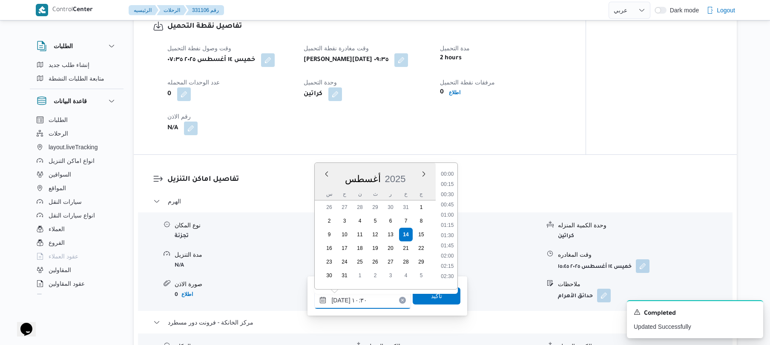
click at [340, 297] on input "١٤/٠٨/٢٠٢٥ ١٠:٣٠" at bounding box center [362, 299] width 97 height 17
type input "١٤/٠٨/٢٠٢٥ ١٠:٢٠"
click at [433, 295] on span "تاكيد" at bounding box center [436, 295] width 11 height 10
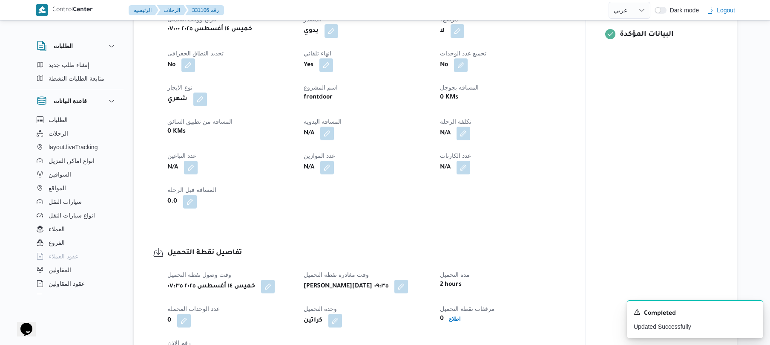
scroll to position [303, 0]
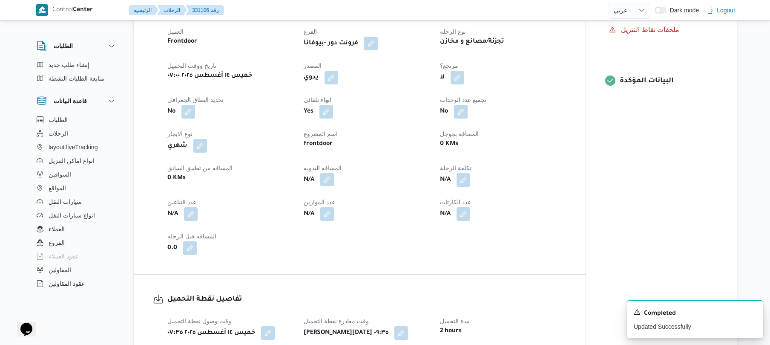
click at [327, 179] on button "button" at bounding box center [327, 180] width 14 height 14
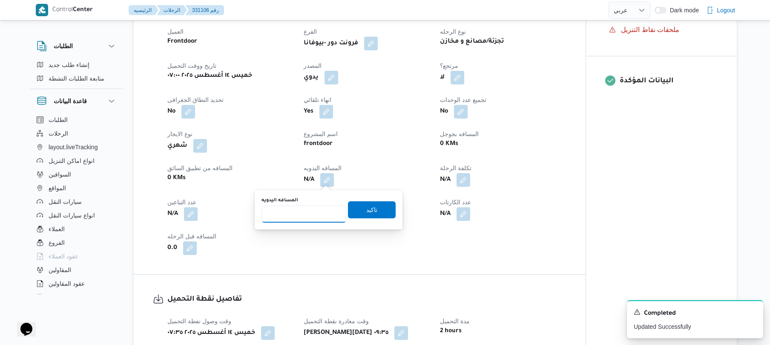
click at [320, 210] on input "المسافه اليدويه" at bounding box center [304, 213] width 85 height 17
type input "110"
click at [381, 206] on span "تاكيد" at bounding box center [372, 209] width 48 height 17
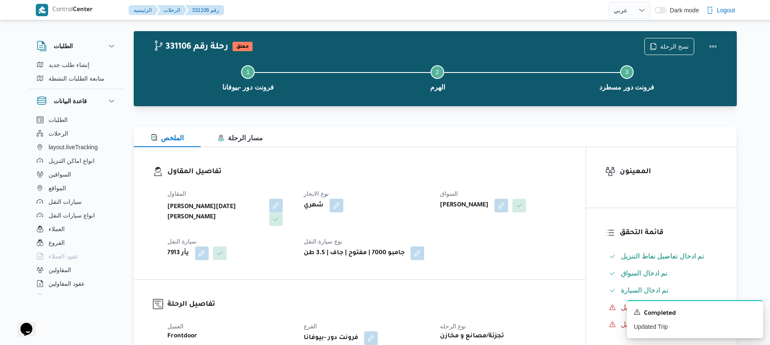
scroll to position [2, 0]
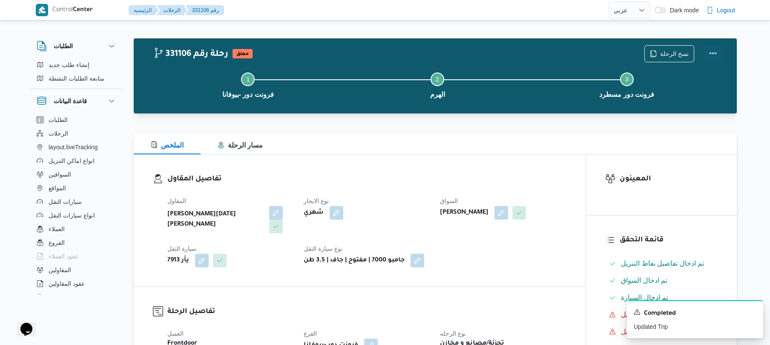
click at [711, 50] on button "Actions" at bounding box center [713, 53] width 17 height 17
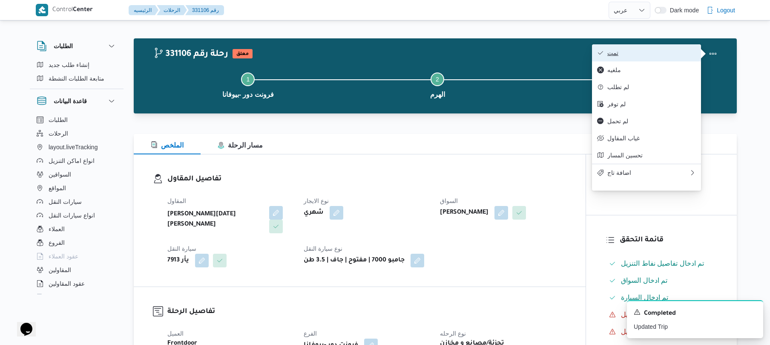
click at [635, 57] on button "تمت" at bounding box center [646, 52] width 109 height 17
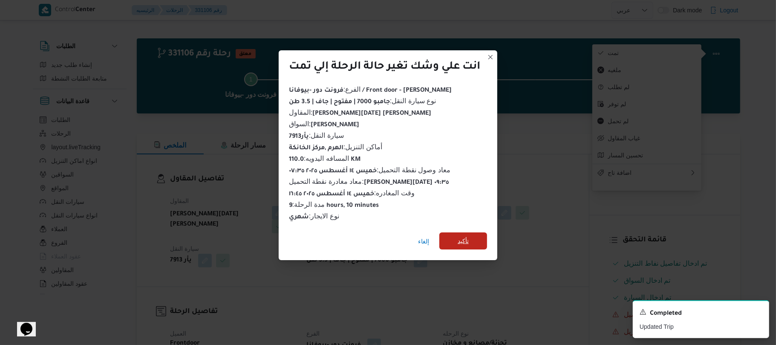
click at [472, 234] on span "تأكيد" at bounding box center [463, 240] width 48 height 17
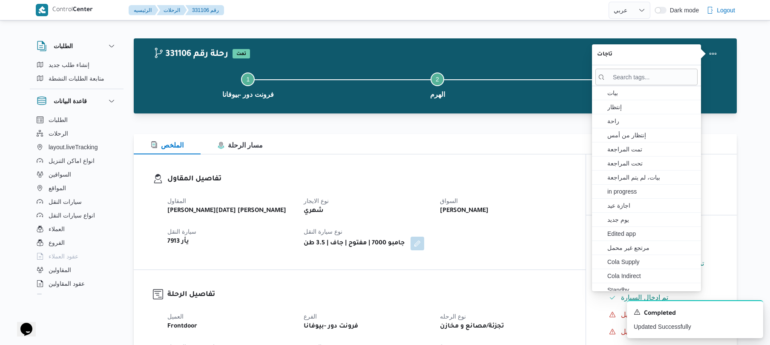
select select "ar"
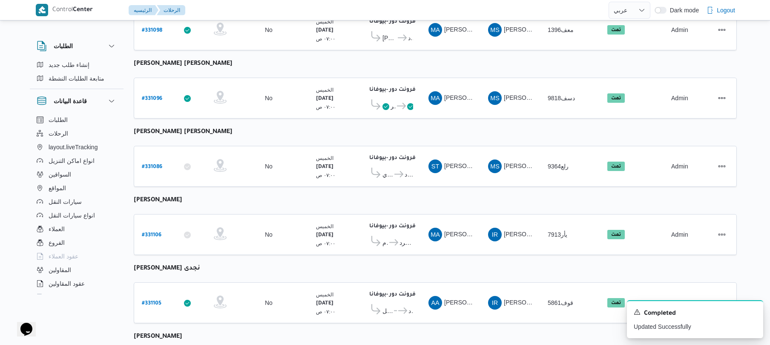
scroll to position [556, 0]
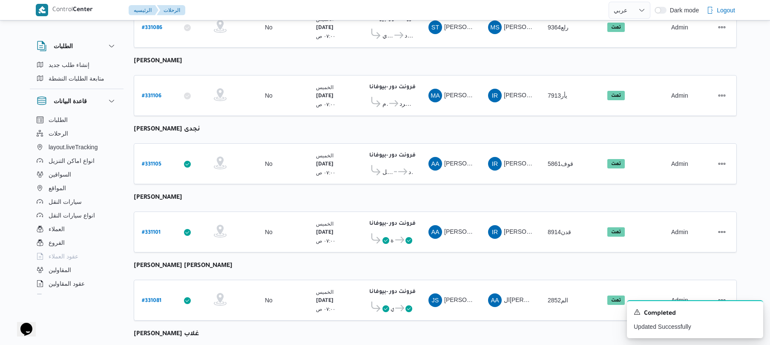
click at [324, 261] on table "رقم الرحلة Click to sort in ascending order تطبيق السائق Click to sort in ascen…" at bounding box center [435, 245] width 603 height 1394
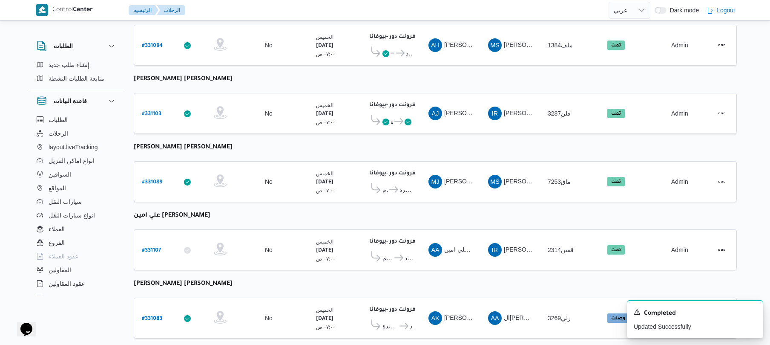
scroll to position [919, 0]
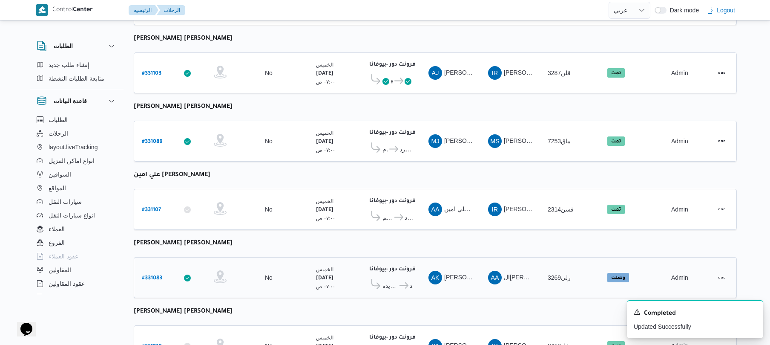
click at [154, 275] on b "# 331083" at bounding box center [152, 278] width 20 height 6
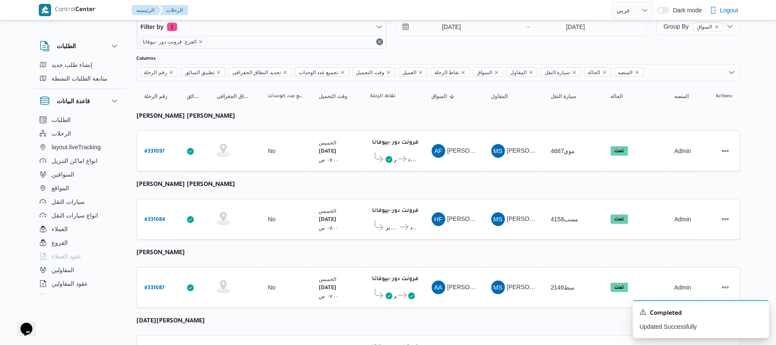
select select "ar"
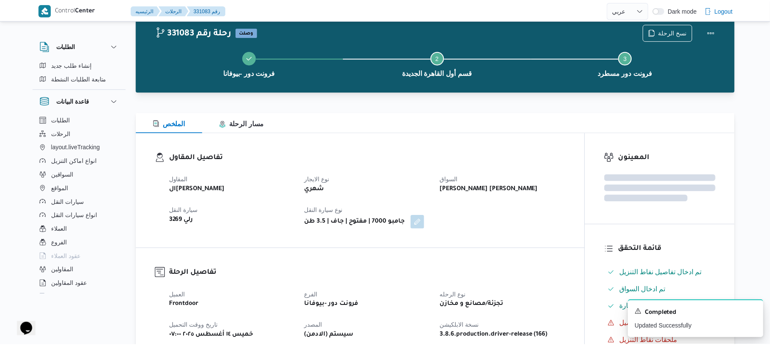
scroll to position [919, 0]
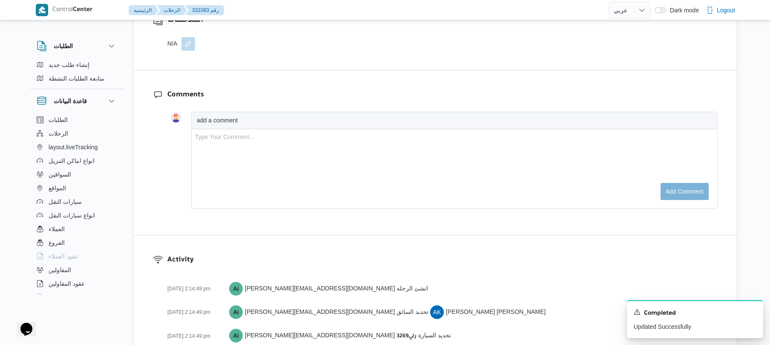
click at [401, 73] on div "Comments add a comment Type Your Comment... Add comment" at bounding box center [435, 152] width 603 height 164
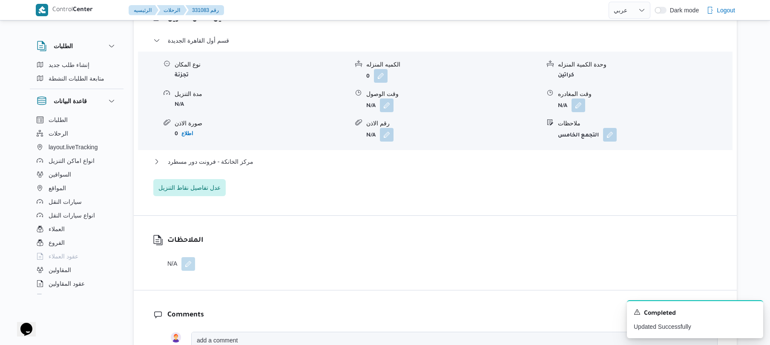
scroll to position [692, 0]
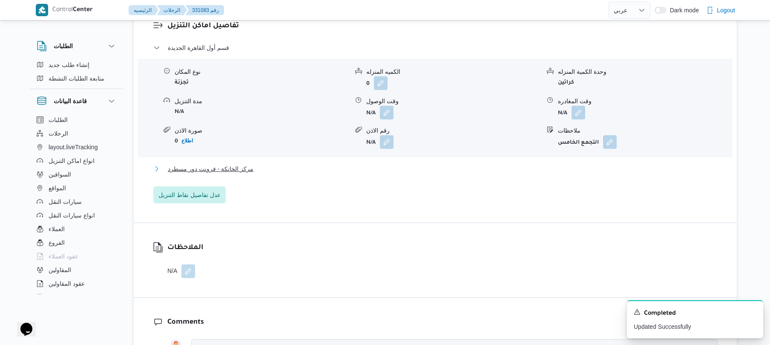
click at [387, 170] on button "مركز الخانكة - فرونت دور مسطرد" at bounding box center [435, 169] width 565 height 10
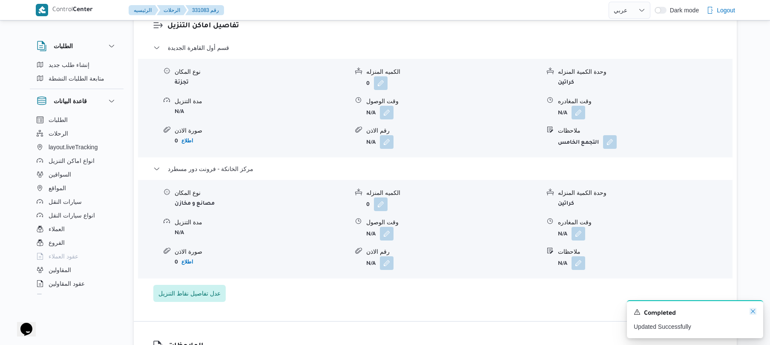
click at [754, 310] on icon "Dismiss toast" at bounding box center [753, 311] width 7 height 7
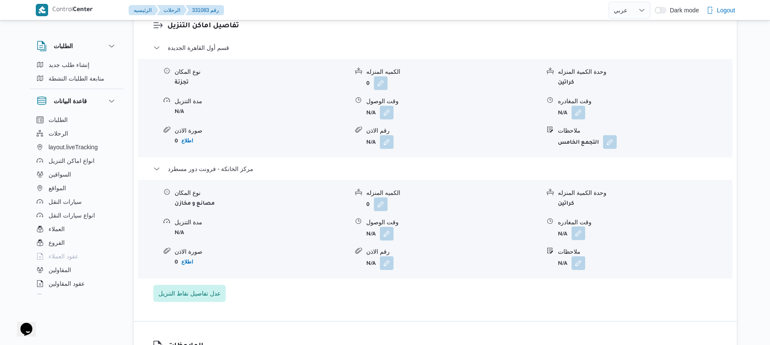
click at [578, 238] on button "button" at bounding box center [579, 233] width 14 height 14
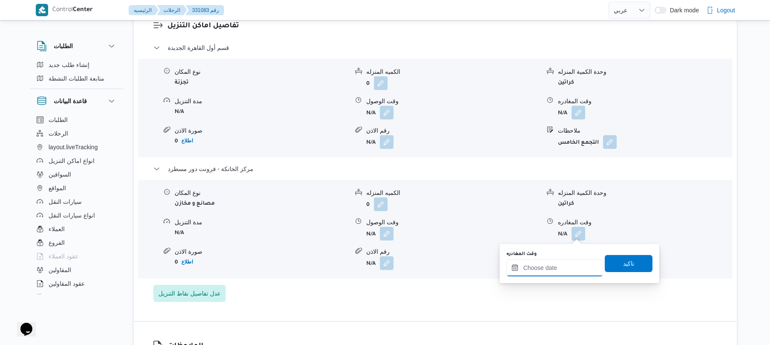
click at [556, 261] on div at bounding box center [555, 267] width 97 height 17
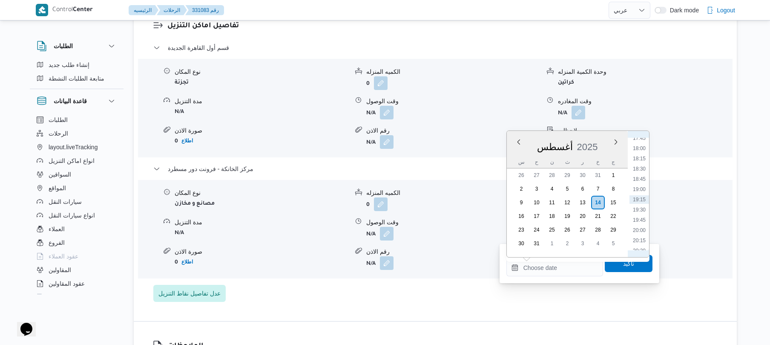
scroll to position [634, 0]
click at [638, 204] on li "17:00" at bounding box center [640, 203] width 20 height 9
type input "١٤/٠٨/٢٠٢٥ ١٧:٠٠"
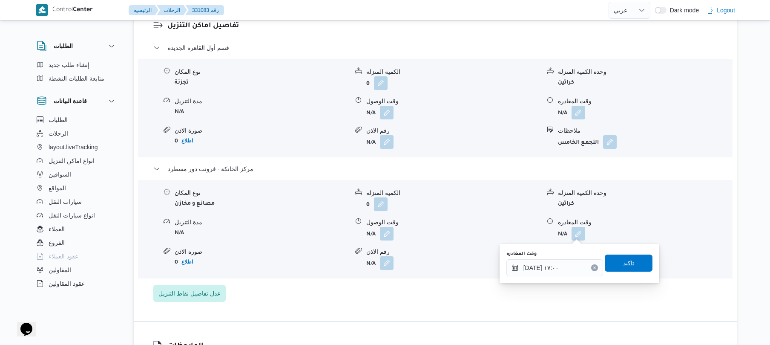
click at [623, 259] on span "تاكيد" at bounding box center [628, 263] width 11 height 10
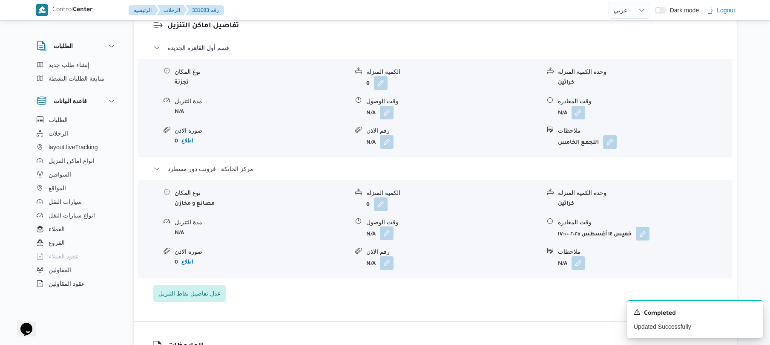
click at [389, 234] on button "button" at bounding box center [387, 233] width 14 height 14
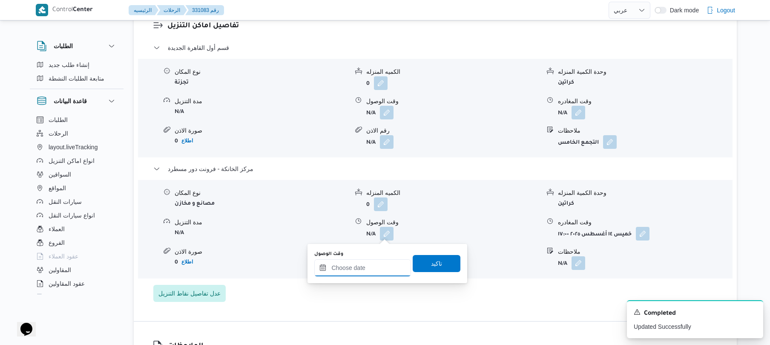
click at [375, 260] on input "وقت الوصول" at bounding box center [362, 267] width 97 height 17
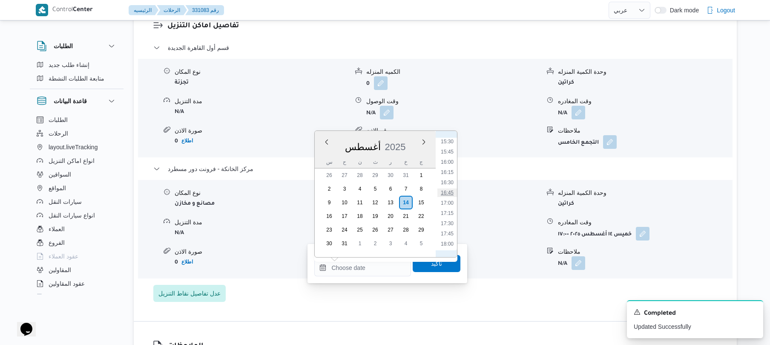
click at [449, 192] on li "16:45" at bounding box center [448, 192] width 20 height 9
type input "١٤/٠٨/٢٠٢٥ ١٦:٤٥"
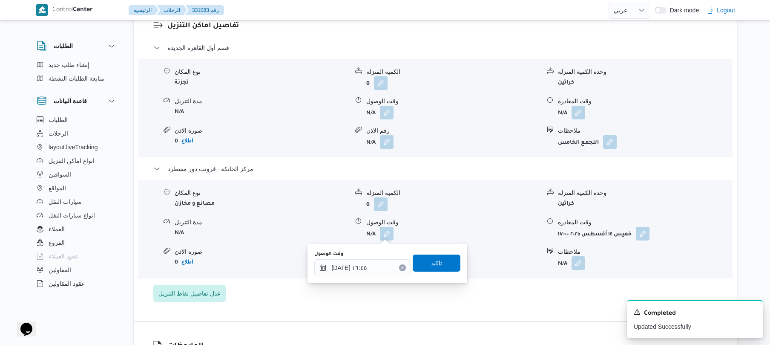
click at [432, 258] on span "تاكيد" at bounding box center [437, 262] width 48 height 17
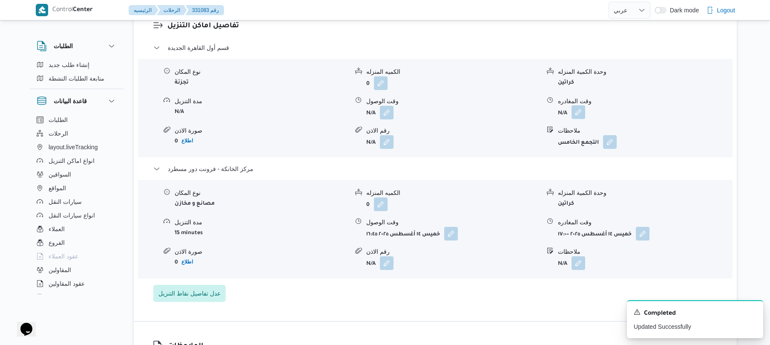
click at [582, 108] on button "button" at bounding box center [579, 112] width 14 height 14
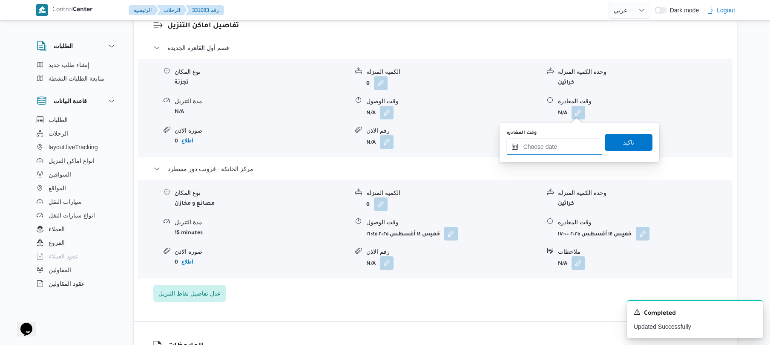
click at [544, 153] on input "وقت المغادره" at bounding box center [555, 146] width 97 height 17
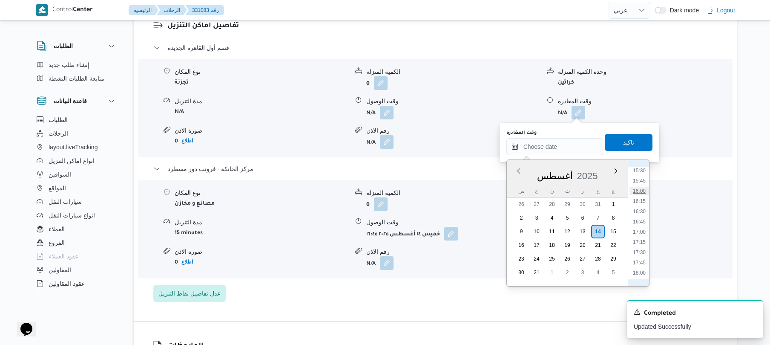
click at [640, 193] on li "16:00" at bounding box center [640, 191] width 20 height 9
type input "١٤/٠٨/٢٠٢٥ ١٦:٠٠"
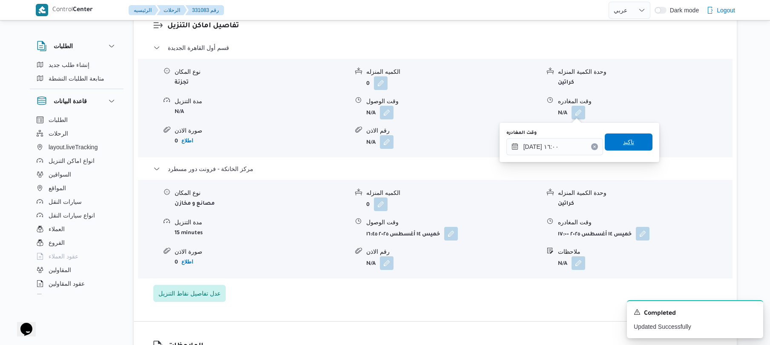
click at [636, 140] on span "تاكيد" at bounding box center [629, 141] width 48 height 17
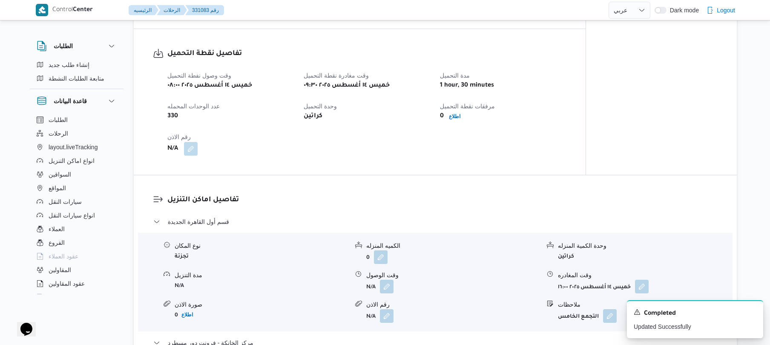
scroll to position [510, 0]
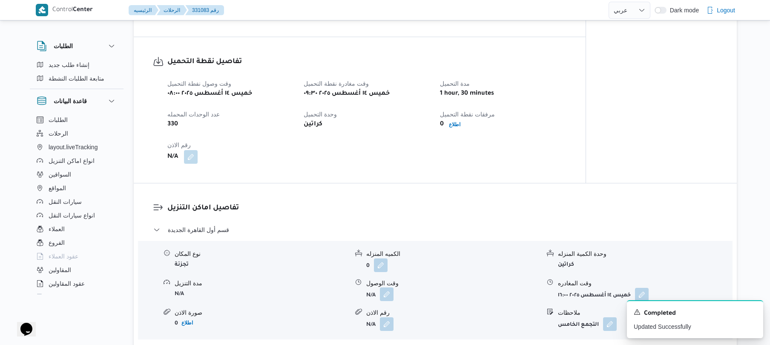
click at [384, 299] on button "button" at bounding box center [387, 294] width 14 height 14
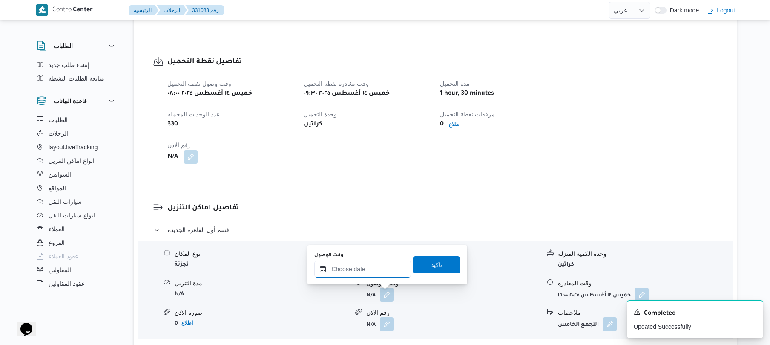
click at [374, 272] on input "وقت الوصول" at bounding box center [362, 268] width 97 height 17
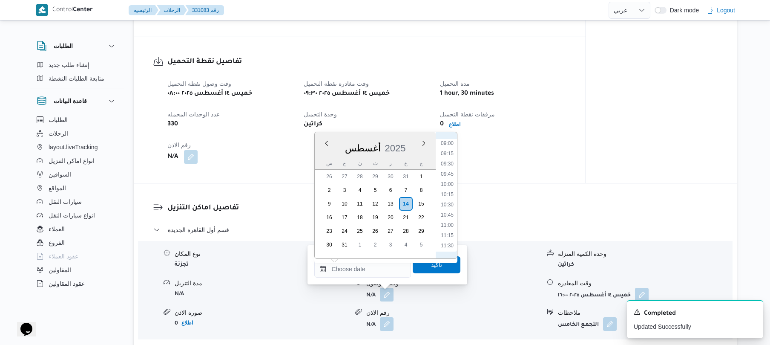
scroll to position [348, 0]
click at [450, 212] on li "10:15" at bounding box center [448, 214] width 20 height 9
type input "١٤/٠٨/٢٠٢٥ ١٠:١٥"
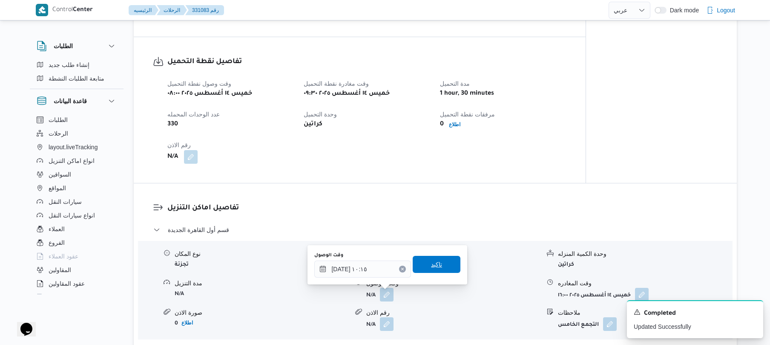
click at [432, 265] on span "تاكيد" at bounding box center [436, 264] width 11 height 10
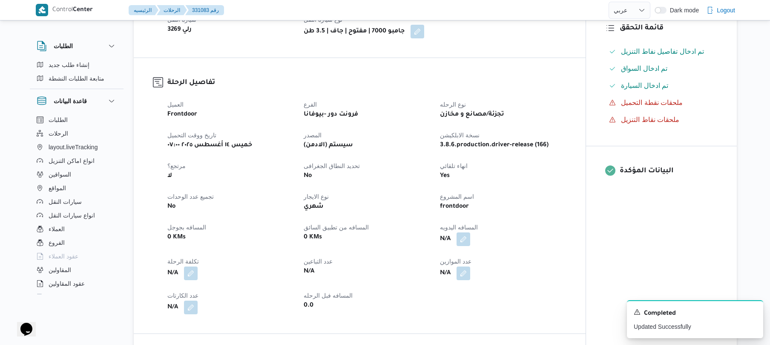
scroll to position [215, 0]
click at [465, 241] on button "button" at bounding box center [464, 237] width 14 height 14
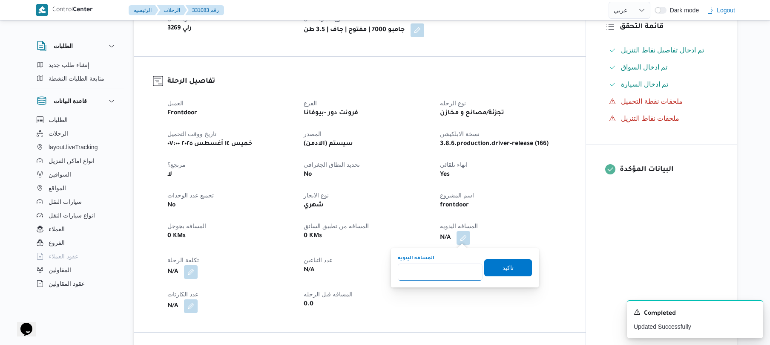
click at [454, 266] on input "المسافه اليدويه" at bounding box center [440, 271] width 85 height 17
type input "120"
click at [493, 266] on span "تاكيد" at bounding box center [508, 267] width 48 height 17
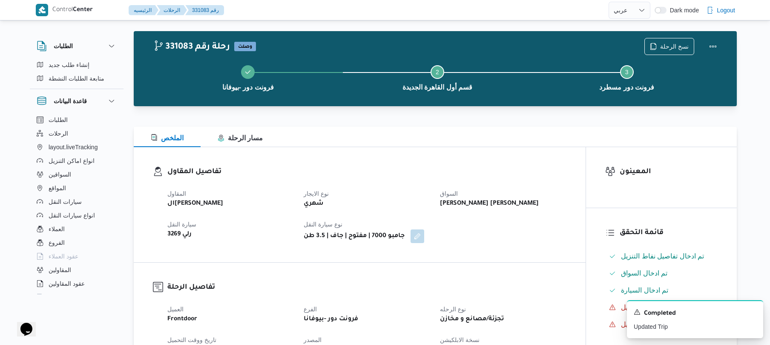
scroll to position [0, 0]
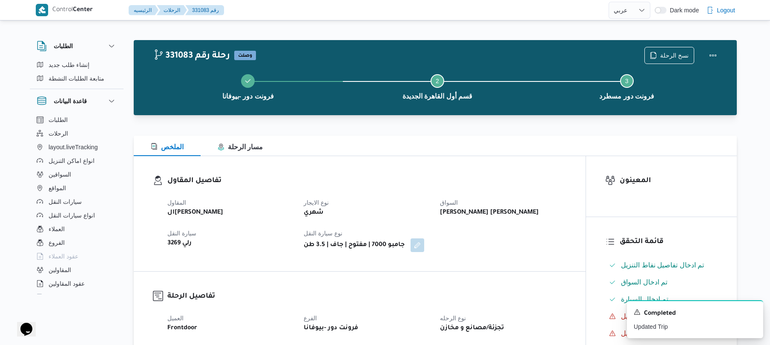
drag, startPoint x: 621, startPoint y: 1, endPoint x: 502, endPoint y: 250, distance: 275.7
click at [502, 250] on div "المقاول السيد احمد السيد ابراهيم نوع الايجار شهري السواق احمد كمال احمد عطية سي…" at bounding box center [366, 224] width 409 height 65
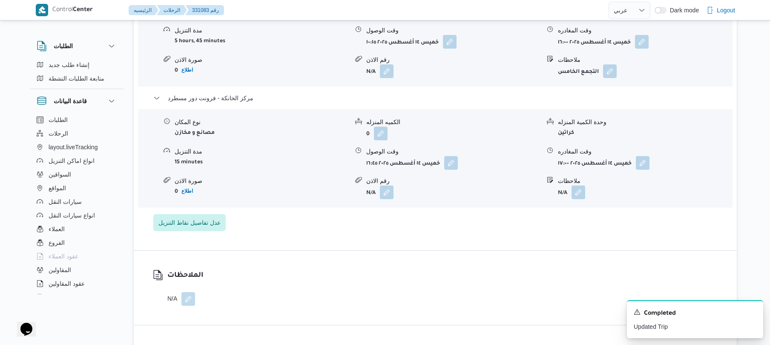
select select "ar"
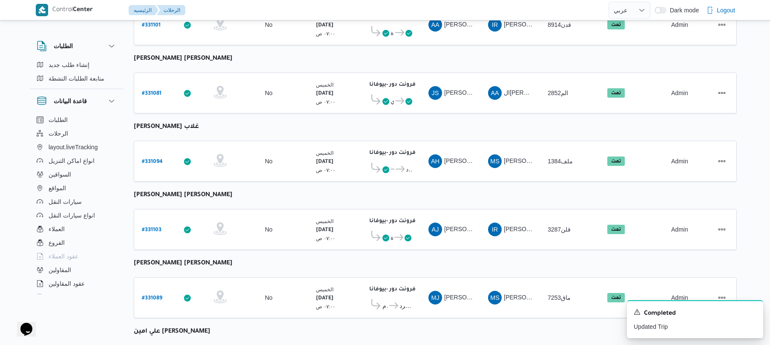
scroll to position [1040, 0]
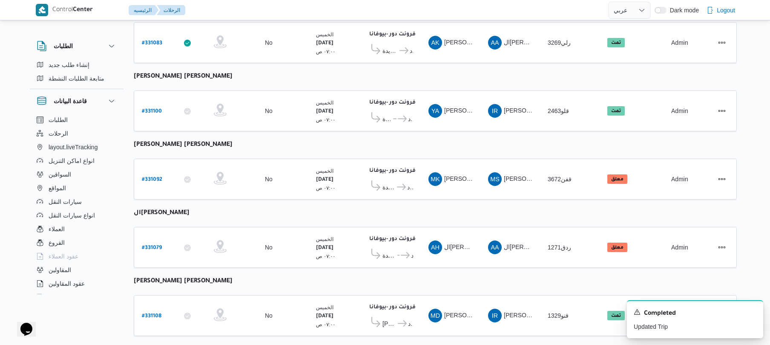
scroll to position [1154, 0]
click at [149, 245] on b "# 331079" at bounding box center [152, 248] width 20 height 6
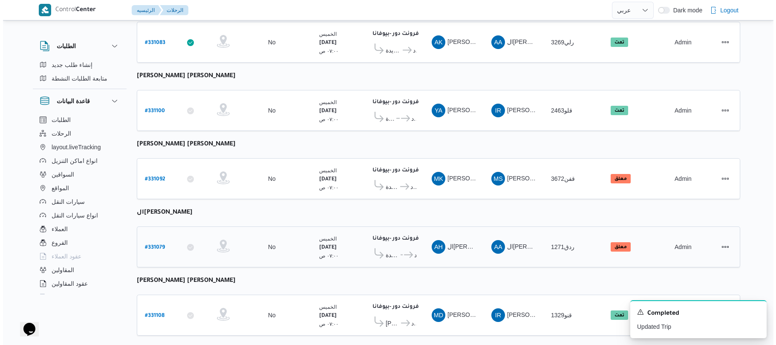
scroll to position [23, 0]
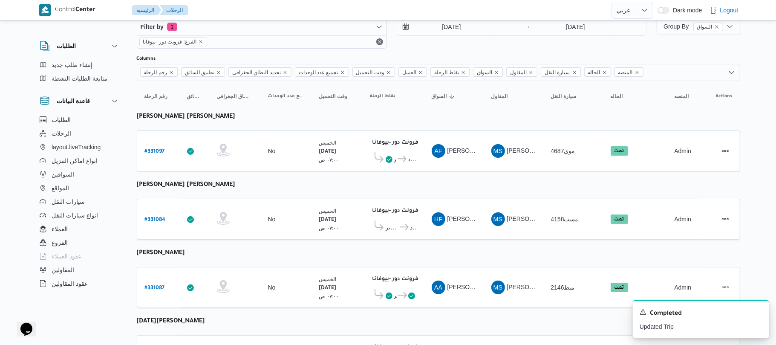
select select "ar"
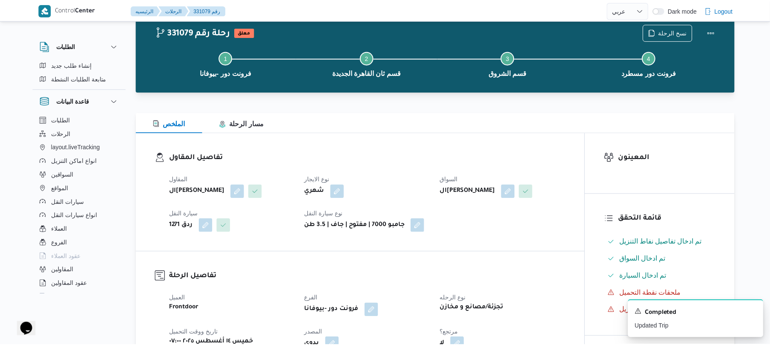
scroll to position [1154, 0]
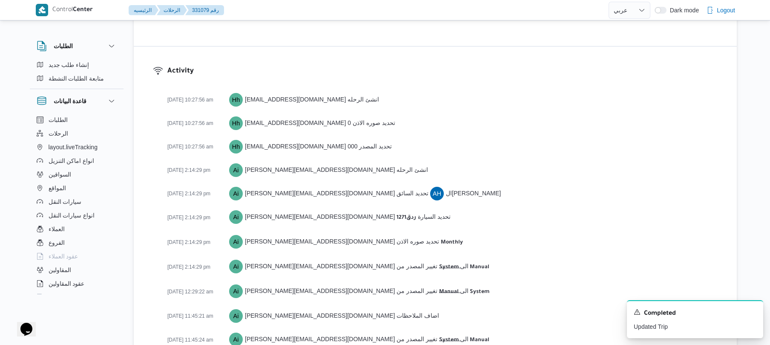
click at [544, 77] on h3 "Activity" at bounding box center [442, 72] width 550 height 12
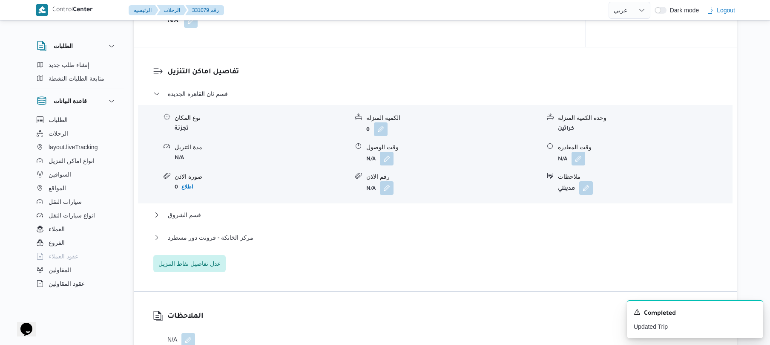
scroll to position [654, 0]
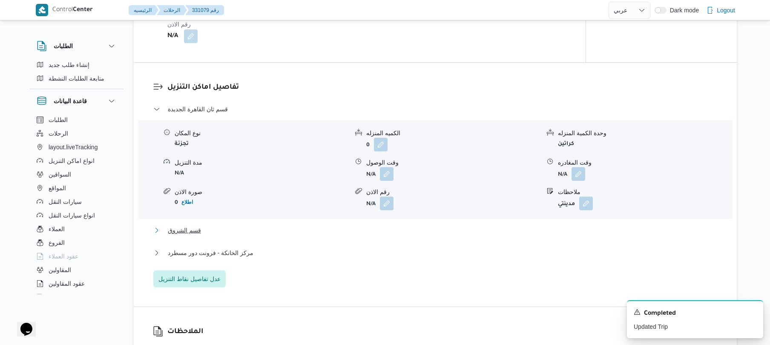
click at [394, 235] on button "قسم الشروق" at bounding box center [435, 230] width 565 height 10
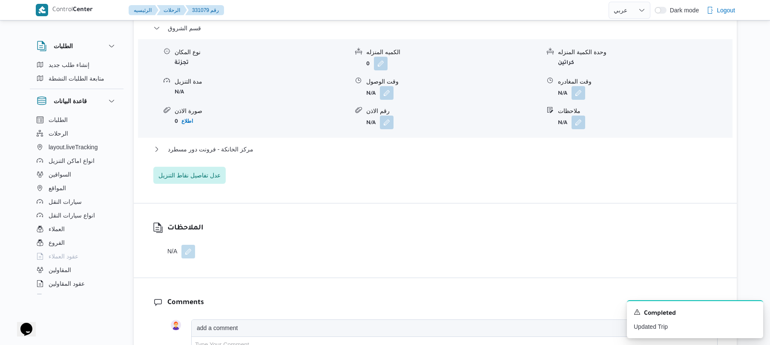
scroll to position [836, 0]
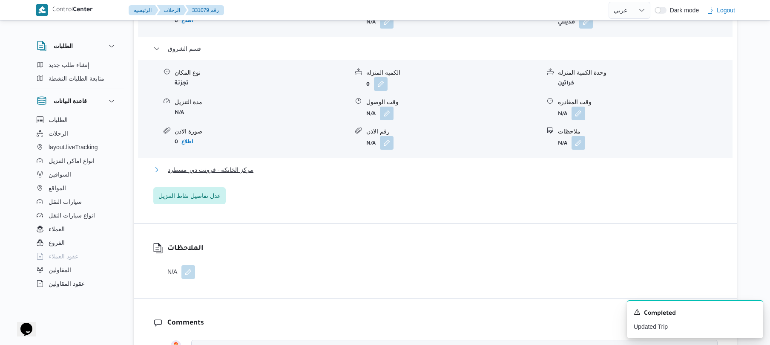
click at [519, 175] on button "مركز الخانكة - فرونت دور مسطرد" at bounding box center [435, 169] width 565 height 10
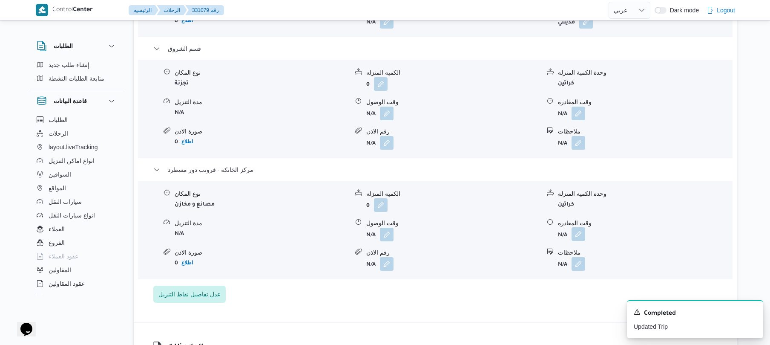
click at [582, 241] on button "button" at bounding box center [579, 234] width 14 height 14
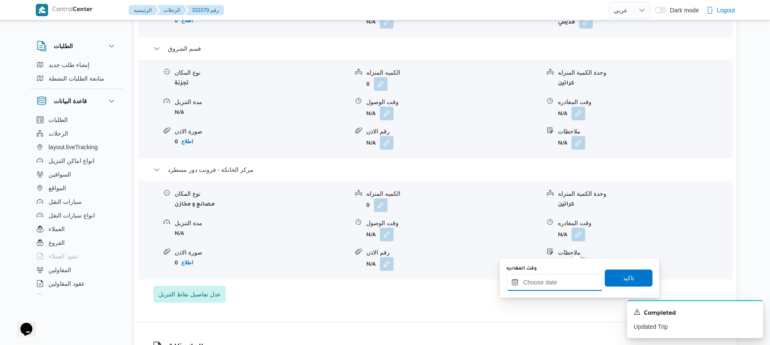
click at [559, 281] on input "وقت المغادره" at bounding box center [555, 282] width 97 height 17
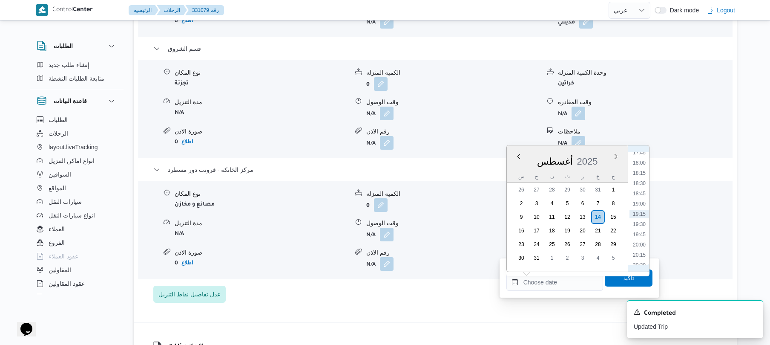
scroll to position [634, 0]
click at [642, 216] on li "17:00" at bounding box center [640, 217] width 20 height 9
type input "١٤/٠٨/٢٠٢٥ ١٧:٠٠"
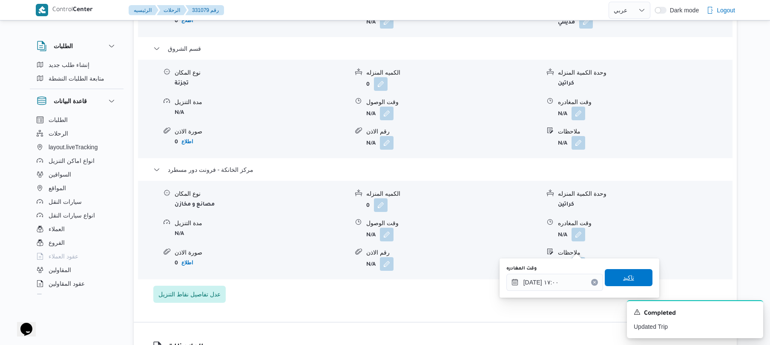
click at [617, 279] on span "تاكيد" at bounding box center [629, 277] width 48 height 17
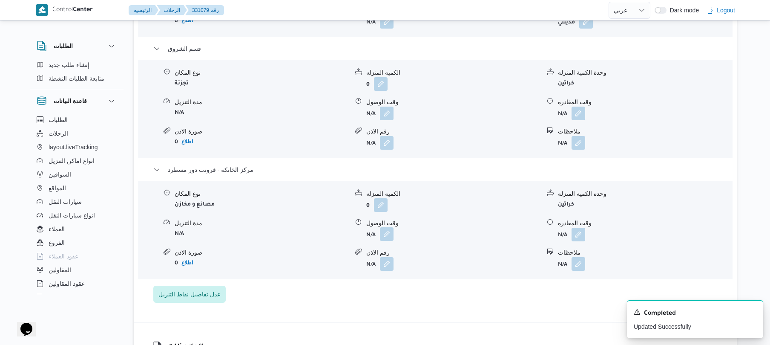
click at [389, 241] on button "button" at bounding box center [387, 234] width 14 height 14
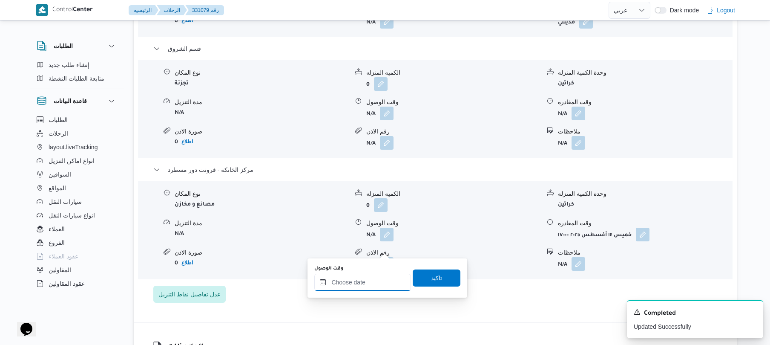
click at [370, 277] on input "وقت الوصول" at bounding box center [362, 282] width 97 height 17
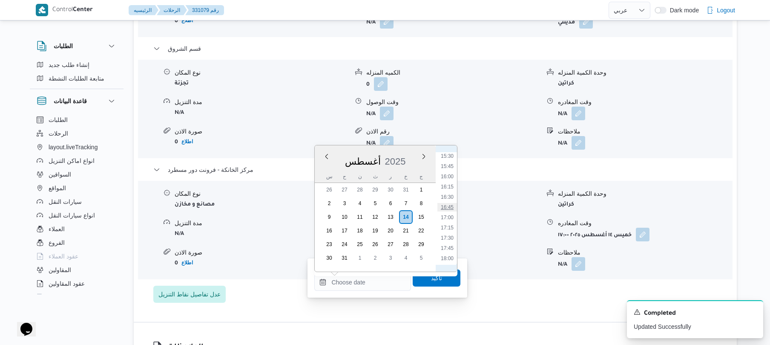
click at [450, 205] on li "16:45" at bounding box center [448, 207] width 20 height 9
type input "١٤/٠٨/٢٠٢٥ ١٦:٤٥"
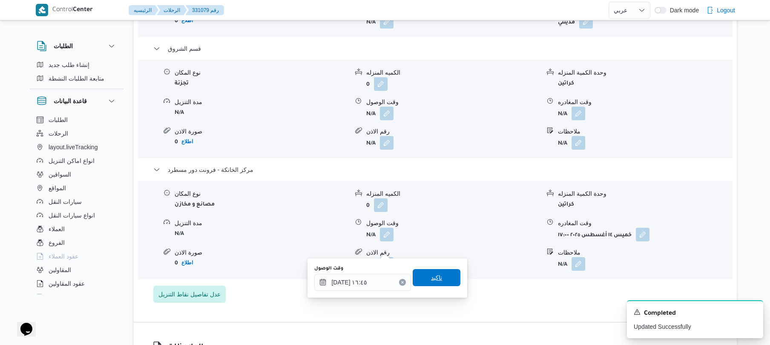
click at [434, 280] on span "تاكيد" at bounding box center [436, 277] width 11 height 10
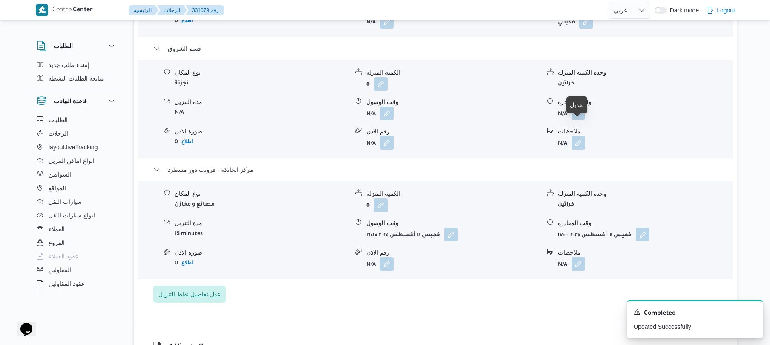
click at [580, 120] on button "button" at bounding box center [579, 113] width 14 height 14
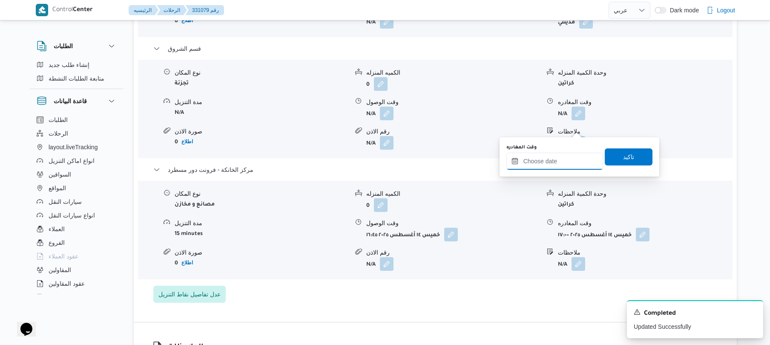
click at [547, 162] on input "وقت المغادره" at bounding box center [555, 161] width 97 height 17
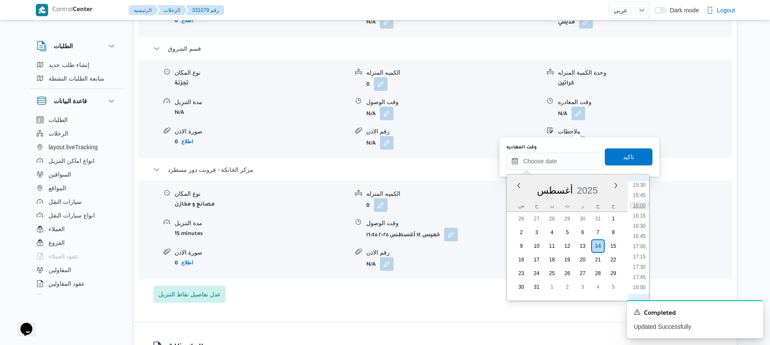
click at [640, 206] on li "16:00" at bounding box center [640, 205] width 20 height 9
type input "١٤/٠٨/٢٠٢٥ ١٦:٠٠"
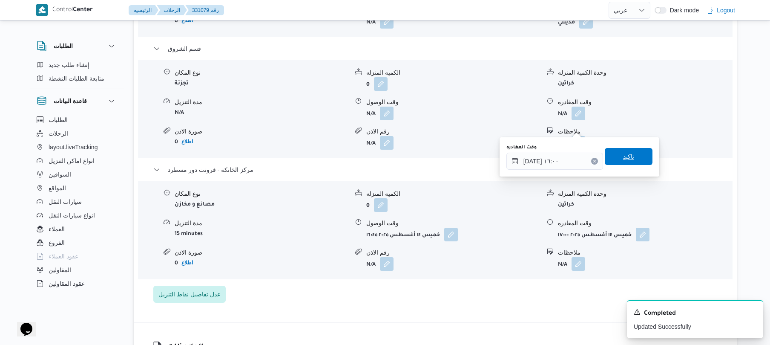
click at [629, 157] on span "تاكيد" at bounding box center [628, 156] width 11 height 10
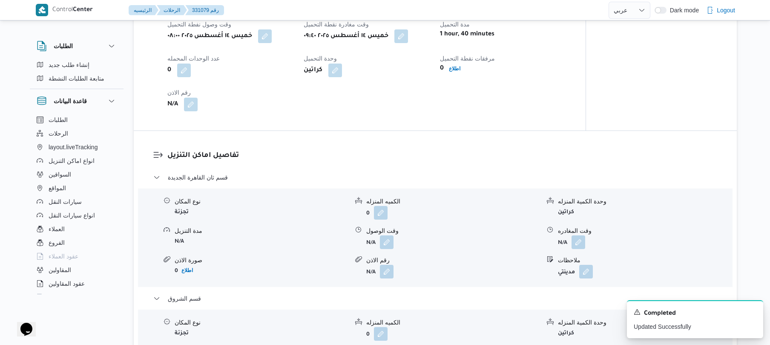
scroll to position [609, 0]
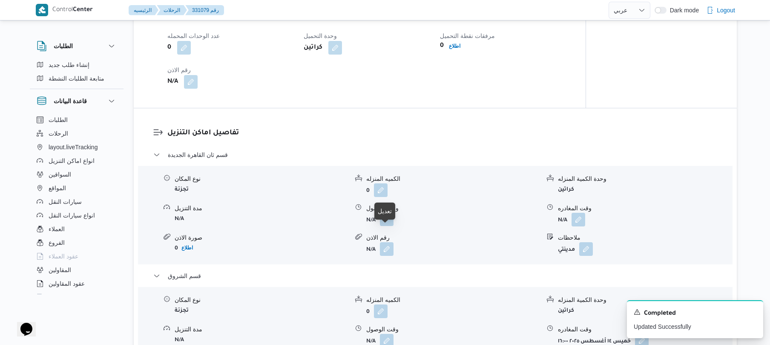
click at [387, 226] on button "button" at bounding box center [387, 219] width 14 height 14
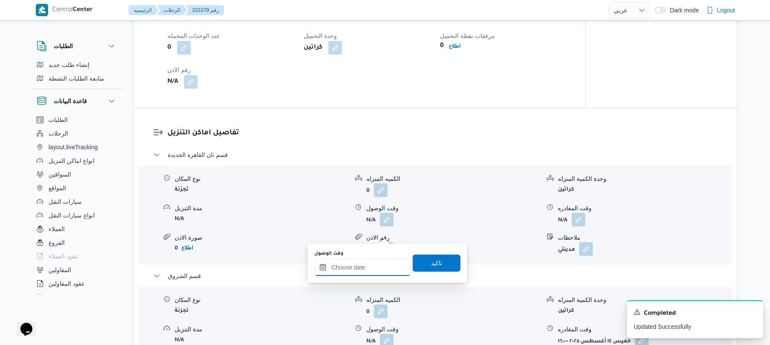
click at [367, 262] on div at bounding box center [362, 267] width 97 height 17
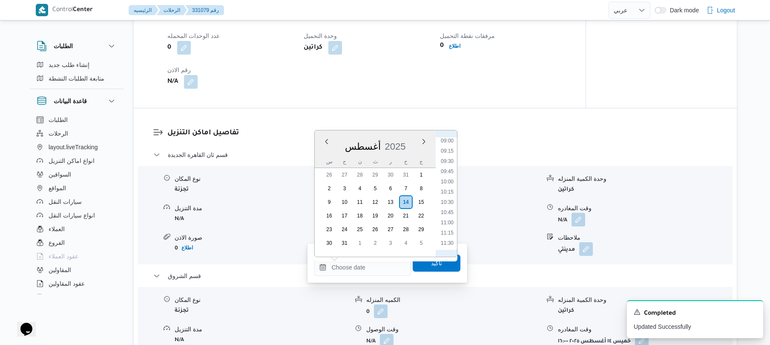
scroll to position [348, 0]
click at [447, 224] on li "10:30" at bounding box center [448, 223] width 20 height 9
type input "١٤/٠٨/٢٠٢٥ ١٠:٣٠"
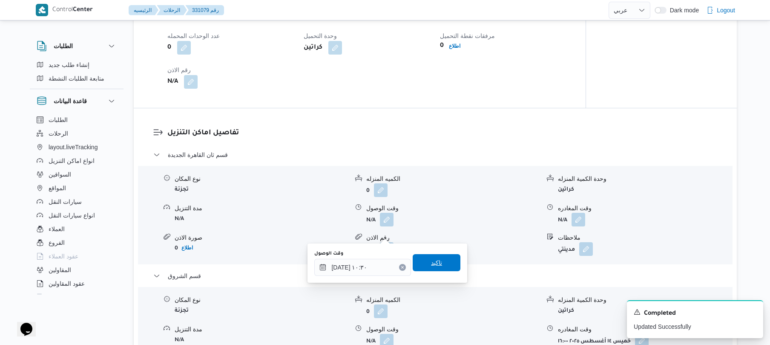
click at [433, 263] on span "تاكيد" at bounding box center [436, 262] width 11 height 10
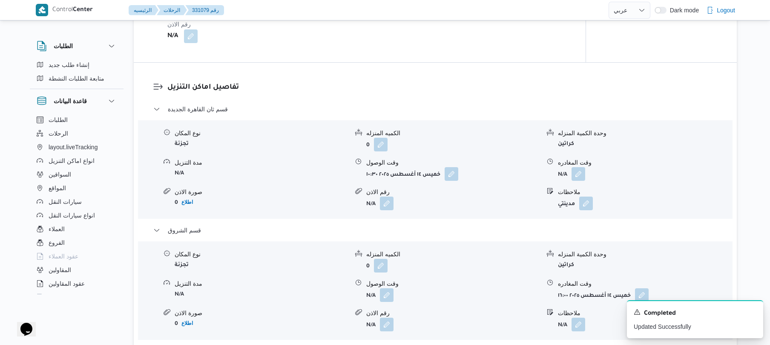
scroll to position [677, 0]
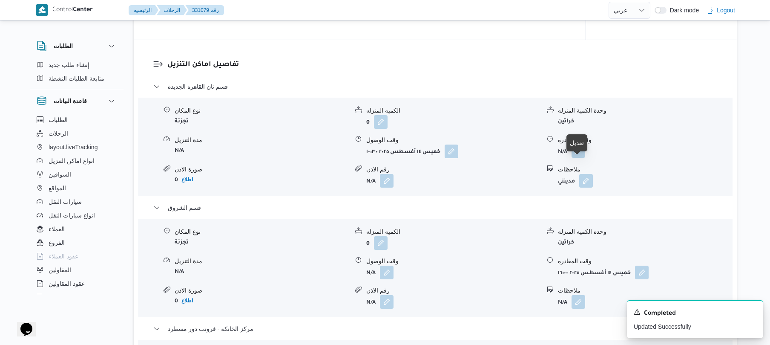
click at [582, 158] on button "button" at bounding box center [579, 151] width 14 height 14
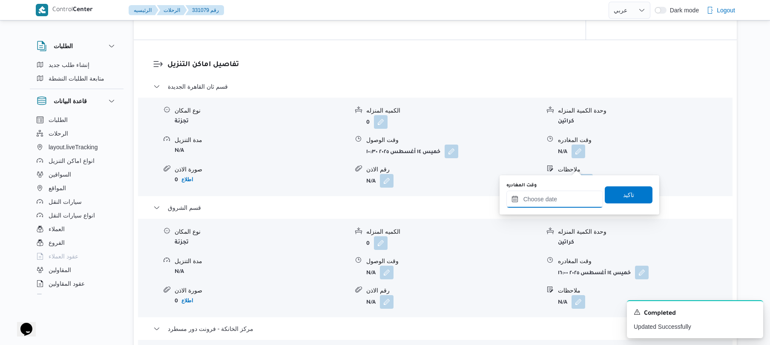
click at [541, 198] on input "وقت المغادره" at bounding box center [555, 198] width 97 height 17
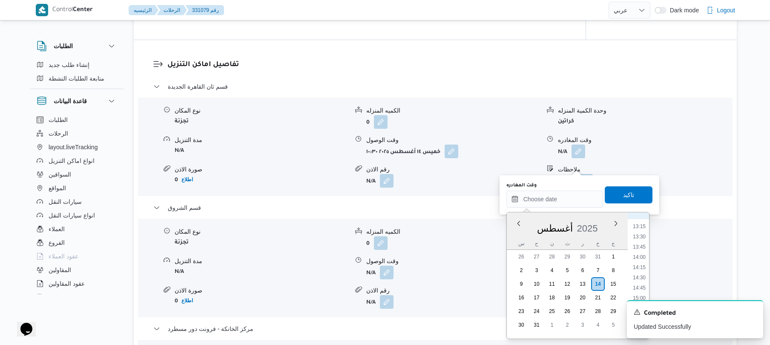
scroll to position [444, 0]
click at [752, 310] on icon "Dismiss toast" at bounding box center [753, 311] width 7 height 7
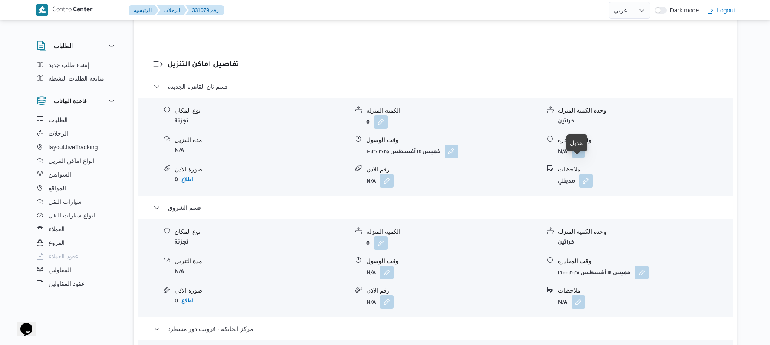
click at [578, 158] on button "button" at bounding box center [579, 151] width 14 height 14
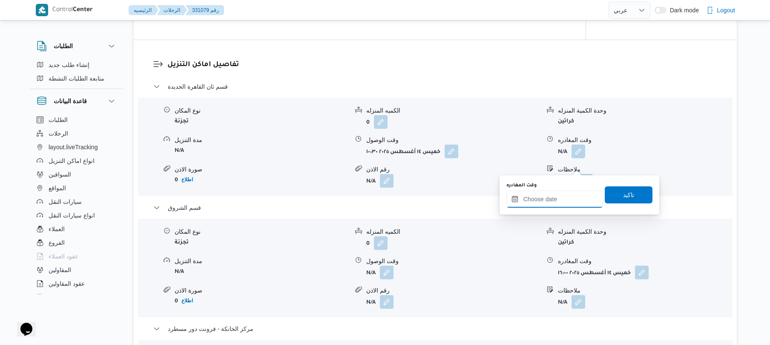
click at [566, 199] on input "وقت المغادره" at bounding box center [555, 198] width 97 height 17
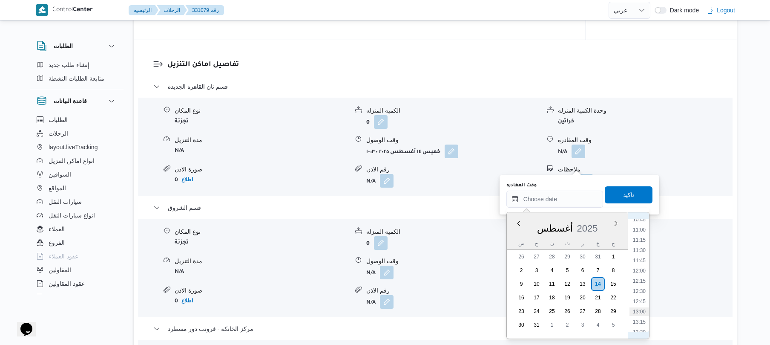
click at [643, 307] on li "13:00" at bounding box center [640, 311] width 20 height 9
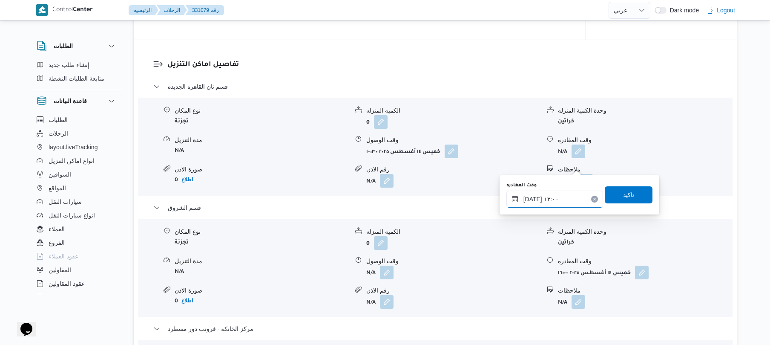
type input "١٤/٠٨/٢٠٢٥ ١٣:٠٠"
click at [623, 193] on span "تاكيد" at bounding box center [628, 194] width 11 height 10
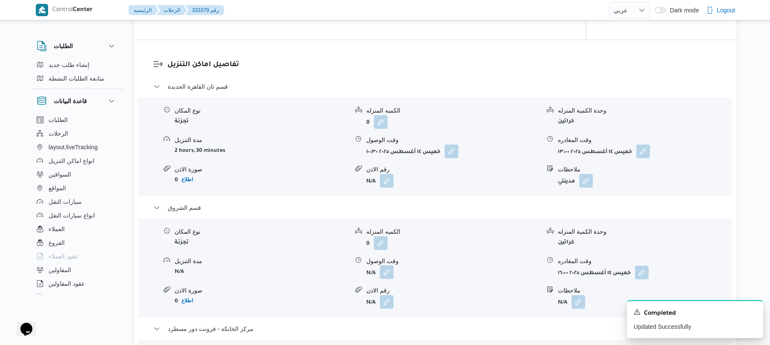
click at [388, 279] on button "button" at bounding box center [387, 272] width 14 height 14
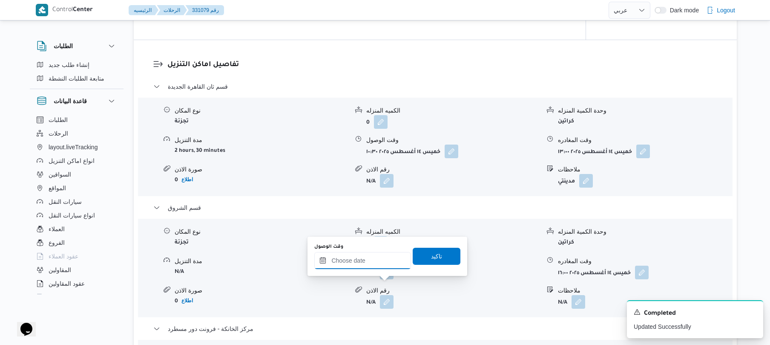
click at [370, 262] on input "وقت الوصول" at bounding box center [362, 260] width 97 height 17
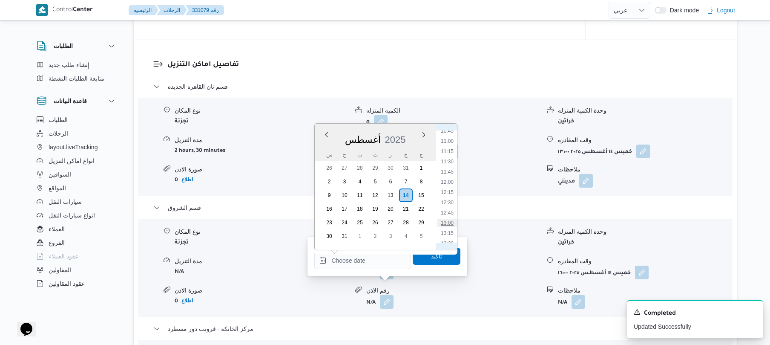
click at [452, 222] on li "13:00" at bounding box center [448, 223] width 20 height 9
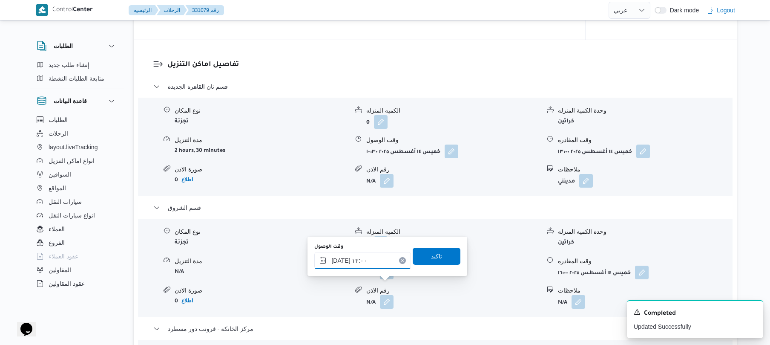
click at [341, 261] on input "١٤/٠٨/٢٠٢٥ ١٣:٠٠" at bounding box center [362, 260] width 97 height 17
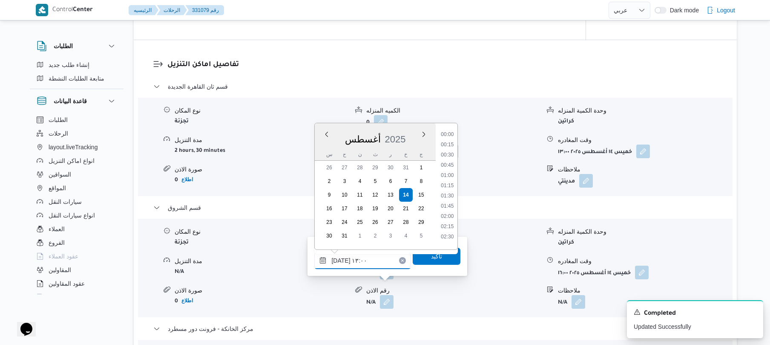
scroll to position [474, 0]
type input "١٤/٠٨/٢٠٢٥ ١٣:٣٥"
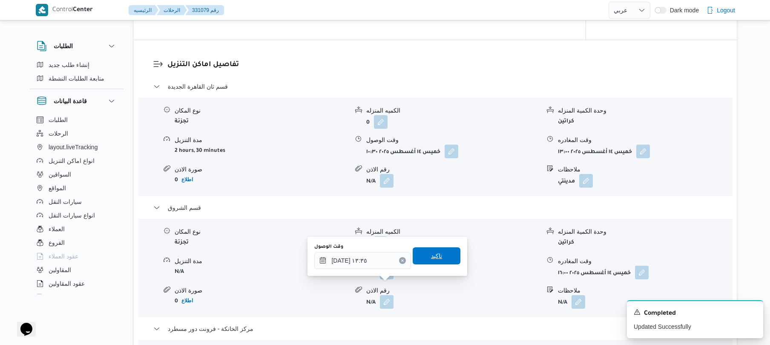
click at [432, 259] on span "تاكيد" at bounding box center [436, 256] width 11 height 10
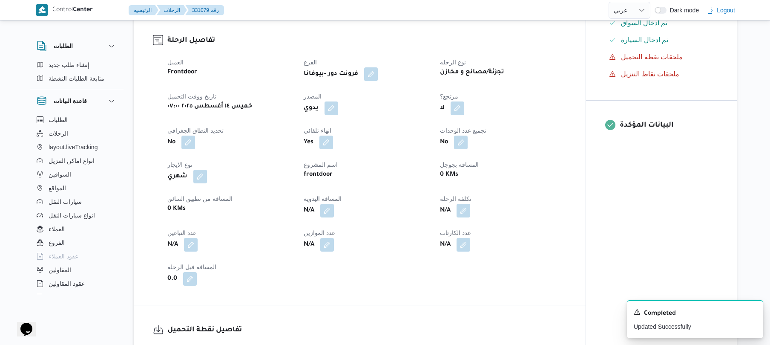
scroll to position [0, 0]
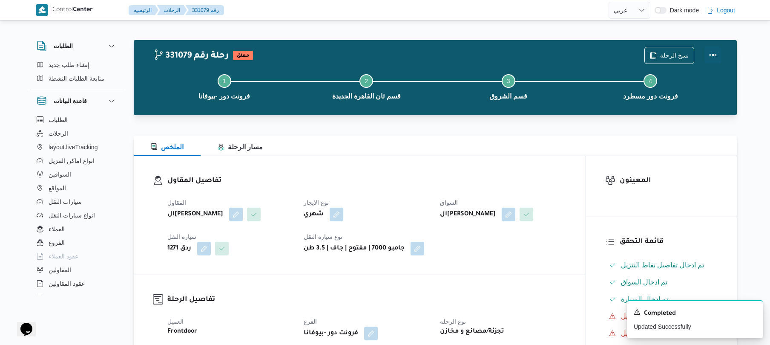
click at [711, 53] on button "Actions" at bounding box center [713, 54] width 17 height 17
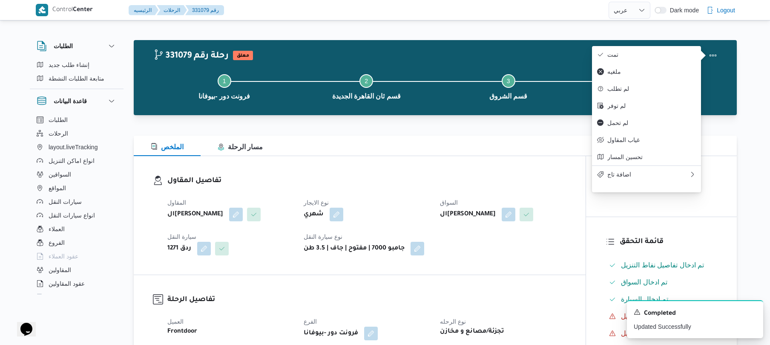
click at [536, 152] on div "الملخص مسار الرحلة" at bounding box center [435, 145] width 603 height 20
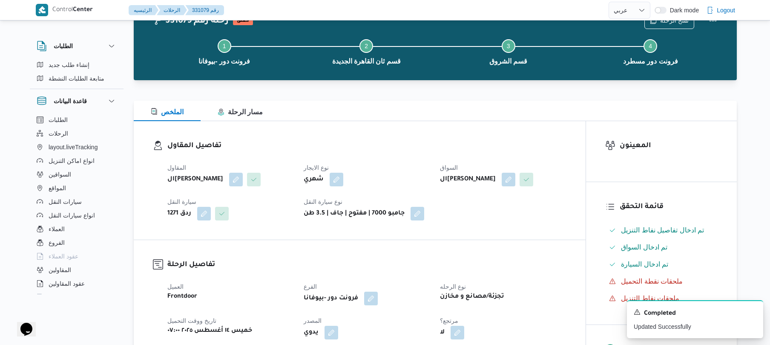
scroll to position [45, 0]
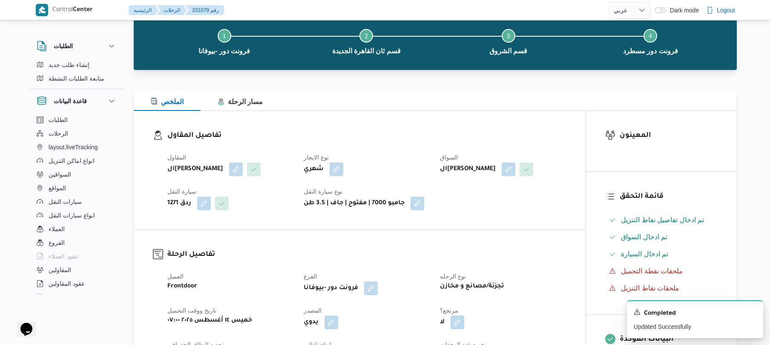
click at [449, 106] on div "الملخص مسار الرحلة" at bounding box center [435, 100] width 603 height 20
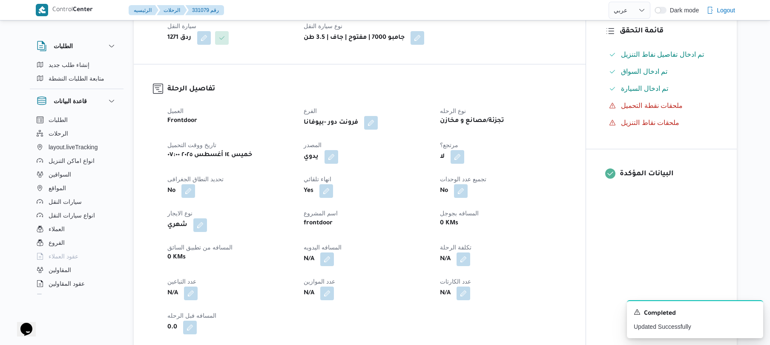
scroll to position [295, 0]
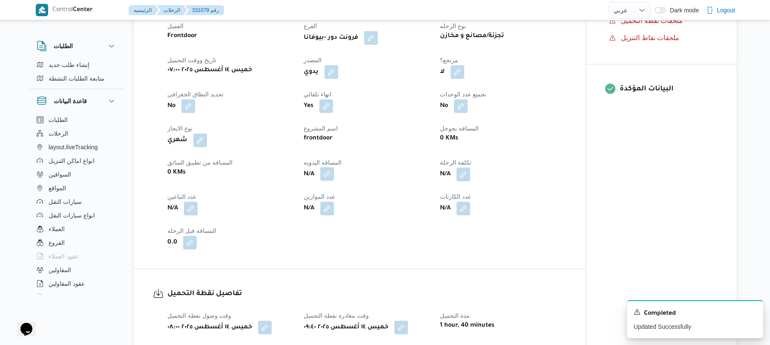
click at [329, 181] on button "button" at bounding box center [327, 174] width 14 height 14
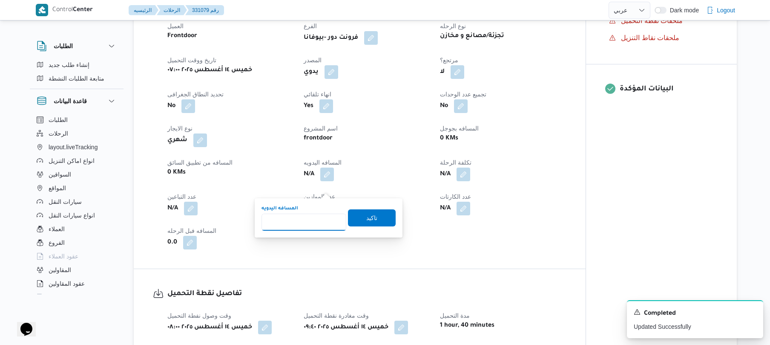
click at [309, 222] on input "المسافه اليدويه" at bounding box center [304, 221] width 85 height 17
type input "120"
click at [374, 217] on span "تاكيد" at bounding box center [372, 217] width 48 height 17
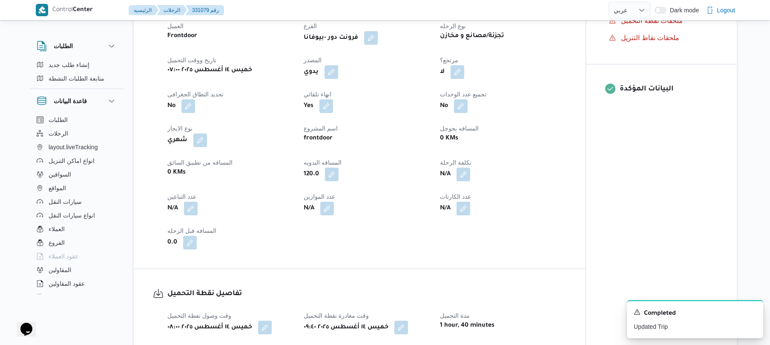
scroll to position [0, 0]
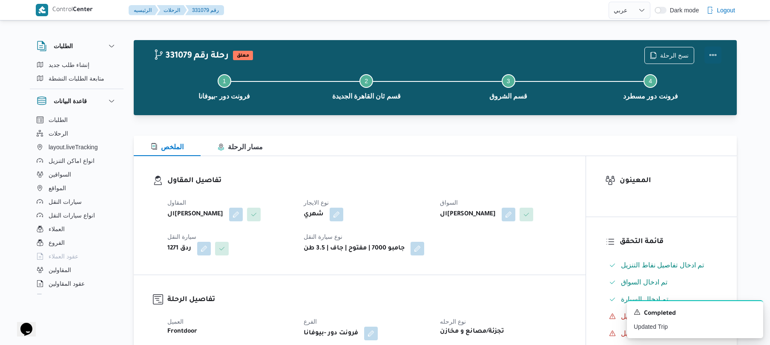
click at [715, 49] on button "Actions" at bounding box center [713, 54] width 17 height 17
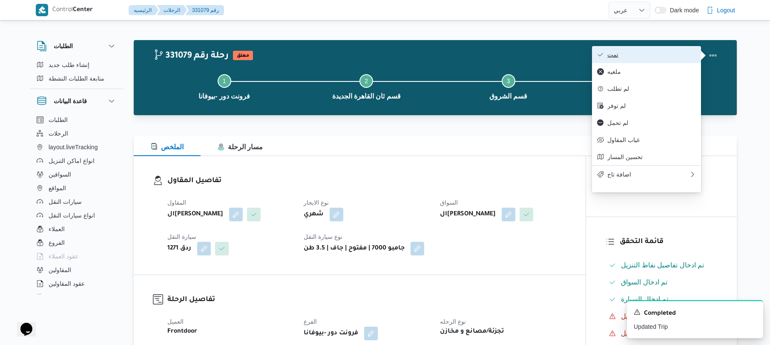
click at [662, 55] on span "تمت" at bounding box center [652, 54] width 89 height 7
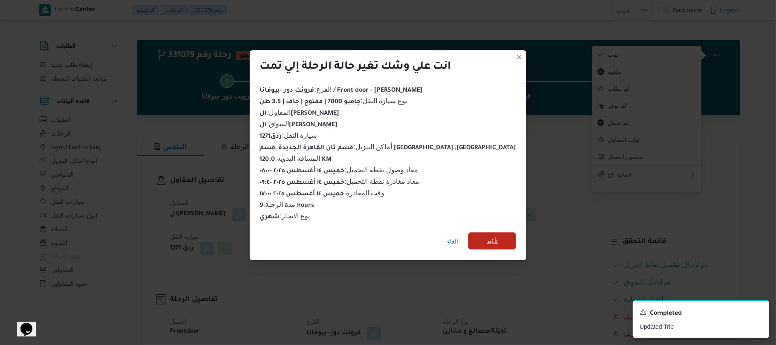
click at [487, 236] on span "تأكيد" at bounding box center [492, 241] width 11 height 10
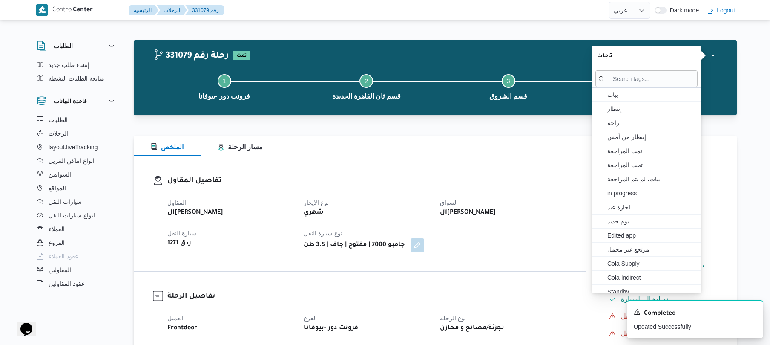
select select "ar"
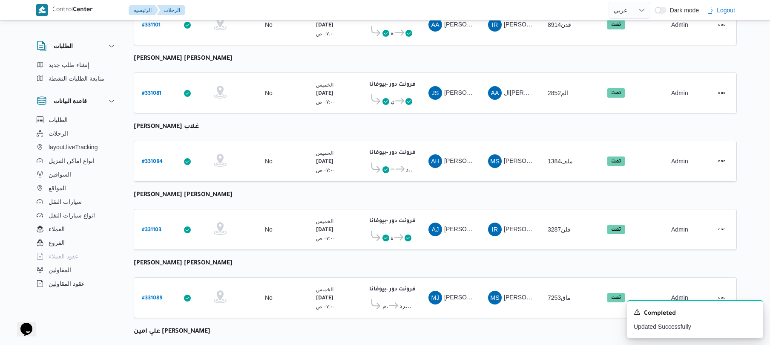
scroll to position [1040, 0]
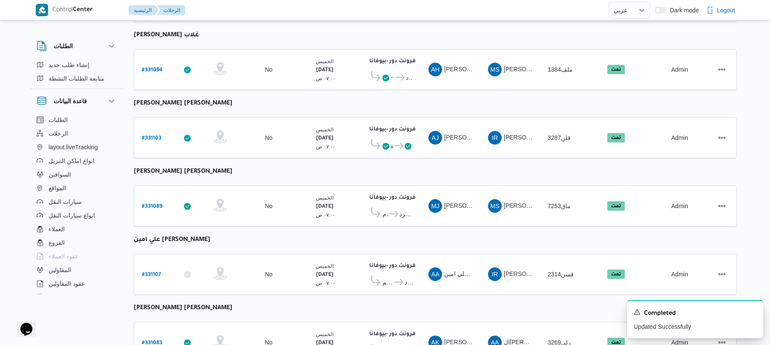
scroll to position [813, 0]
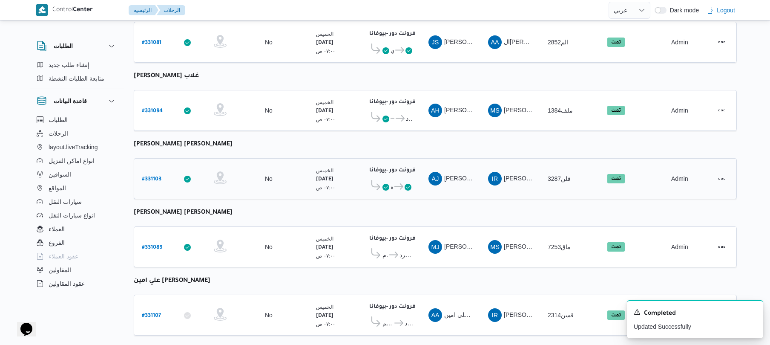
click at [156, 176] on b "# 331103" at bounding box center [152, 179] width 20 height 6
select select "ar"
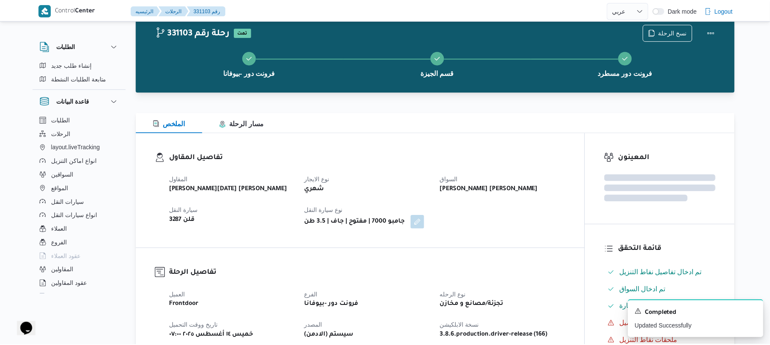
scroll to position [813, 0]
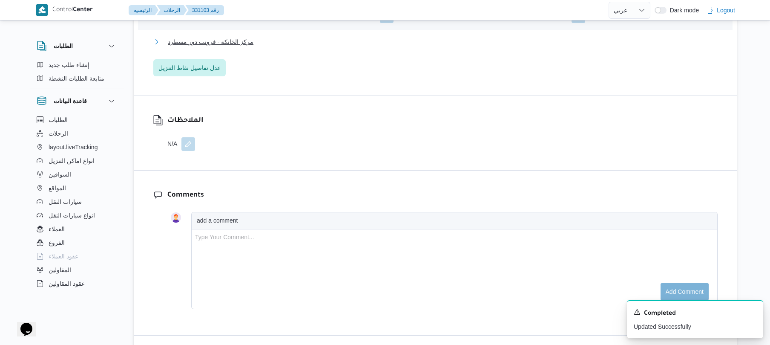
click at [435, 41] on button "مركز الخانكة - فرونت دور مسطرد" at bounding box center [435, 42] width 565 height 10
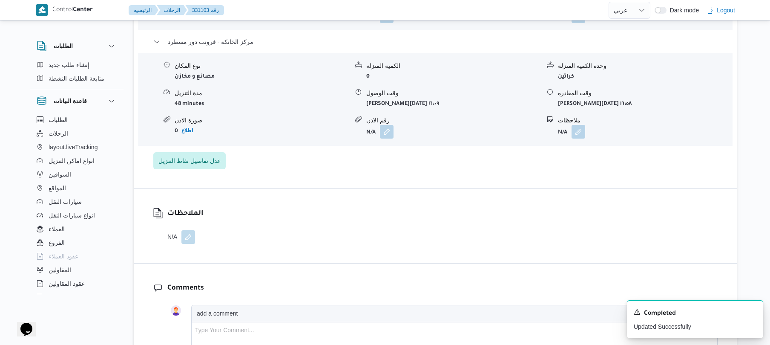
select select "ar"
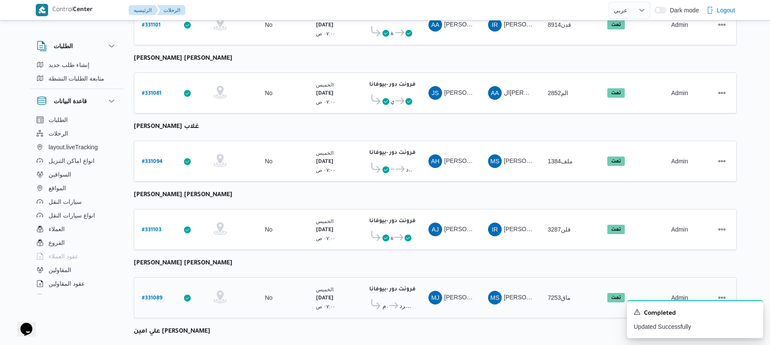
scroll to position [813, 0]
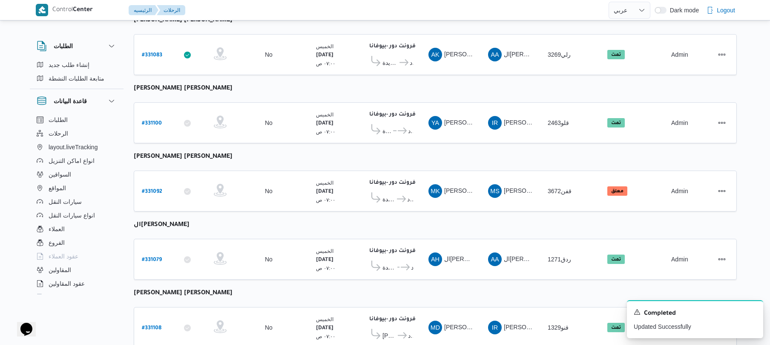
scroll to position [1163, 0]
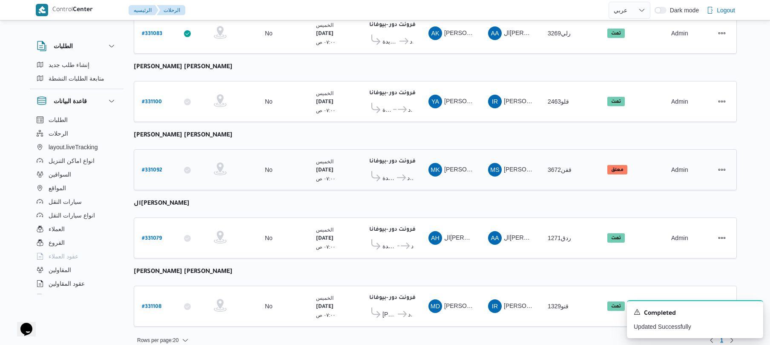
click at [154, 167] on b "# 331092" at bounding box center [152, 170] width 20 height 6
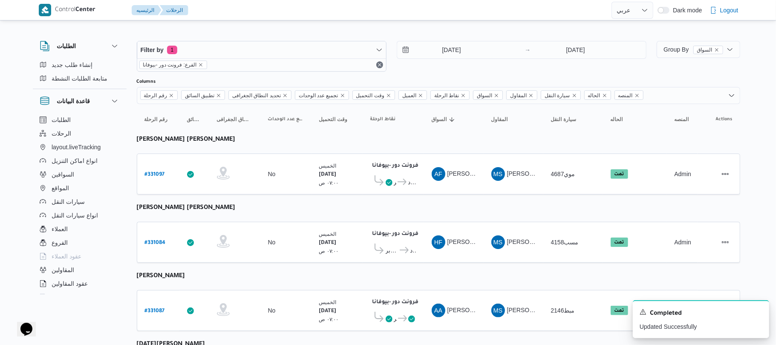
select select "ar"
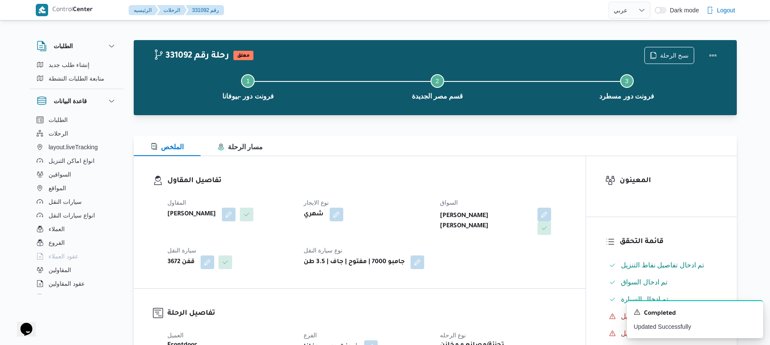
click at [360, 171] on div "تفاصيل المقاول المقاول محمد صلاح عبداللطيف الشريف نوع الايجار شهري السواق محمود…" at bounding box center [360, 222] width 452 height 132
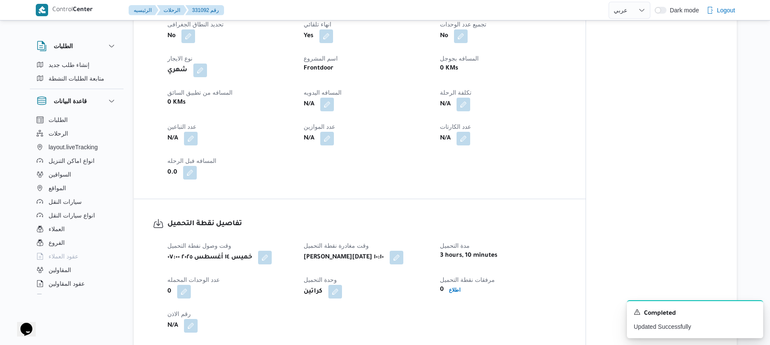
scroll to position [363, 0]
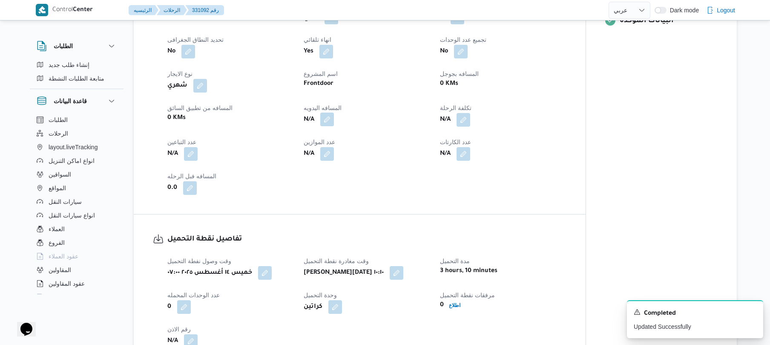
click at [329, 114] on button "button" at bounding box center [327, 119] width 14 height 14
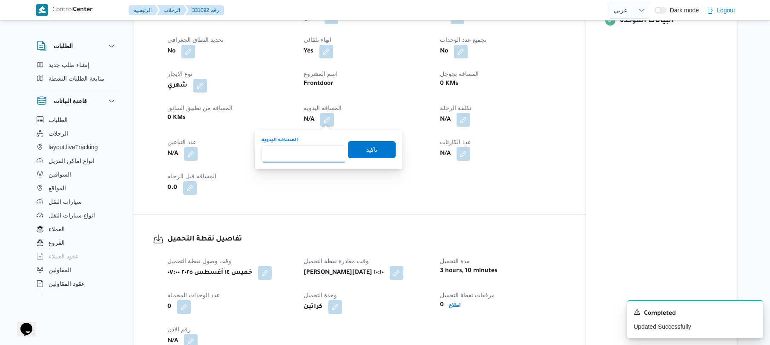
click at [310, 154] on input "المسافه اليدويه" at bounding box center [304, 153] width 85 height 17
type input "70"
click at [365, 154] on span "تاكيد" at bounding box center [372, 149] width 48 height 17
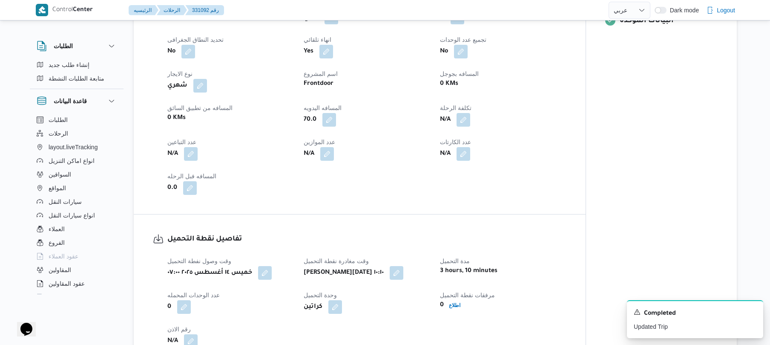
click at [380, 196] on div "العميل Frontdoor الفرع فرونت دور -بيوفانا نوع الرحله تجزئة/مصانع و مخازن تاريخ …" at bounding box center [366, 80] width 409 height 239
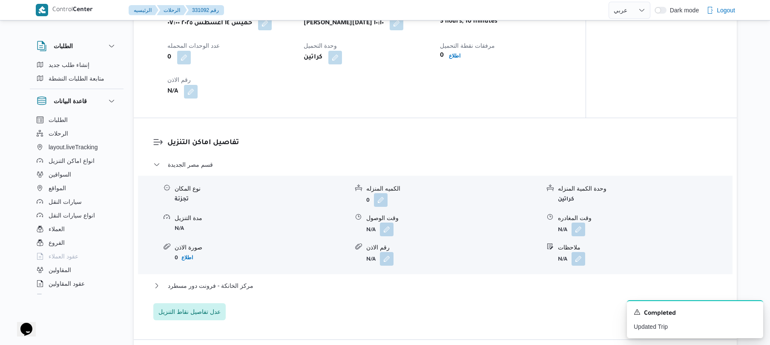
scroll to position [613, 0]
click at [383, 228] on button "button" at bounding box center [387, 228] width 14 height 14
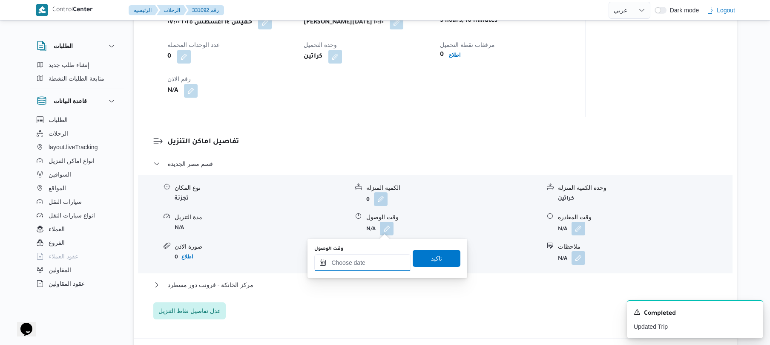
click at [360, 262] on input "وقت الوصول" at bounding box center [362, 262] width 97 height 17
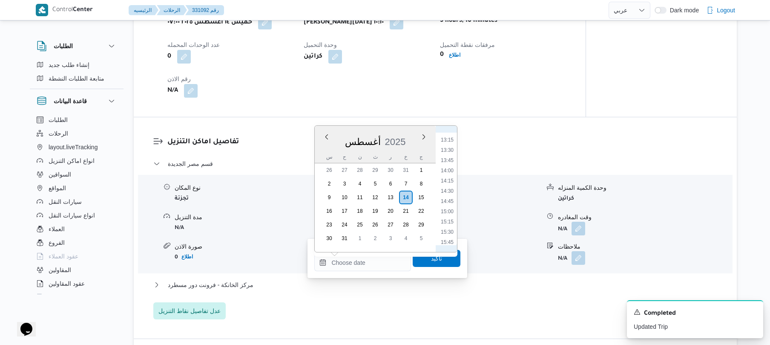
scroll to position [444, 0]
click at [449, 134] on li "10:45" at bounding box center [448, 133] width 20 height 9
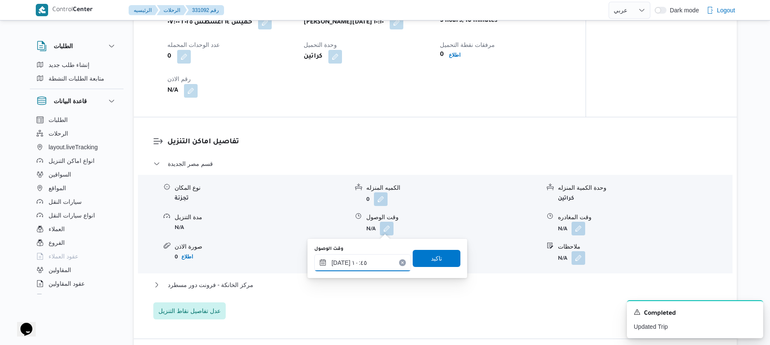
click at [338, 264] on input "١٤/٠٨/٢٠٢٥ ١٠:٤٥" at bounding box center [362, 262] width 97 height 17
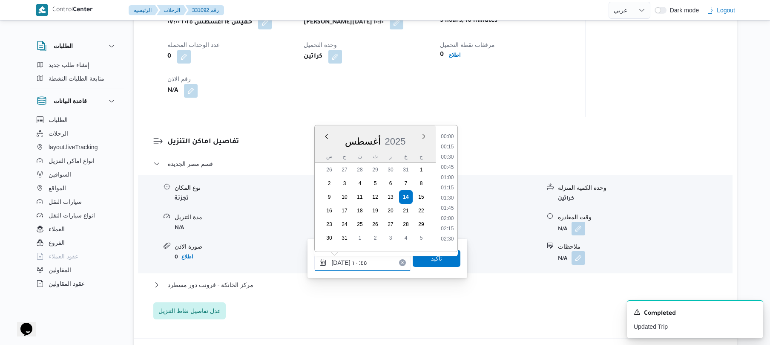
scroll to position [382, 0]
type input "١٤/٠٨/٢٠٢٥ ١٠:40"
click at [437, 258] on span "تاكيد" at bounding box center [436, 258] width 11 height 10
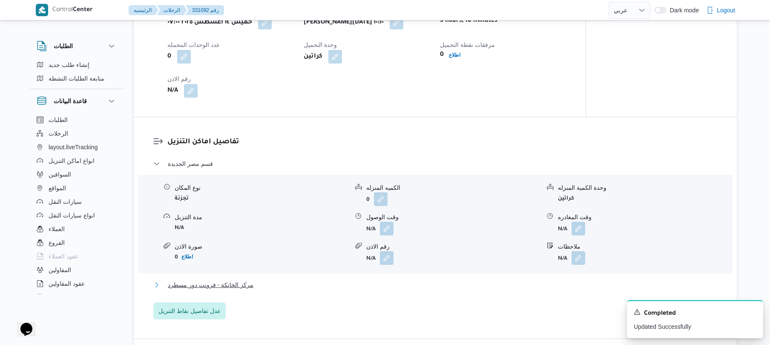
click at [392, 285] on button "مركز الخانكة - فرونت دور مسطرد" at bounding box center [435, 284] width 565 height 10
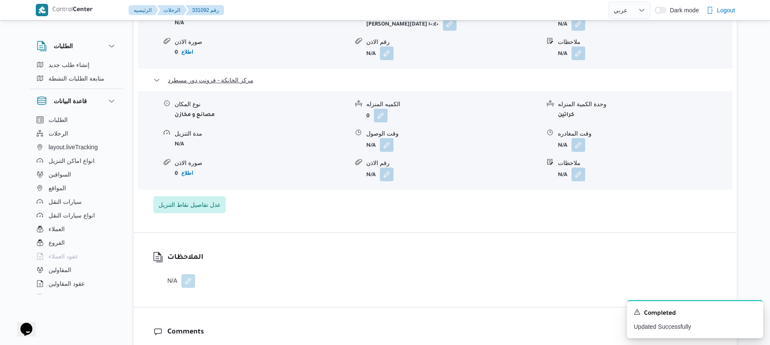
scroll to position [841, 0]
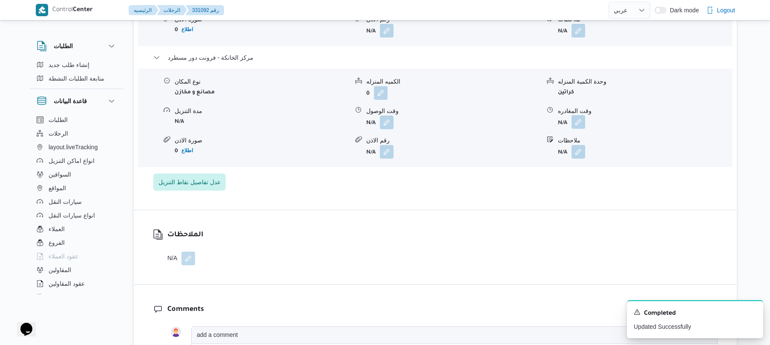
click at [579, 124] on button "button" at bounding box center [579, 122] width 14 height 14
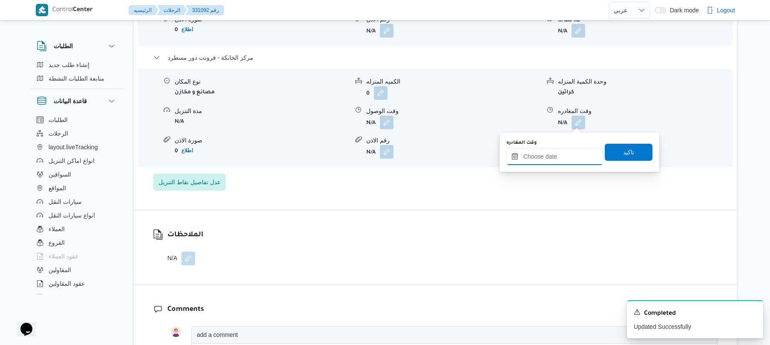
click at [550, 150] on input "وقت المغادره" at bounding box center [555, 156] width 97 height 17
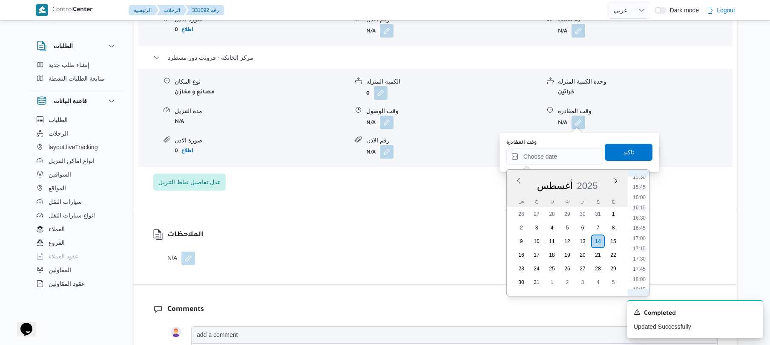
scroll to position [634, 0]
click at [639, 263] on li "17:30" at bounding box center [640, 262] width 20 height 9
type input "١٤/٠٨/٢٠٢٥ ١٧:٣٠"
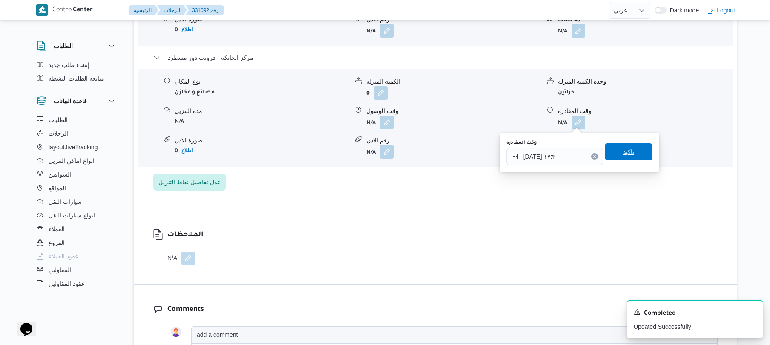
click at [615, 153] on span "تاكيد" at bounding box center [629, 151] width 48 height 17
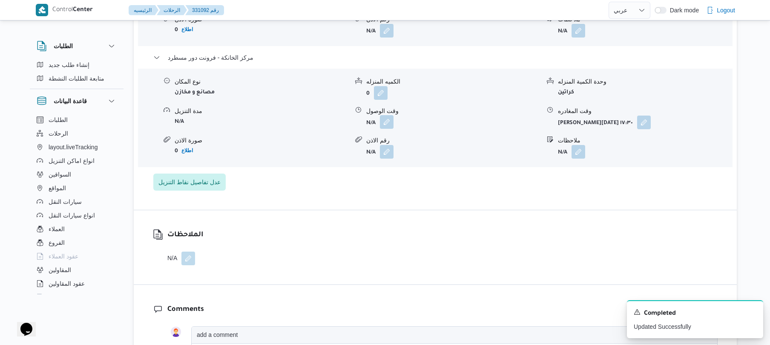
click at [386, 123] on button "button" at bounding box center [387, 122] width 14 height 14
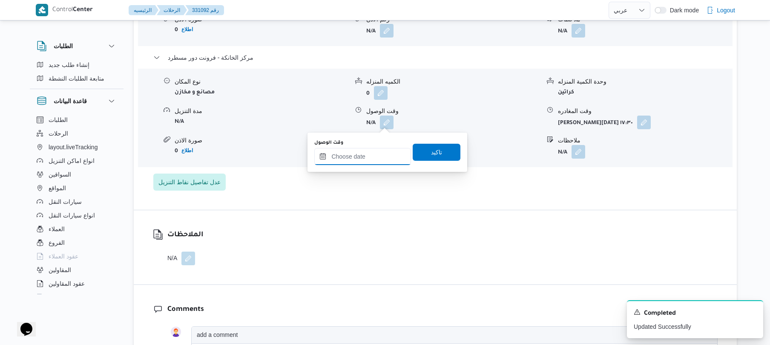
click at [377, 157] on input "وقت الوصول" at bounding box center [362, 156] width 97 height 17
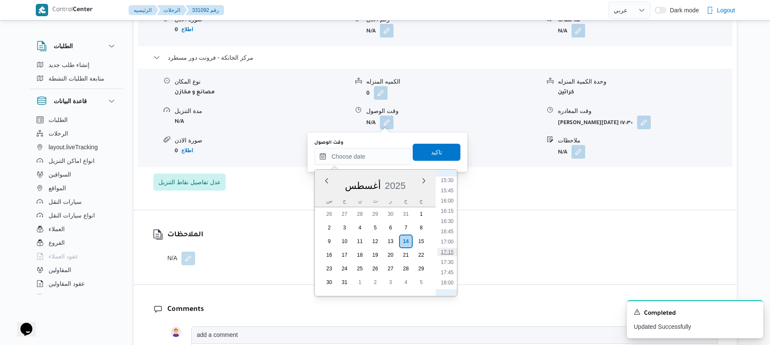
click at [445, 253] on li "17:15" at bounding box center [448, 252] width 20 height 9
type input "١٤/٠٨/٢٠٢٥ ١٧:١٥"
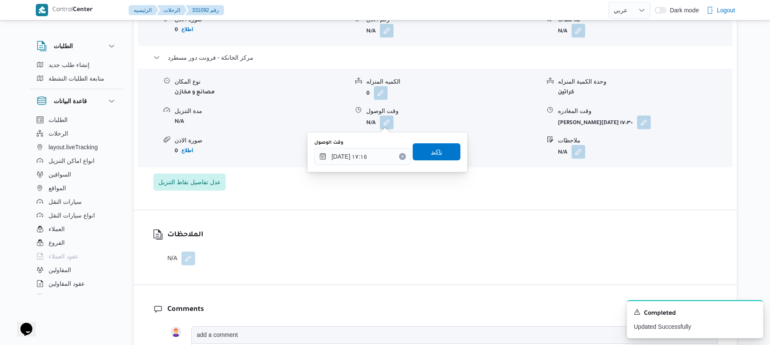
click at [445, 156] on span "تاكيد" at bounding box center [437, 151] width 48 height 17
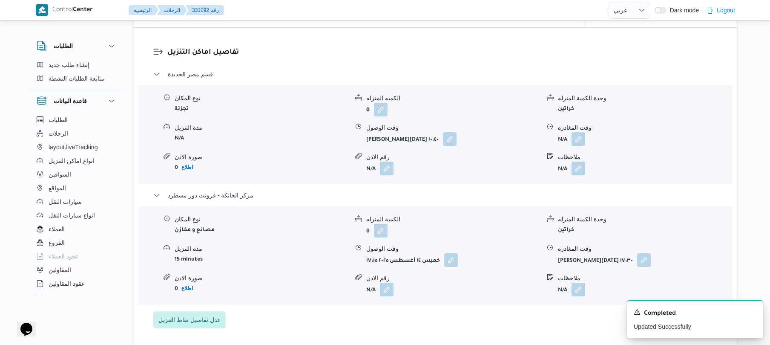
scroll to position [727, 0]
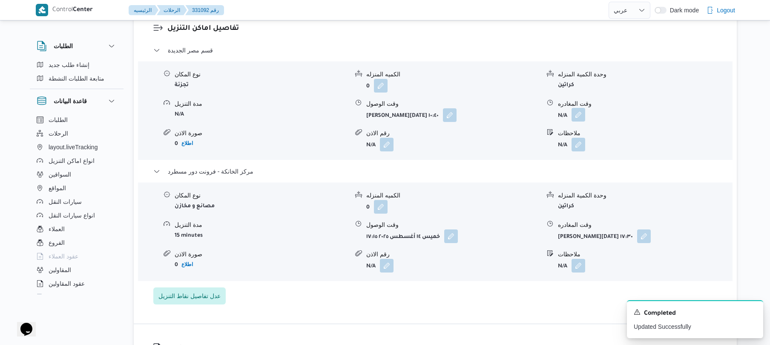
click at [580, 116] on button "button" at bounding box center [579, 115] width 14 height 14
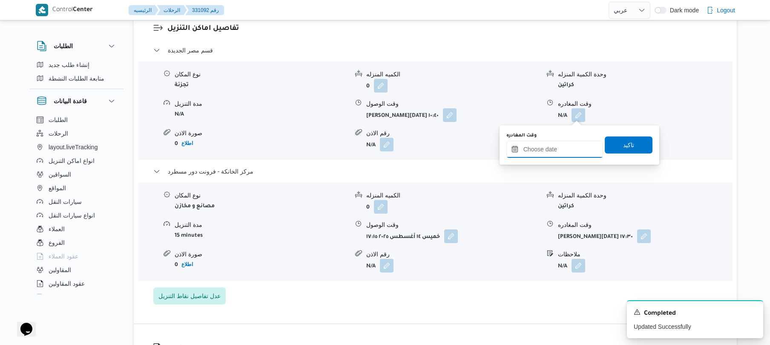
click at [544, 148] on input "وقت المغادره" at bounding box center [555, 149] width 97 height 17
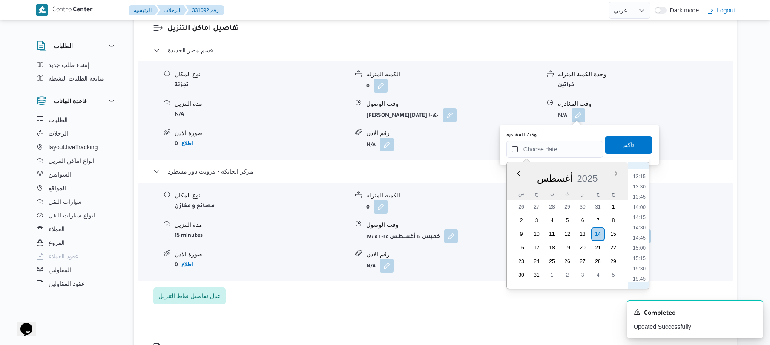
scroll to position [634, 0]
click at [643, 223] on li "16:45" at bounding box center [640, 224] width 20 height 9
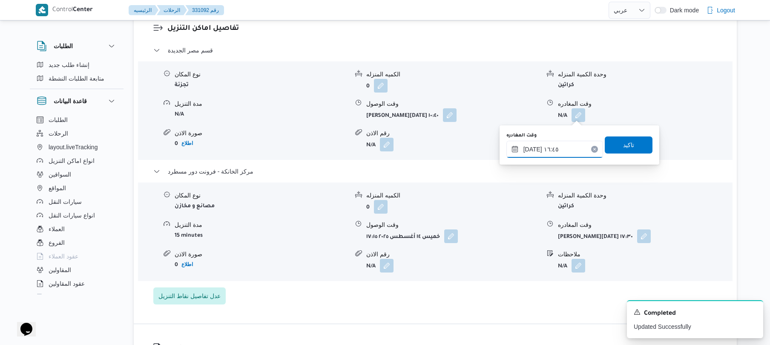
click at [533, 147] on input "١٤/٠٨/٢٠٢٥ ١٦:٤٥" at bounding box center [555, 149] width 97 height 17
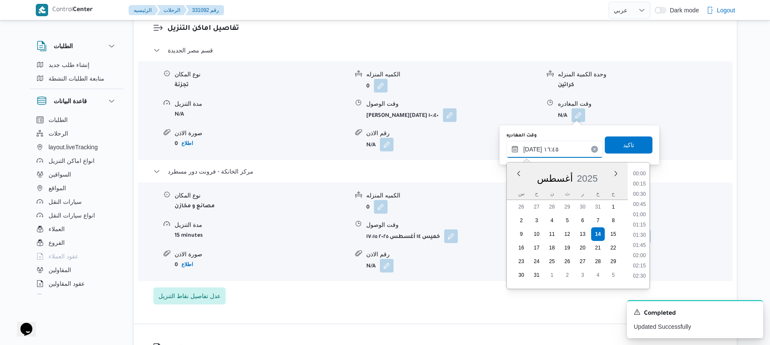
scroll to position [628, 0]
type input "١٤/٠٨/٢٠٢٥ ١٦:40"
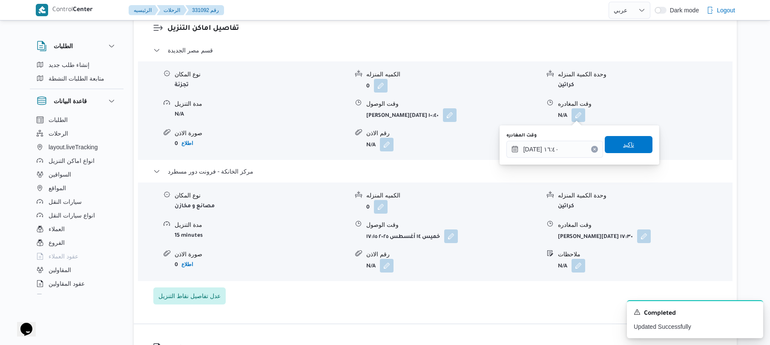
click at [609, 146] on span "تاكيد" at bounding box center [629, 144] width 48 height 17
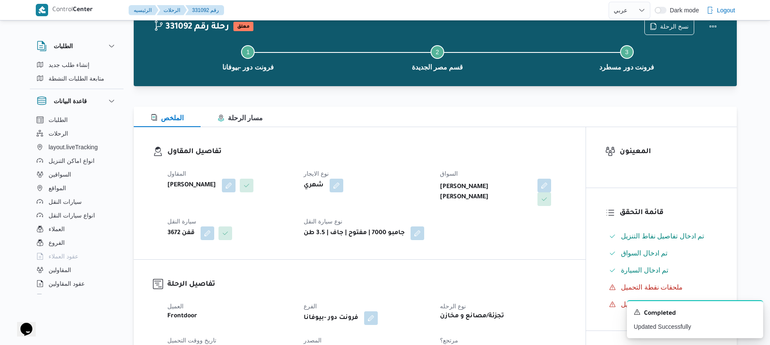
scroll to position [0, 0]
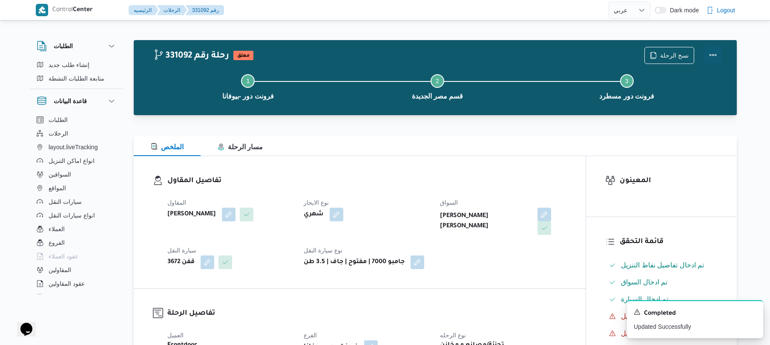
click at [711, 53] on button "Actions" at bounding box center [713, 54] width 17 height 17
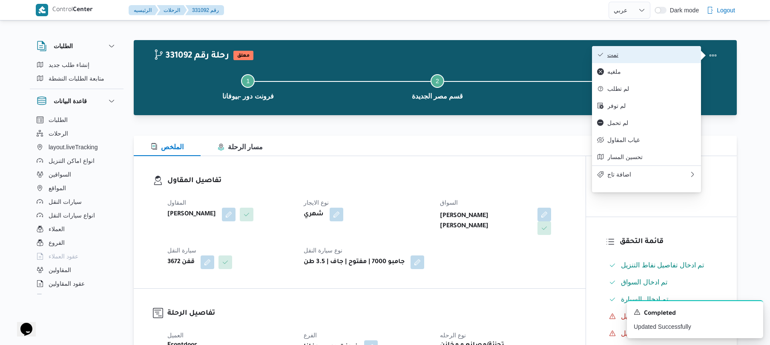
click at [677, 54] on span "تمت" at bounding box center [652, 54] width 89 height 7
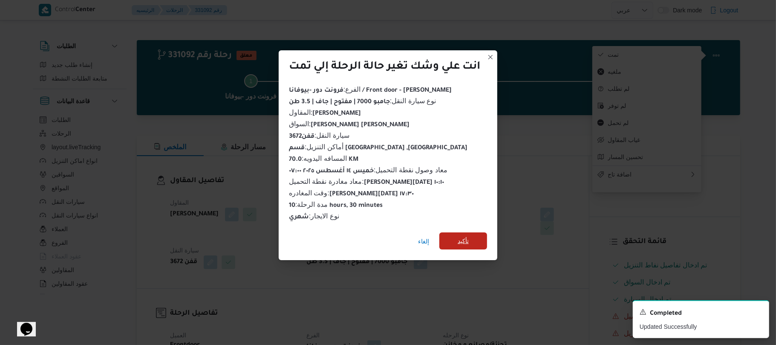
click at [464, 238] on span "تأكيد" at bounding box center [463, 241] width 11 height 10
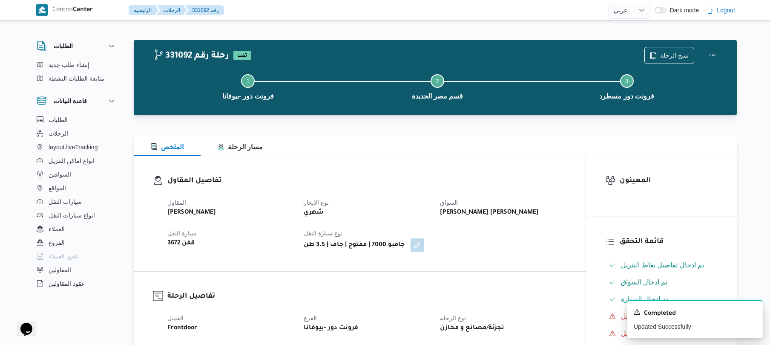
click at [445, 167] on div "تفاصيل المقاول المقاول محمد صلاح عبداللطيف الشريف نوع الايجار شهري السواق محمود…" at bounding box center [360, 213] width 452 height 115
click at [711, 55] on button "Actions" at bounding box center [713, 54] width 17 height 17
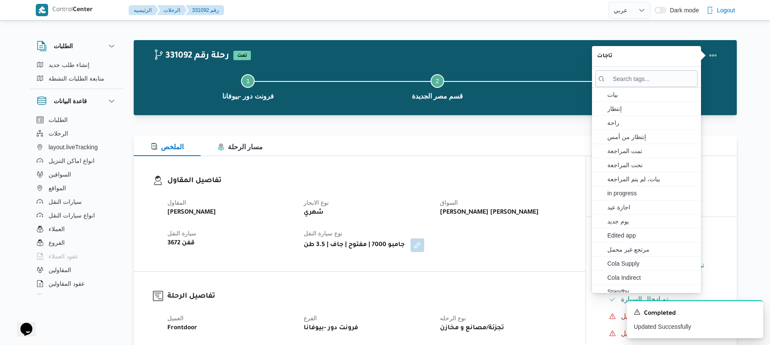
select select "ar"
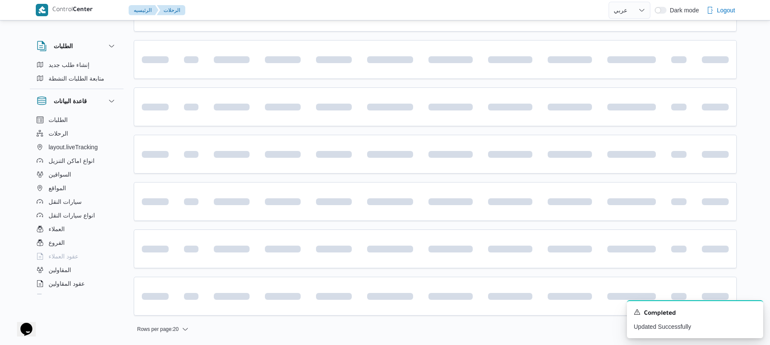
scroll to position [1040, 0]
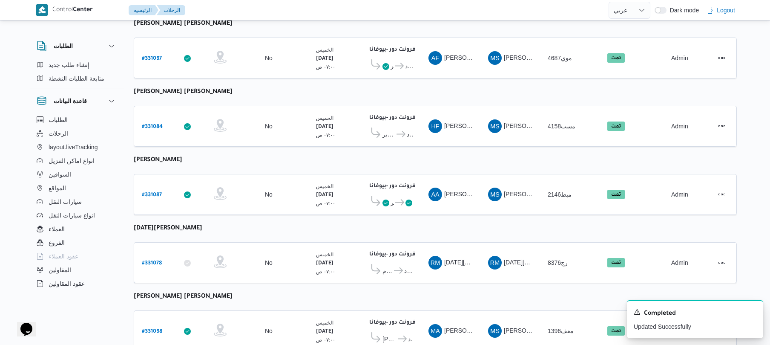
scroll to position [136, 0]
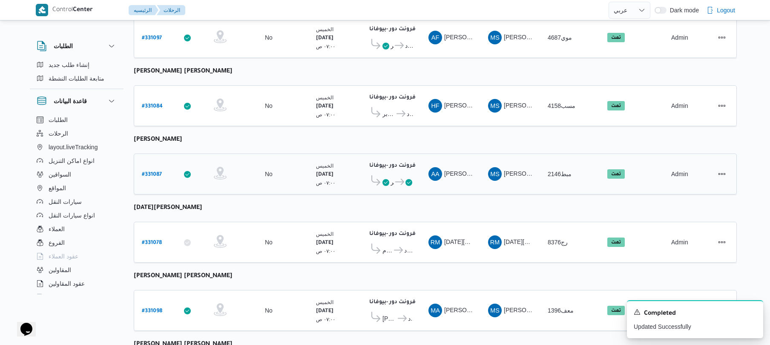
click at [154, 172] on b "# 331087" at bounding box center [152, 175] width 20 height 6
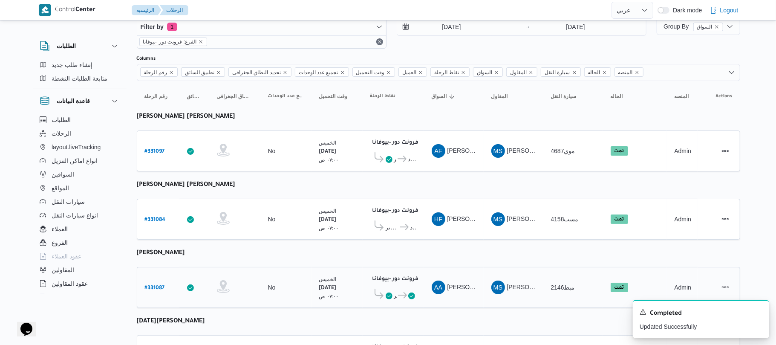
select select "ar"
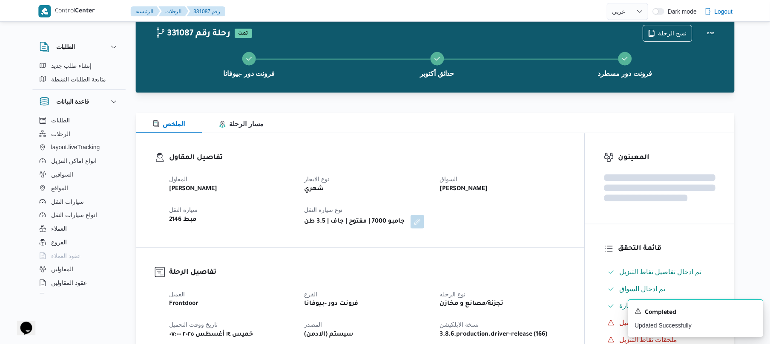
scroll to position [136, 0]
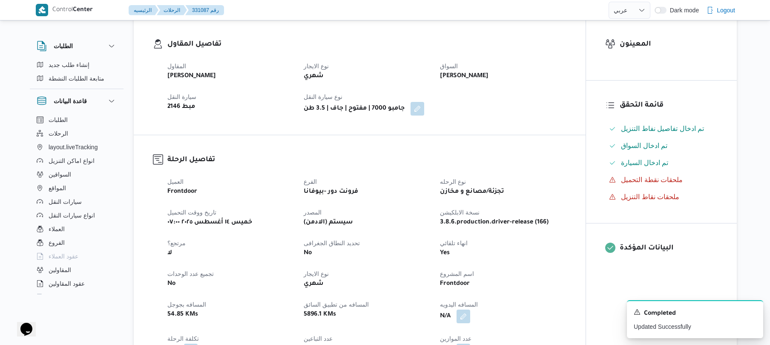
click at [408, 149] on div "تفاصيل الرحلة العميل Frontdoor الفرع فرونت دور -بيوفانا نوع الرحله تجزئة/مصانع …" at bounding box center [360, 272] width 452 height 275
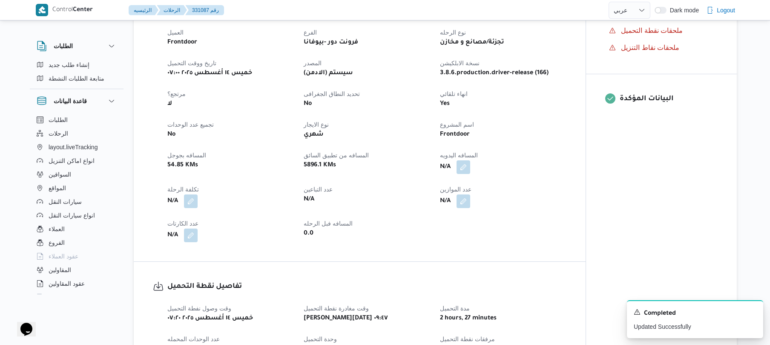
scroll to position [295, 0]
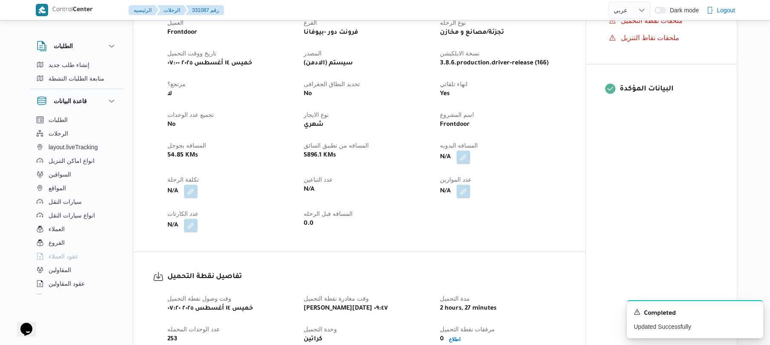
click at [563, 130] on div "Frontdoor" at bounding box center [503, 125] width 128 height 12
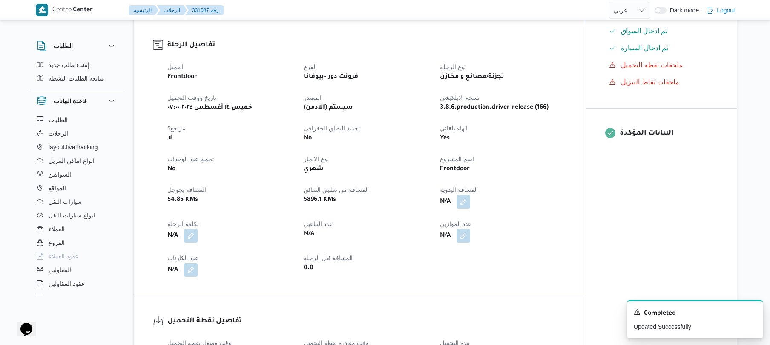
scroll to position [227, 0]
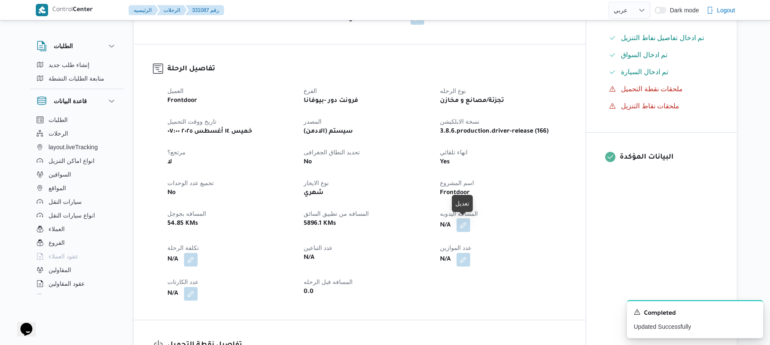
click at [461, 228] on button "button" at bounding box center [464, 225] width 14 height 14
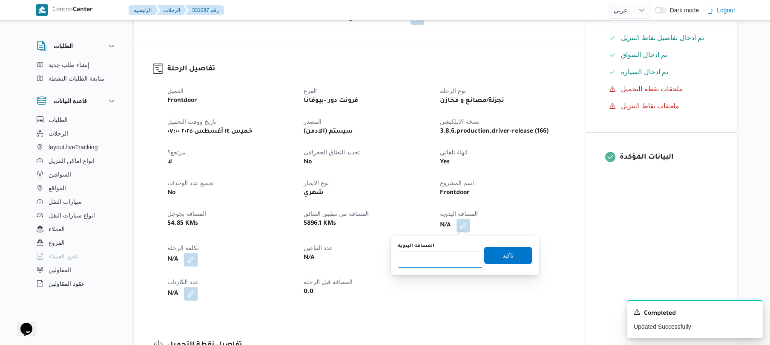
click at [445, 266] on input "المسافه اليدويه" at bounding box center [440, 259] width 85 height 17
type input "140"
click at [503, 258] on span "تاكيد" at bounding box center [508, 255] width 11 height 10
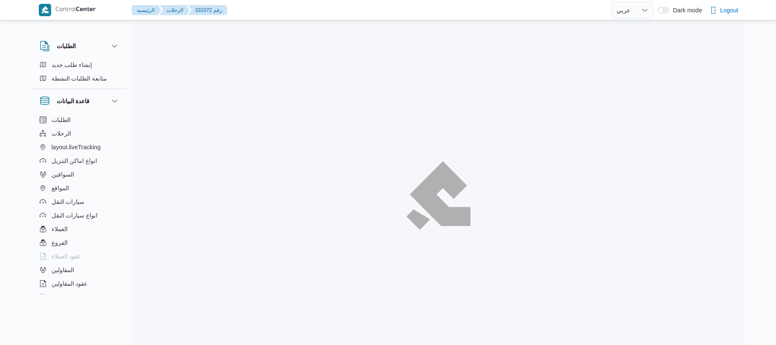
select select "ar"
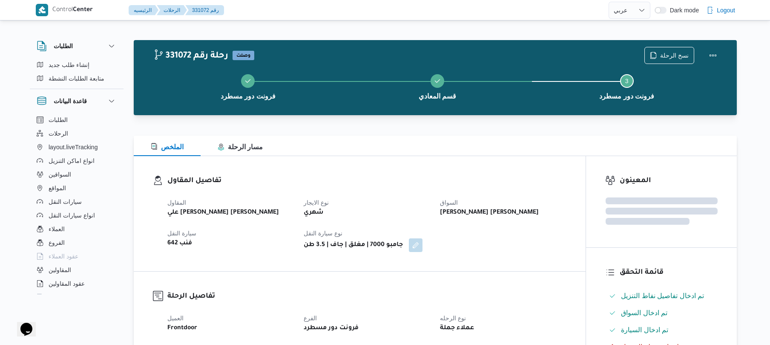
click at [498, 162] on div "تفاصيل المقاول المقاول علي يحيي علي مهران حسنين نوع الايجار شهري السواق ماهر وح…" at bounding box center [360, 213] width 452 height 115
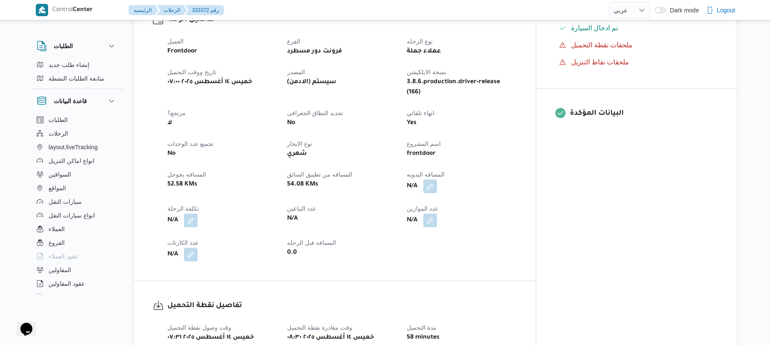
scroll to position [295, 0]
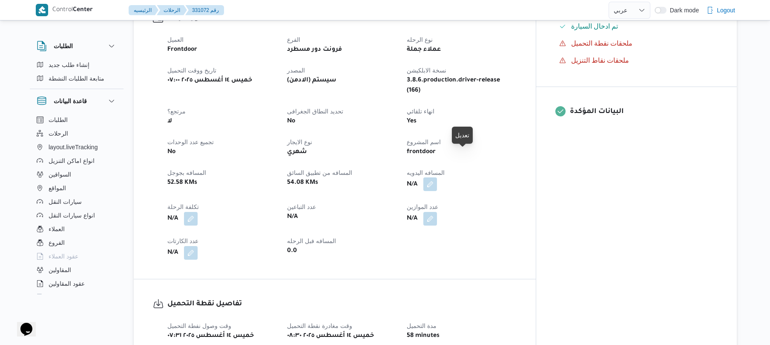
click at [437, 177] on button "button" at bounding box center [430, 184] width 14 height 14
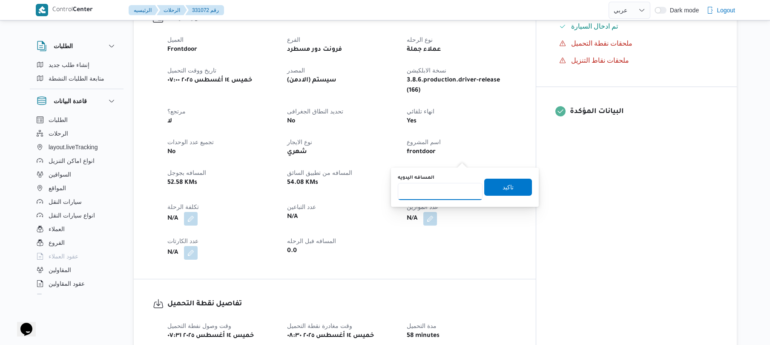
click at [445, 193] on input "المسافه اليدويه" at bounding box center [440, 191] width 85 height 17
type input "120"
click at [523, 184] on span "تاكيد" at bounding box center [508, 186] width 48 height 17
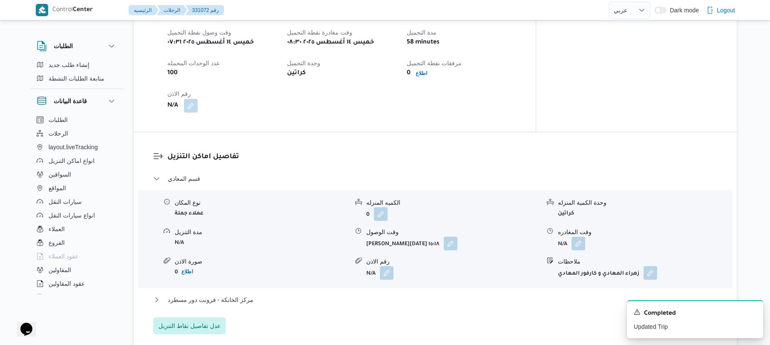
scroll to position [613, 0]
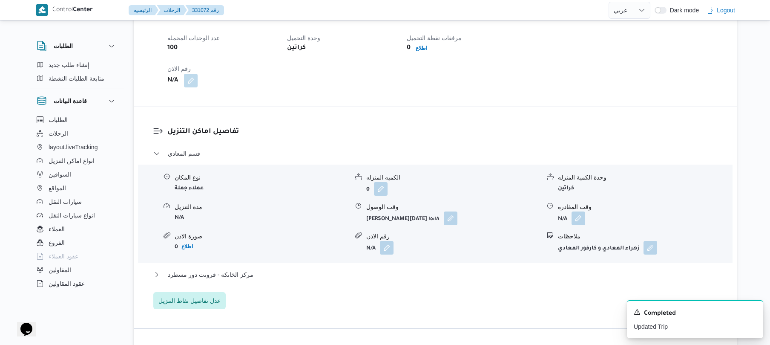
click at [470, 269] on div "مركز الخانكة - فرونت دور مسطرد" at bounding box center [435, 277] width 565 height 16
click at [459, 245] on div "قسم المعادي نوع المكان عملاء جملة الكميه المنزله 0 وحدة الكمية المنزله كراتين م…" at bounding box center [435, 228] width 565 height 161
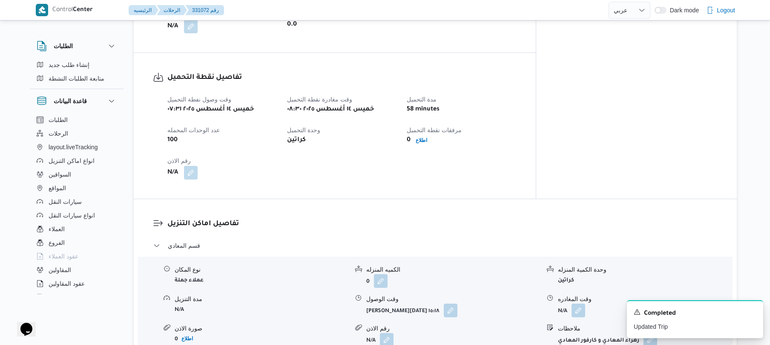
scroll to position [522, 0]
click at [450, 302] on button "button" at bounding box center [451, 309] width 14 height 14
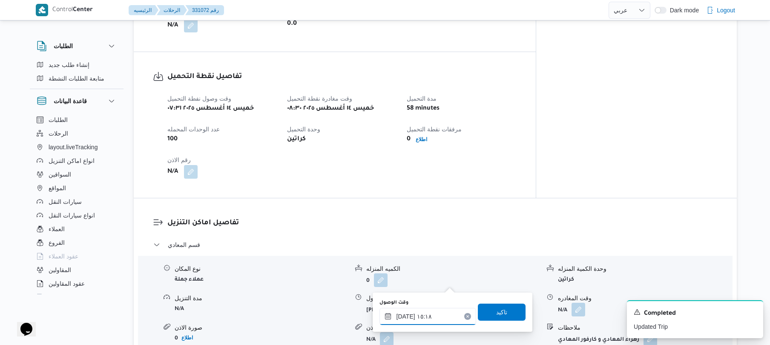
click at [430, 316] on input "١٤/٠٨/٢٠٢٥ ١٥:١٨" at bounding box center [428, 316] width 97 height 17
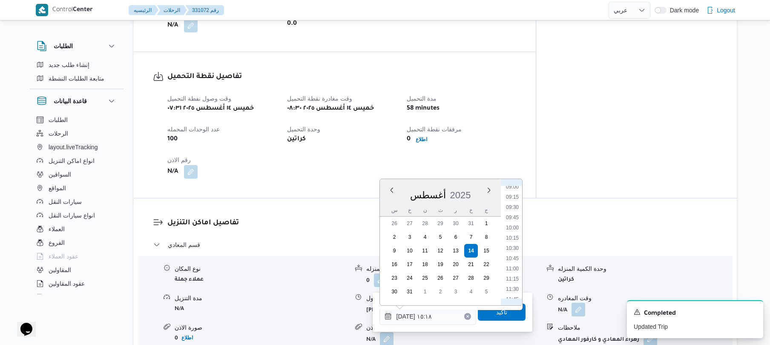
scroll to position [374, 0]
click at [517, 204] on li "09:30" at bounding box center [513, 204] width 20 height 9
type input "١٤/٠٨/٢٠٢٥ ٠٩:٣٠"
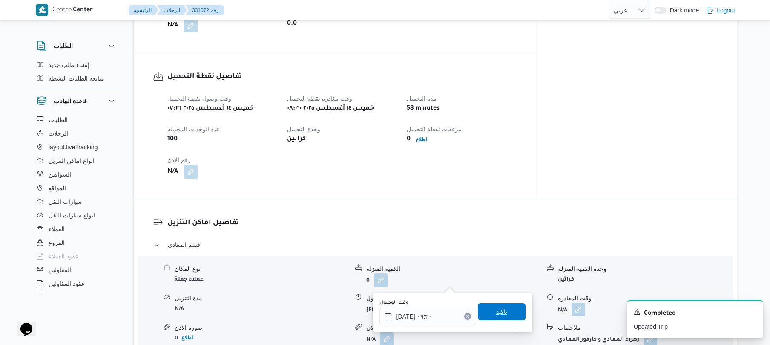
click at [496, 309] on span "تاكيد" at bounding box center [501, 311] width 11 height 10
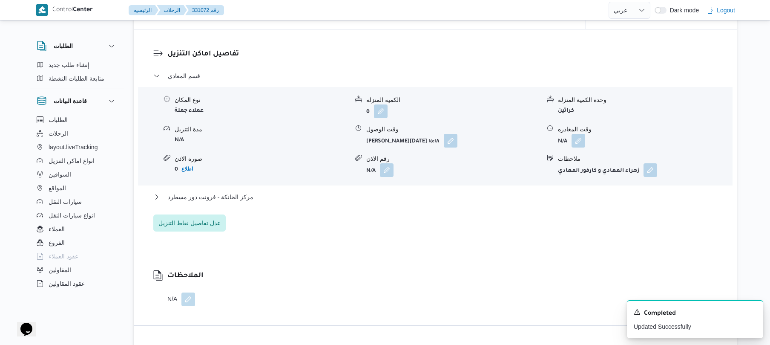
scroll to position [727, 0]
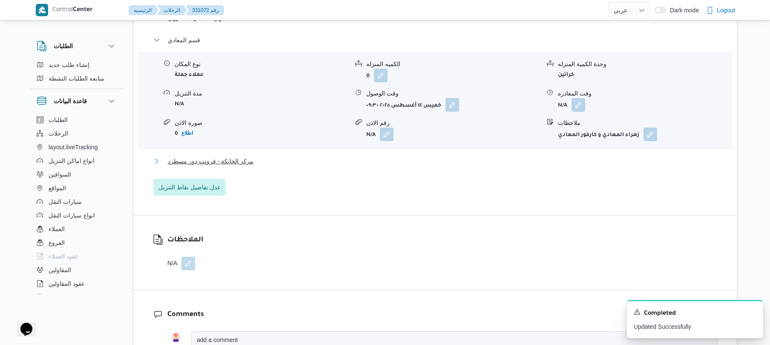
click at [510, 156] on button "مركز الخانكة - فرونت دور مسطرد" at bounding box center [435, 161] width 565 height 10
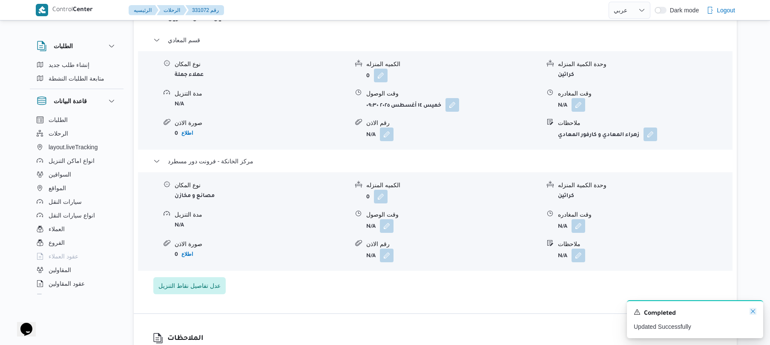
click at [752, 311] on icon "Dismiss toast" at bounding box center [753, 311] width 4 height 4
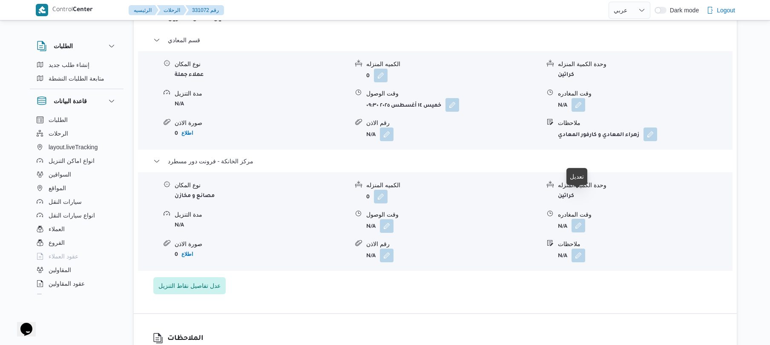
click at [578, 219] on button "button" at bounding box center [579, 226] width 14 height 14
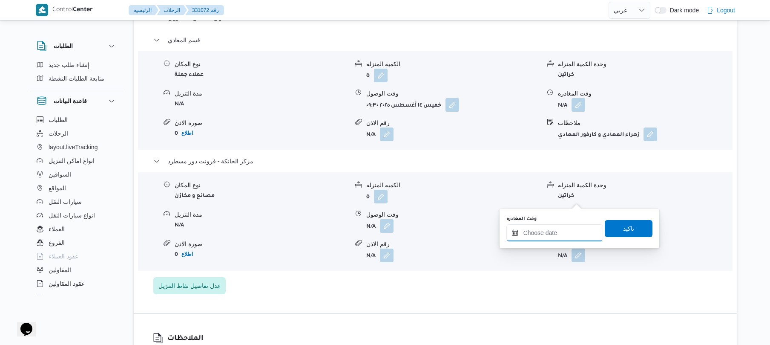
click at [551, 232] on input "وقت المغادره" at bounding box center [555, 232] width 97 height 17
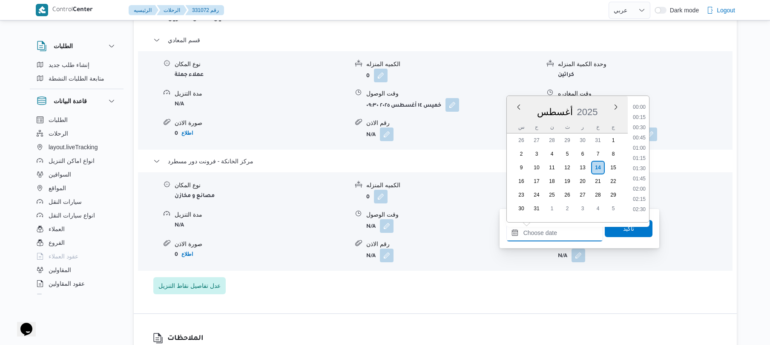
scroll to position [740, 0]
click at [638, 103] on li "18:00" at bounding box center [640, 103] width 20 height 9
type input "١٤/٠٨/٢٠٢٥ ١٨:٠٠"
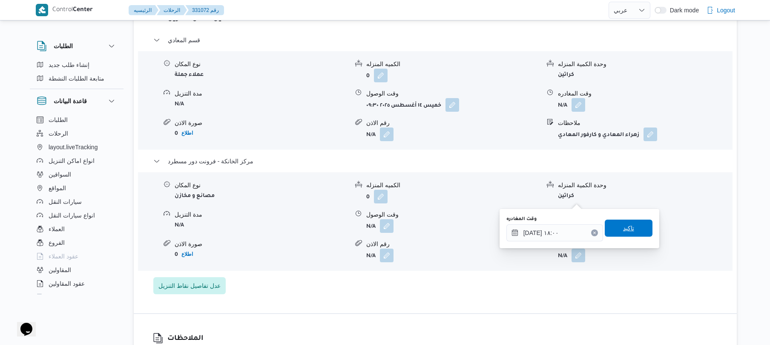
click at [631, 225] on span "تاكيد" at bounding box center [629, 227] width 48 height 17
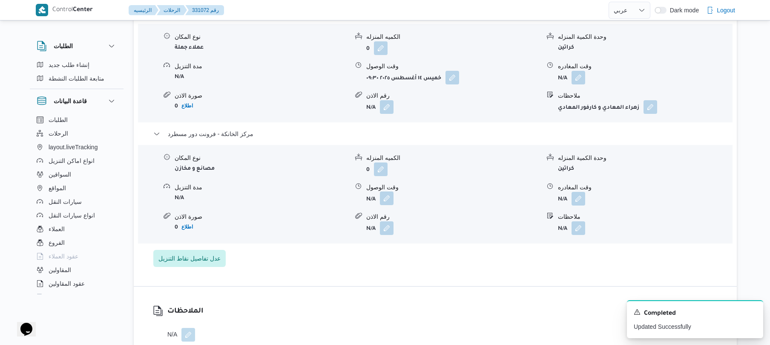
click at [385, 199] on button "button" at bounding box center [387, 198] width 14 height 14
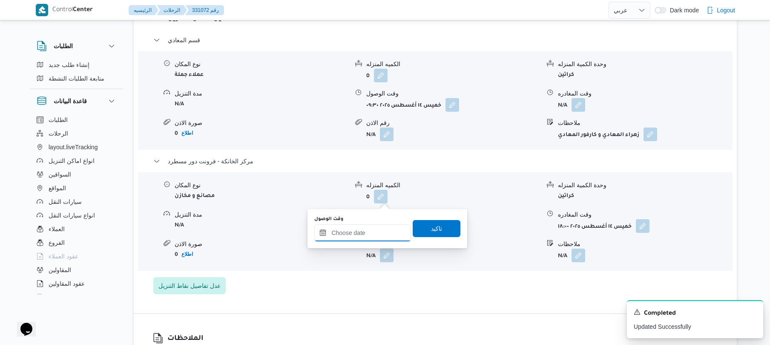
click at [377, 240] on input "وقت الوصول" at bounding box center [362, 232] width 97 height 17
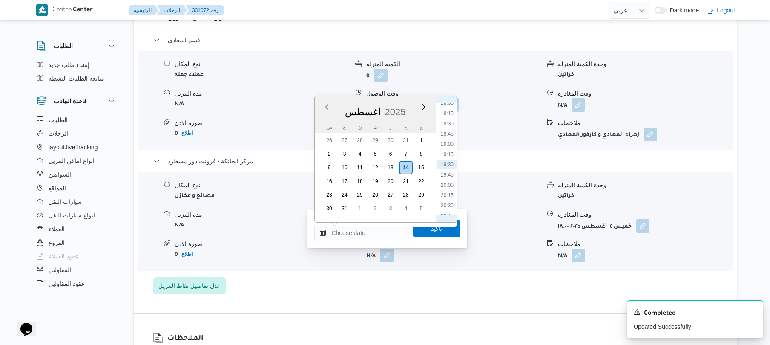
scroll to position [645, 0]
click at [447, 188] on li "17:45" at bounding box center [448, 188] width 20 height 9
type input "١٤/٠٨/٢٠٢٥ ١٧:٤٥"
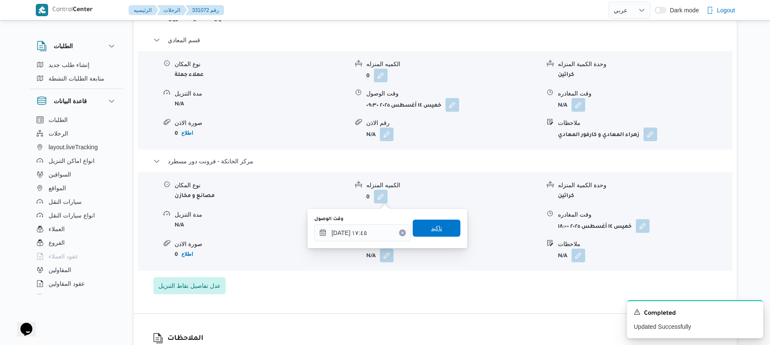
click at [438, 222] on span "تاكيد" at bounding box center [437, 227] width 48 height 17
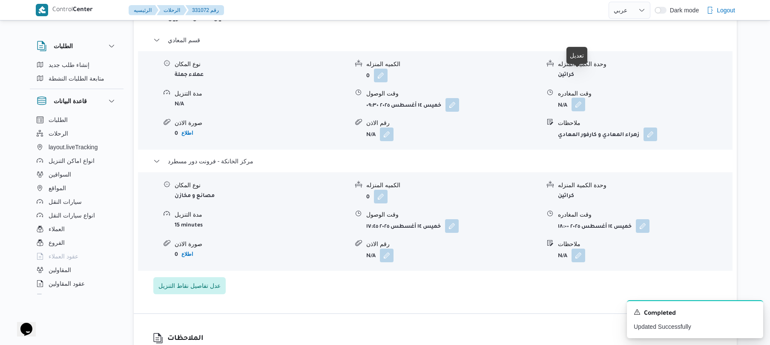
click at [575, 98] on button "button" at bounding box center [579, 105] width 14 height 14
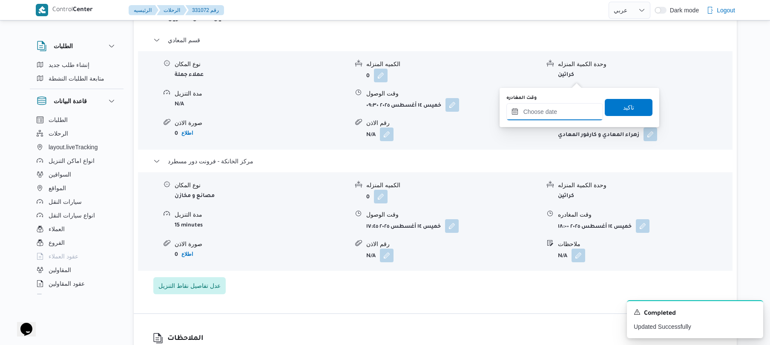
click at [557, 108] on input "وقت المغادره" at bounding box center [555, 111] width 97 height 17
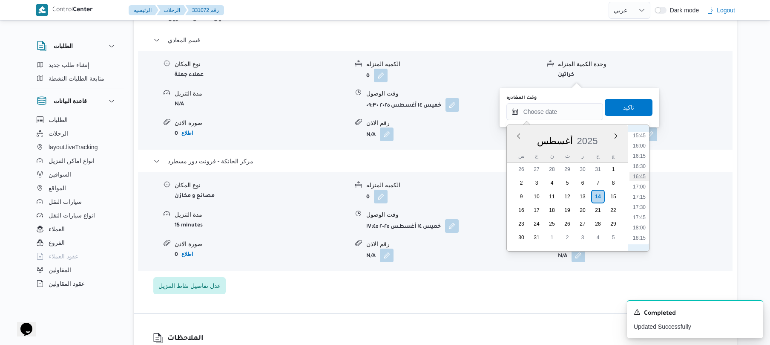
click at [638, 174] on li "16:45" at bounding box center [640, 176] width 20 height 9
type input "١٤/٠٨/٢٠٢٥ ١٦:٤٥"
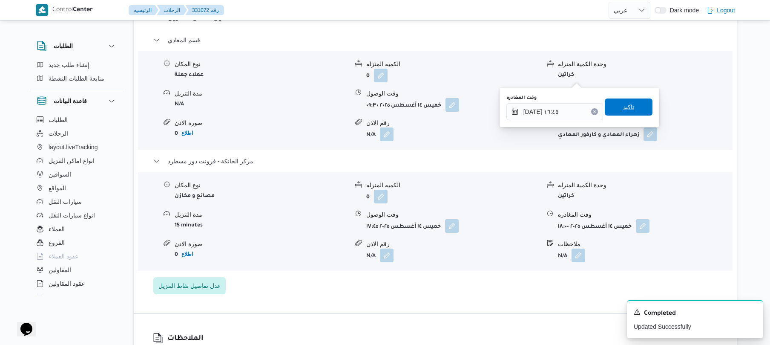
click at [636, 109] on span "تاكيد" at bounding box center [629, 106] width 48 height 17
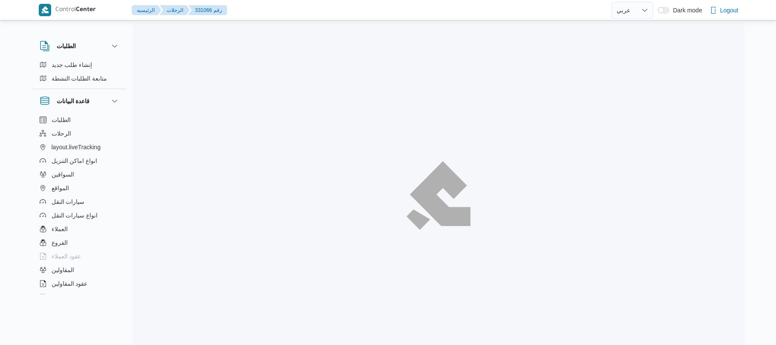
select select "ar"
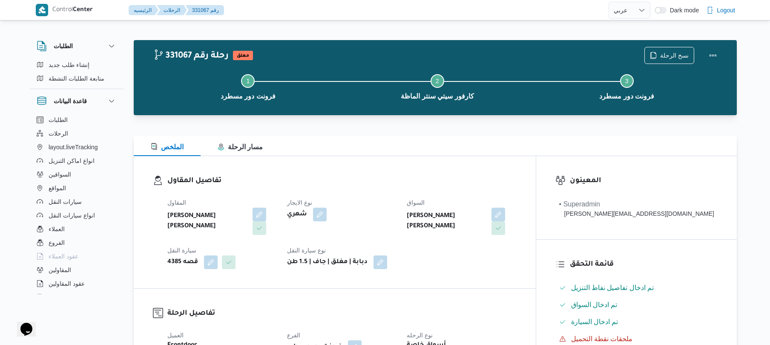
click at [462, 162] on div "تفاصيل المقاول المقاول [PERSON_NAME] [PERSON_NAME] نوع الايجار شهري السواق [PER…" at bounding box center [335, 222] width 402 height 132
click at [469, 158] on div "تفاصيل المقاول المقاول [PERSON_NAME] [PERSON_NAME] نوع الايجار شهري السواق [PER…" at bounding box center [335, 222] width 402 height 132
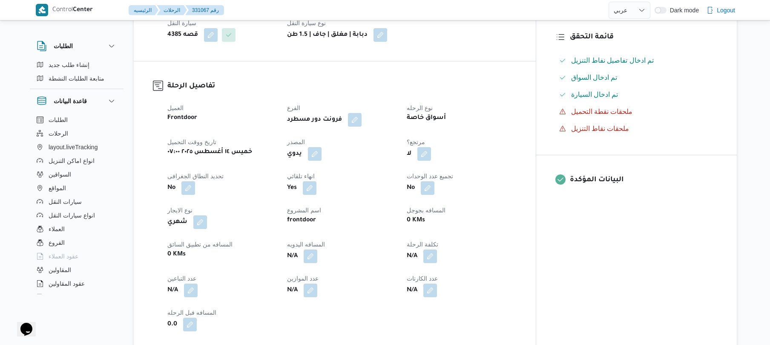
scroll to position [250, 0]
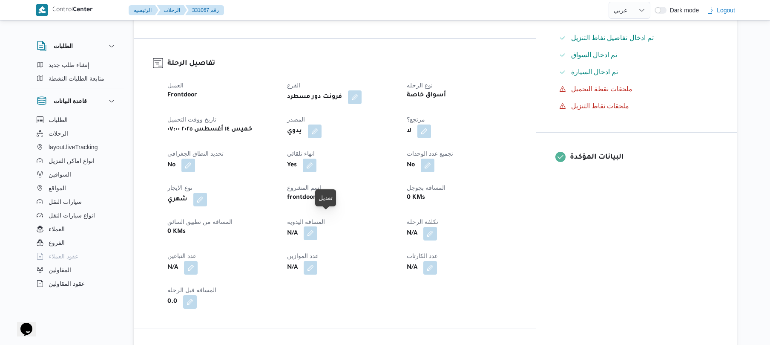
click at [317, 226] on button "button" at bounding box center [311, 233] width 14 height 14
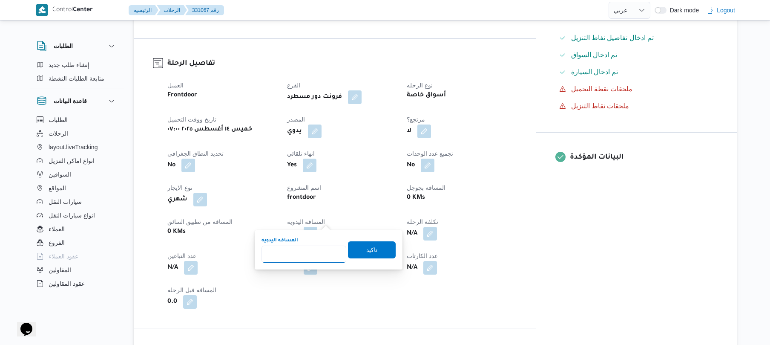
click at [308, 258] on input "المسافه اليدويه" at bounding box center [304, 253] width 85 height 17
type input "65"
click at [371, 251] on span "تاكيد" at bounding box center [371, 249] width 11 height 10
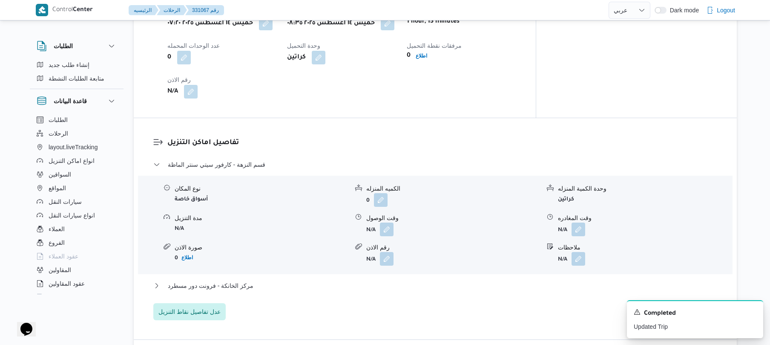
scroll to position [613, 0]
click at [392, 221] on button "button" at bounding box center [387, 228] width 14 height 14
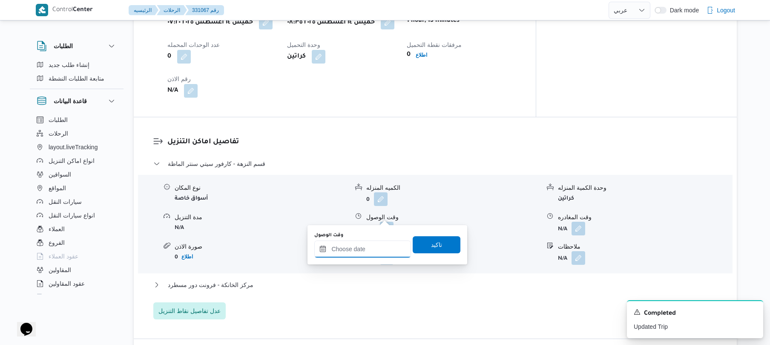
click at [367, 251] on input "وقت الوصول" at bounding box center [362, 248] width 97 height 17
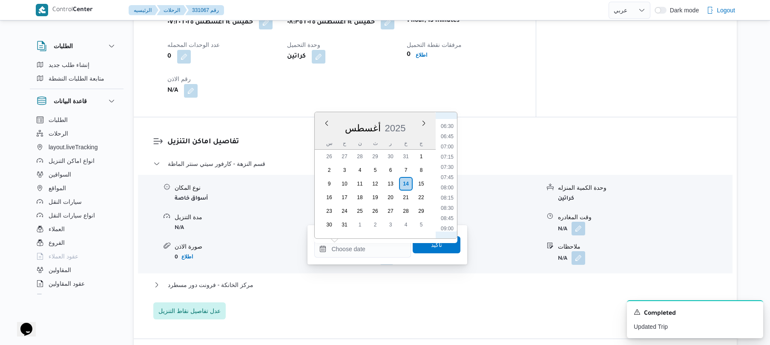
scroll to position [358, 0]
click at [451, 142] on li "09:15" at bounding box center [448, 143] width 20 height 9
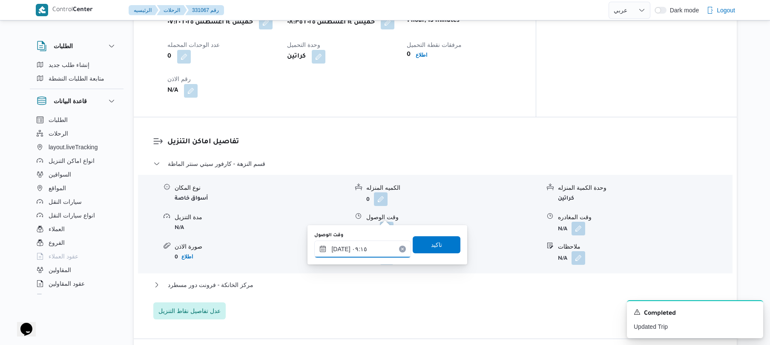
click at [342, 249] on input "[DATE] ٠٩:١٥" at bounding box center [362, 248] width 97 height 17
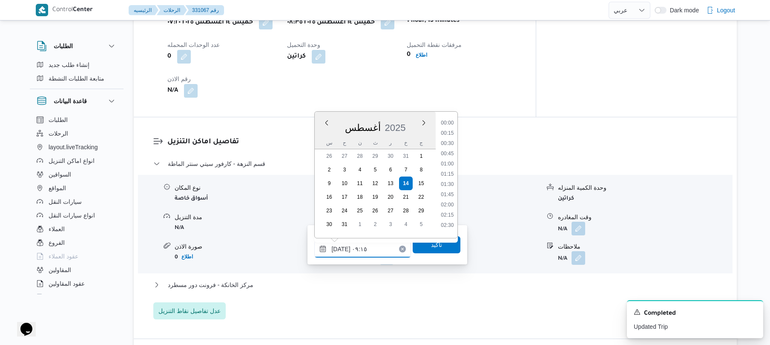
click at [342, 249] on input "[DATE] ٠٩:١٥" at bounding box center [362, 248] width 97 height 17
type input "[DATE] ٠٩:10"
click at [415, 248] on span "تاكيد" at bounding box center [437, 244] width 48 height 17
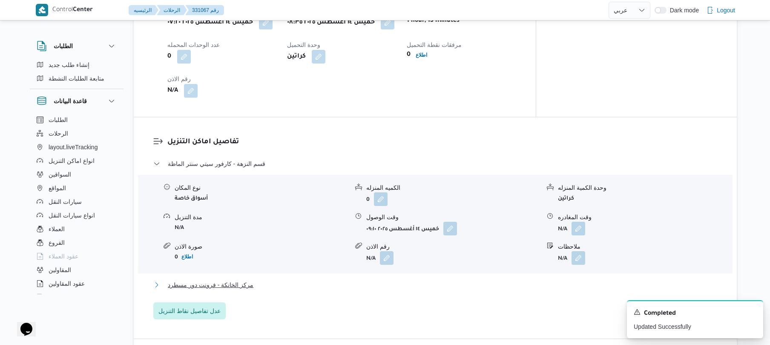
click at [374, 279] on button "مركز الخانكة - فرونت دور مسطرد" at bounding box center [435, 284] width 565 height 10
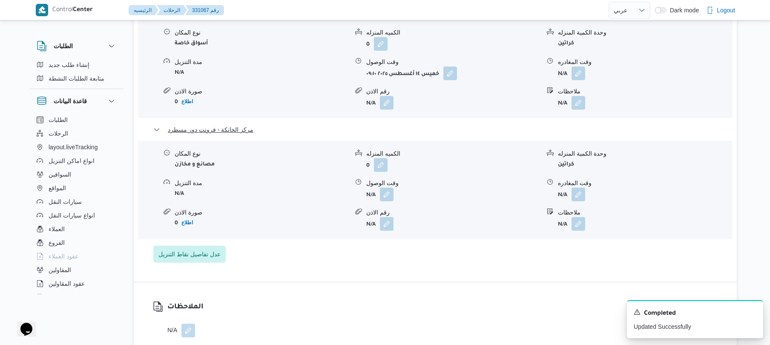
scroll to position [818, 0]
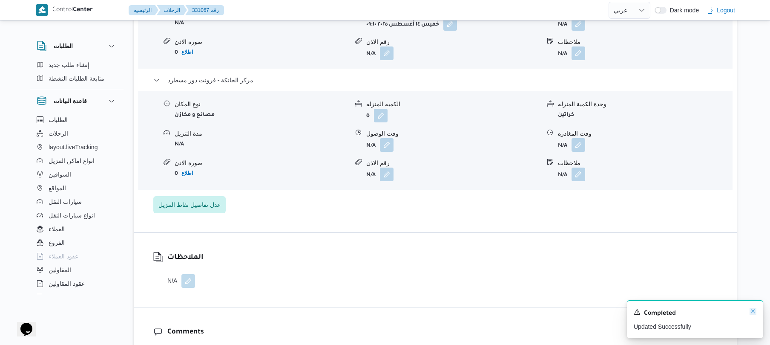
click at [752, 312] on icon "Dismiss toast" at bounding box center [753, 311] width 7 height 7
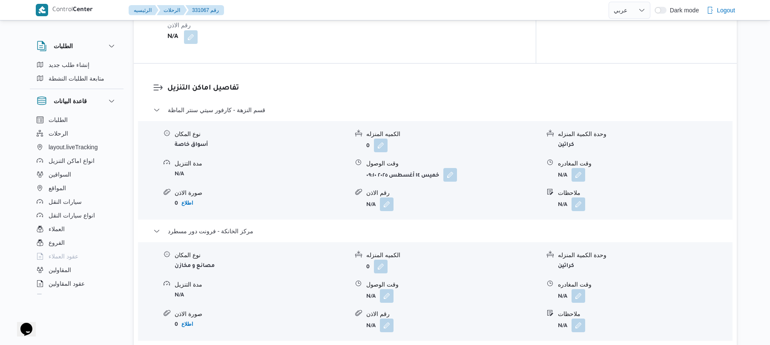
scroll to position [659, 0]
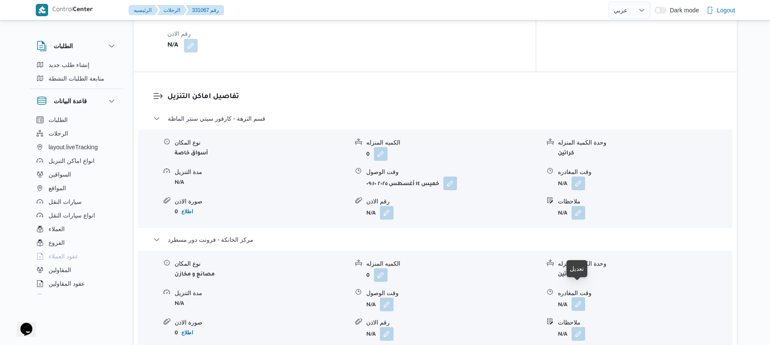
click at [579, 297] on button "button" at bounding box center [579, 304] width 14 height 14
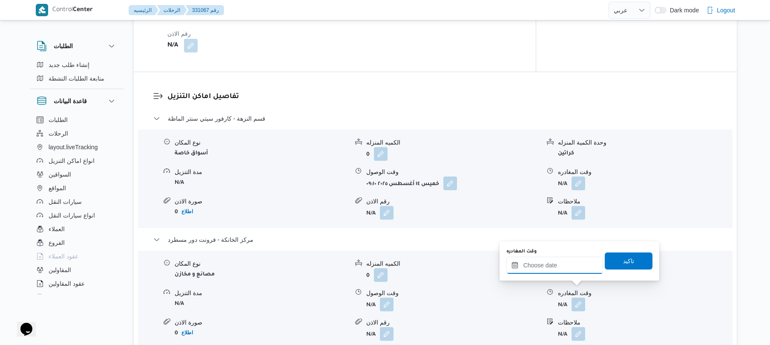
click at [570, 268] on input "وقت المغادره" at bounding box center [555, 264] width 97 height 17
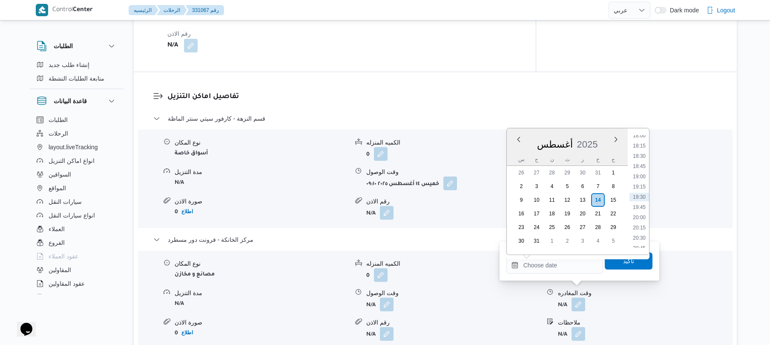
scroll to position [645, 0]
click at [637, 196] on li "17:15" at bounding box center [640, 200] width 20 height 9
type input "١٤/٠٨/٢٠٢٥ ١٧:١٥"
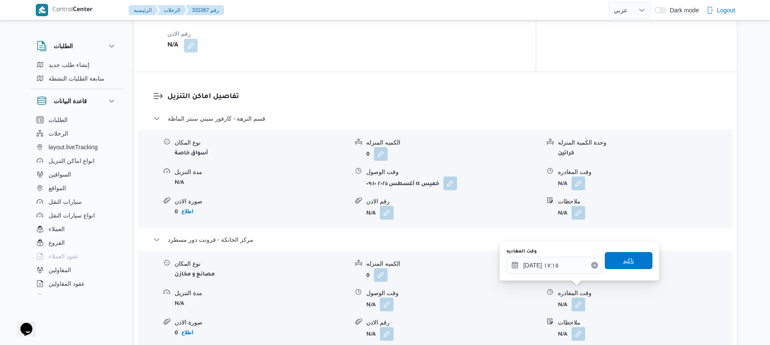
click at [623, 258] on span "تاكيد" at bounding box center [628, 260] width 11 height 10
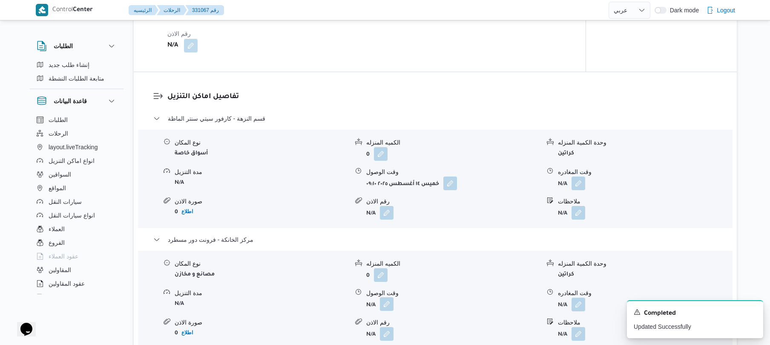
click at [391, 297] on button "button" at bounding box center [387, 304] width 14 height 14
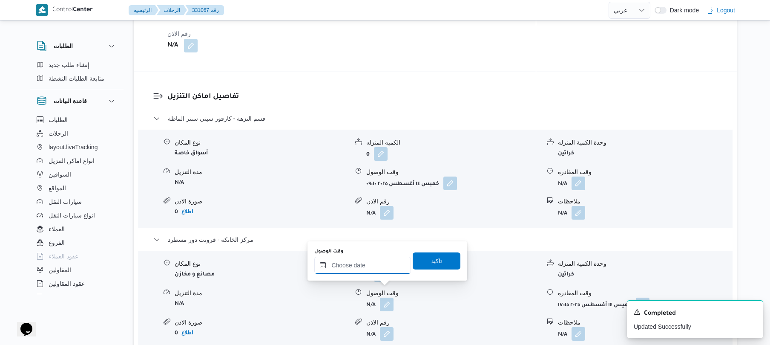
click at [377, 268] on input "وقت الوصول" at bounding box center [362, 264] width 97 height 17
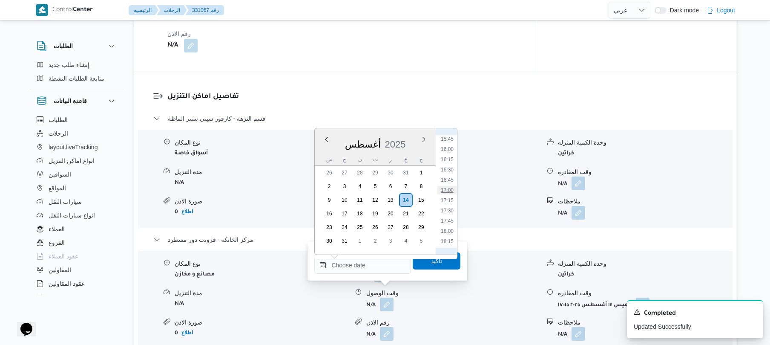
click at [445, 190] on li "17:00" at bounding box center [448, 190] width 20 height 9
type input "١٤/٠٨/٢٠٢٥ ١٧:٠٠"
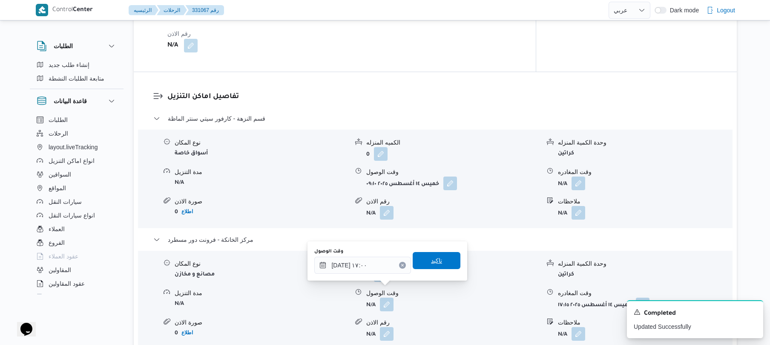
click at [431, 262] on span "تاكيد" at bounding box center [436, 260] width 11 height 10
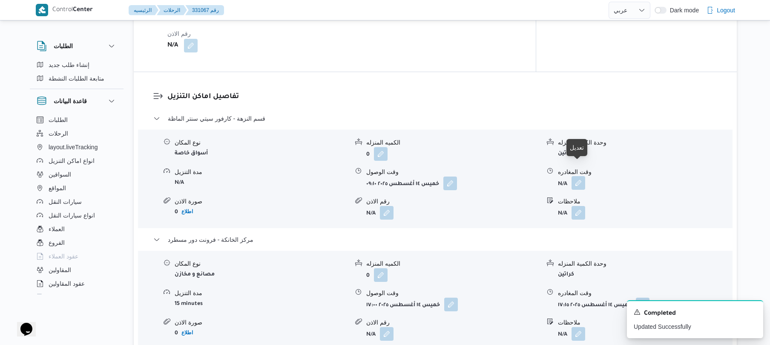
click at [581, 176] on button "button" at bounding box center [579, 183] width 14 height 14
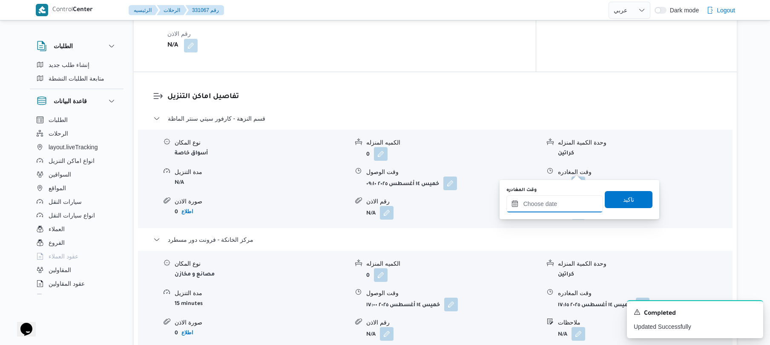
click at [559, 199] on input "وقت المغادره" at bounding box center [555, 203] width 97 height 17
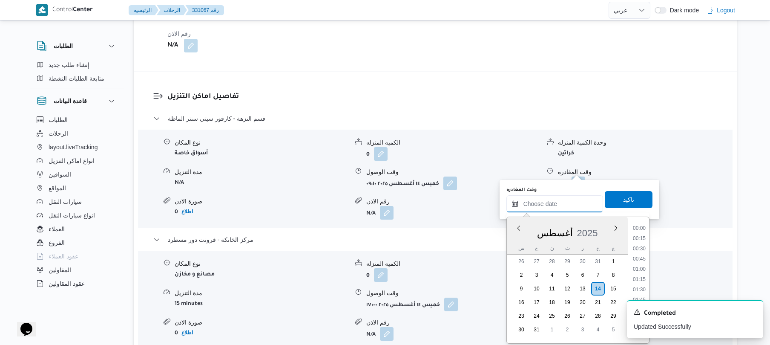
scroll to position [740, 0]
click at [649, 237] on ul "00:00 00:15 00:30 00:45 01:00 01:15 01:30 01:45 02:00 02:15 02:30 02:45 03:00 0…" at bounding box center [640, 280] width 20 height 112
click at [641, 249] on li "16:15" at bounding box center [640, 248] width 20 height 9
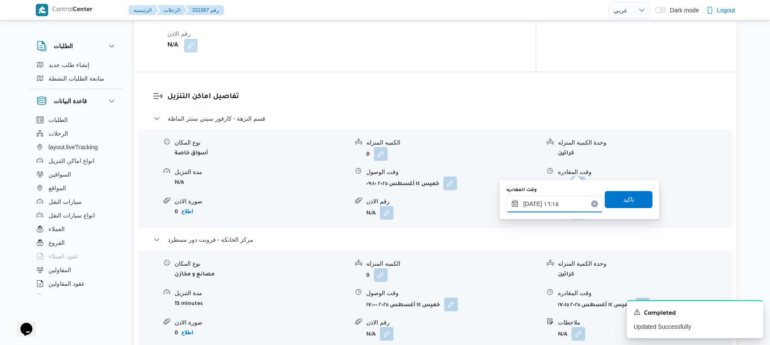
click at [532, 202] on input "١٤/٠٨/٢٠٢٥ ١٦:١٥" at bounding box center [555, 203] width 97 height 17
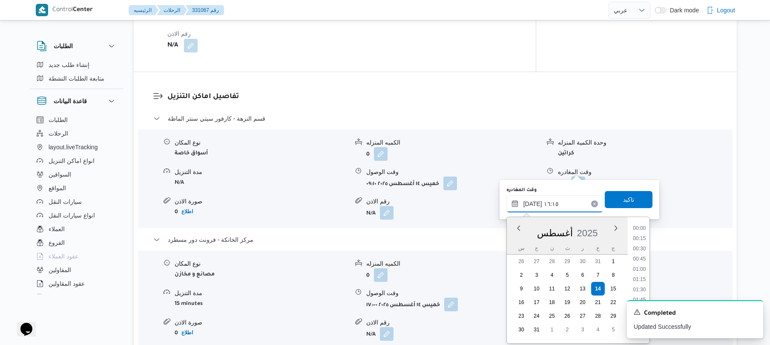
click at [532, 202] on input "١٤/٠٨/٢٠٢٥ ١٦:١٥" at bounding box center [555, 203] width 97 height 17
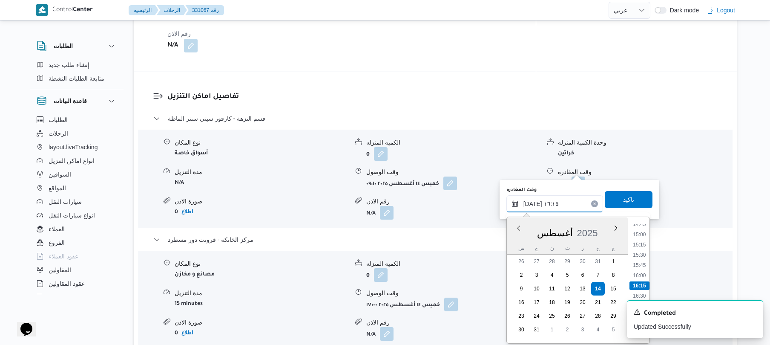
click at [532, 202] on input "١٤/٠٨/٢٠٢٥ ١٦:١٥" at bounding box center [555, 203] width 97 height 17
type input "١٤/٠٨/٢٠٢٥ ١٦:20"
click at [616, 199] on span "تاكيد" at bounding box center [629, 198] width 48 height 17
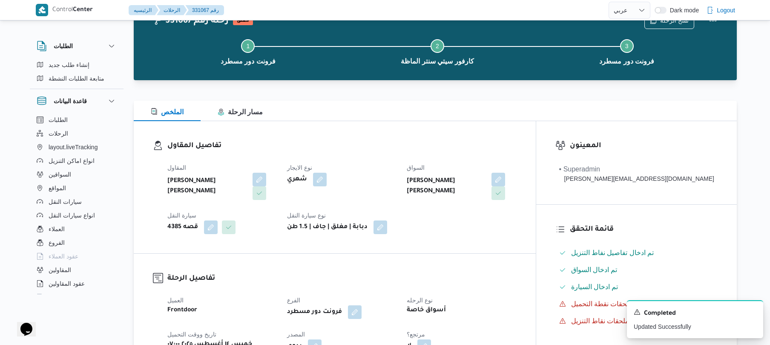
scroll to position [0, 0]
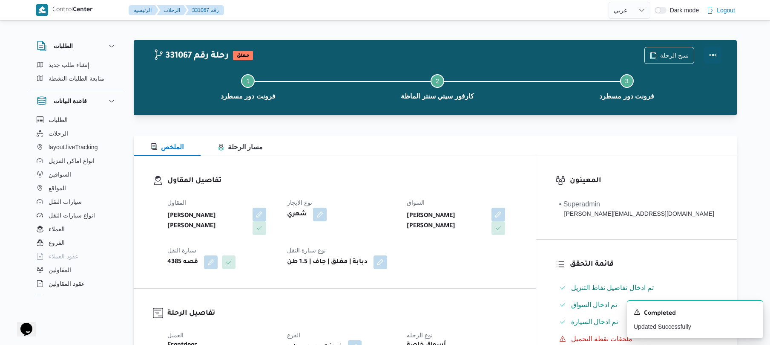
click at [706, 50] on button "Actions" at bounding box center [713, 54] width 17 height 17
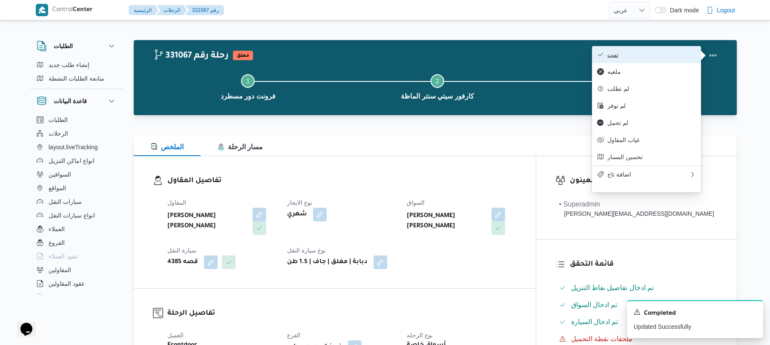
click at [660, 54] on span "تمت" at bounding box center [652, 54] width 89 height 7
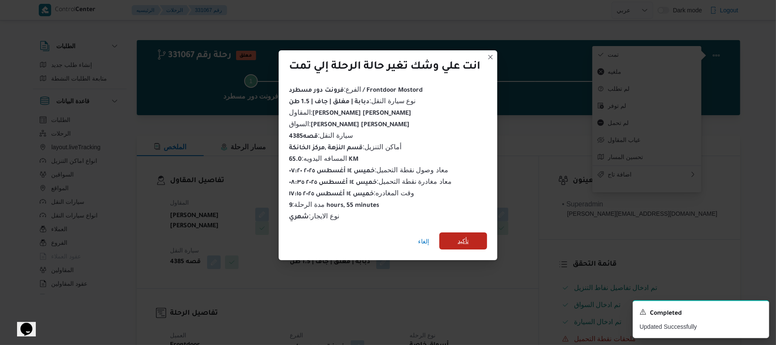
click at [465, 236] on span "تأكيد" at bounding box center [463, 241] width 11 height 10
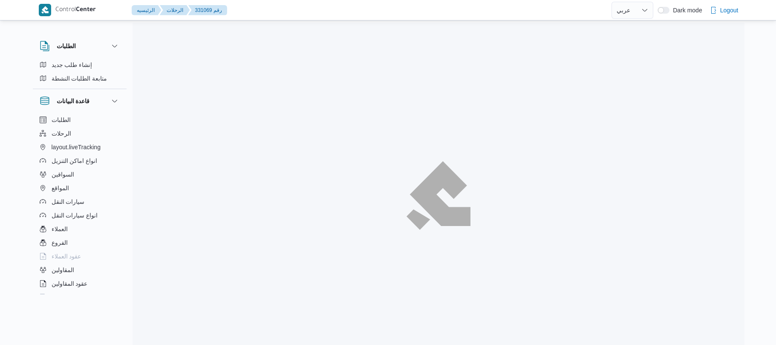
select select "ar"
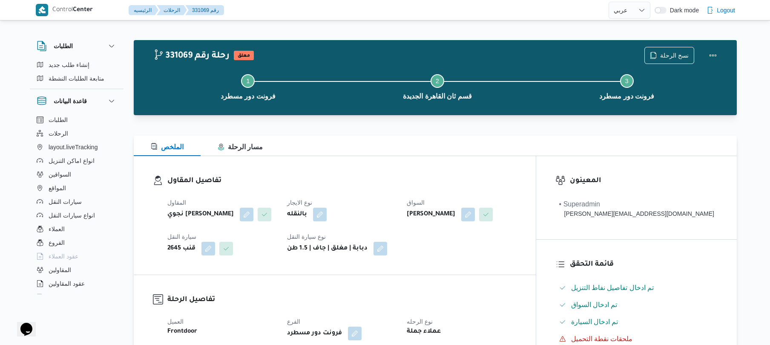
click at [361, 121] on div at bounding box center [435, 120] width 603 height 10
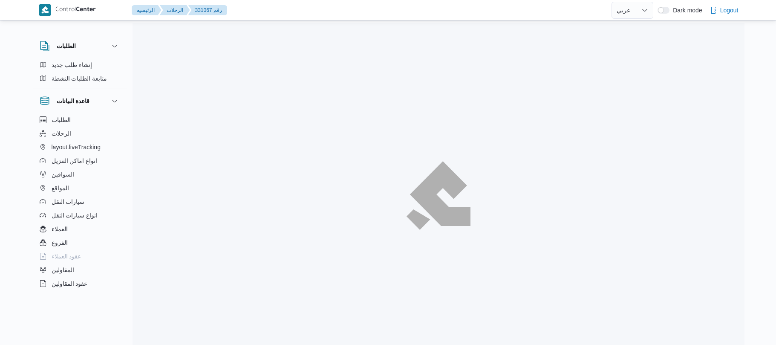
select select "ar"
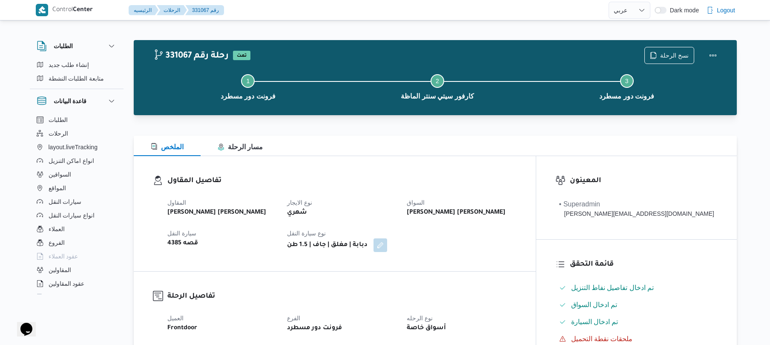
click at [424, 168] on div "تفاصيل المقاول المقاول [PERSON_NAME] [PERSON_NAME] نوع الايجار شهري السواق [PER…" at bounding box center [335, 213] width 402 height 115
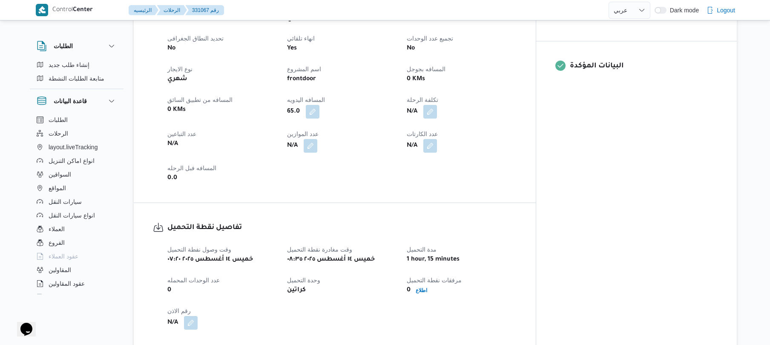
scroll to position [318, 0]
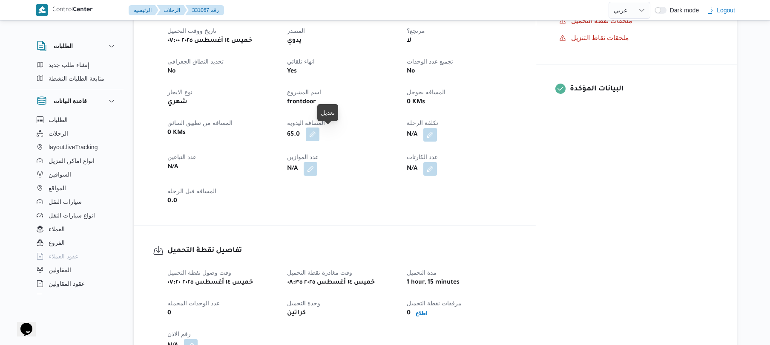
click at [320, 140] on button "button" at bounding box center [313, 134] width 14 height 14
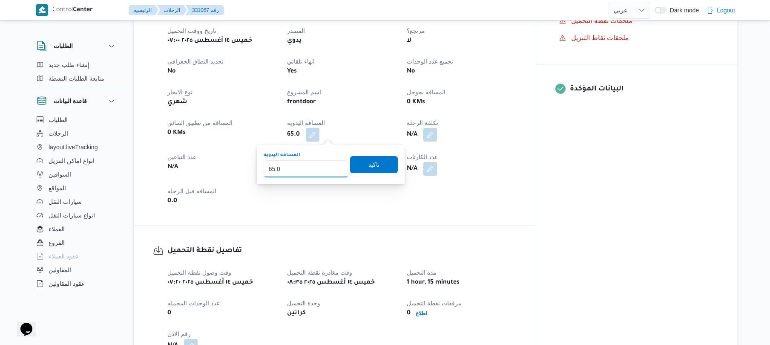
click at [312, 166] on input "65.0" at bounding box center [306, 168] width 85 height 17
type input "6"
drag, startPoint x: 553, startPoint y: 210, endPoint x: 556, endPoint y: 241, distance: 30.8
click at [536, 241] on div "تفاصيل نقطة التحميل وقت وصول نفطة التحميل خميس ١٤ أغسطس ٢٠٢٥ ٠٧:٢٠ وقت مغادرة ن…" at bounding box center [335, 299] width 402 height 146
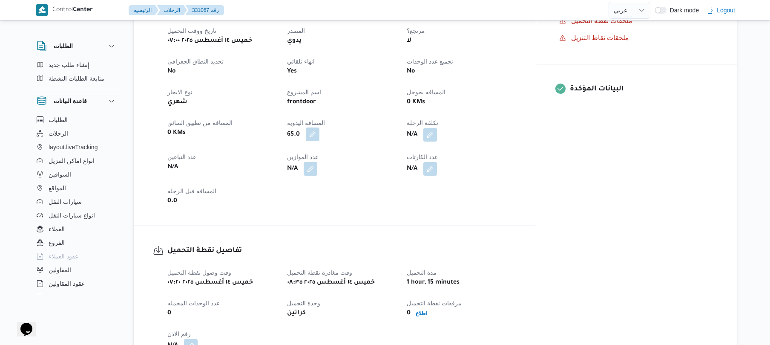
click at [320, 140] on button "button" at bounding box center [313, 134] width 14 height 14
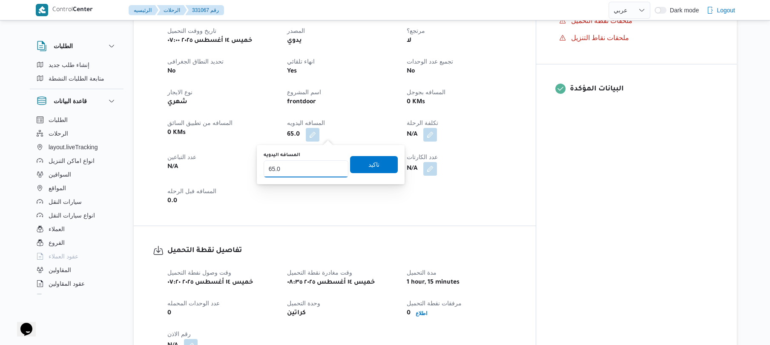
click at [321, 166] on input "65.0" at bounding box center [306, 168] width 85 height 17
type input "6"
click at [369, 161] on span "تاكيد" at bounding box center [374, 164] width 11 height 10
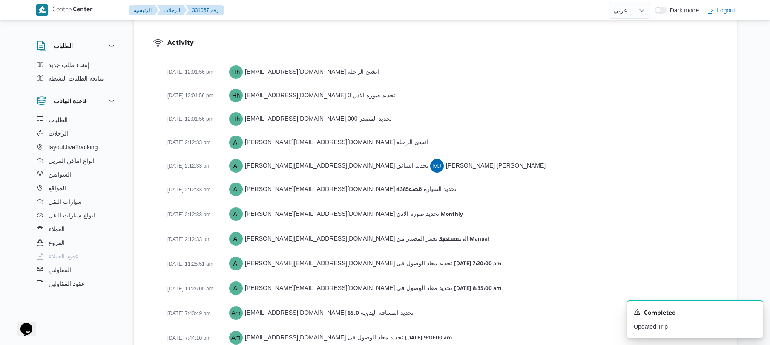
scroll to position [1149, 0]
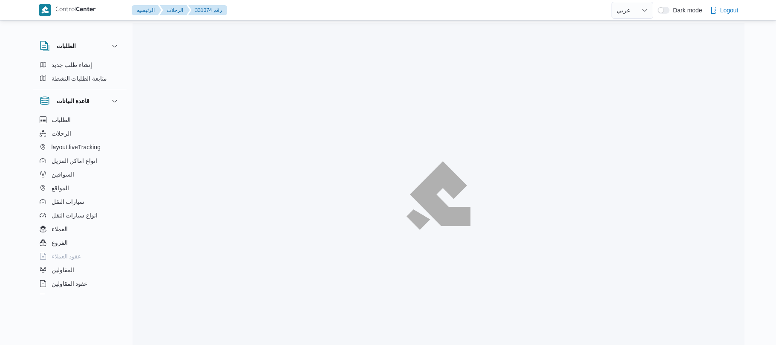
select select "ar"
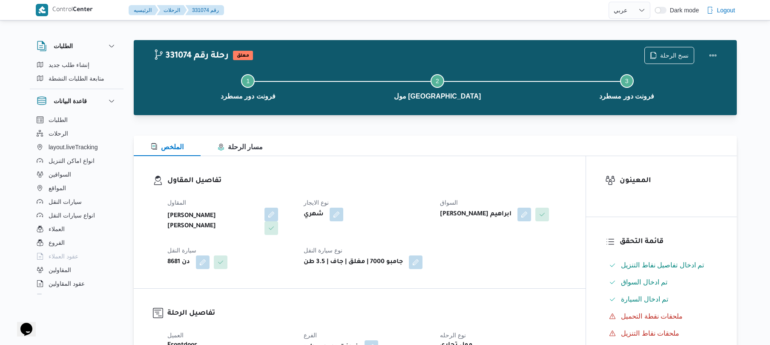
click at [504, 171] on div "تفاصيل المقاول المقاول [PERSON_NAME] [PERSON_NAME] نوع الايجار شهري السواق [PER…" at bounding box center [360, 222] width 452 height 132
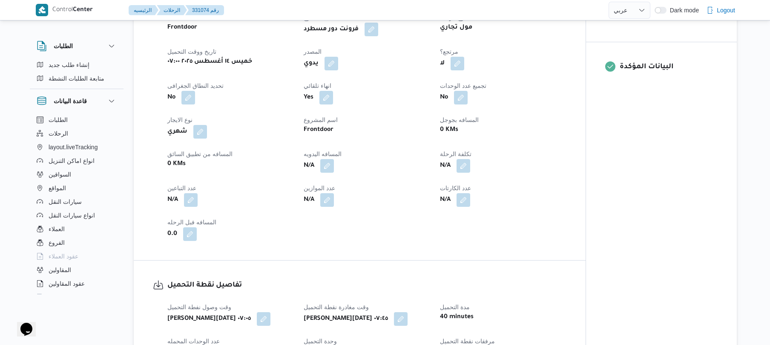
scroll to position [318, 0]
click at [328, 165] on button "button" at bounding box center [327, 165] width 14 height 14
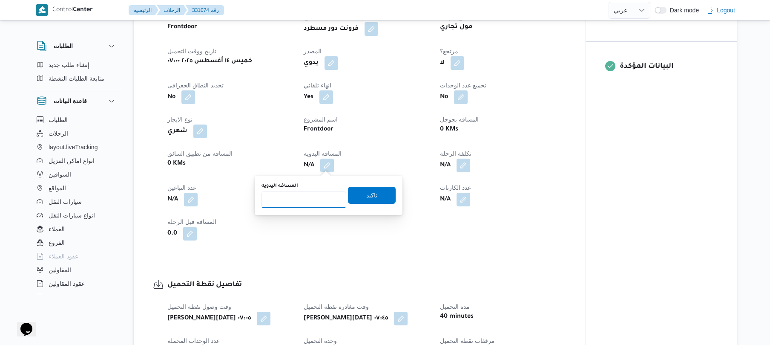
click at [309, 196] on input "المسافه اليدويه" at bounding box center [304, 199] width 85 height 17
type input "125"
click at [350, 196] on span "تاكيد" at bounding box center [372, 194] width 48 height 17
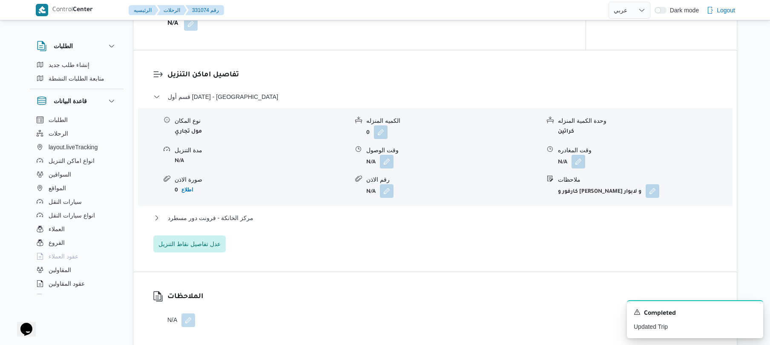
scroll to position [682, 0]
click at [348, 217] on button "مركز الخانكة - فرونت دور مسطرد" at bounding box center [435, 216] width 565 height 10
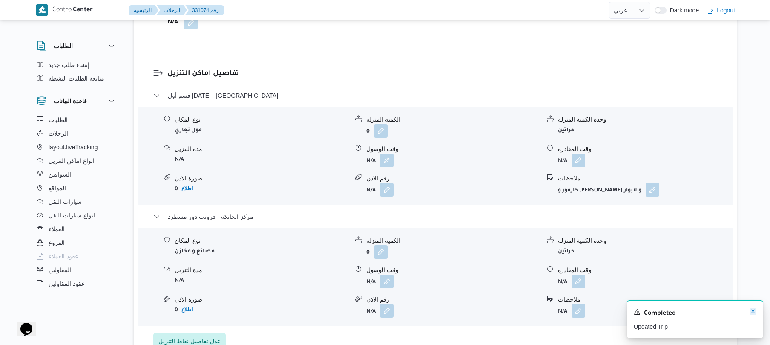
click at [754, 310] on icon "Dismiss toast" at bounding box center [753, 311] width 7 height 7
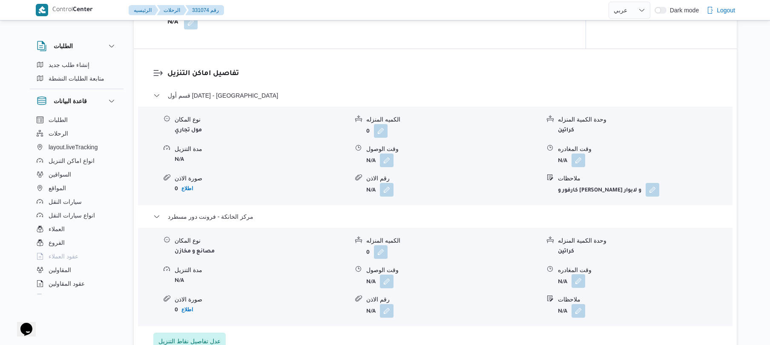
click at [579, 279] on button "button" at bounding box center [579, 281] width 14 height 14
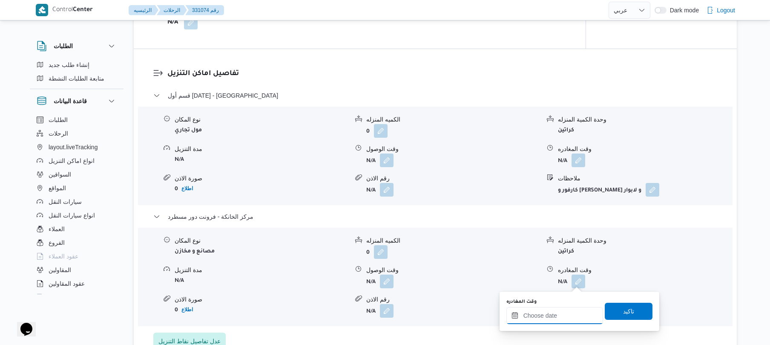
click at [542, 315] on input "وقت المغادره" at bounding box center [555, 315] width 97 height 17
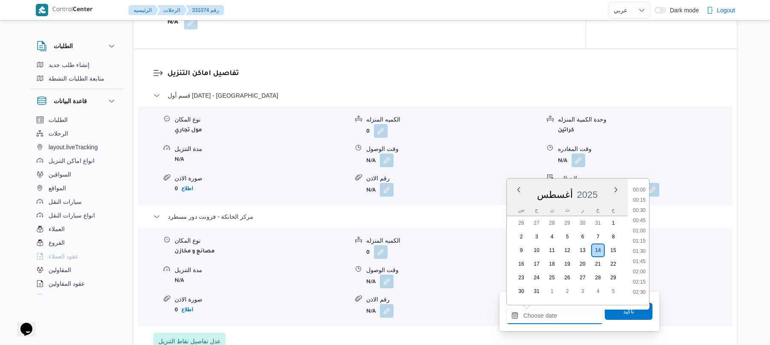
scroll to position [771, 0]
click at [639, 233] on li "20:00" at bounding box center [640, 237] width 20 height 9
type input "[DATE] ٢٠:٠٠"
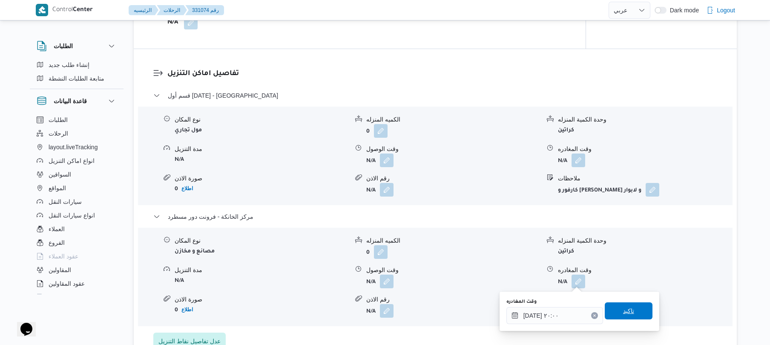
click at [617, 307] on span "تاكيد" at bounding box center [629, 310] width 48 height 17
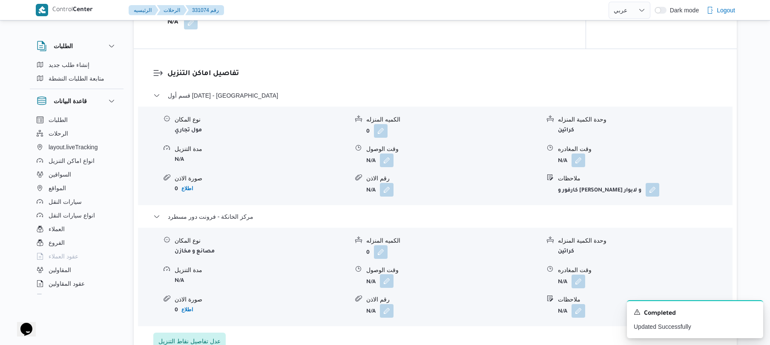
click at [389, 282] on button "button" at bounding box center [387, 281] width 14 height 14
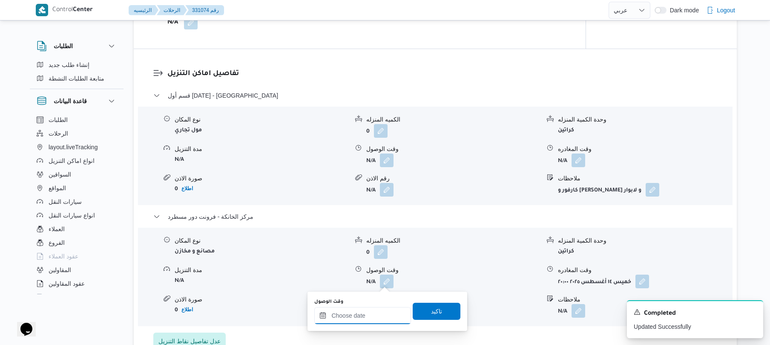
click at [362, 318] on input "وقت الوصول" at bounding box center [362, 315] width 97 height 17
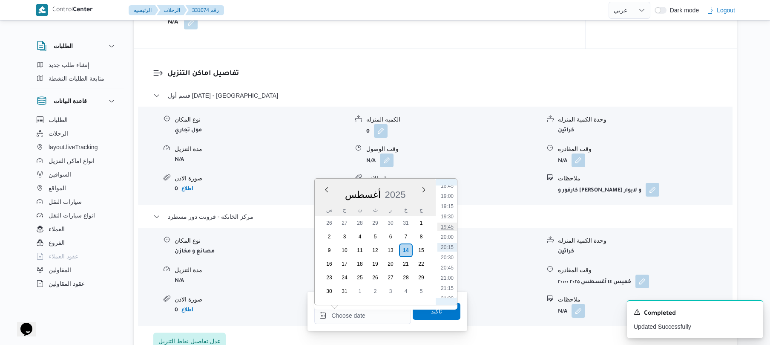
click at [449, 225] on li "19:45" at bounding box center [448, 226] width 20 height 9
type input "[DATE] ١٩:٤٥"
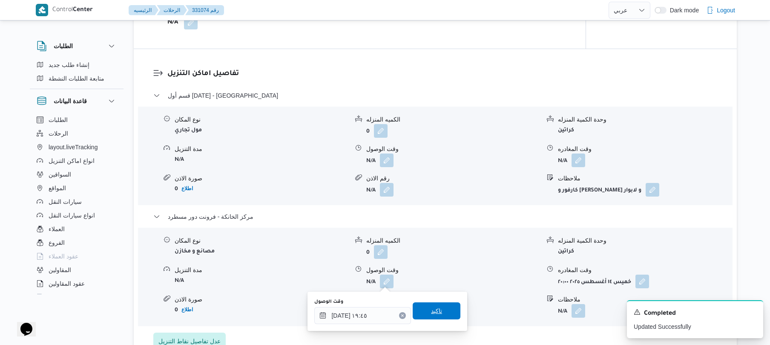
click at [435, 308] on span "تاكيد" at bounding box center [436, 310] width 11 height 10
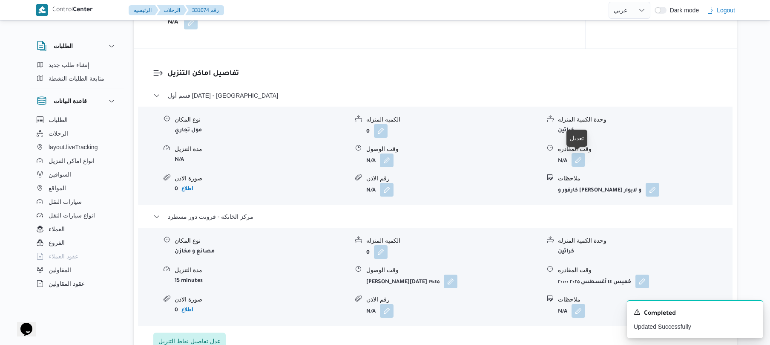
click at [581, 159] on button "button" at bounding box center [579, 160] width 14 height 14
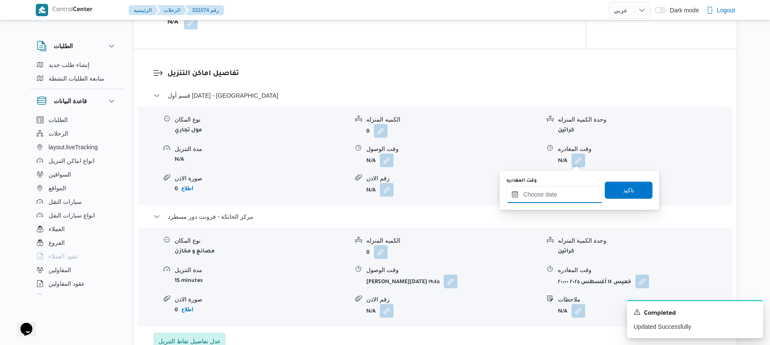
click at [553, 200] on input "وقت المغادره" at bounding box center [555, 194] width 97 height 17
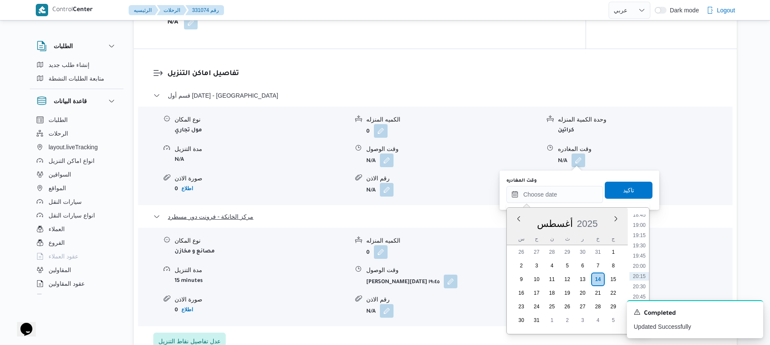
click at [643, 217] on li "18:45" at bounding box center [640, 214] width 20 height 9
type input "[DATE] ١٨:٤٥"
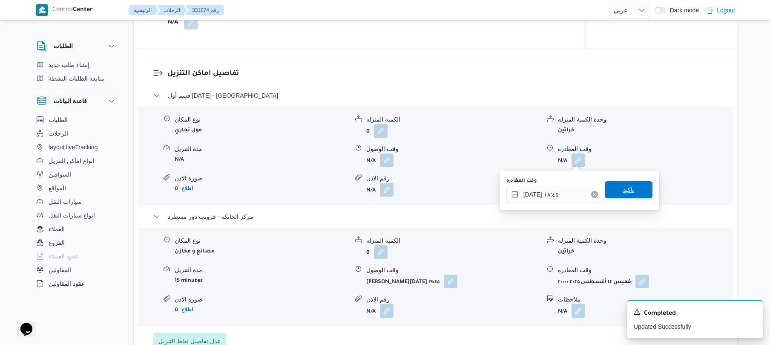
click at [621, 184] on span "تاكيد" at bounding box center [629, 189] width 48 height 17
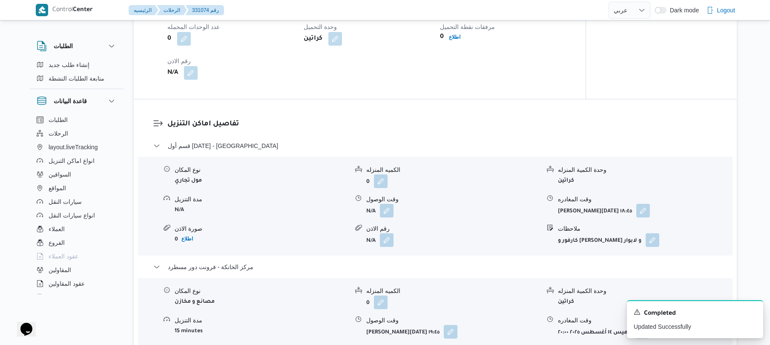
scroll to position [659, 0]
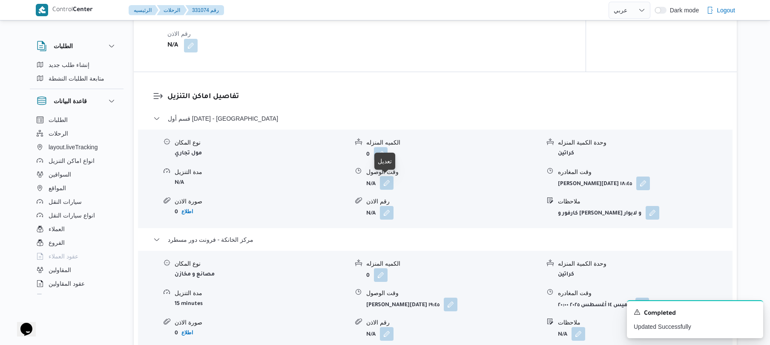
click at [389, 184] on button "button" at bounding box center [387, 183] width 14 height 14
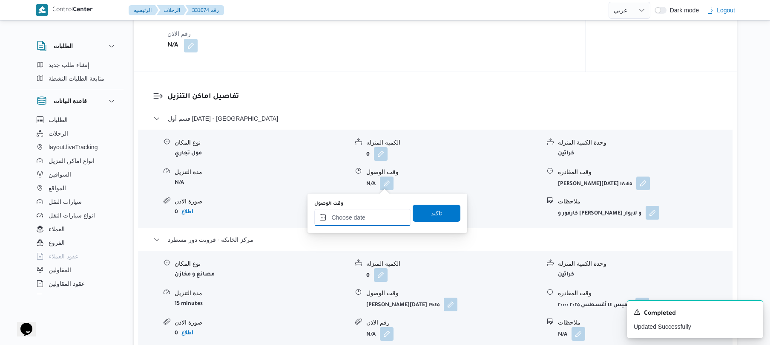
click at [365, 217] on input "وقت الوصول" at bounding box center [362, 217] width 97 height 17
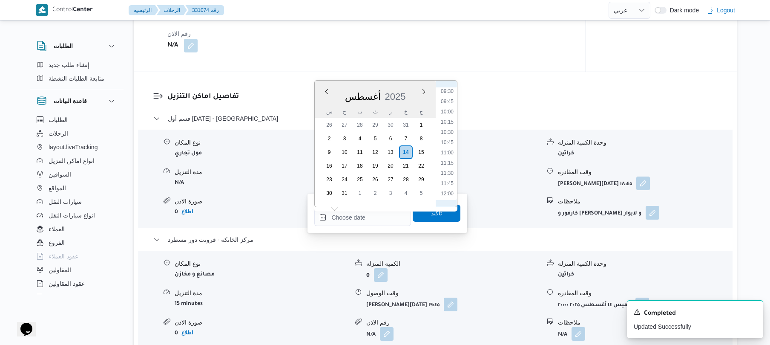
scroll to position [294, 0]
click at [447, 158] on li "08:45" at bounding box center [448, 156] width 20 height 9
type input "١٤/٠٨/٢٠٢٥ ٠٨:٤٥"
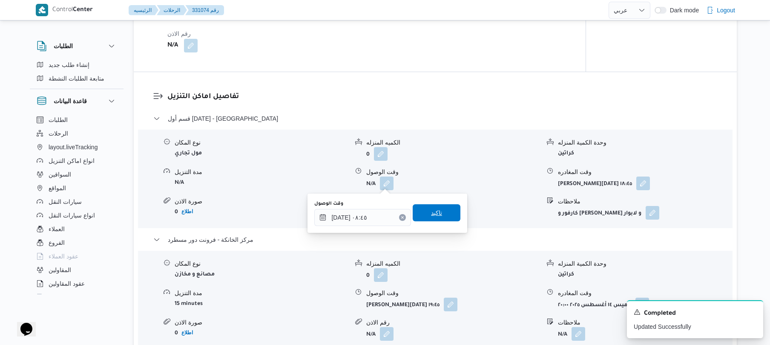
click at [438, 216] on span "تاكيد" at bounding box center [437, 212] width 48 height 17
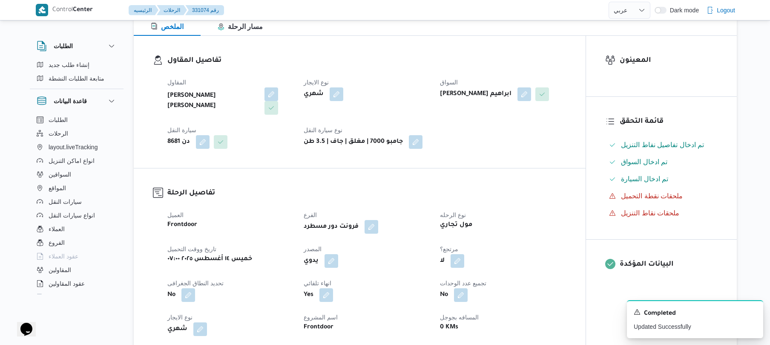
scroll to position [0, 0]
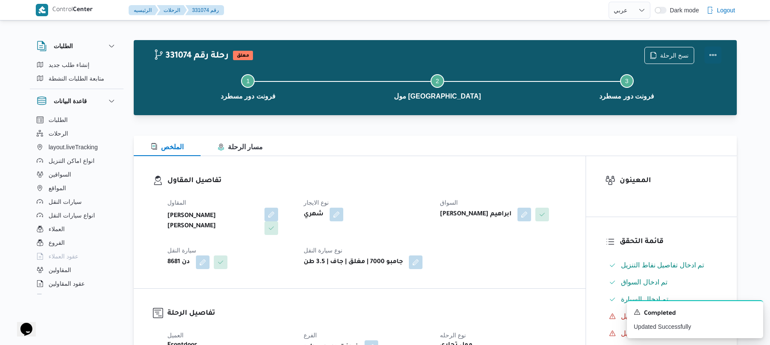
click at [717, 55] on button "Actions" at bounding box center [713, 54] width 17 height 17
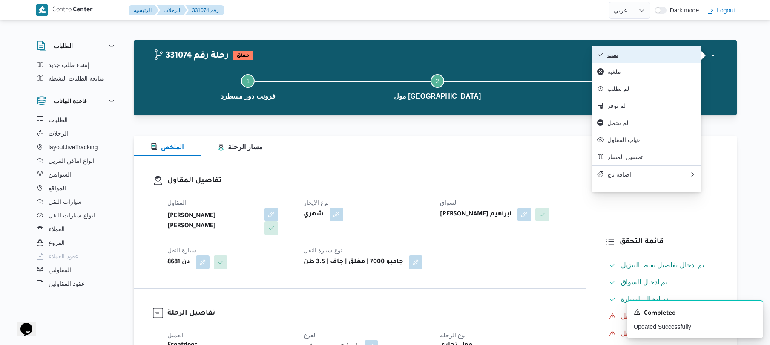
click at [657, 58] on span "تمت" at bounding box center [652, 54] width 89 height 7
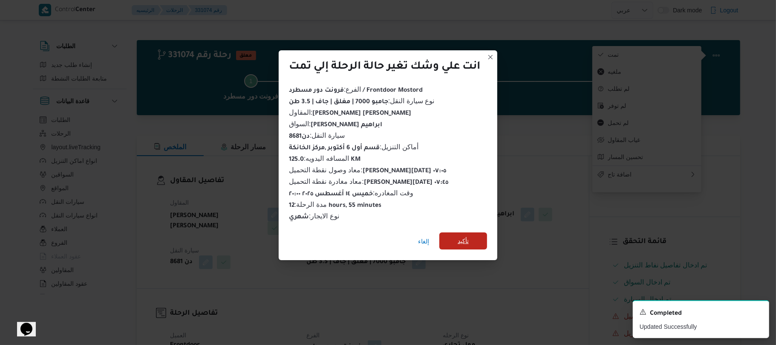
click at [474, 234] on span "تأكيد" at bounding box center [463, 240] width 48 height 17
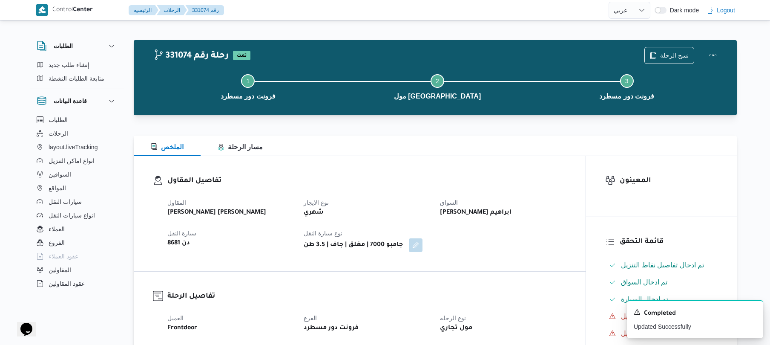
click at [465, 169] on div "تفاصيل المقاول المقاول عليوه سراج الدين عليوه محمد نوع الايجار شهري السواق كريم…" at bounding box center [360, 213] width 452 height 115
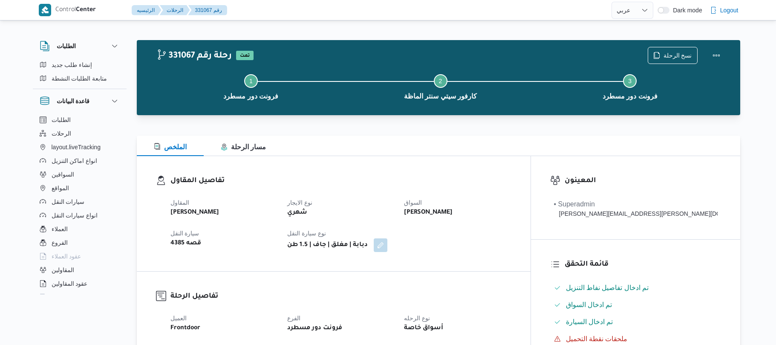
select select "ar"
